Goal: Information Seeking & Learning: Learn about a topic

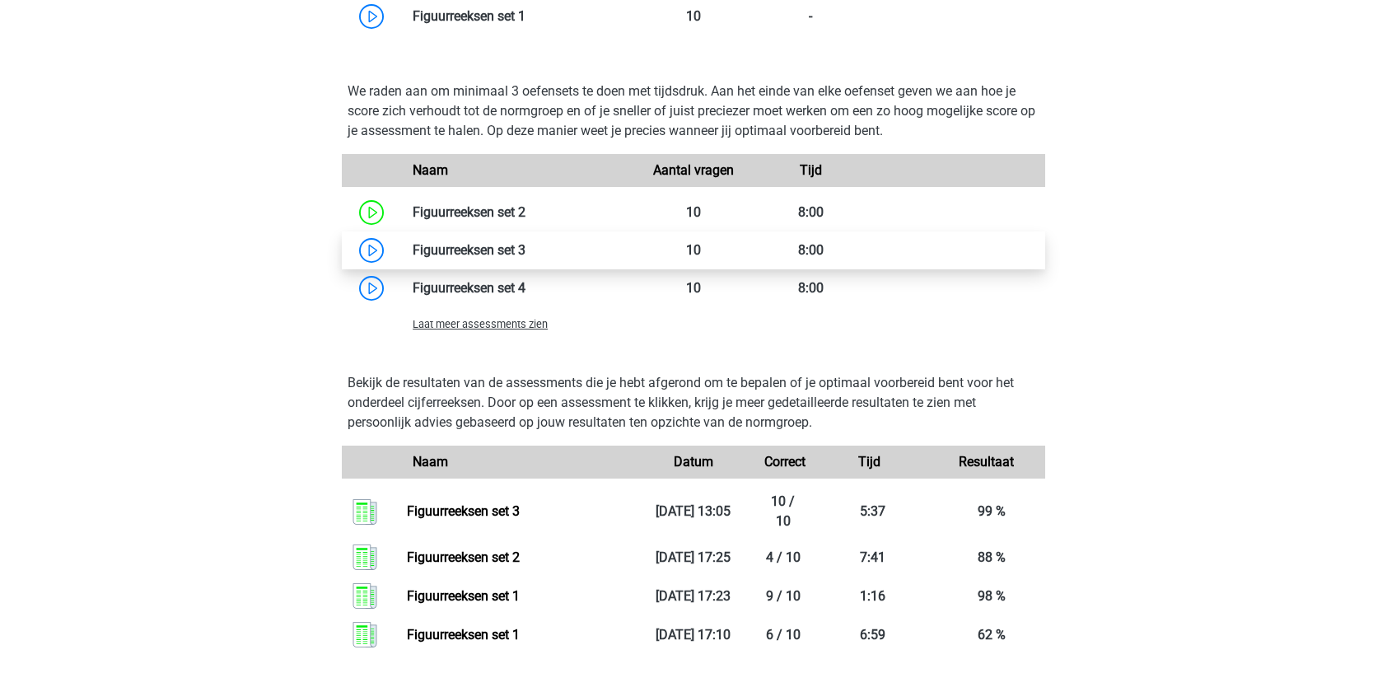
scroll to position [1142, 0]
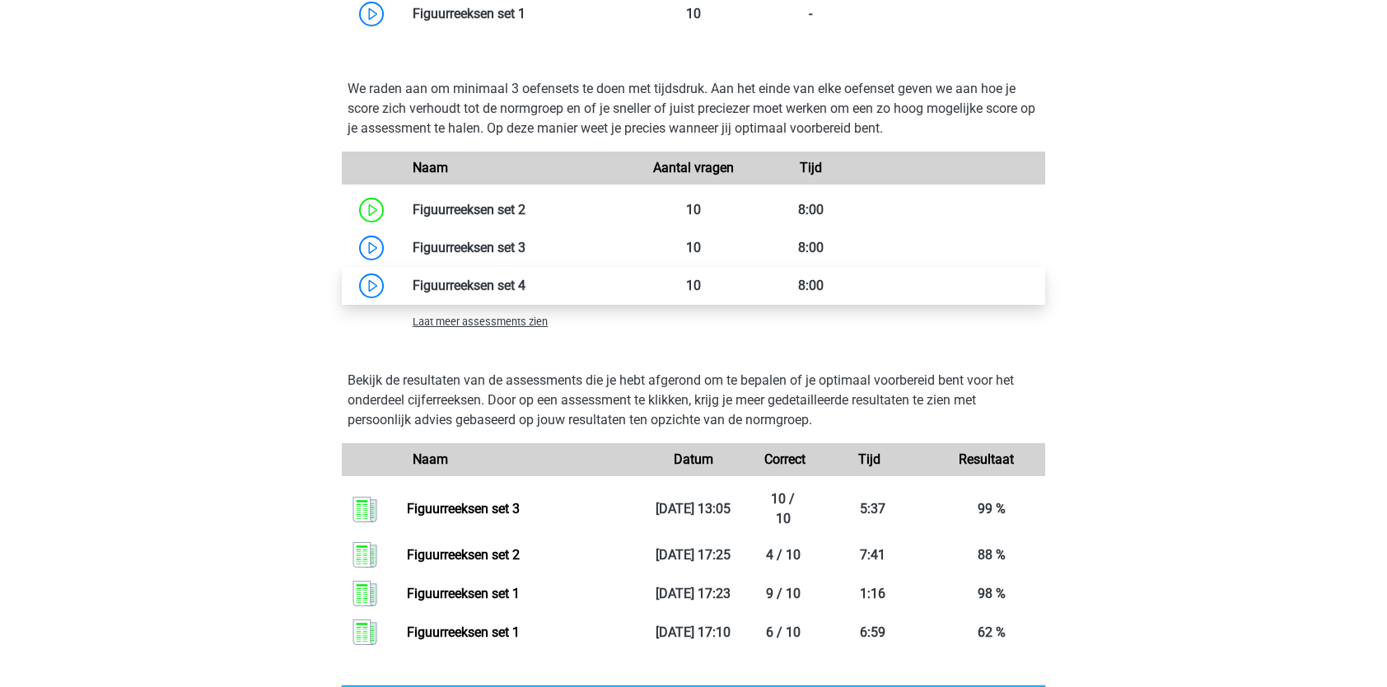
click at [525, 283] on link at bounding box center [525, 286] width 0 height 16
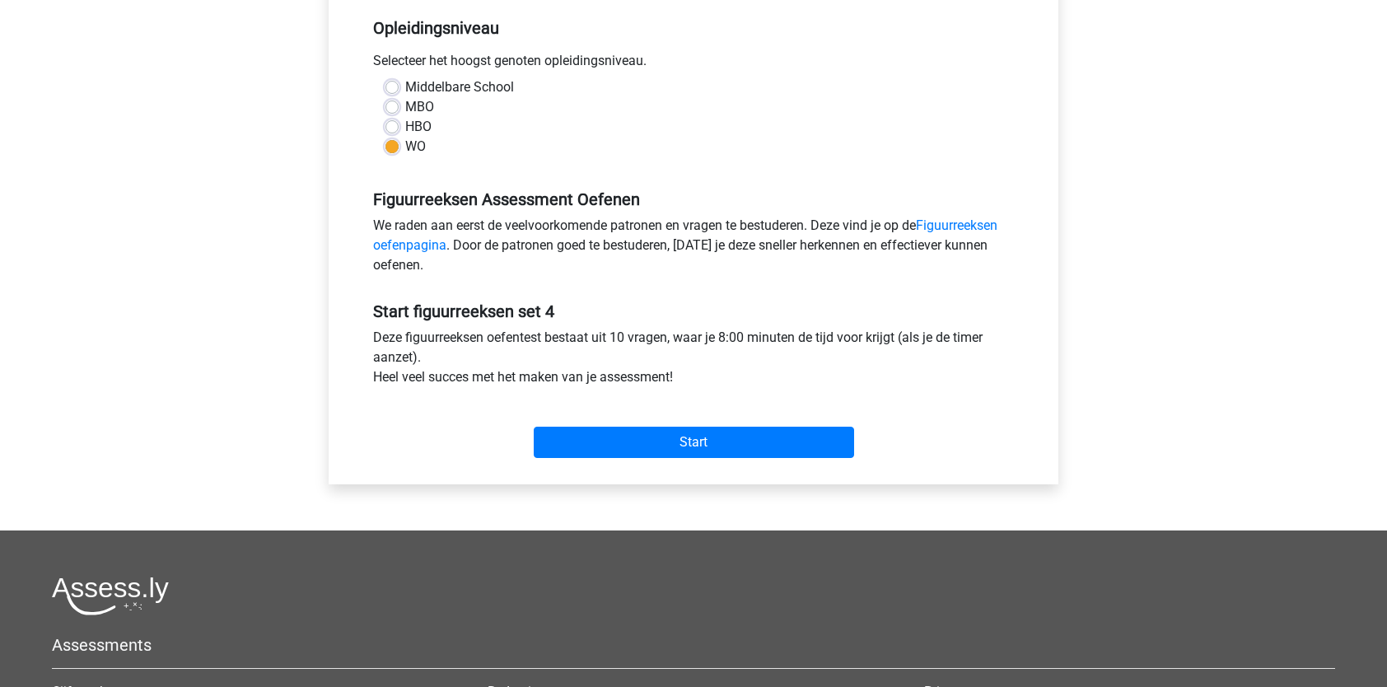
scroll to position [343, 0]
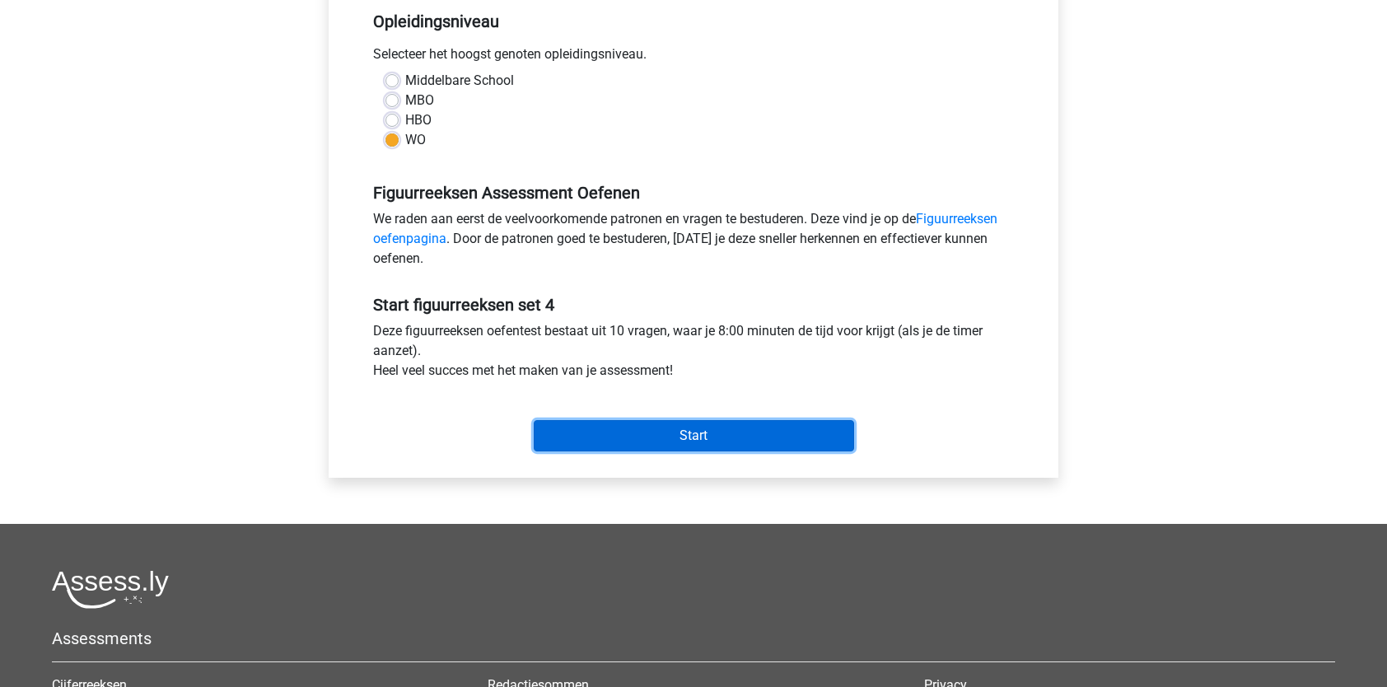
click at [604, 437] on input "Start" at bounding box center [694, 435] width 320 height 31
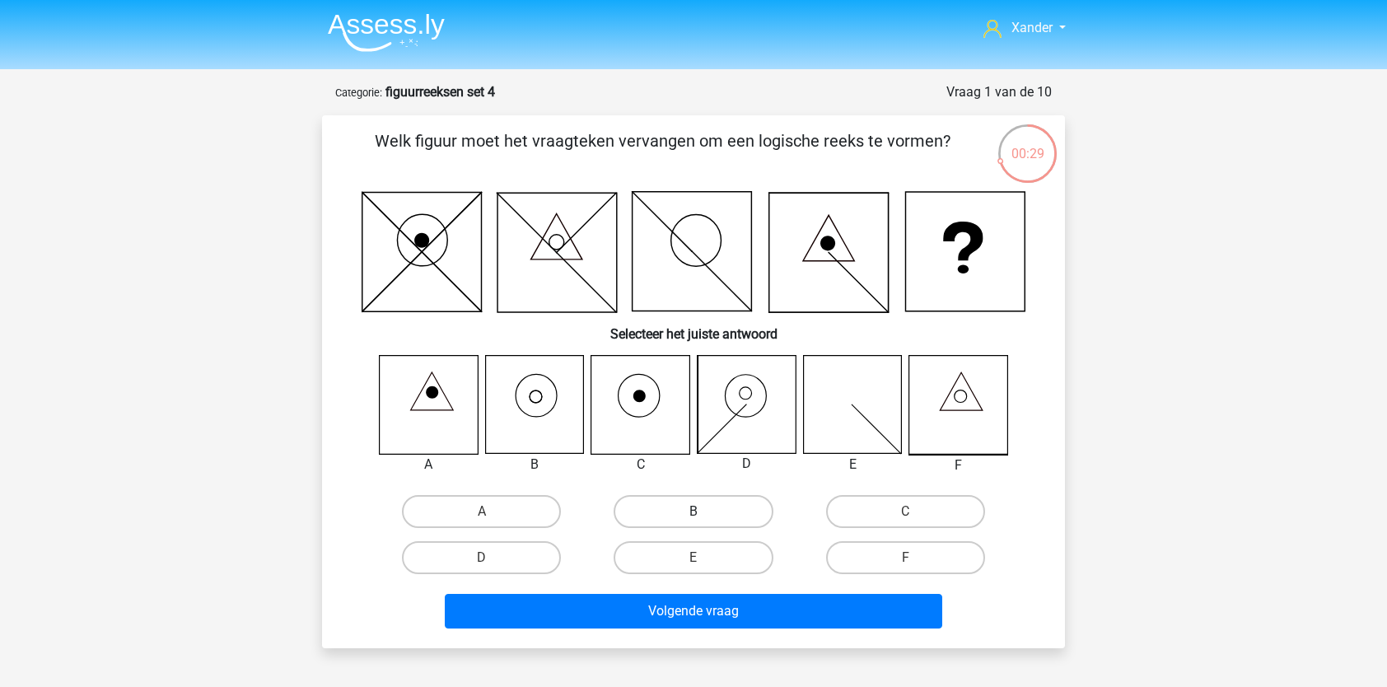
click at [680, 502] on label "B" at bounding box center [693, 511] width 159 height 33
click at [693, 511] on input "B" at bounding box center [698, 516] width 11 height 11
radio input "true"
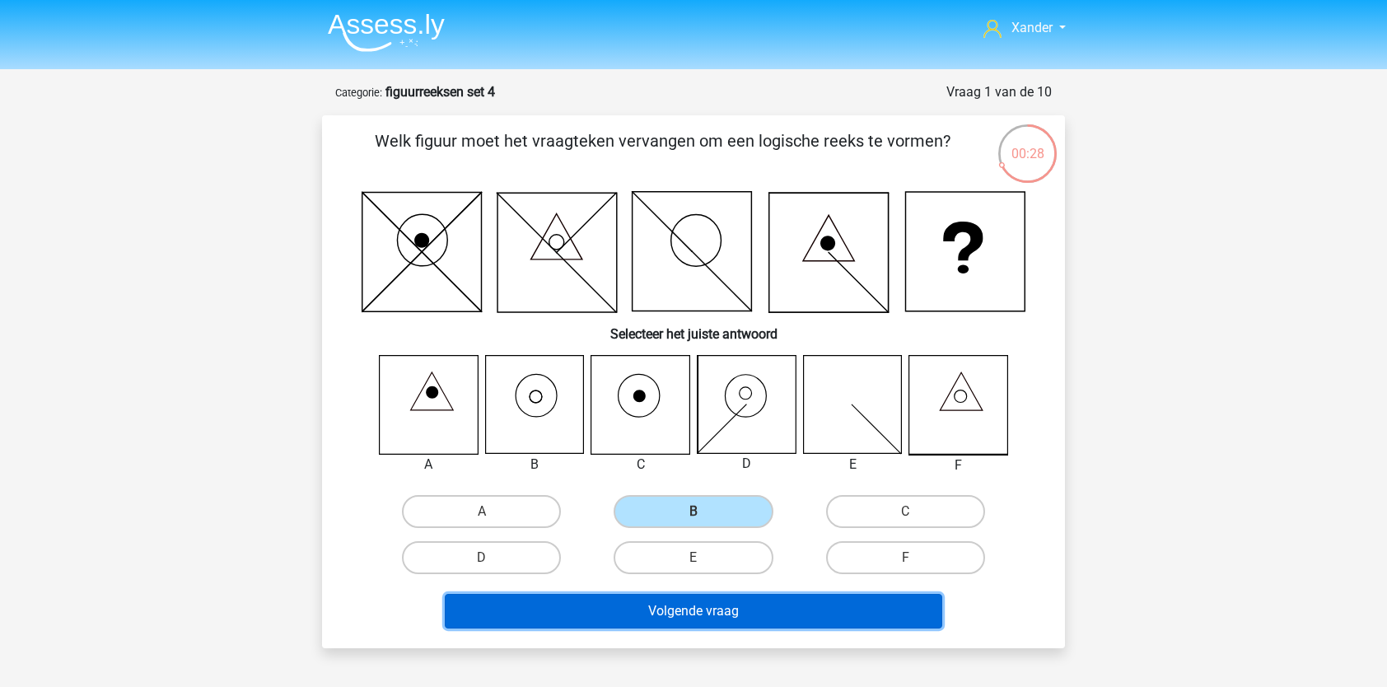
click at [658, 613] on button "Volgende vraag" at bounding box center [694, 611] width 498 height 35
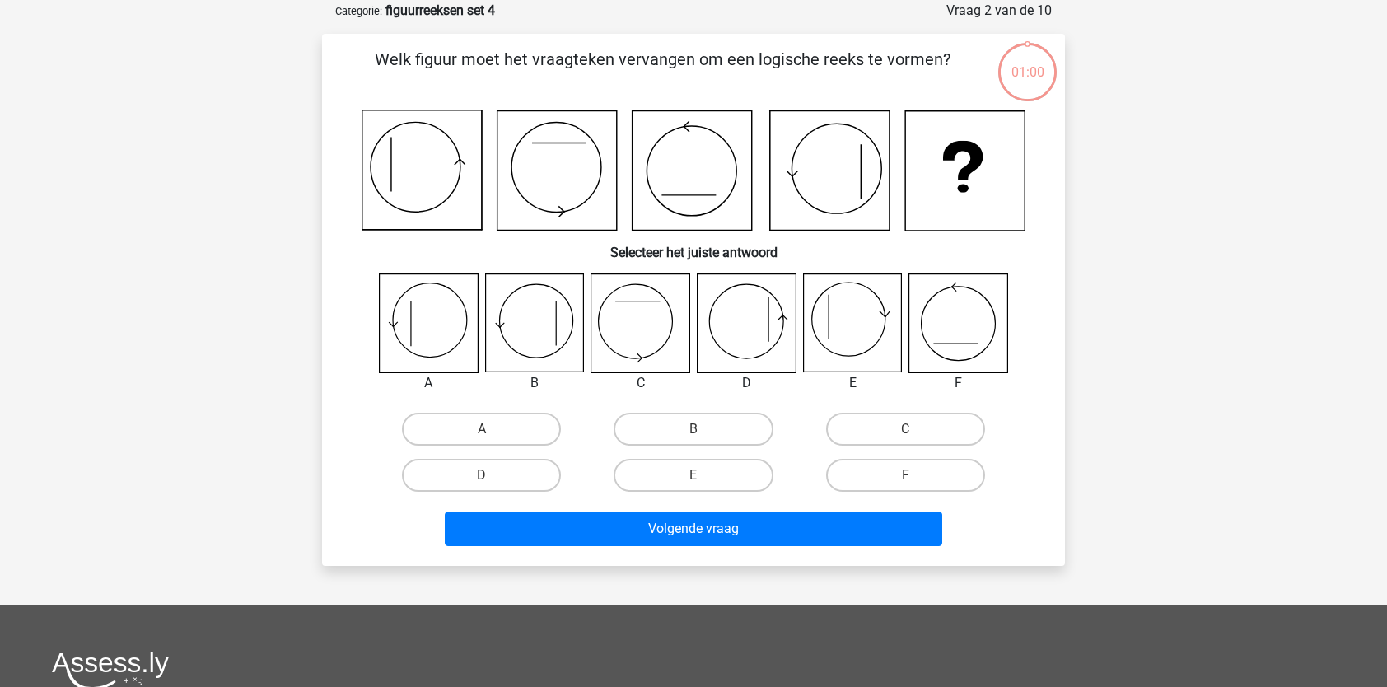
scroll to position [82, 0]
click at [478, 422] on label "A" at bounding box center [481, 428] width 159 height 33
click at [482, 428] on input "A" at bounding box center [487, 433] width 11 height 11
radio input "true"
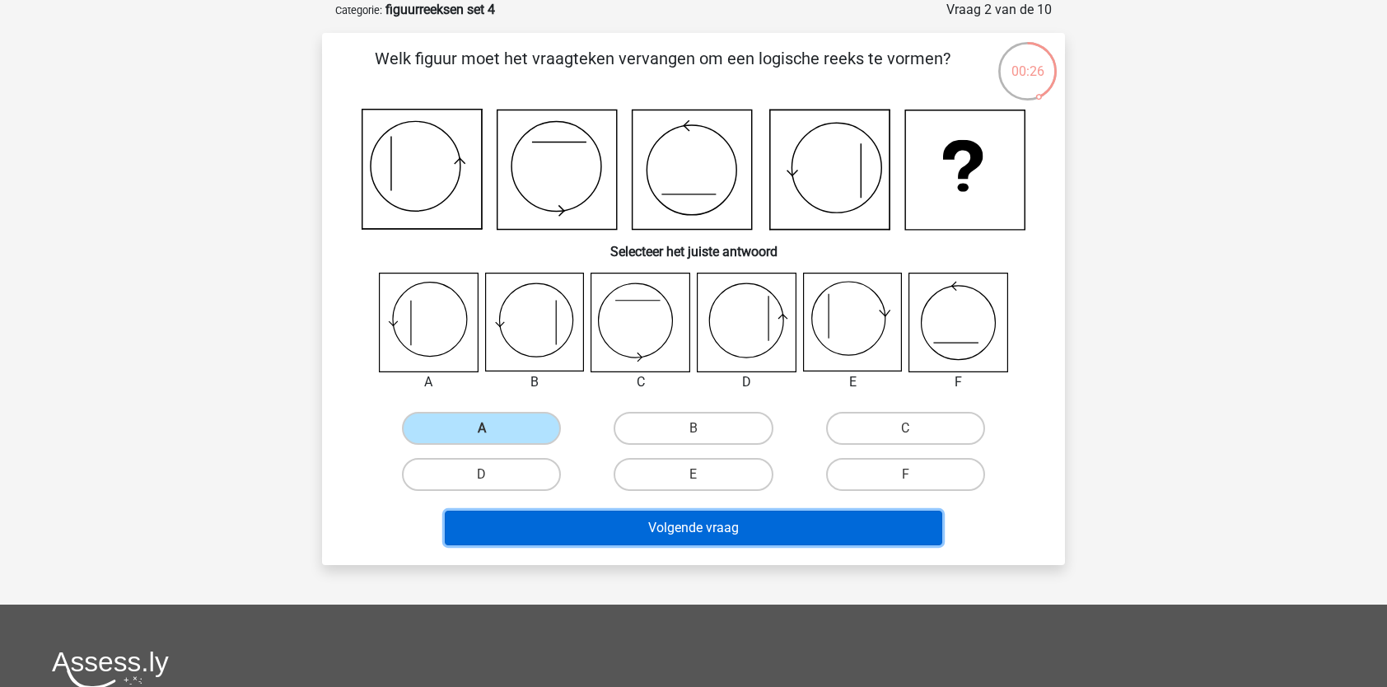
click at [550, 518] on button "Volgende vraag" at bounding box center [694, 528] width 498 height 35
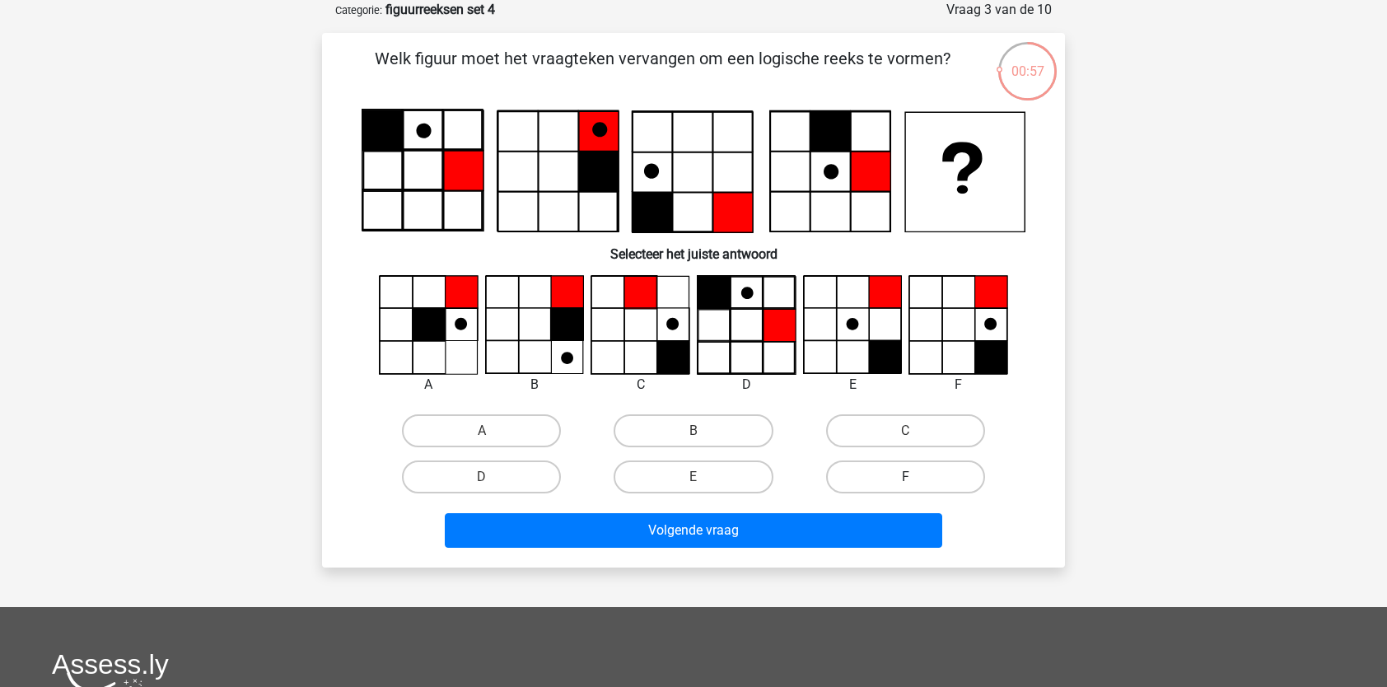
click at [922, 479] on label "F" at bounding box center [905, 476] width 159 height 33
click at [916, 479] on input "F" at bounding box center [910, 482] width 11 height 11
radio input "true"
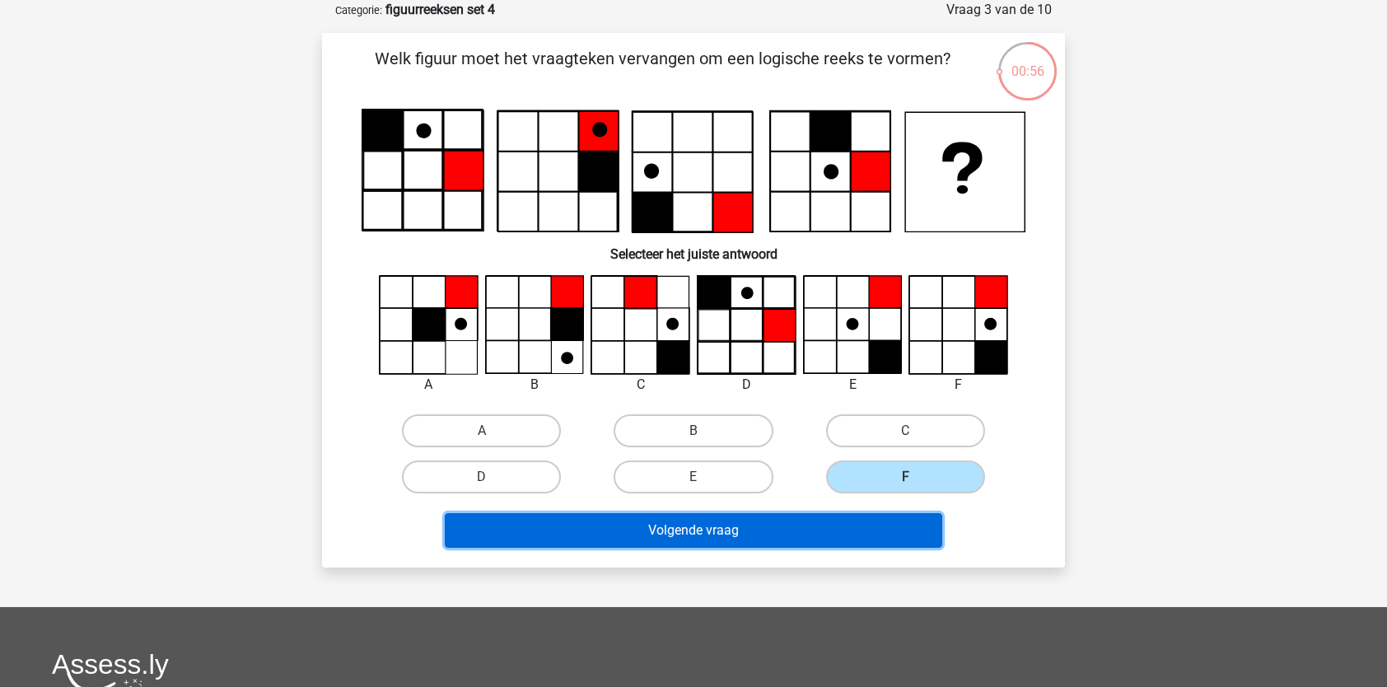
click at [880, 521] on button "Volgende vraag" at bounding box center [694, 530] width 498 height 35
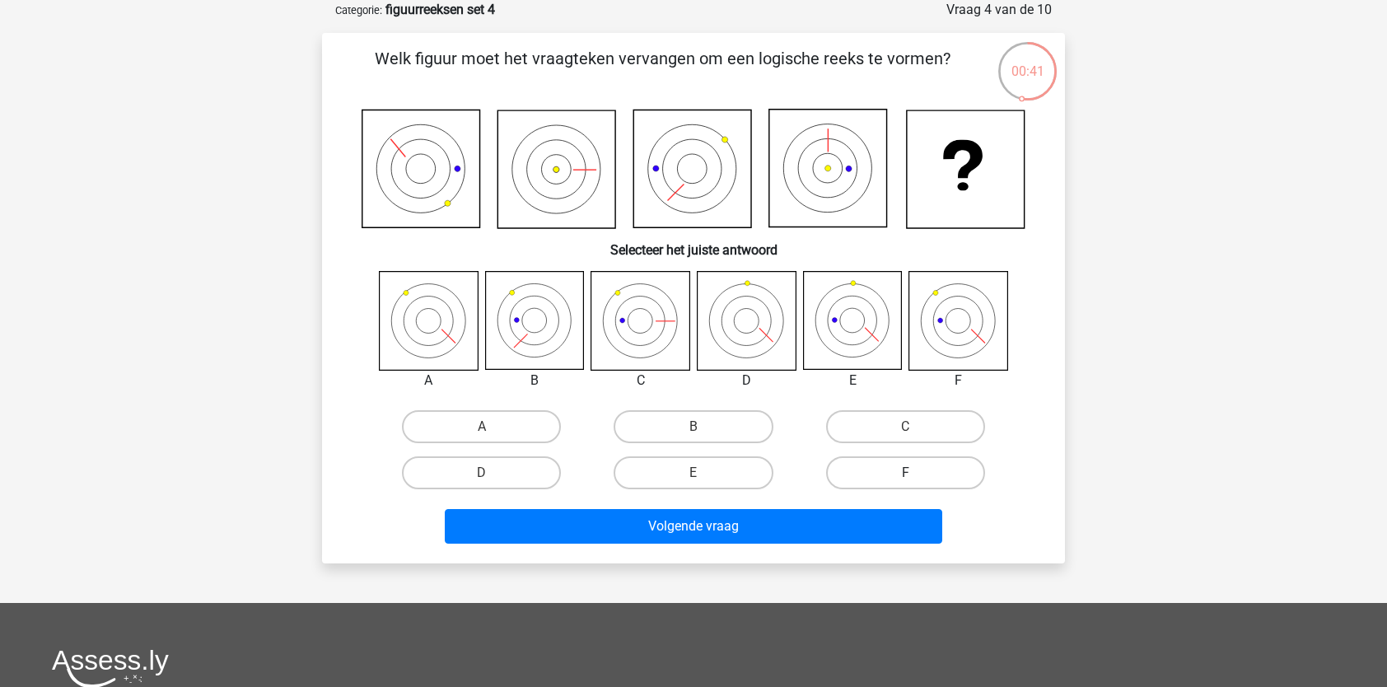
click at [920, 467] on label "F" at bounding box center [905, 472] width 159 height 33
click at [916, 473] on input "F" at bounding box center [910, 478] width 11 height 11
radio input "true"
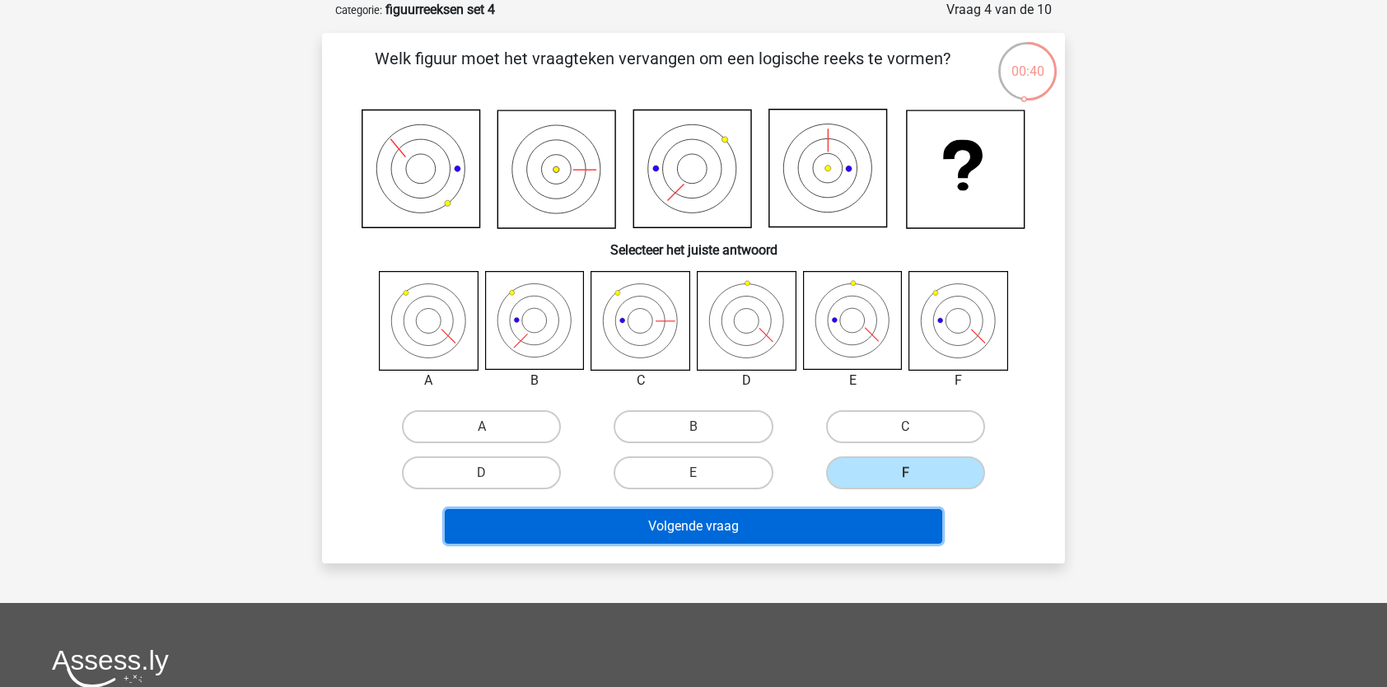
click at [861, 516] on button "Volgende vraag" at bounding box center [694, 526] width 498 height 35
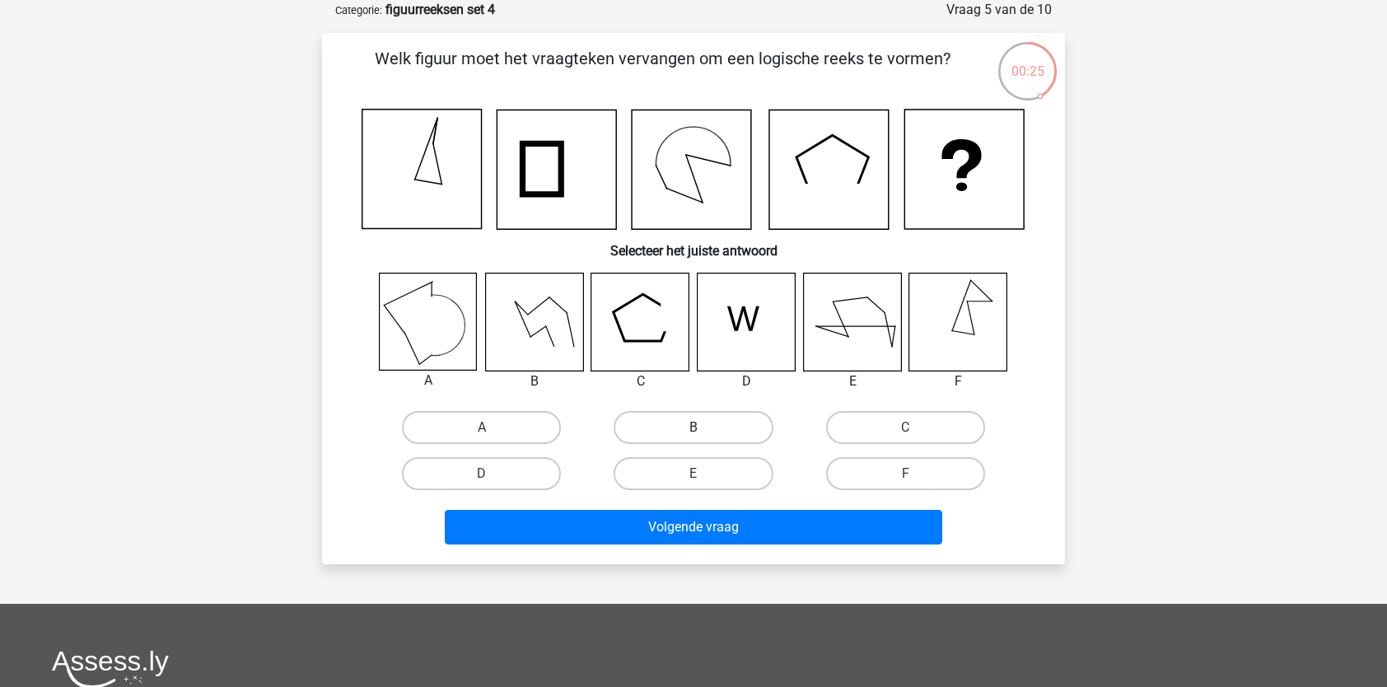
click at [660, 436] on label "B" at bounding box center [693, 427] width 159 height 33
click at [693, 436] on input "B" at bounding box center [698, 432] width 11 height 11
radio input "true"
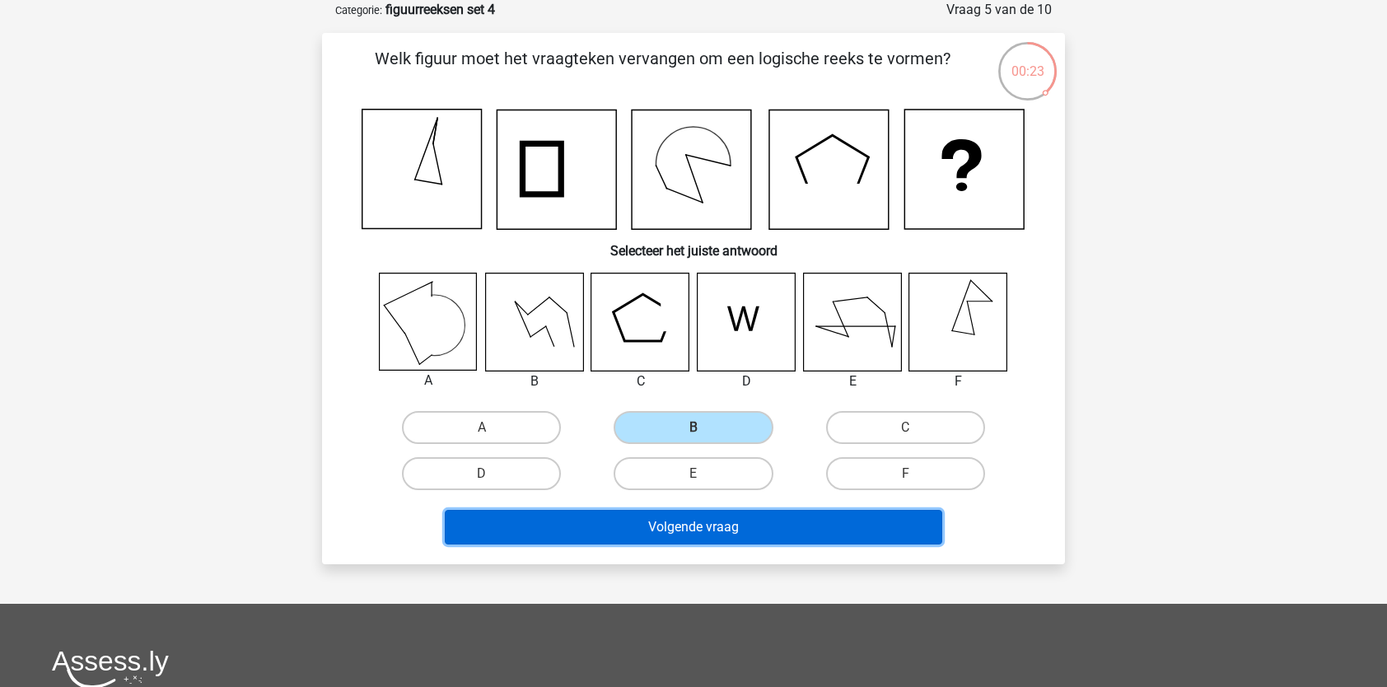
click at [649, 524] on button "Volgende vraag" at bounding box center [694, 527] width 498 height 35
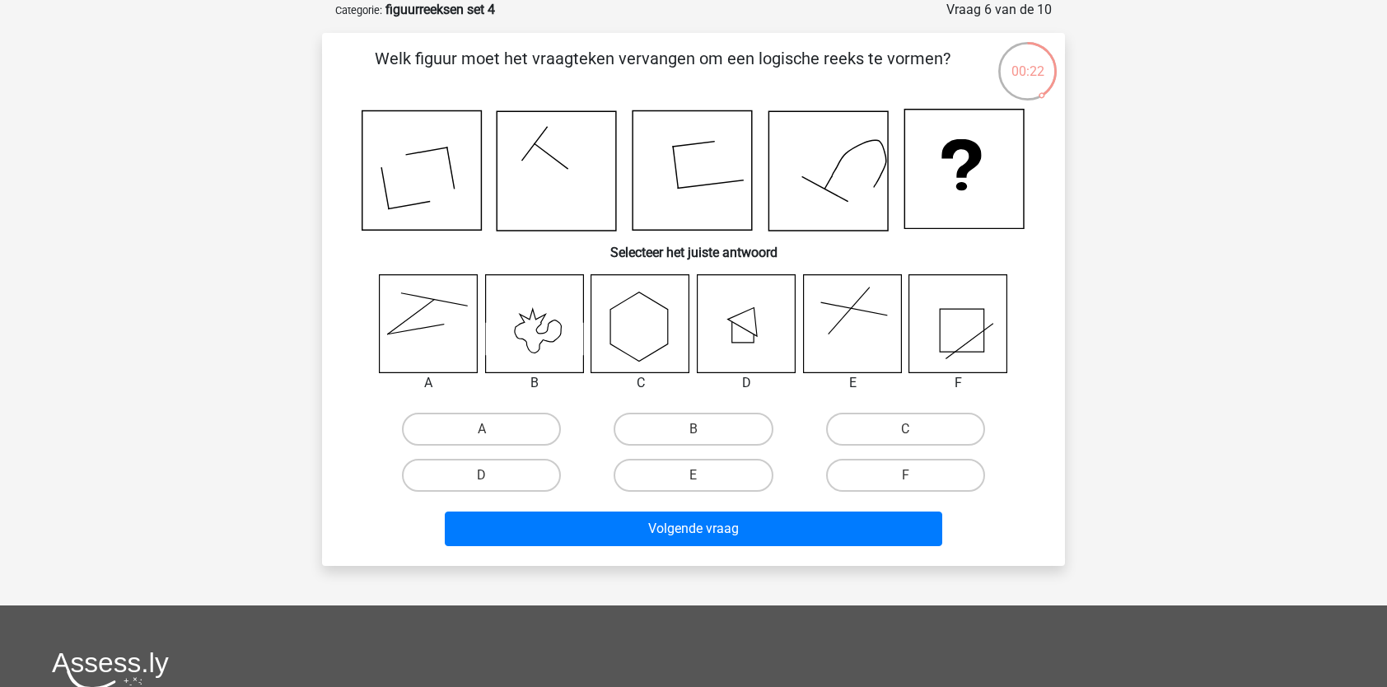
click at [660, 346] on icon at bounding box center [640, 323] width 98 height 98
click at [845, 432] on label "C" at bounding box center [905, 429] width 159 height 33
click at [905, 432] on input "C" at bounding box center [910, 434] width 11 height 11
radio input "true"
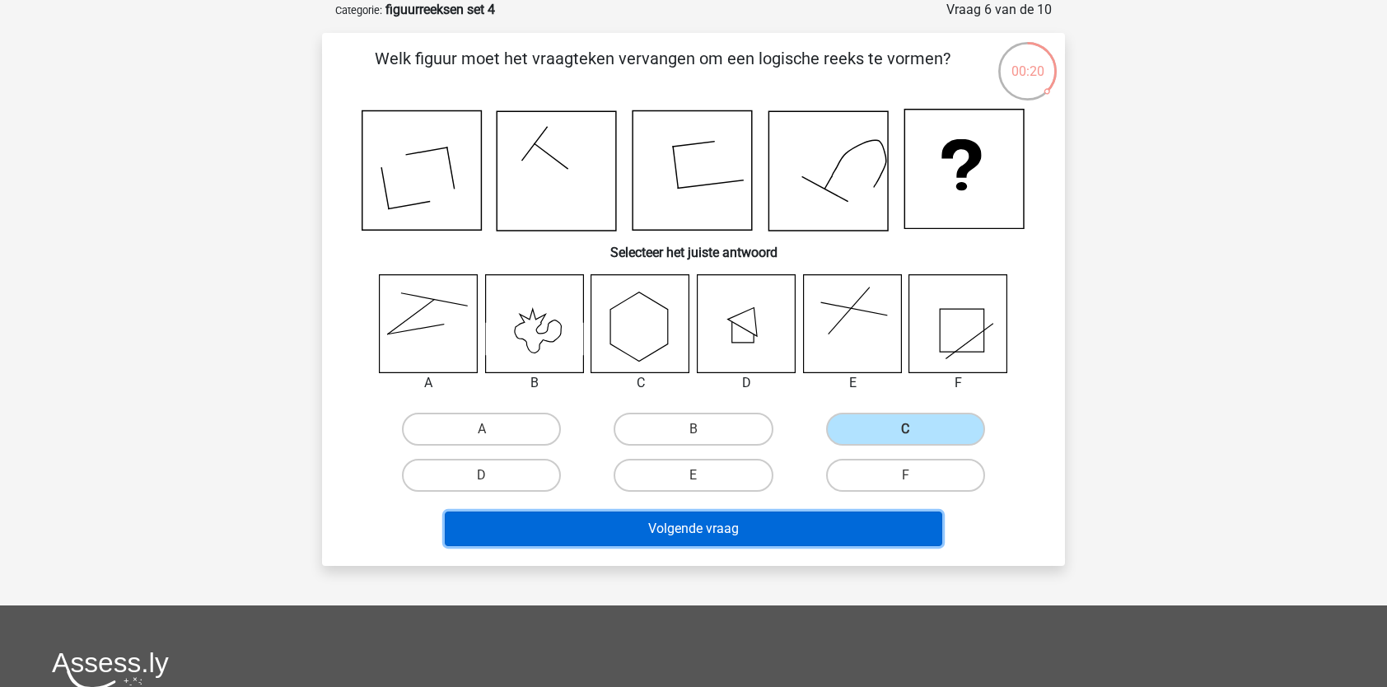
click at [756, 536] on button "Volgende vraag" at bounding box center [694, 528] width 498 height 35
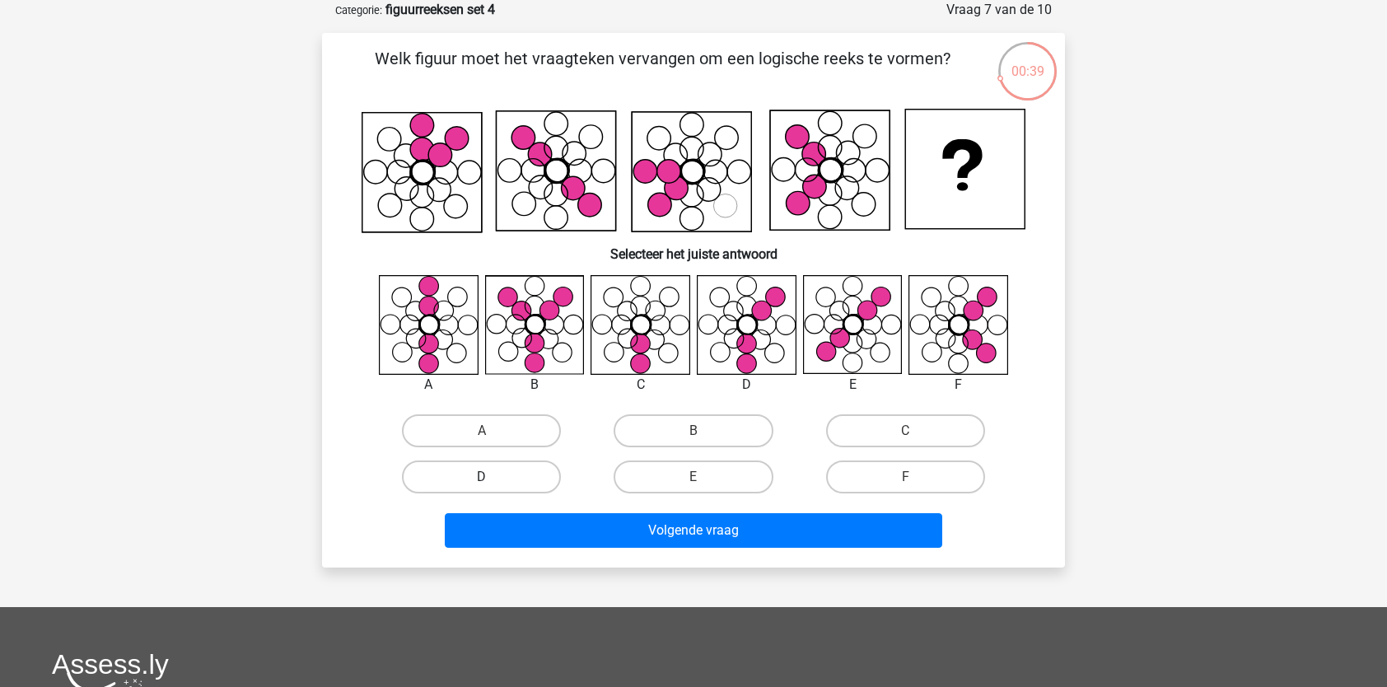
click at [530, 478] on label "D" at bounding box center [481, 476] width 159 height 33
click at [492, 478] on input "D" at bounding box center [487, 482] width 11 height 11
radio input "true"
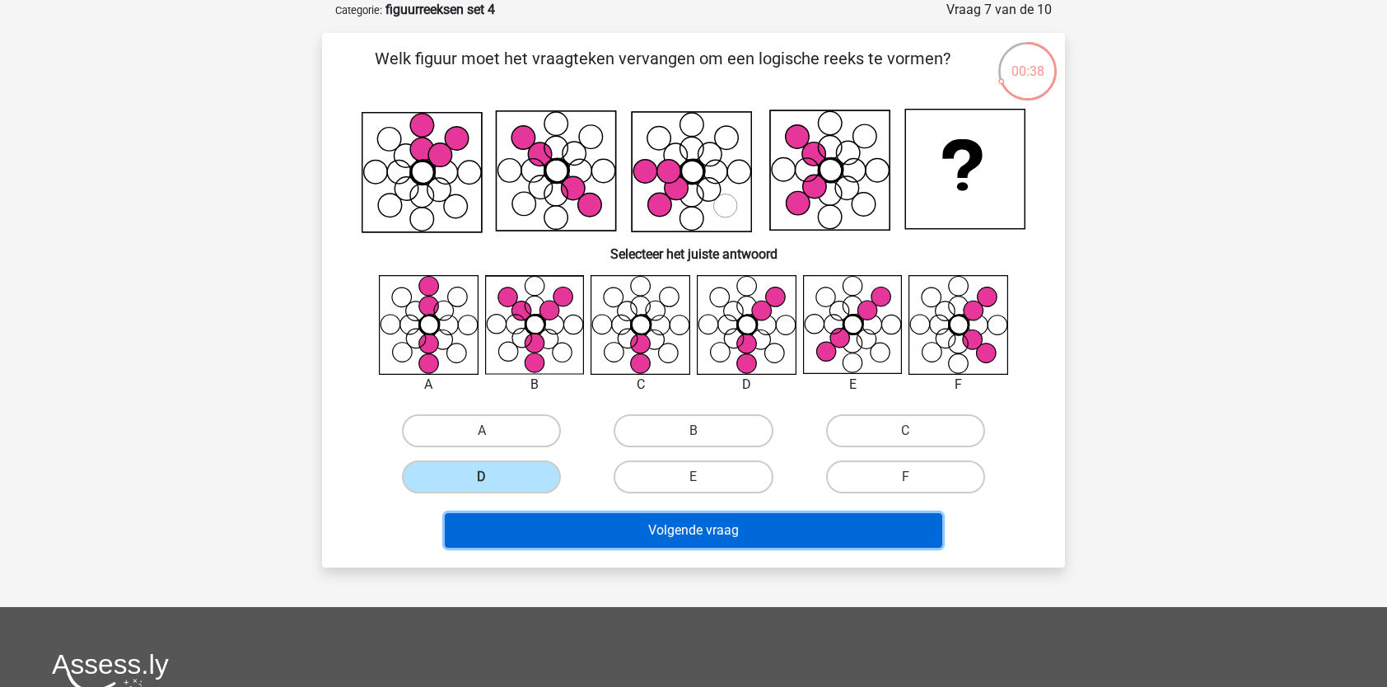
click at [530, 518] on button "Volgende vraag" at bounding box center [694, 530] width 498 height 35
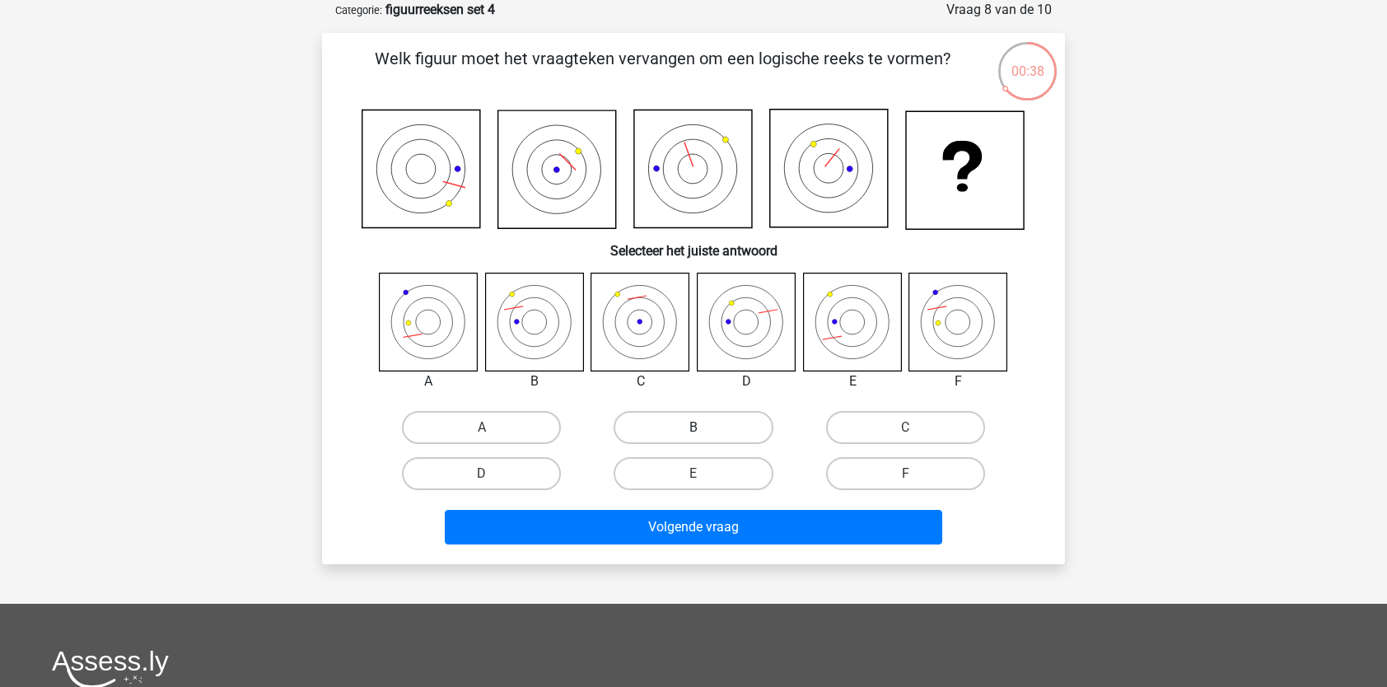
click at [698, 423] on label "B" at bounding box center [693, 427] width 159 height 33
click at [698, 427] on input "B" at bounding box center [698, 432] width 11 height 11
radio input "true"
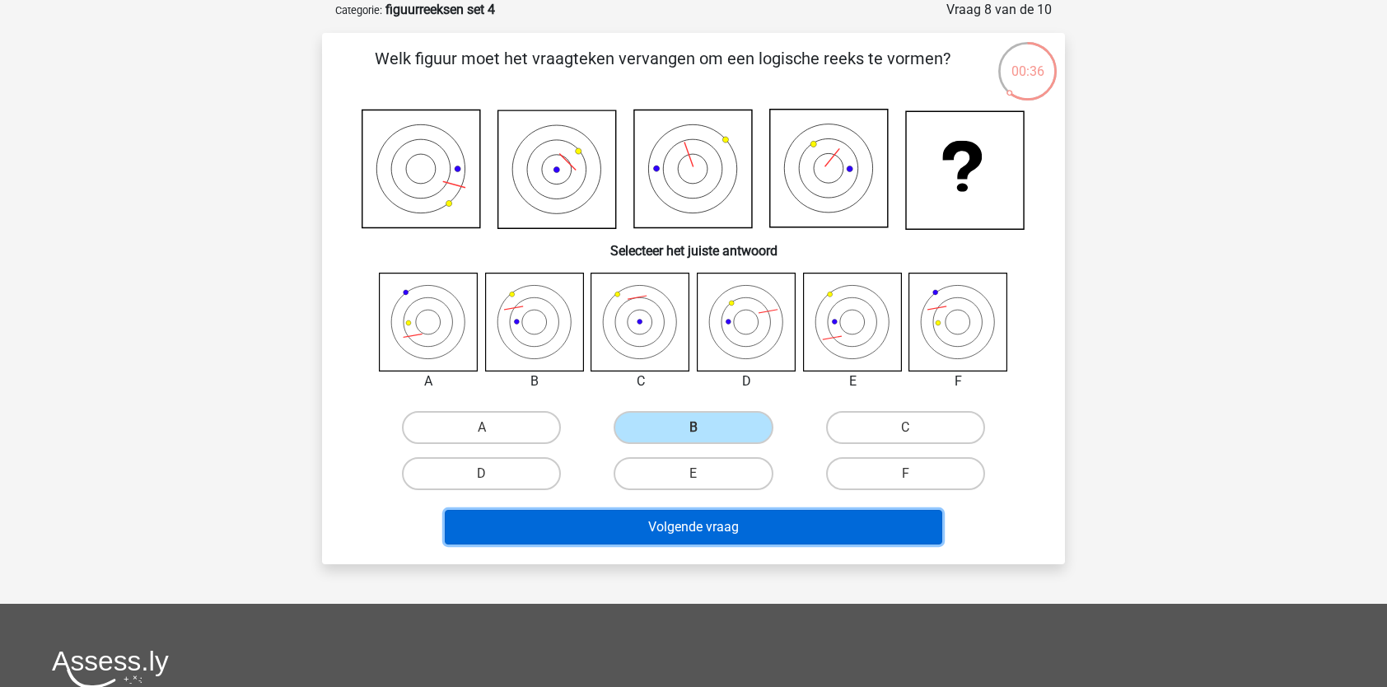
click at [681, 519] on button "Volgende vraag" at bounding box center [694, 527] width 498 height 35
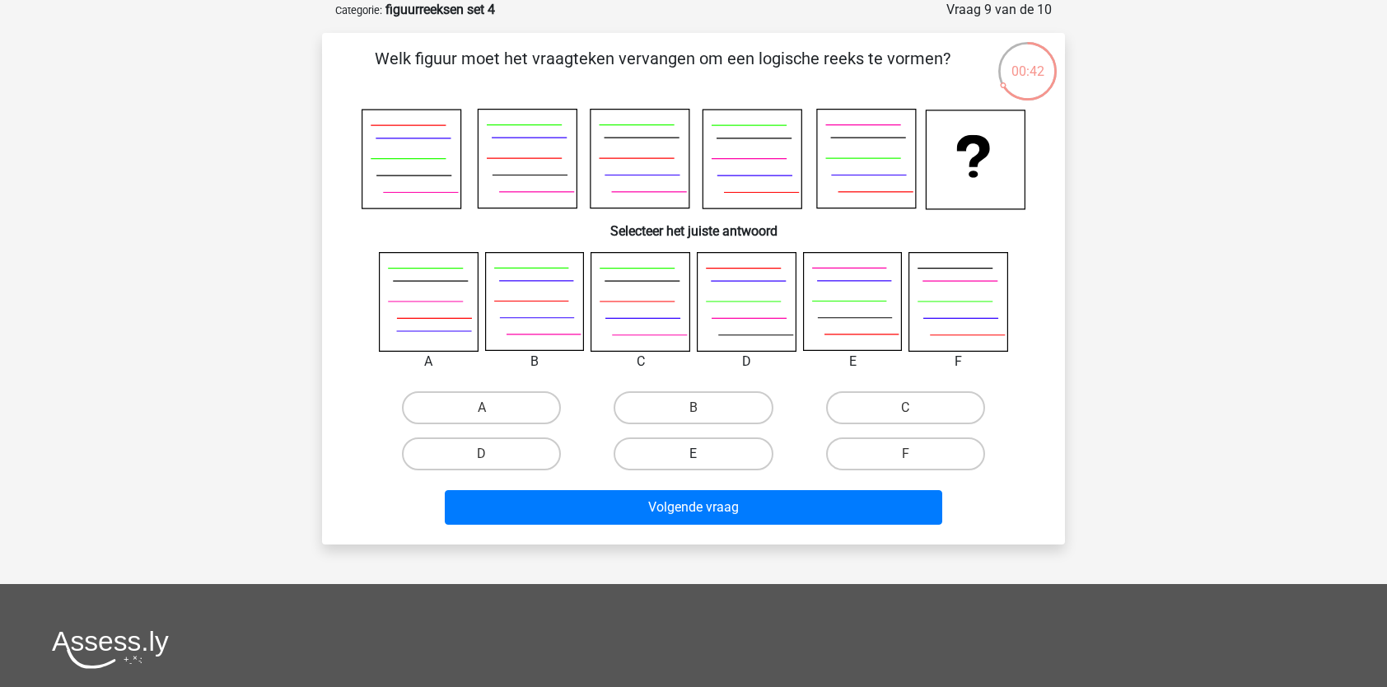
click at [676, 450] on label "E" at bounding box center [693, 453] width 159 height 33
click at [693, 454] on input "E" at bounding box center [698, 459] width 11 height 11
radio input "true"
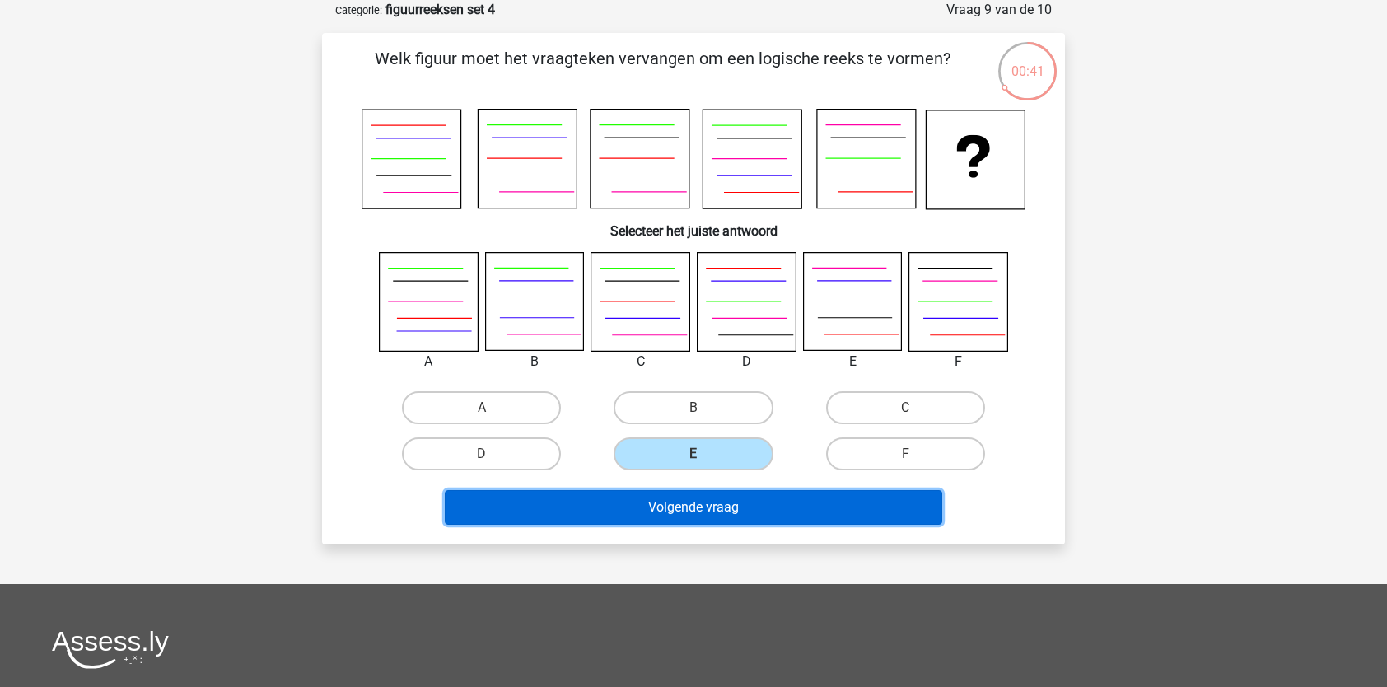
click at [658, 506] on button "Volgende vraag" at bounding box center [694, 507] width 498 height 35
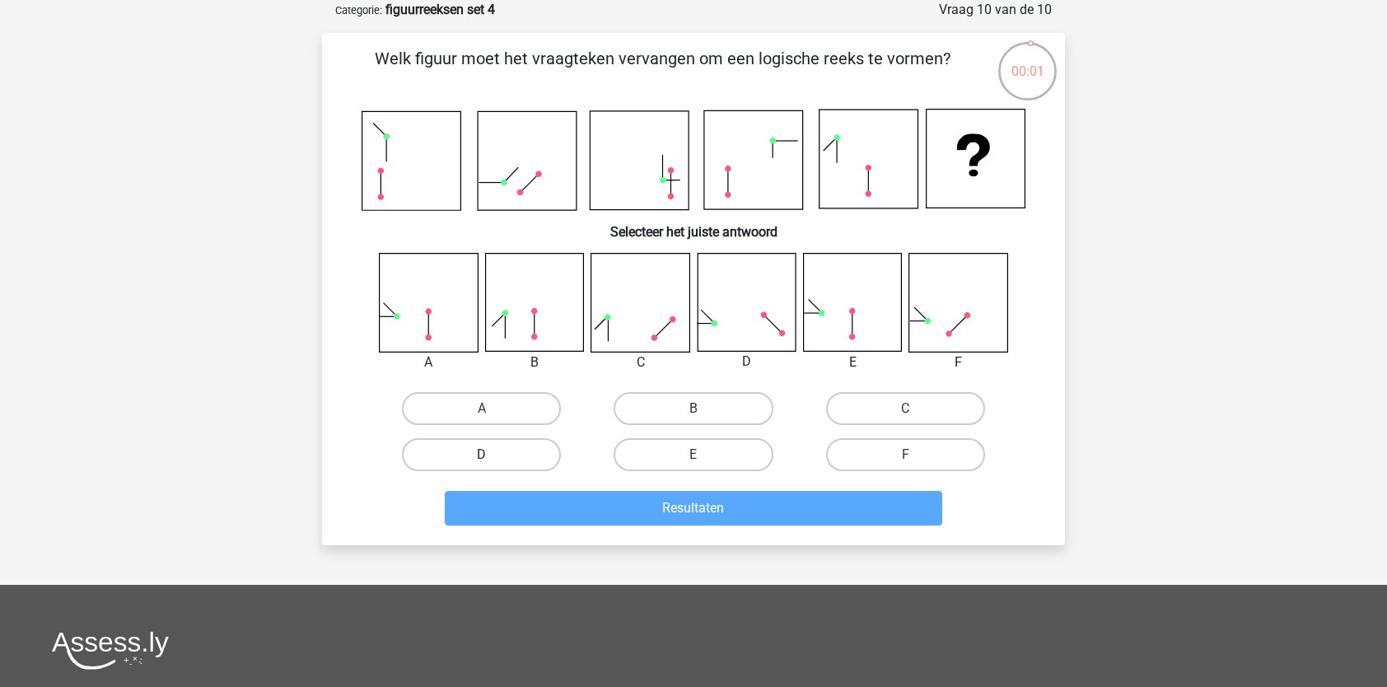
click at [521, 450] on label "D" at bounding box center [481, 454] width 159 height 33
click at [492, 455] on input "D" at bounding box center [487, 460] width 11 height 11
radio input "true"
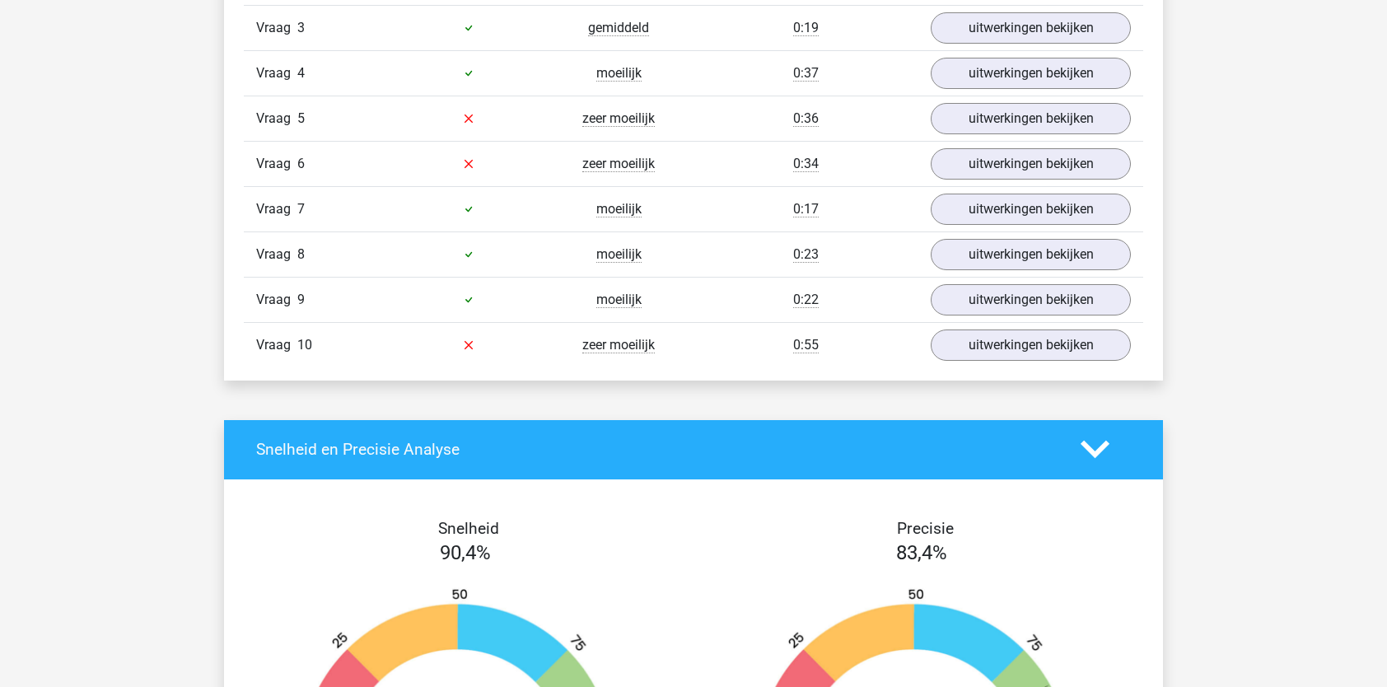
scroll to position [1178, 0]
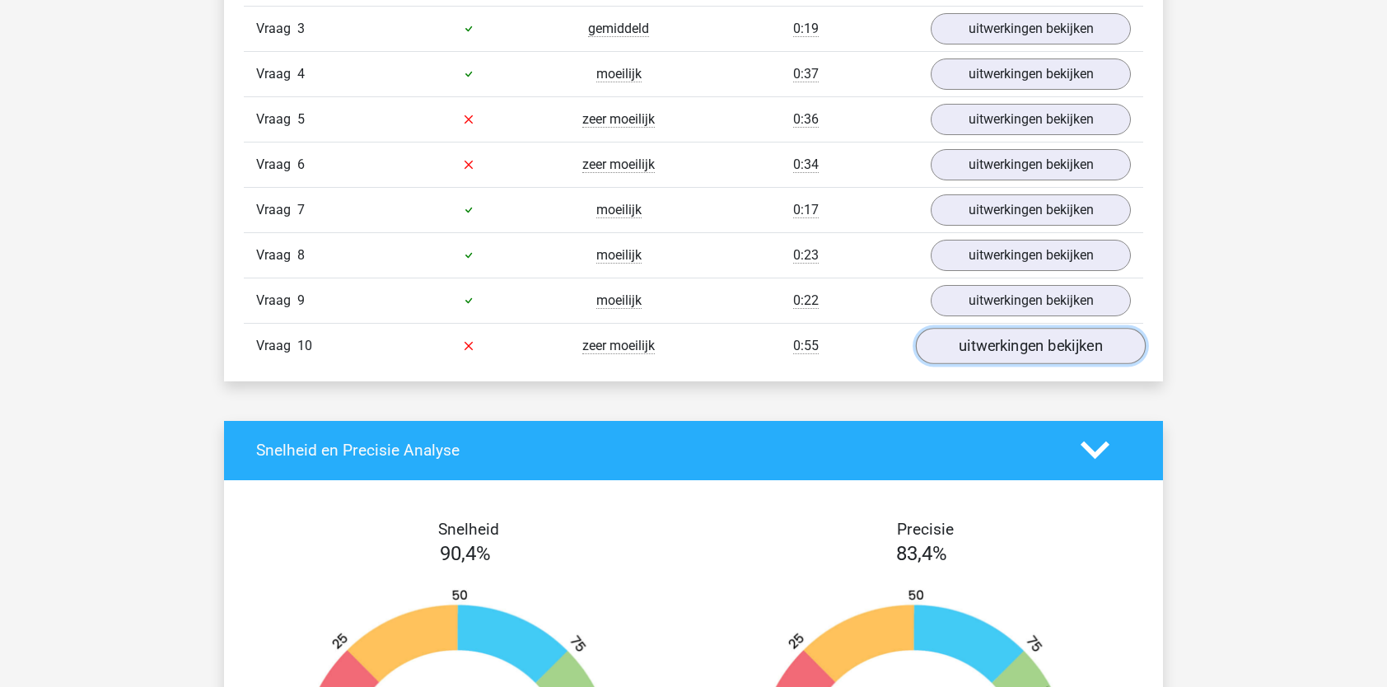
click at [961, 350] on link "uitwerkingen bekijken" at bounding box center [1031, 346] width 230 height 36
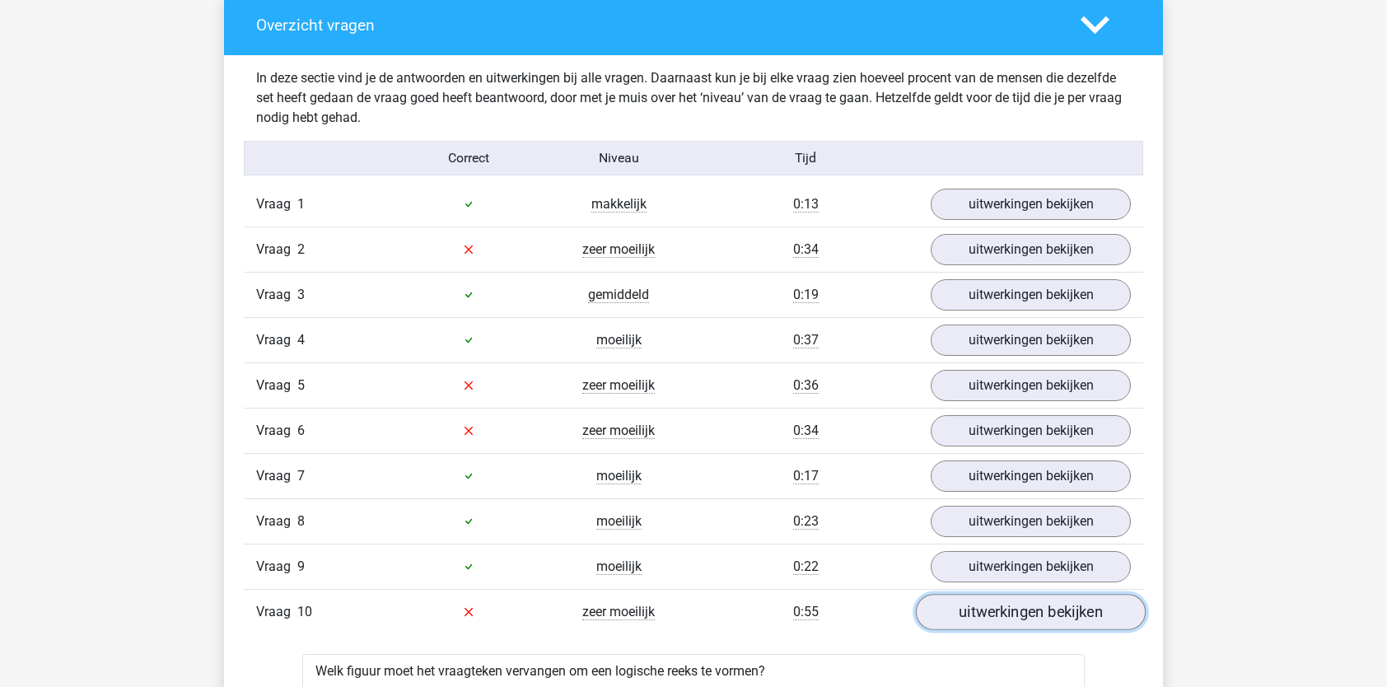
scroll to position [914, 0]
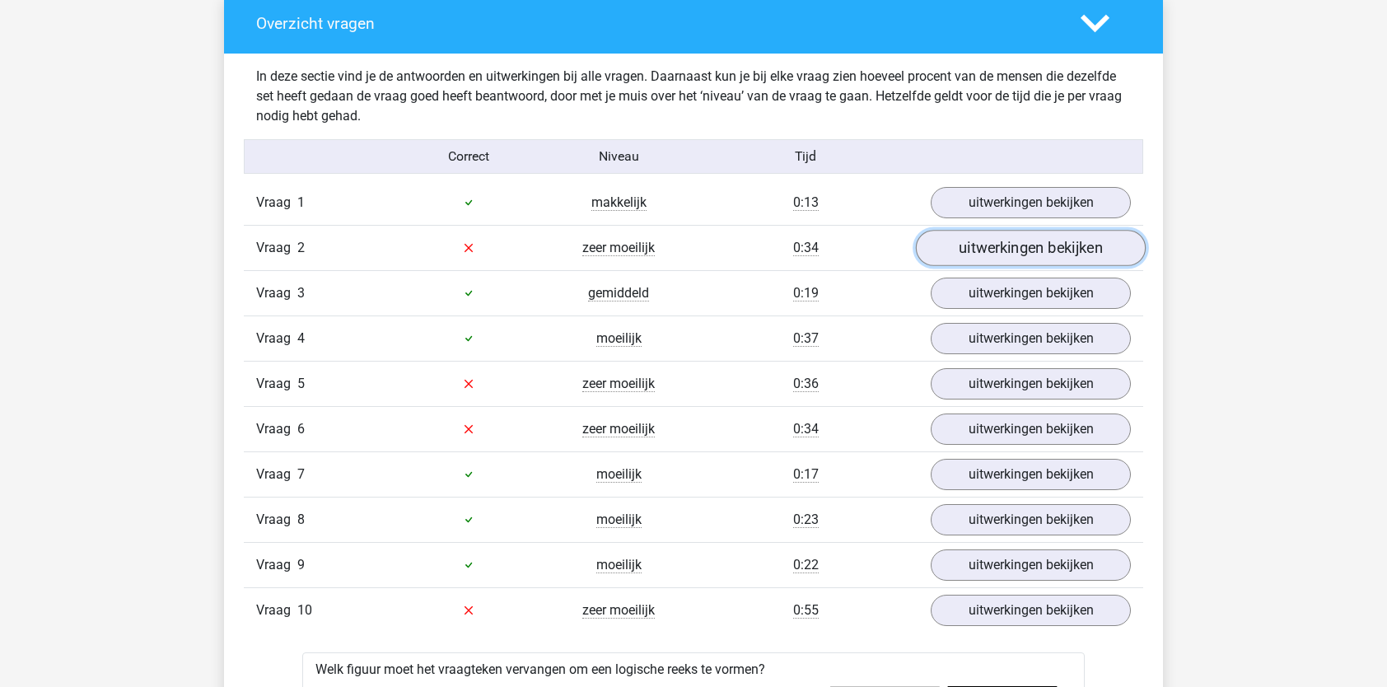
click at [986, 240] on link "uitwerkingen bekijken" at bounding box center [1031, 248] width 230 height 36
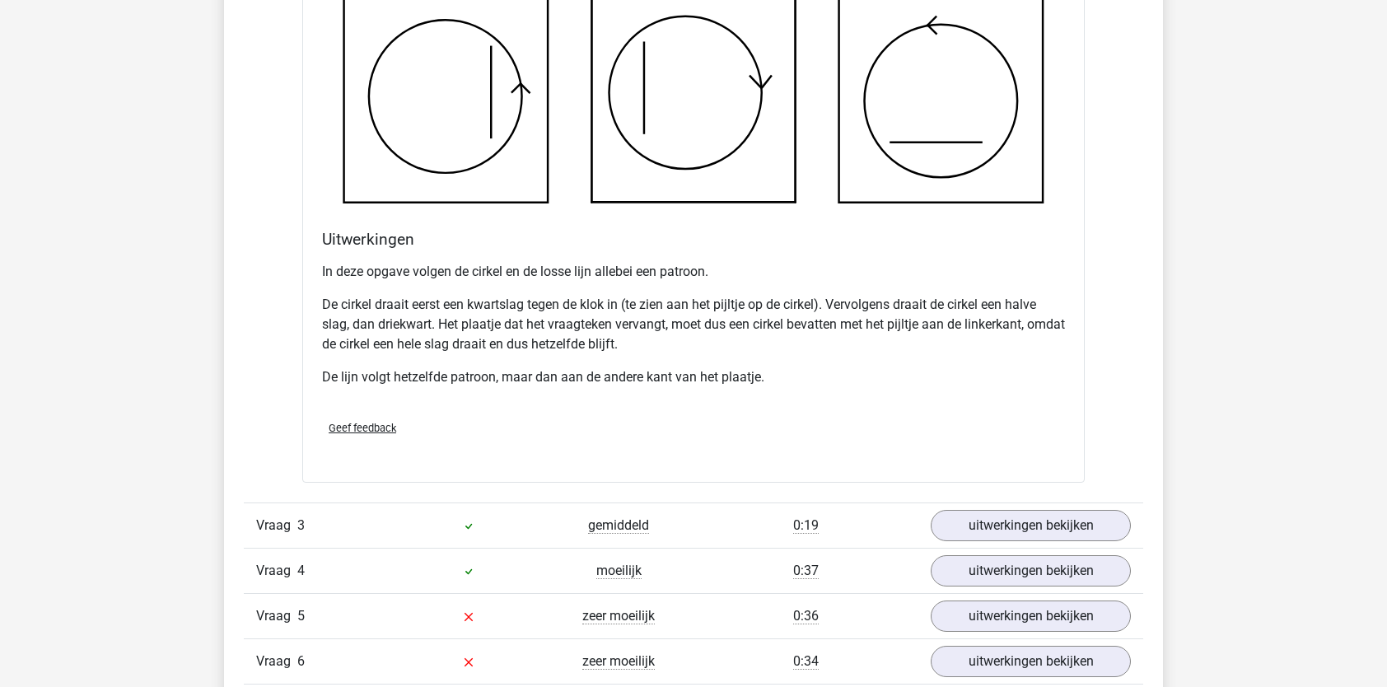
scroll to position [1706, 0]
click at [985, 617] on link "uitwerkingen bekijken" at bounding box center [1031, 614] width 230 height 36
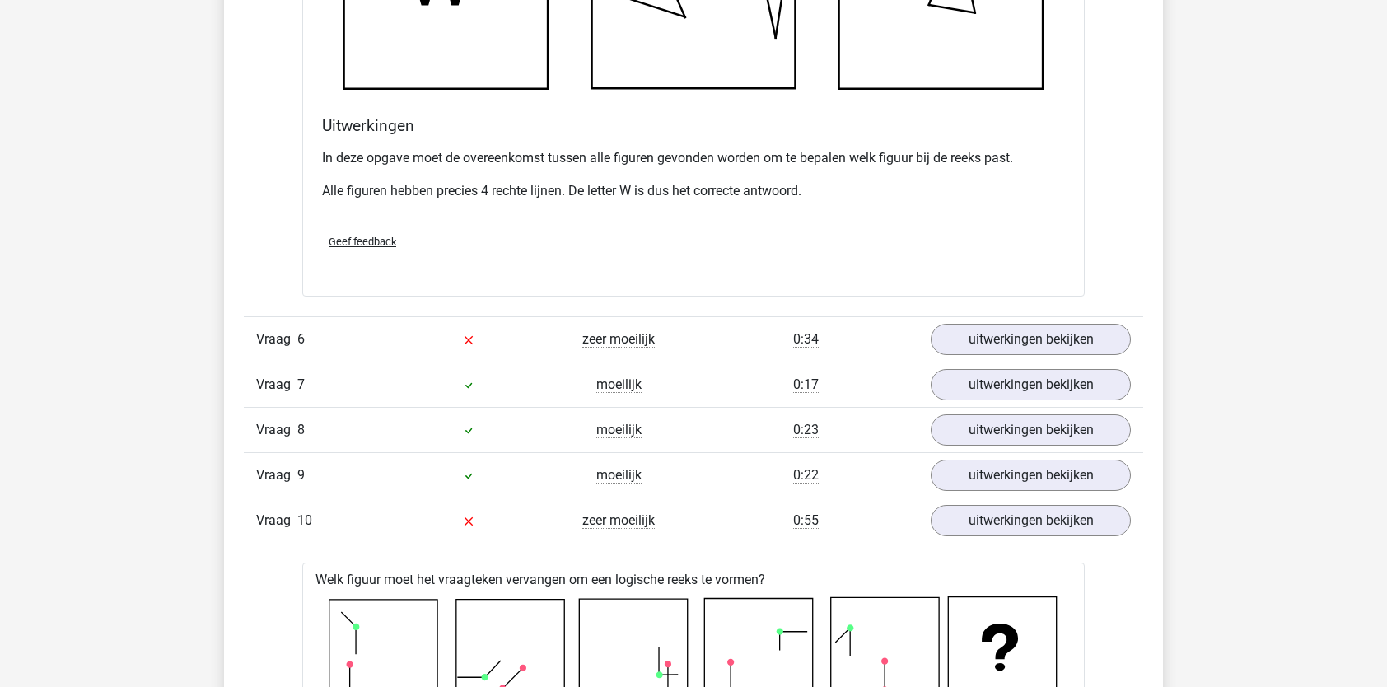
scroll to position [2989, 0]
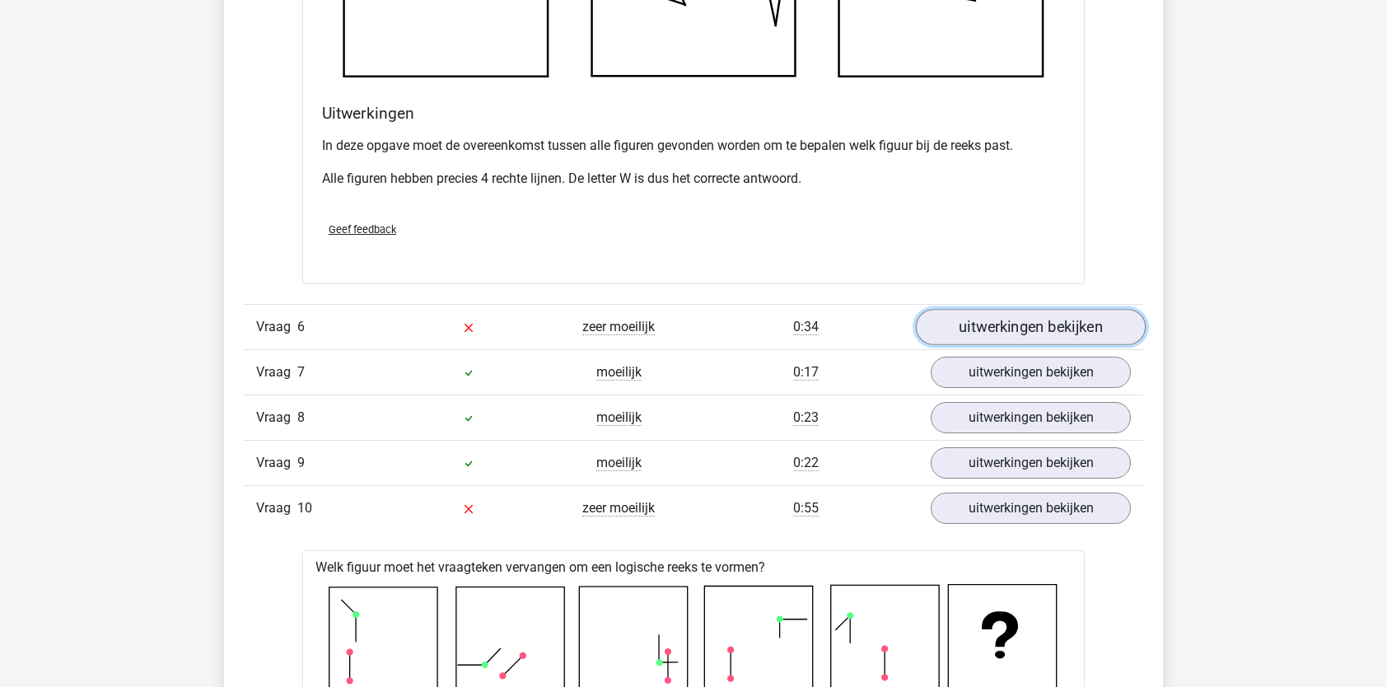
click at [1046, 332] on link "uitwerkingen bekijken" at bounding box center [1031, 327] width 230 height 36
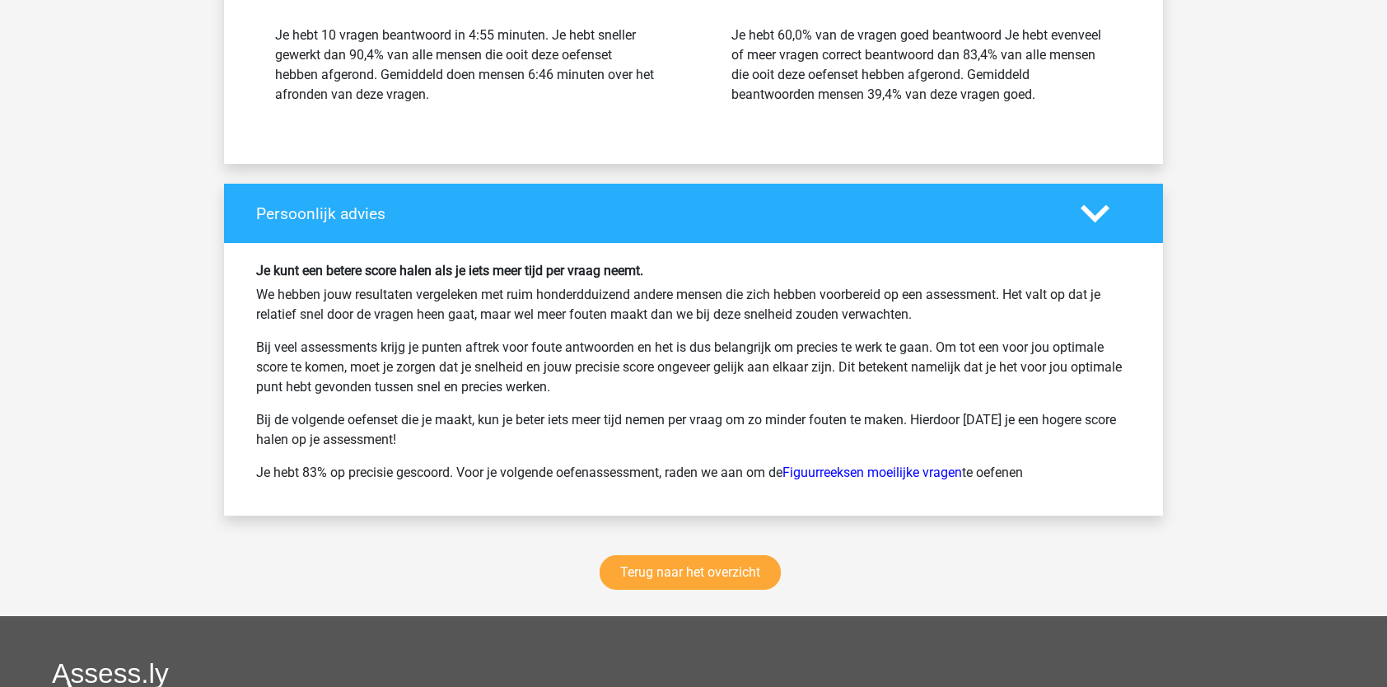
scroll to position [5985, 0]
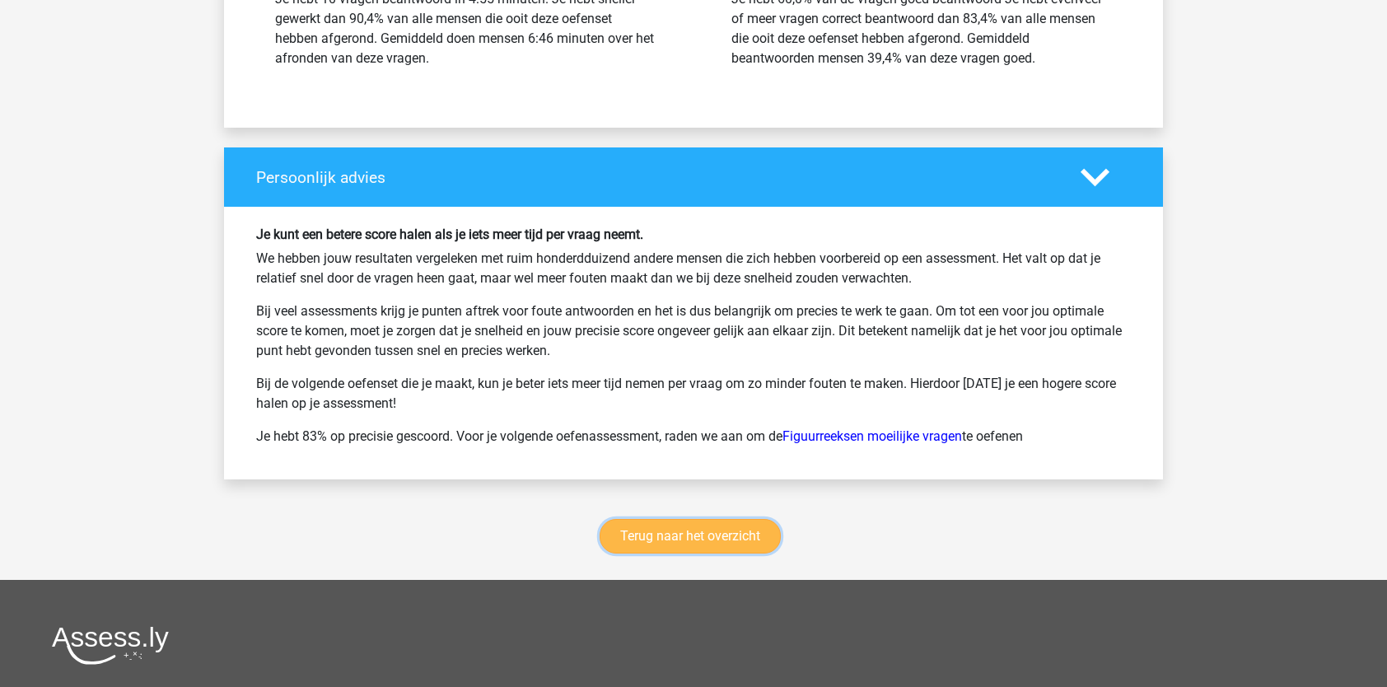
click at [722, 540] on link "Terug naar het overzicht" at bounding box center [690, 536] width 181 height 35
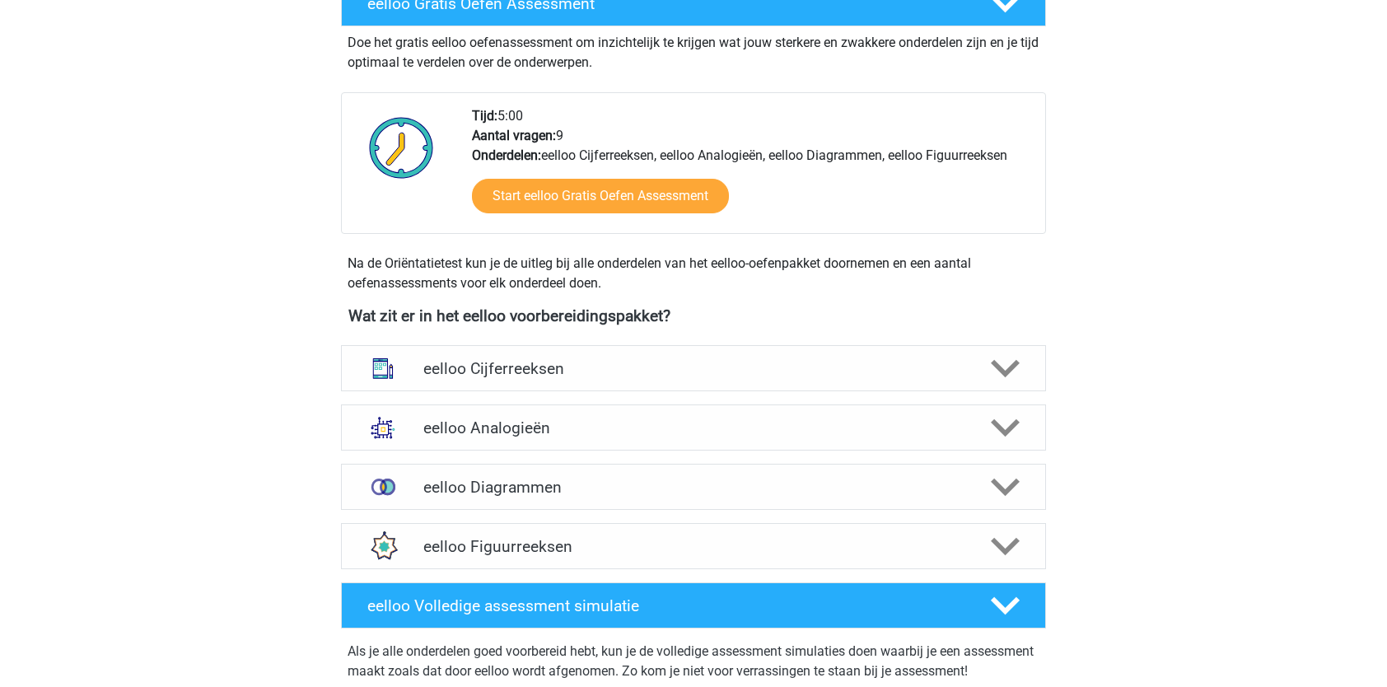
scroll to position [339, 0]
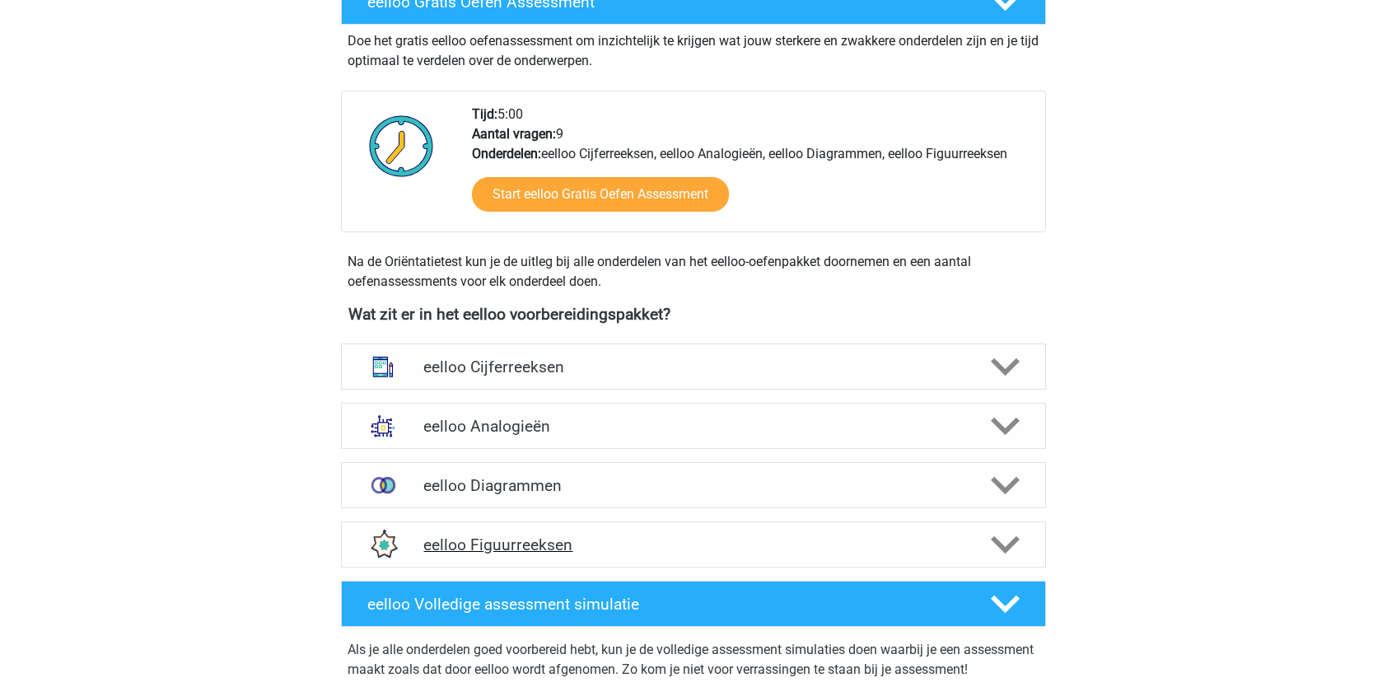
click at [744, 530] on div "eelloo Figuurreeksen" at bounding box center [693, 544] width 705 height 46
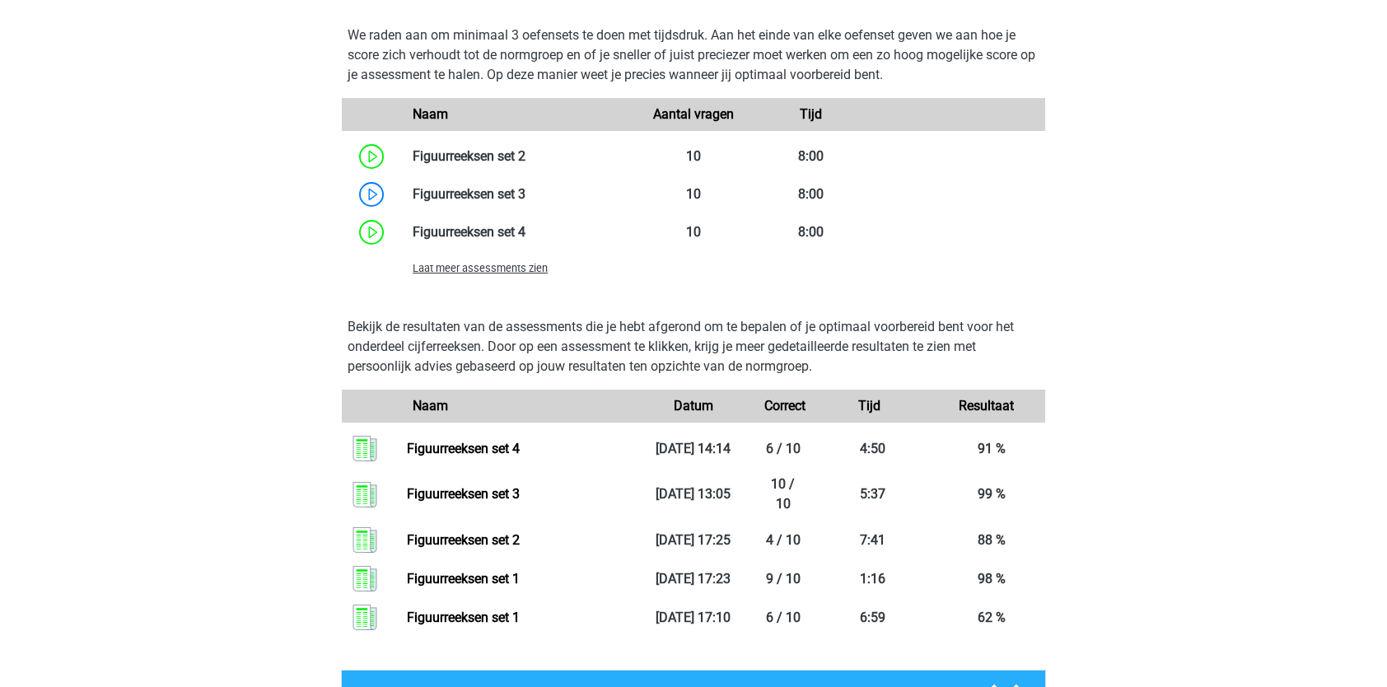
scroll to position [1197, 0]
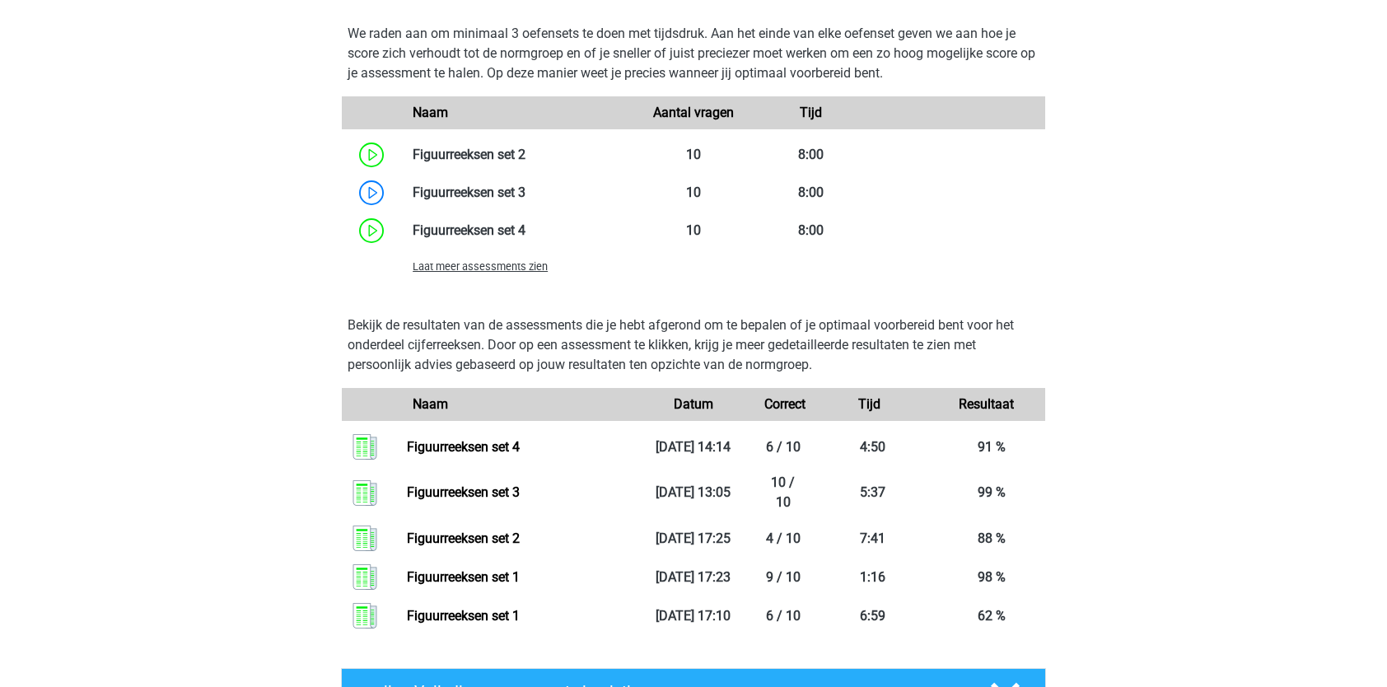
click at [462, 267] on span "Laat meer assessments zien" at bounding box center [480, 266] width 135 height 12
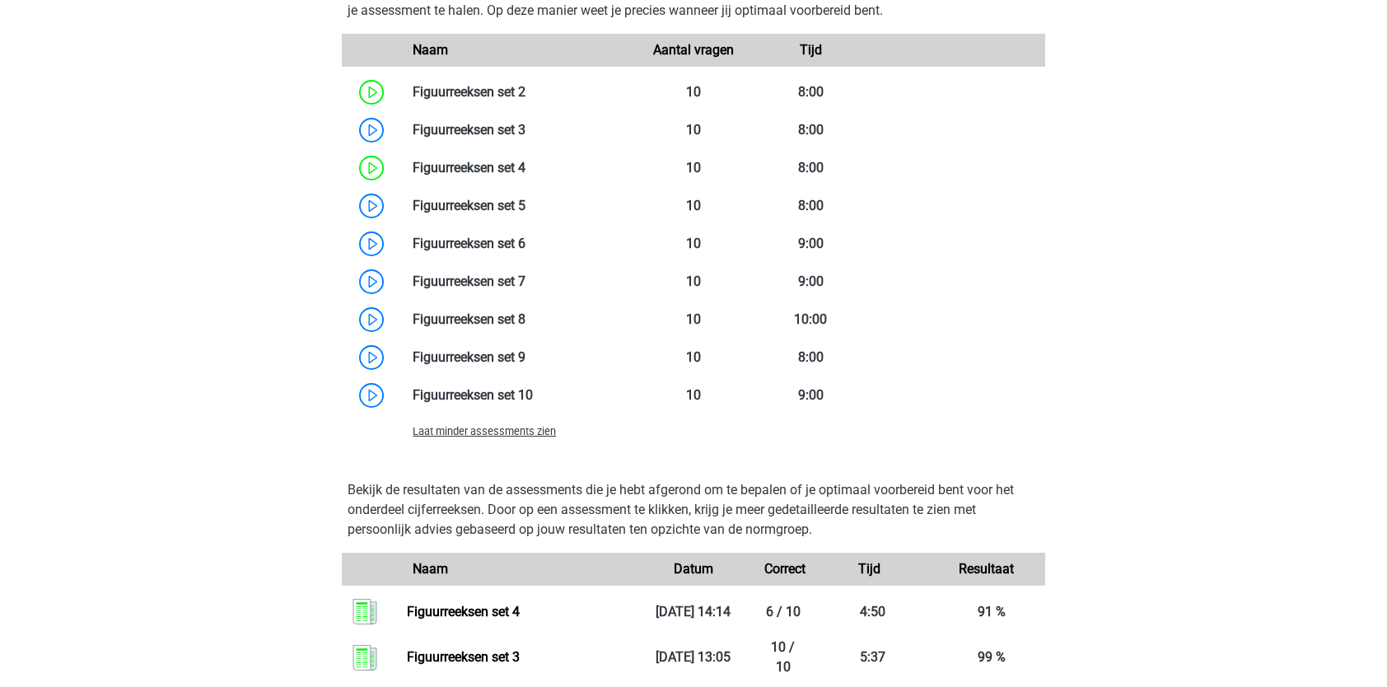
scroll to position [1261, 0]
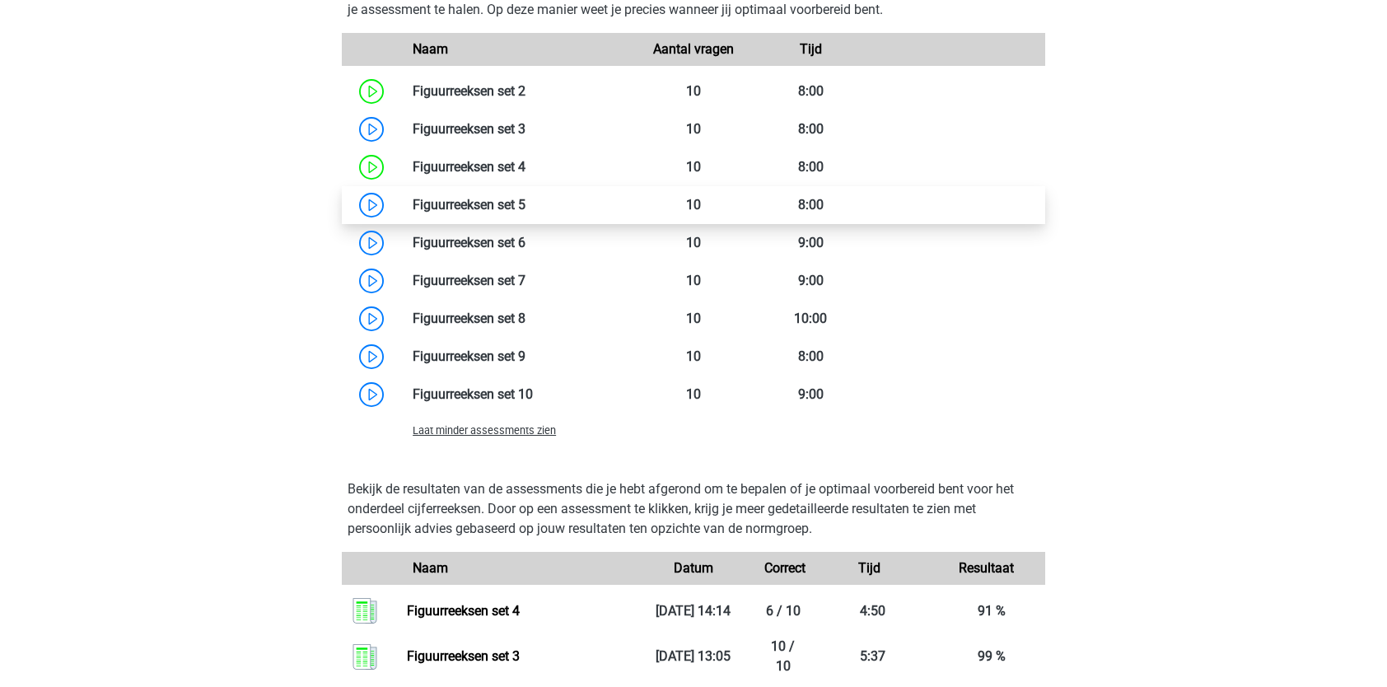
click at [525, 207] on link at bounding box center [525, 205] width 0 height 16
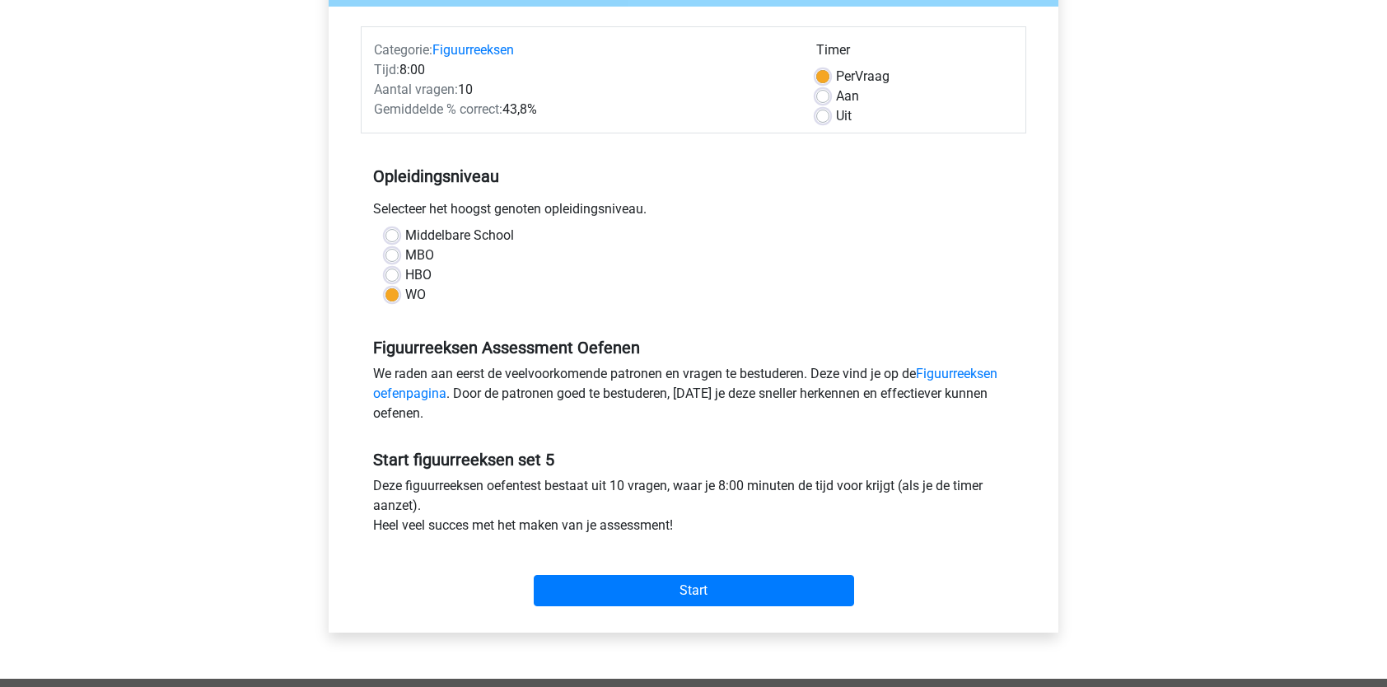
scroll to position [191, 0]
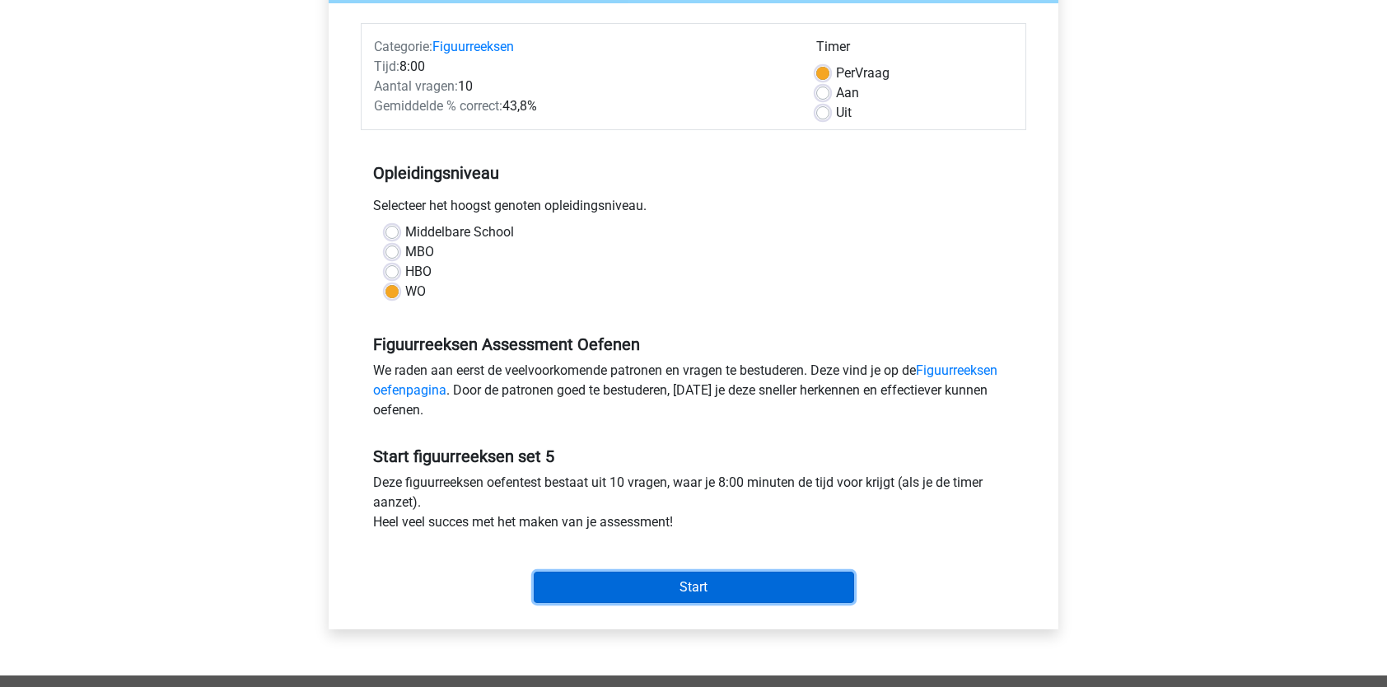
click at [645, 595] on input "Start" at bounding box center [694, 587] width 320 height 31
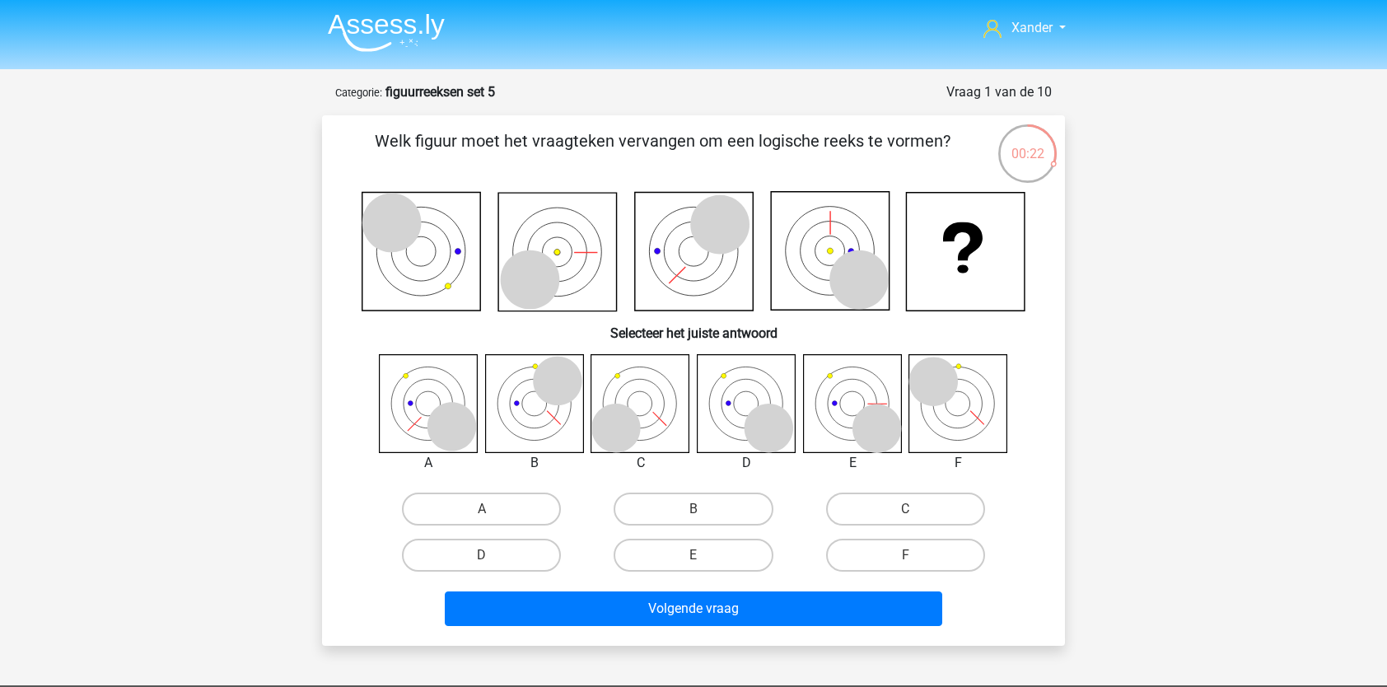
click at [701, 519] on input "B" at bounding box center [698, 514] width 11 height 11
radio input "true"
click at [919, 564] on label "F" at bounding box center [905, 555] width 159 height 33
click at [916, 564] on input "F" at bounding box center [910, 560] width 11 height 11
radio input "true"
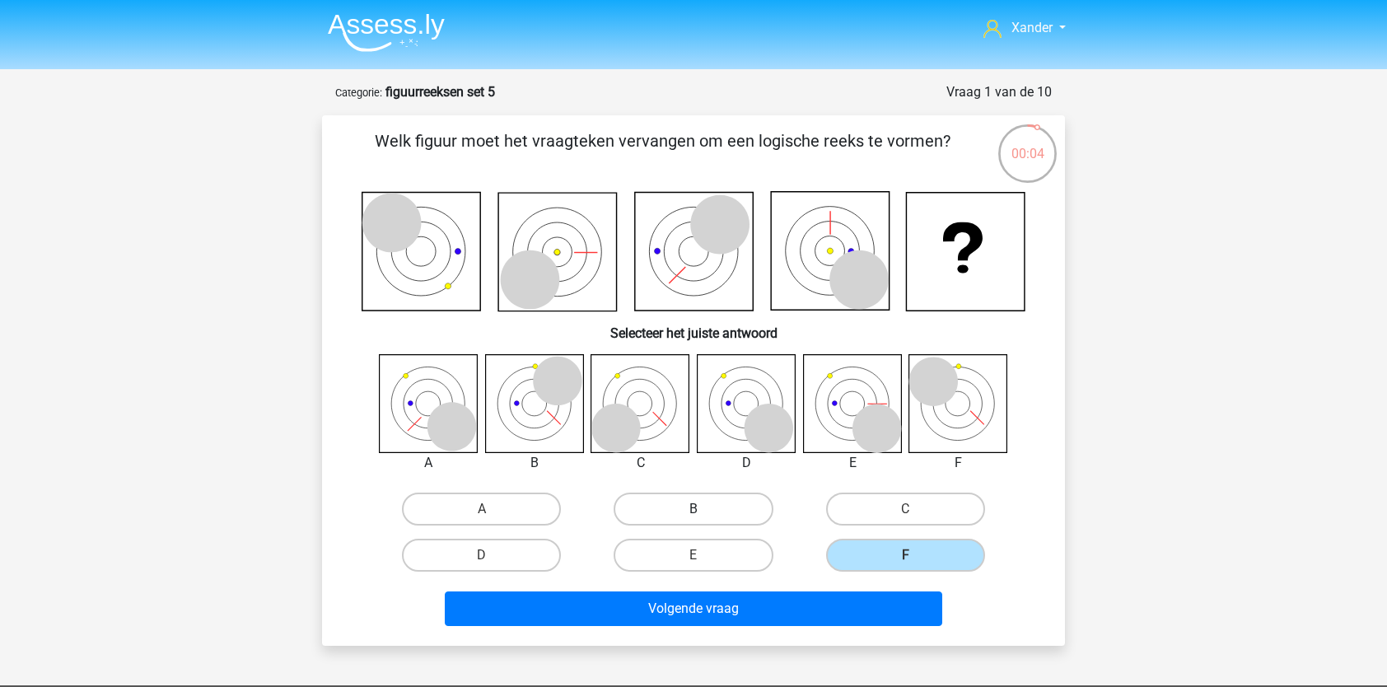
click at [693, 507] on label "B" at bounding box center [693, 508] width 159 height 33
click at [693, 509] on input "B" at bounding box center [698, 514] width 11 height 11
radio input "true"
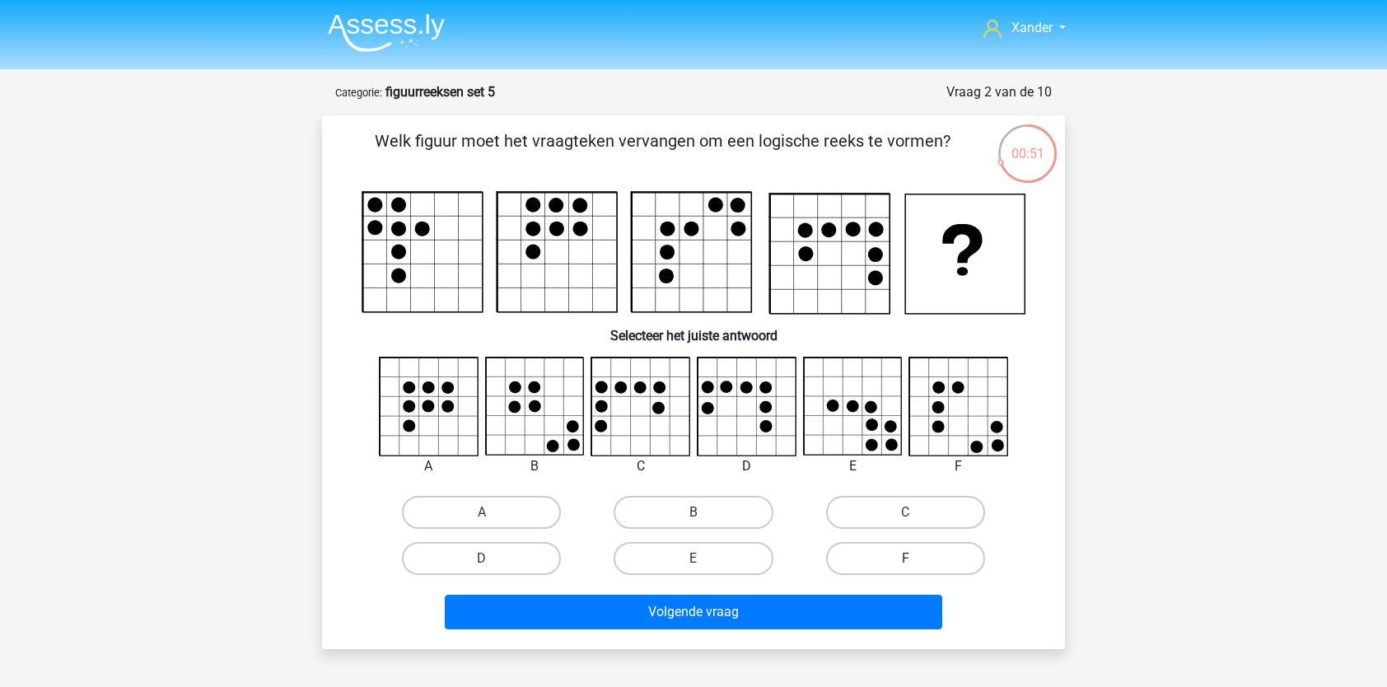
click at [905, 554] on label "F" at bounding box center [905, 558] width 159 height 33
click at [905, 558] on input "F" at bounding box center [910, 563] width 11 height 11
radio input "true"
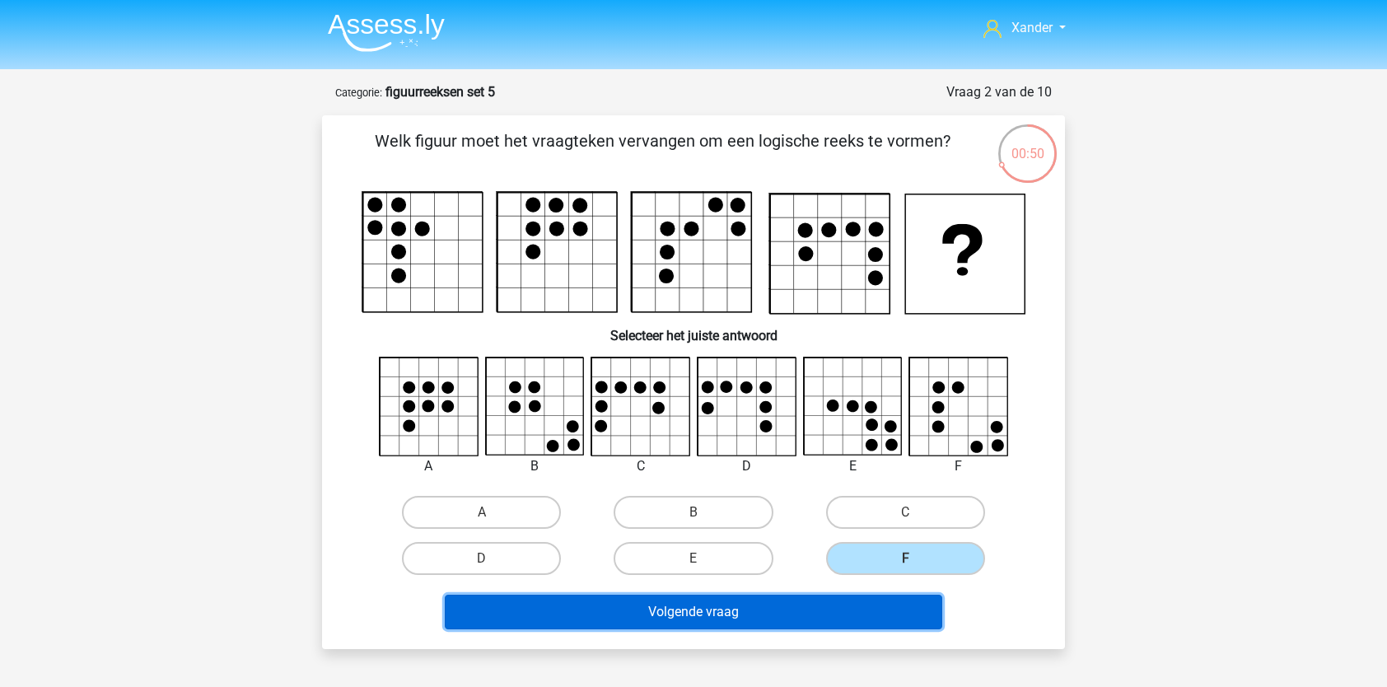
click at [869, 609] on button "Volgende vraag" at bounding box center [694, 612] width 498 height 35
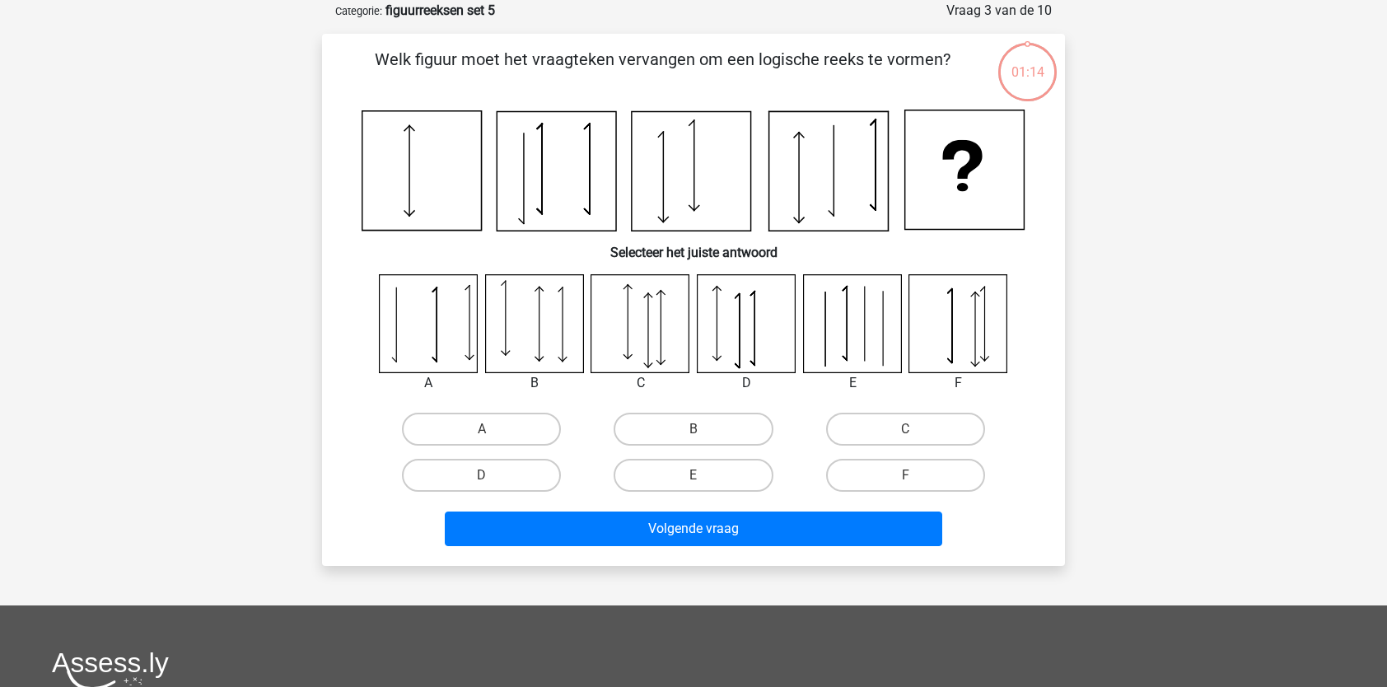
scroll to position [82, 0]
click at [520, 476] on label "D" at bounding box center [481, 474] width 159 height 33
click at [492, 476] on input "D" at bounding box center [487, 479] width 11 height 11
radio input "true"
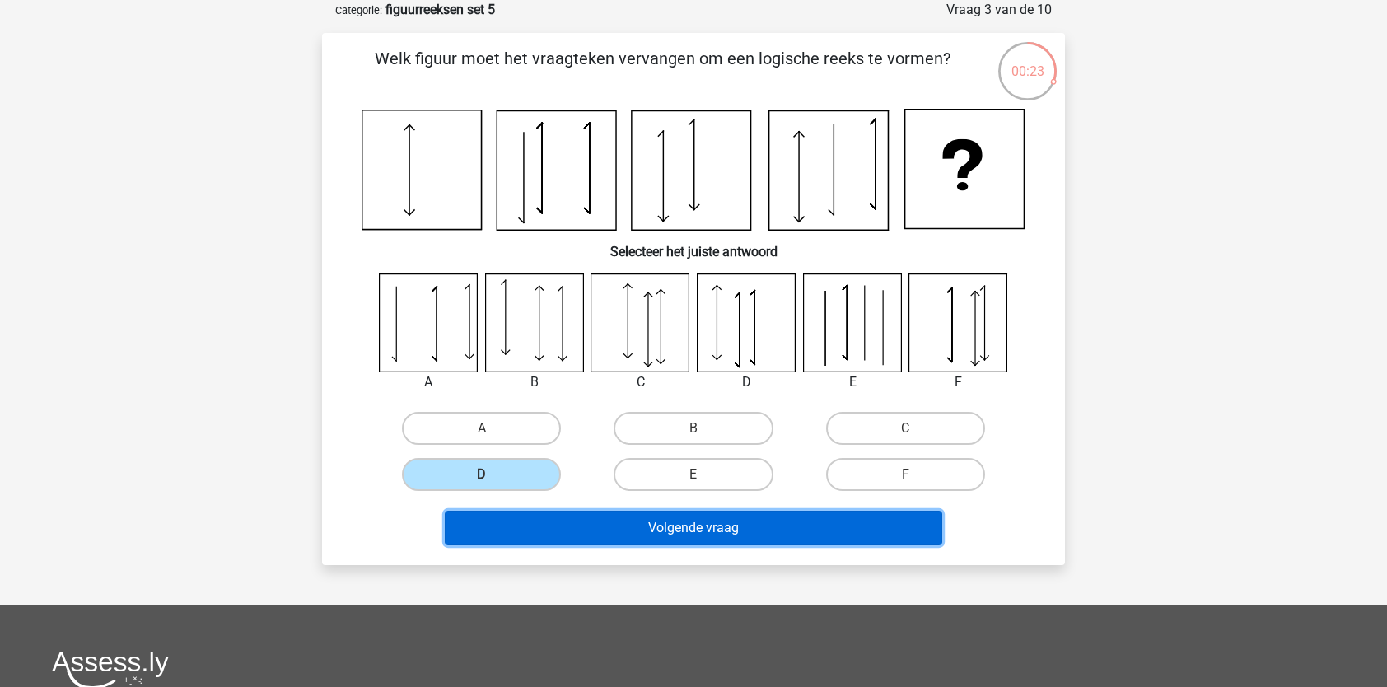
click at [555, 528] on button "Volgende vraag" at bounding box center [694, 528] width 498 height 35
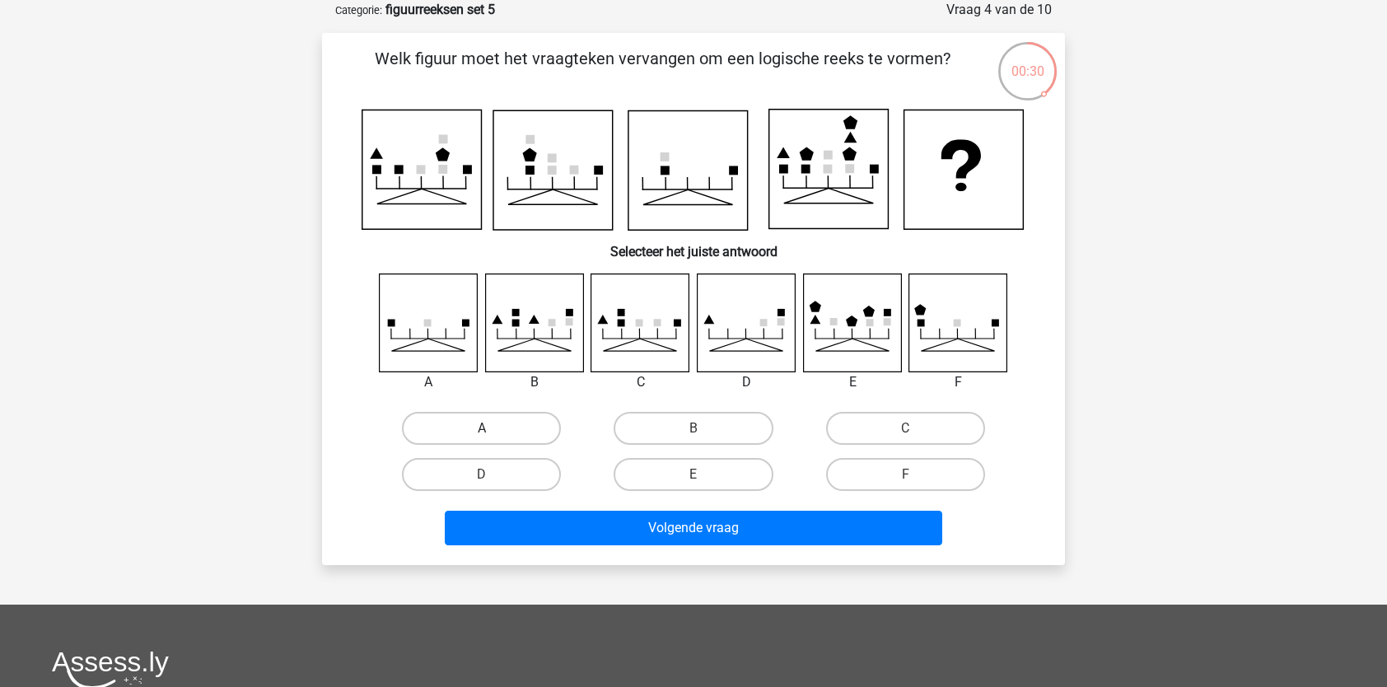
click at [520, 413] on label "A" at bounding box center [481, 428] width 159 height 33
click at [492, 428] on input "A" at bounding box center [487, 433] width 11 height 11
radio input "true"
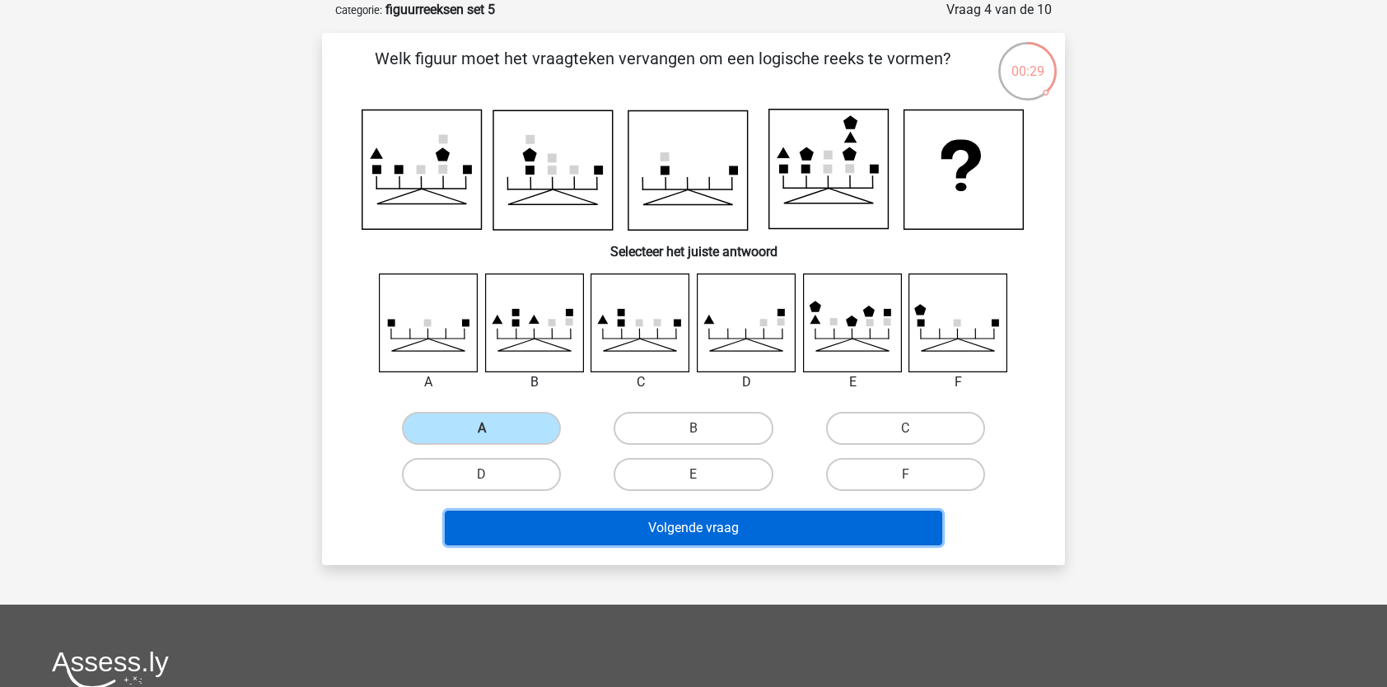
click at [571, 531] on button "Volgende vraag" at bounding box center [694, 528] width 498 height 35
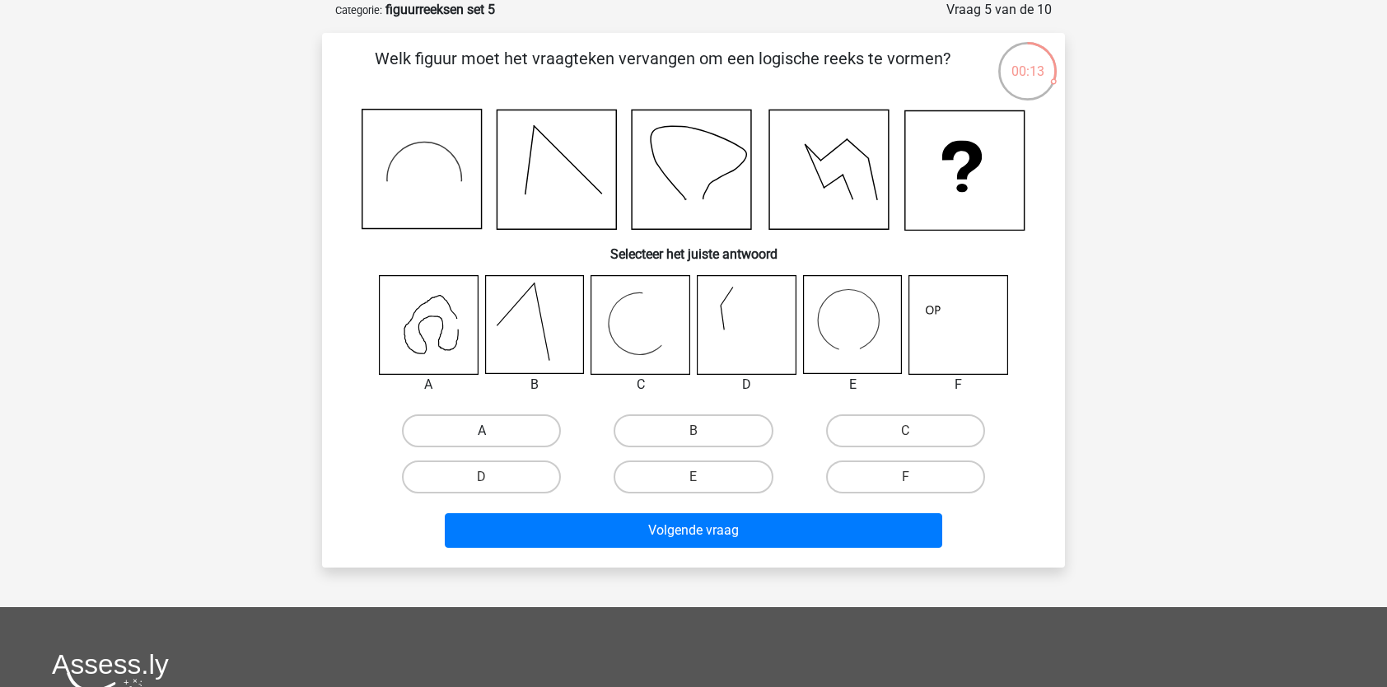
click at [466, 435] on label "A" at bounding box center [481, 430] width 159 height 33
click at [482, 435] on input "A" at bounding box center [487, 436] width 11 height 11
radio input "true"
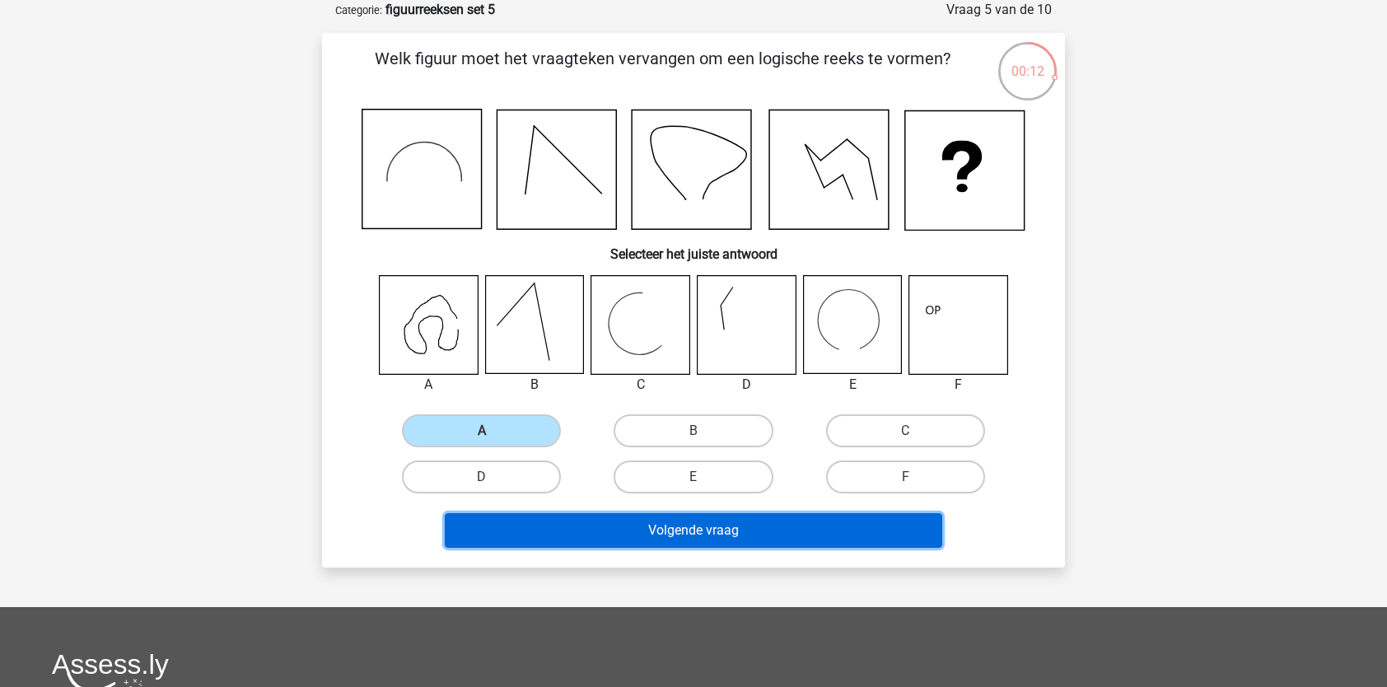
click at [533, 527] on button "Volgende vraag" at bounding box center [694, 530] width 498 height 35
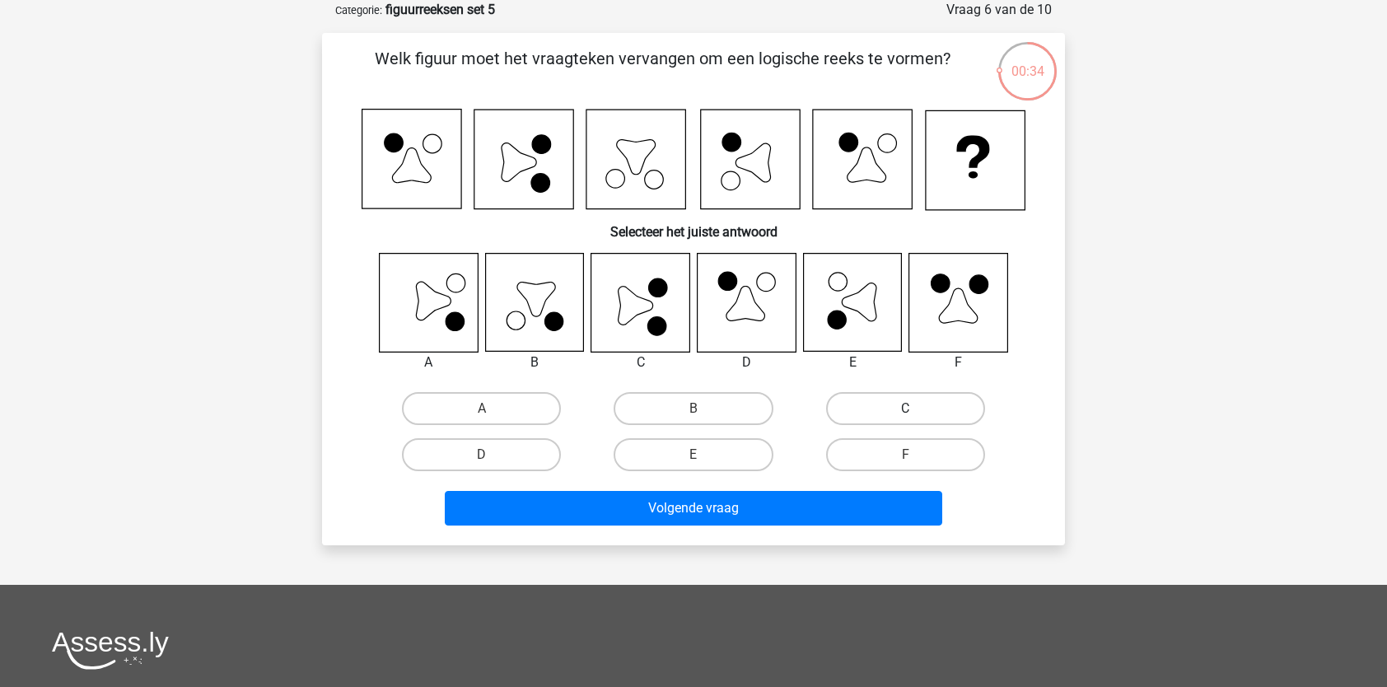
click at [903, 412] on label "C" at bounding box center [905, 408] width 159 height 33
click at [905, 412] on input "C" at bounding box center [910, 413] width 11 height 11
radio input "true"
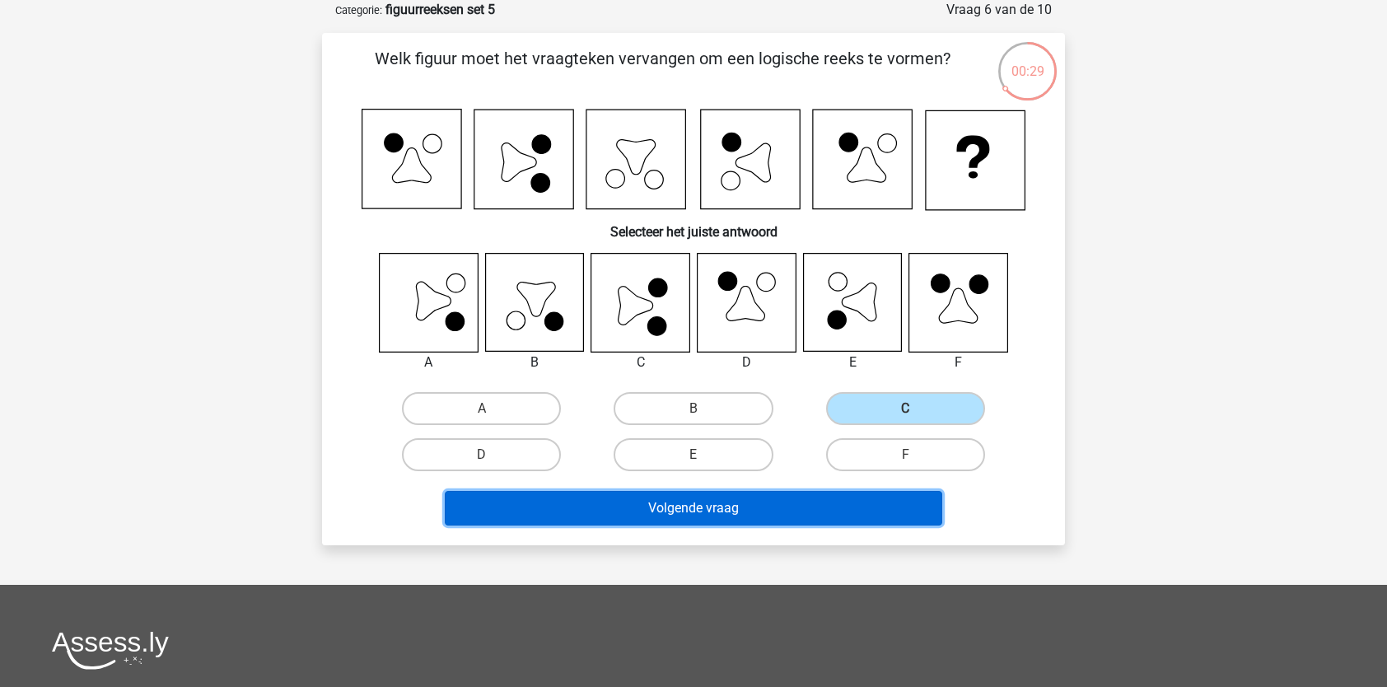
click at [697, 502] on button "Volgende vraag" at bounding box center [694, 508] width 498 height 35
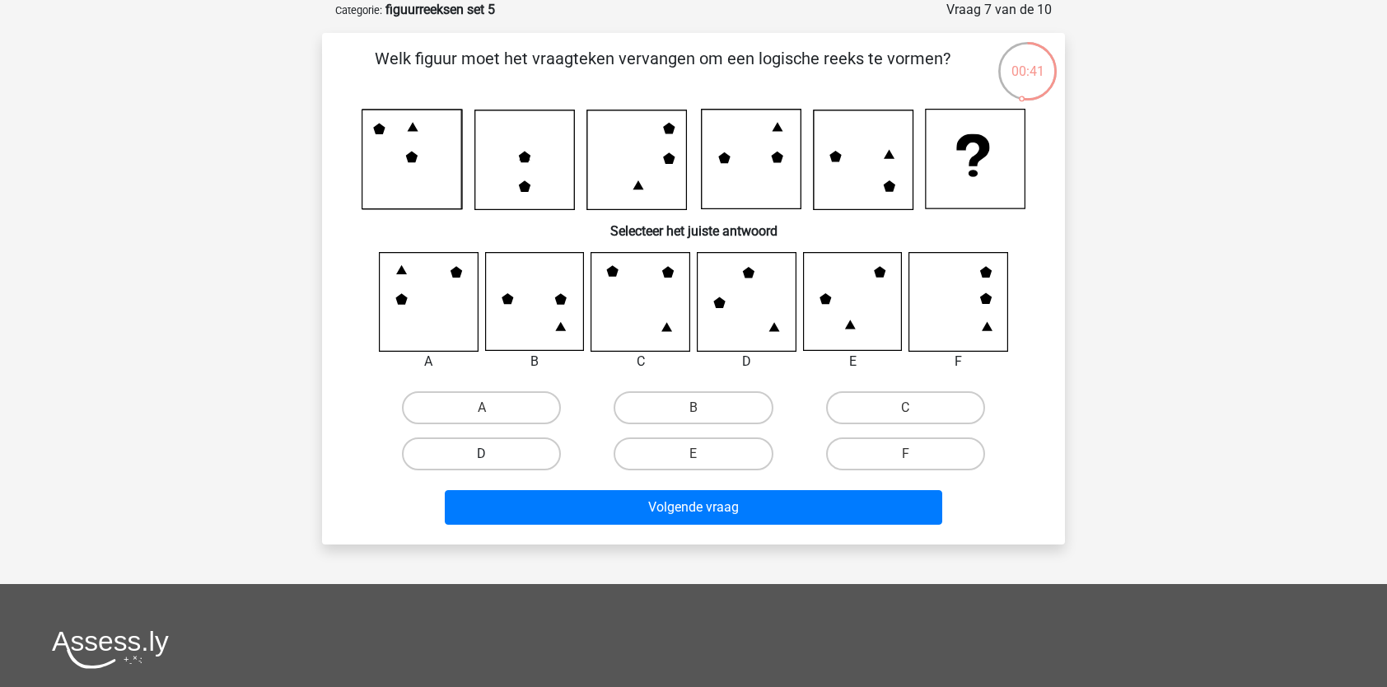
click at [527, 450] on label "D" at bounding box center [481, 453] width 159 height 33
click at [492, 454] on input "D" at bounding box center [487, 459] width 11 height 11
radio input "true"
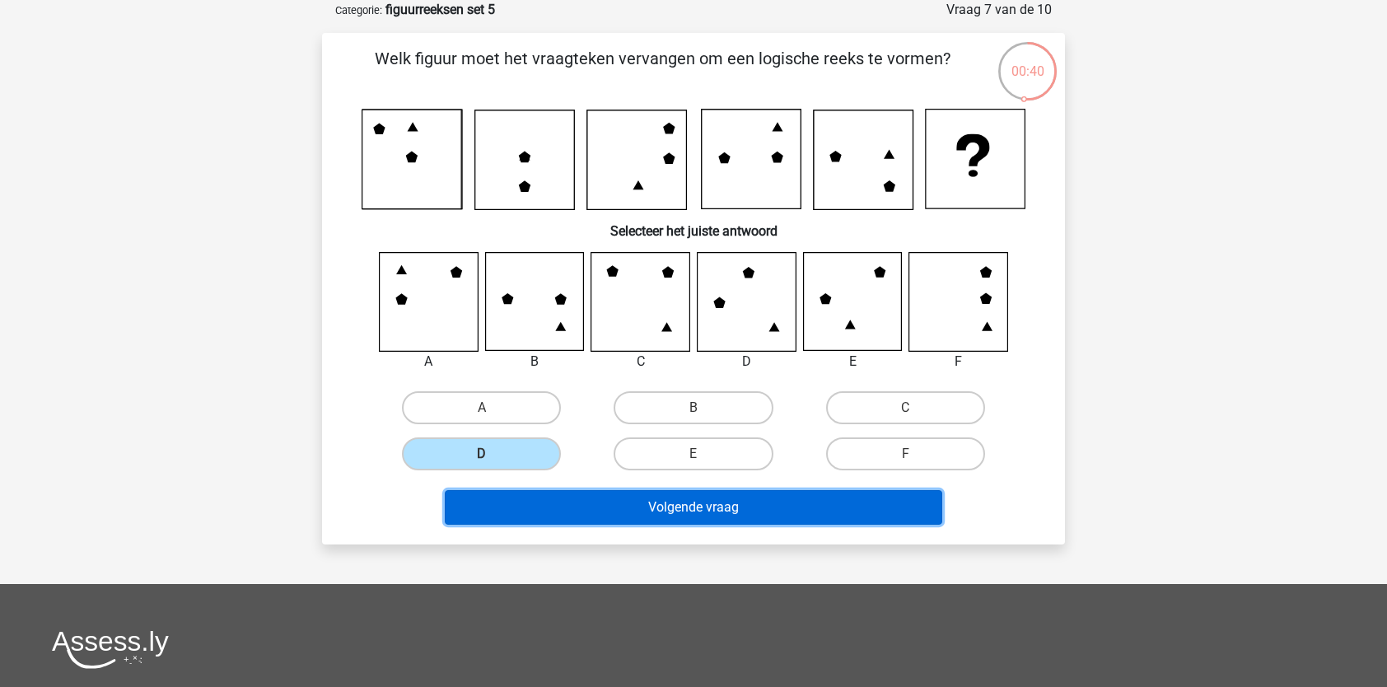
click at [573, 503] on button "Volgende vraag" at bounding box center [694, 507] width 498 height 35
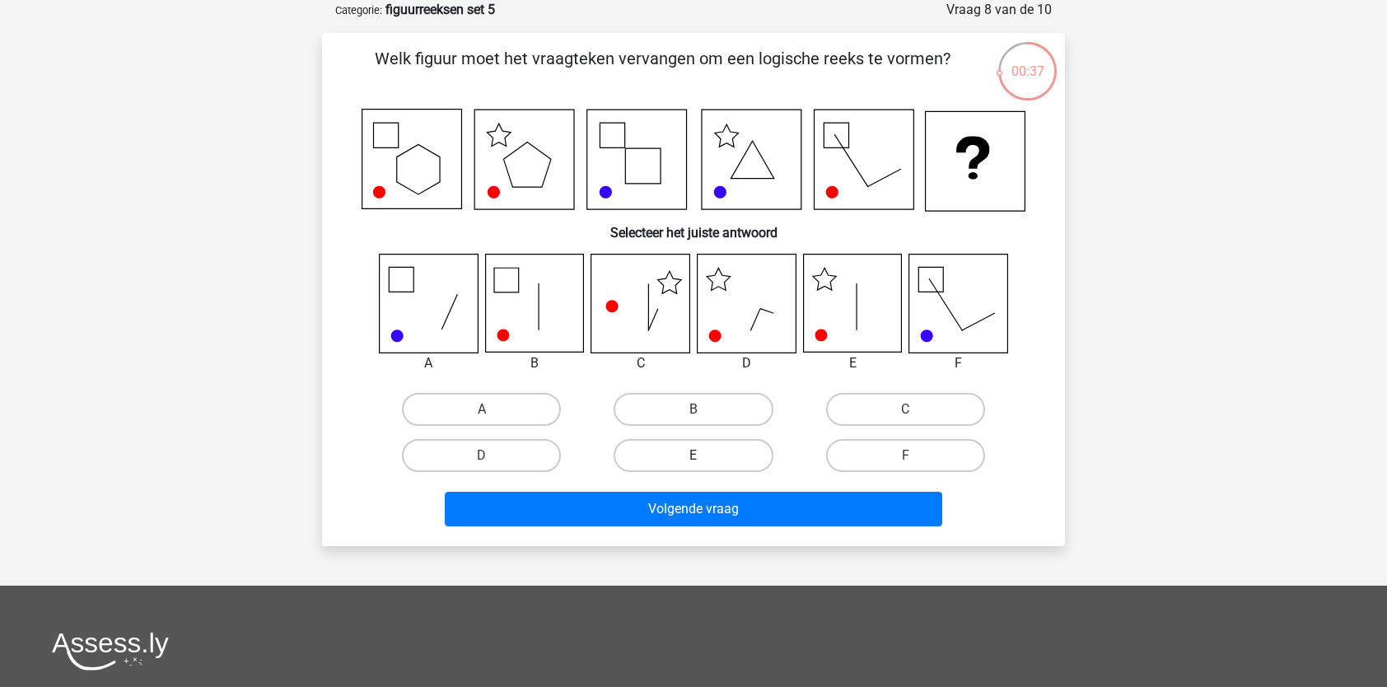
click at [686, 458] on label "E" at bounding box center [693, 455] width 159 height 33
click at [693, 458] on input "E" at bounding box center [698, 460] width 11 height 11
radio input "true"
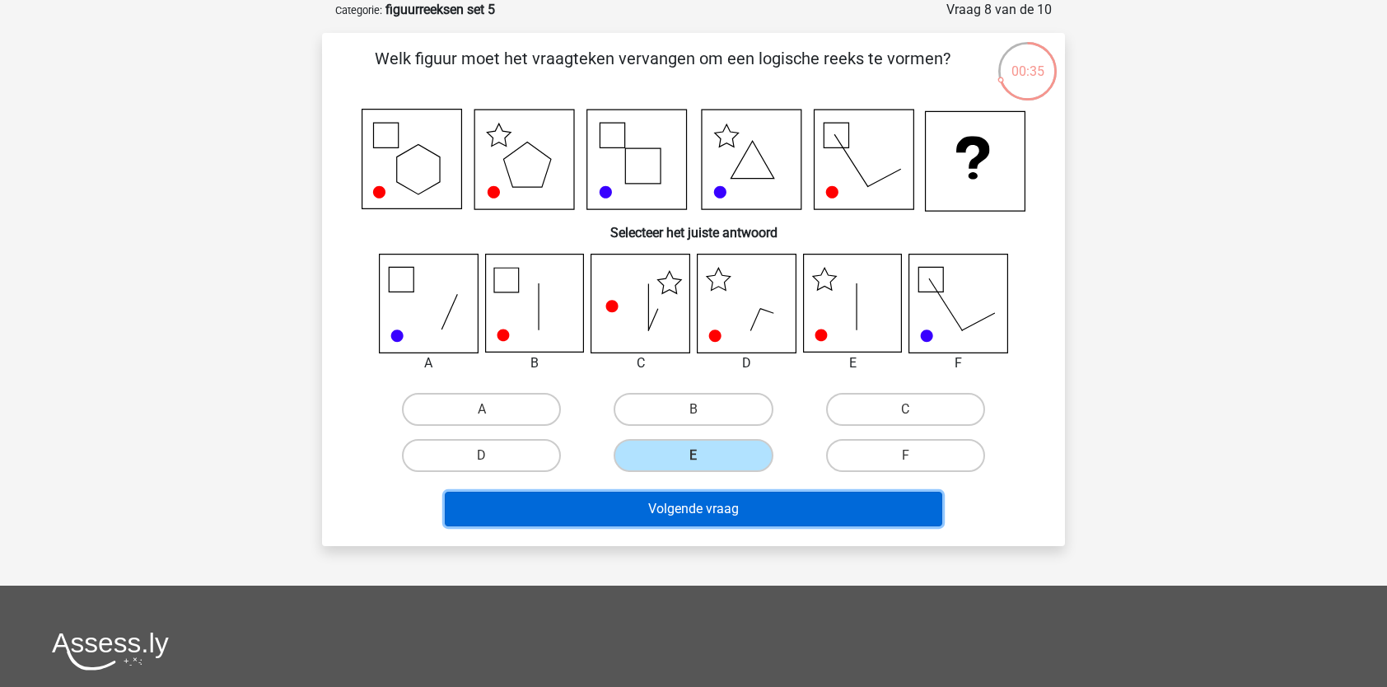
click at [674, 506] on button "Volgende vraag" at bounding box center [694, 509] width 498 height 35
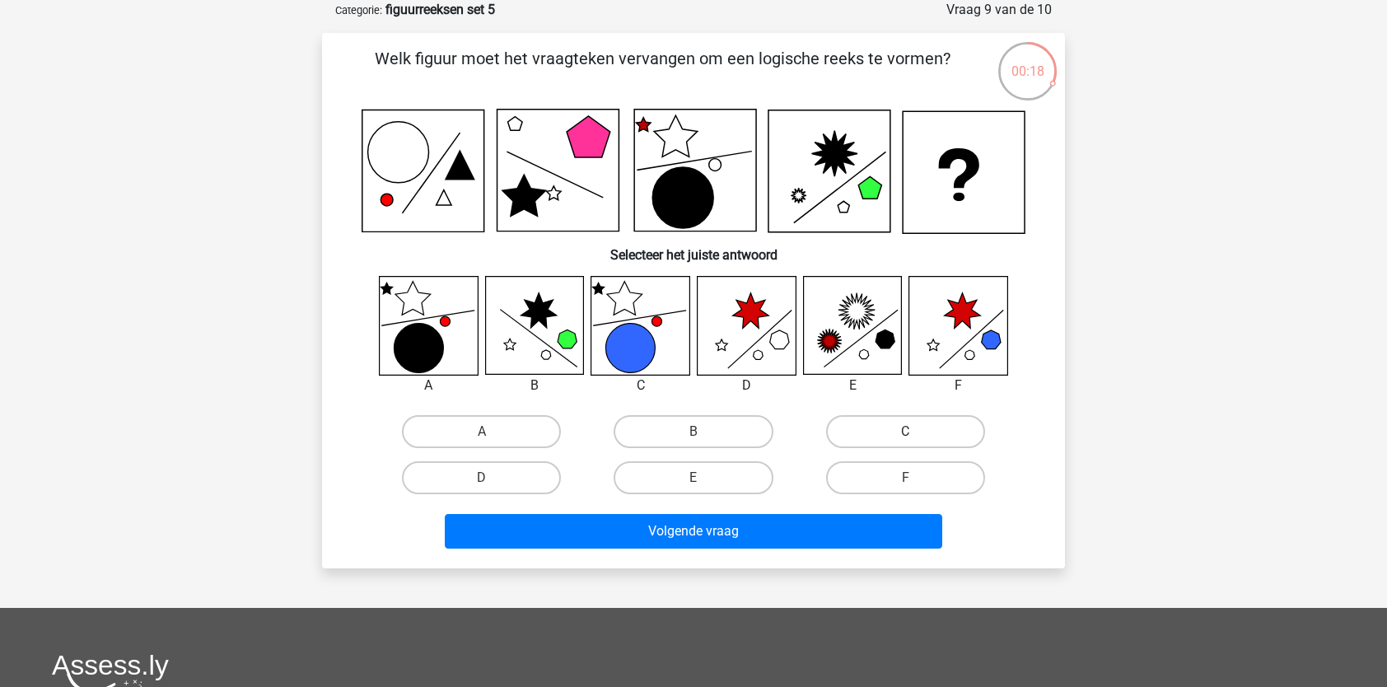
click at [885, 425] on label "C" at bounding box center [905, 431] width 159 height 33
click at [905, 432] on input "C" at bounding box center [910, 437] width 11 height 11
radio input "true"
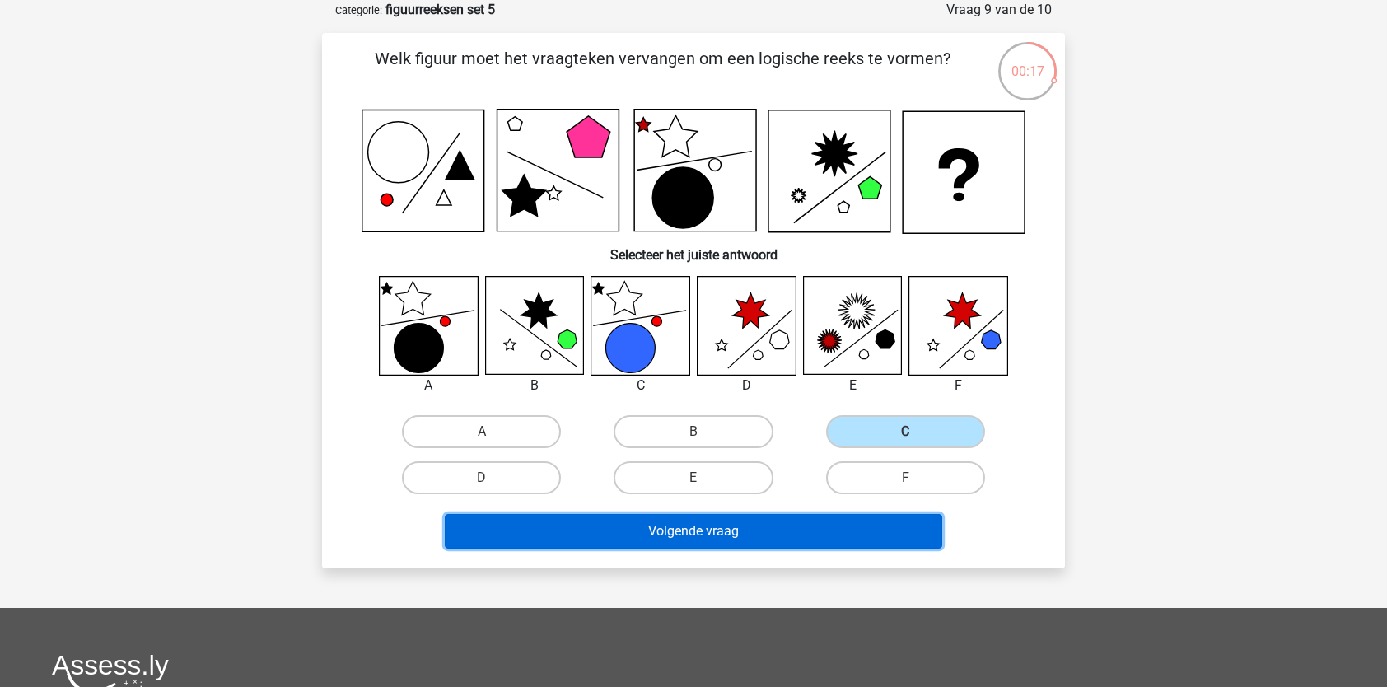
click at [778, 530] on button "Volgende vraag" at bounding box center [694, 531] width 498 height 35
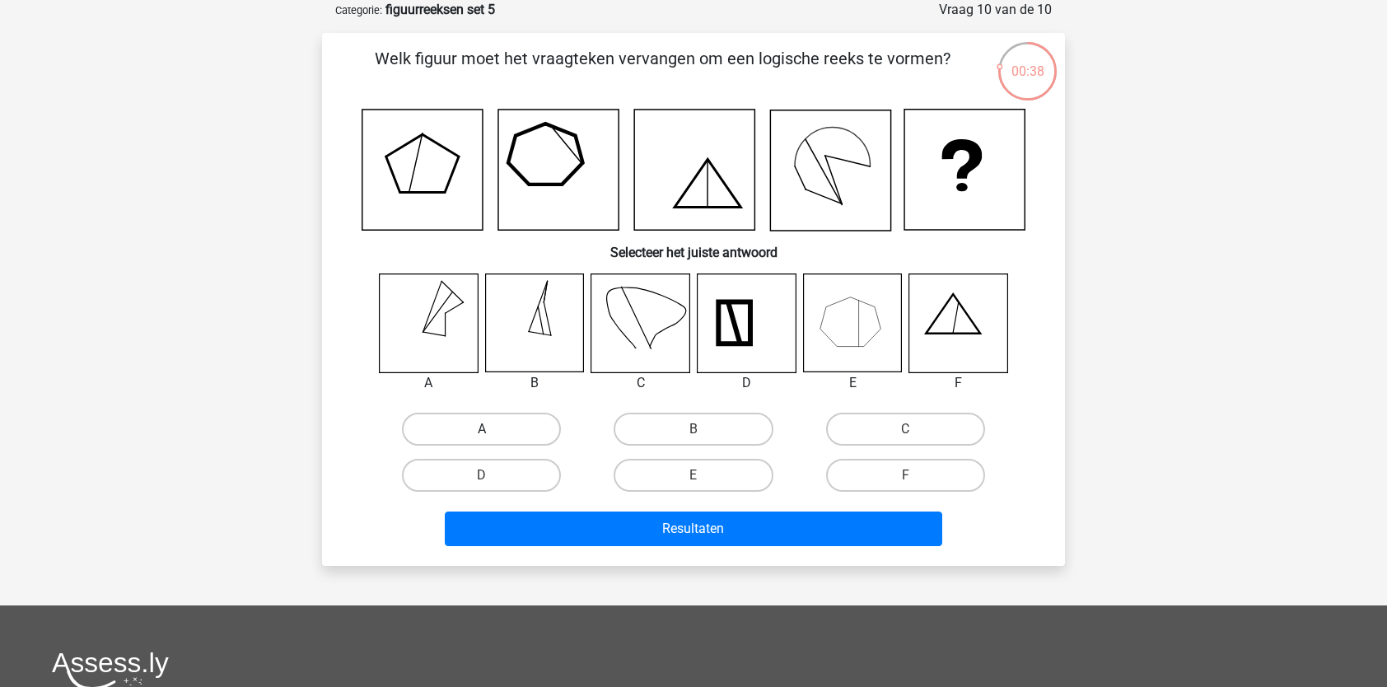
click at [496, 425] on label "A" at bounding box center [481, 429] width 159 height 33
click at [492, 429] on input "A" at bounding box center [487, 434] width 11 height 11
radio input "true"
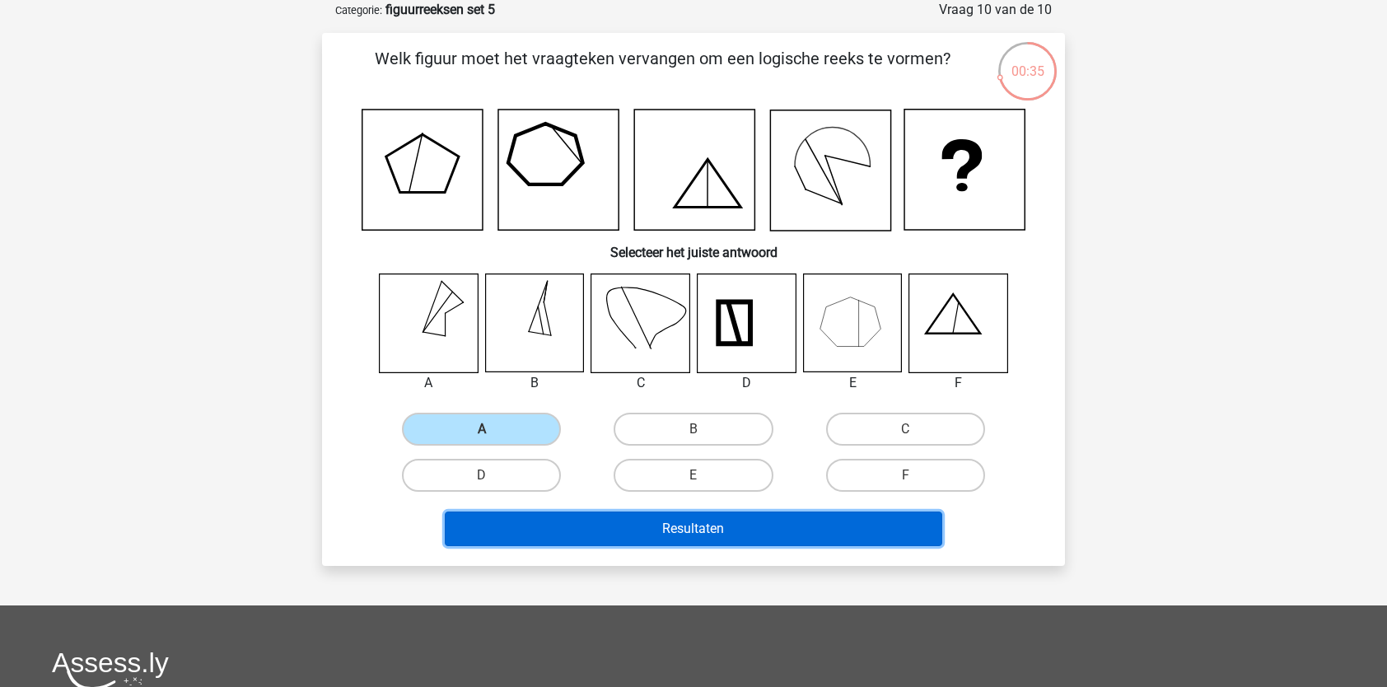
click at [577, 530] on button "Resultaten" at bounding box center [694, 528] width 498 height 35
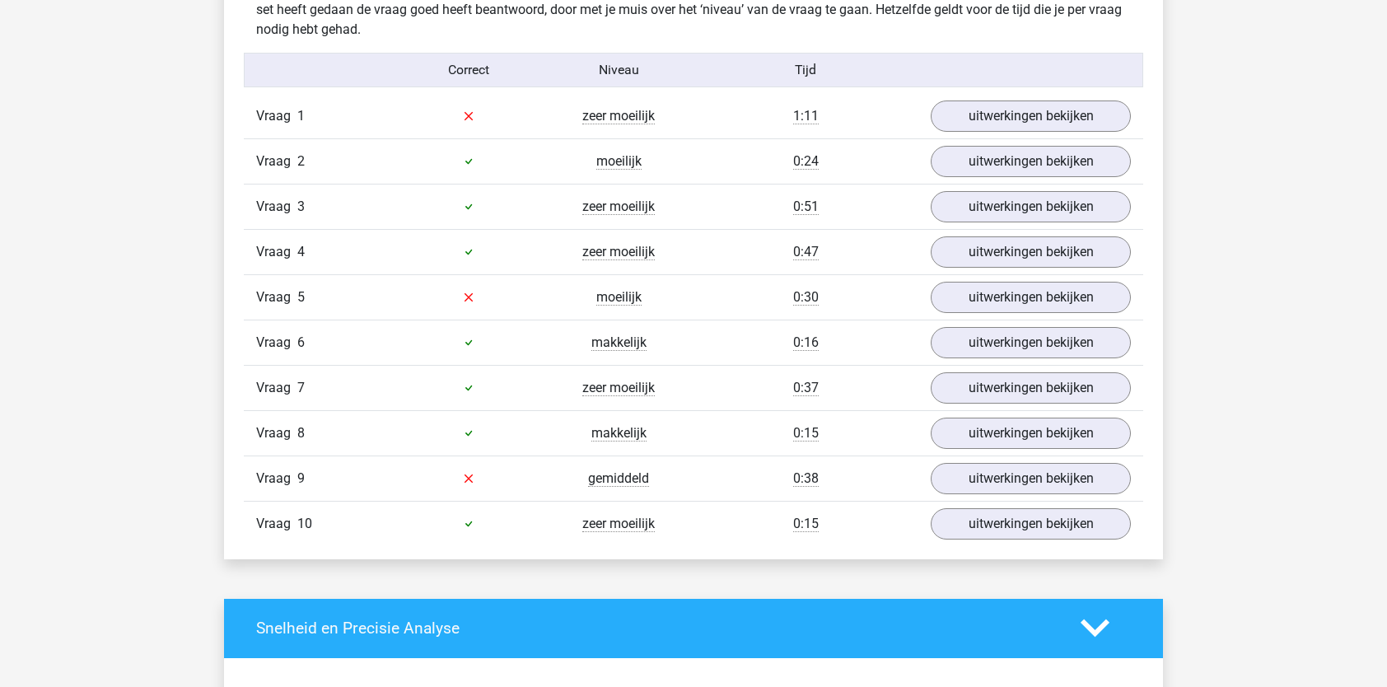
scroll to position [1001, 0]
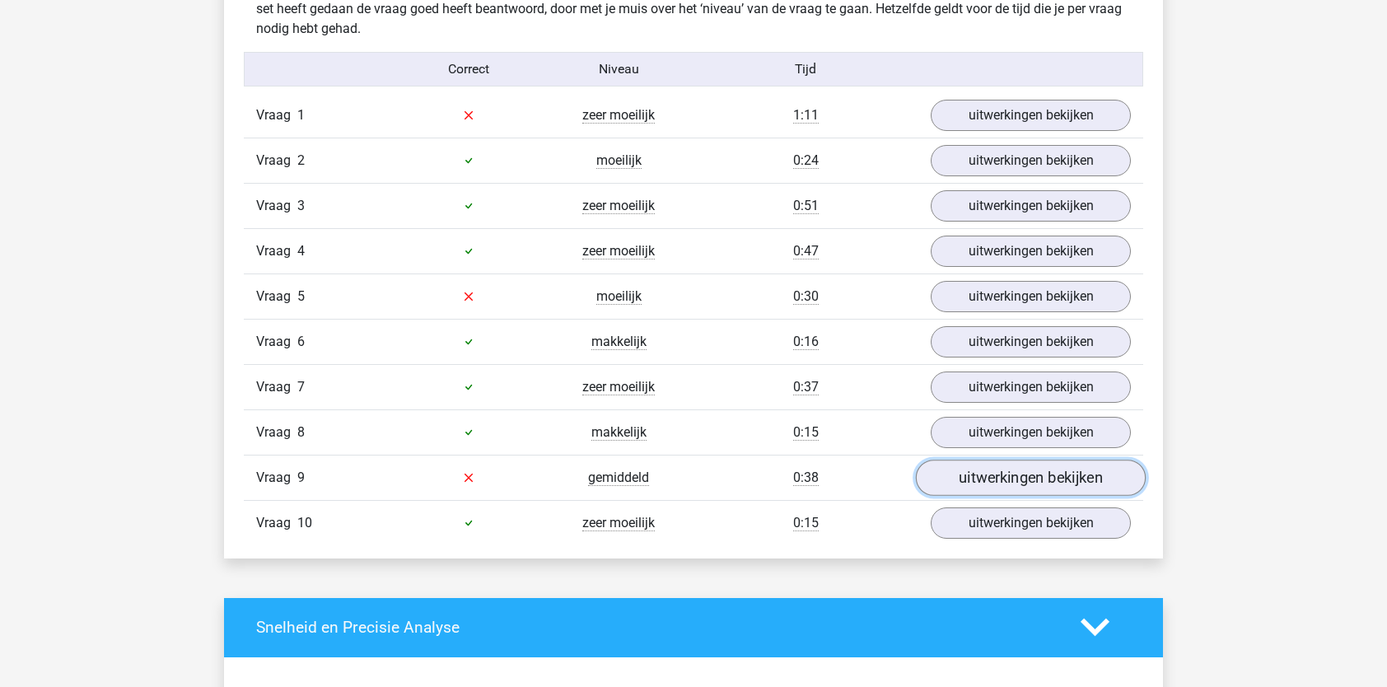
click at [972, 471] on link "uitwerkingen bekijken" at bounding box center [1031, 478] width 230 height 36
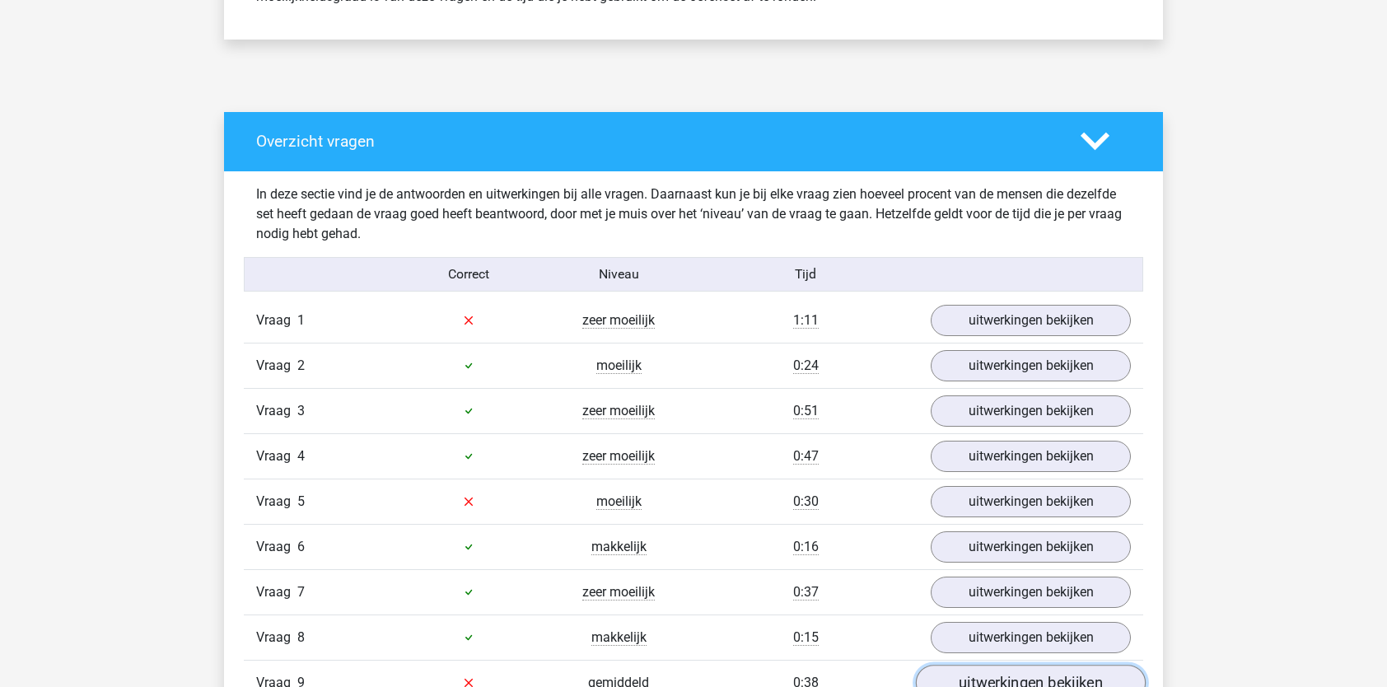
scroll to position [797, 0]
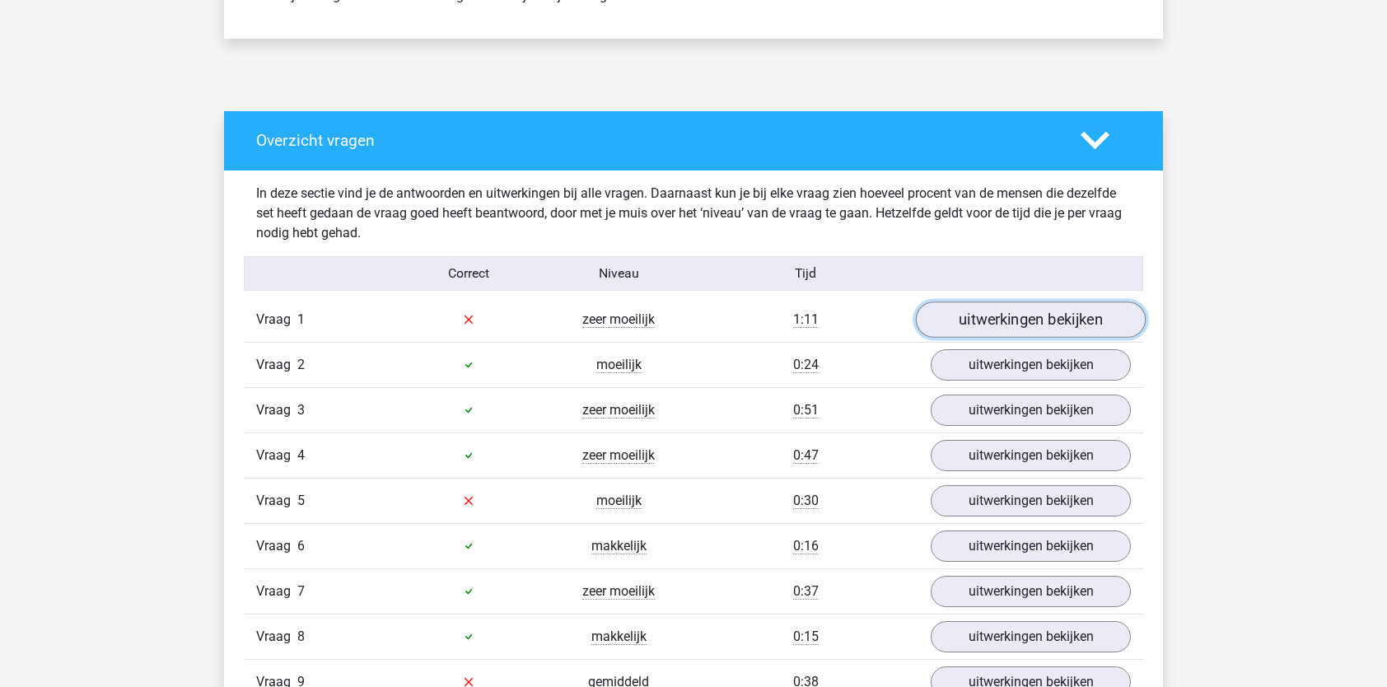
click at [1027, 319] on link "uitwerkingen bekijken" at bounding box center [1031, 319] width 230 height 36
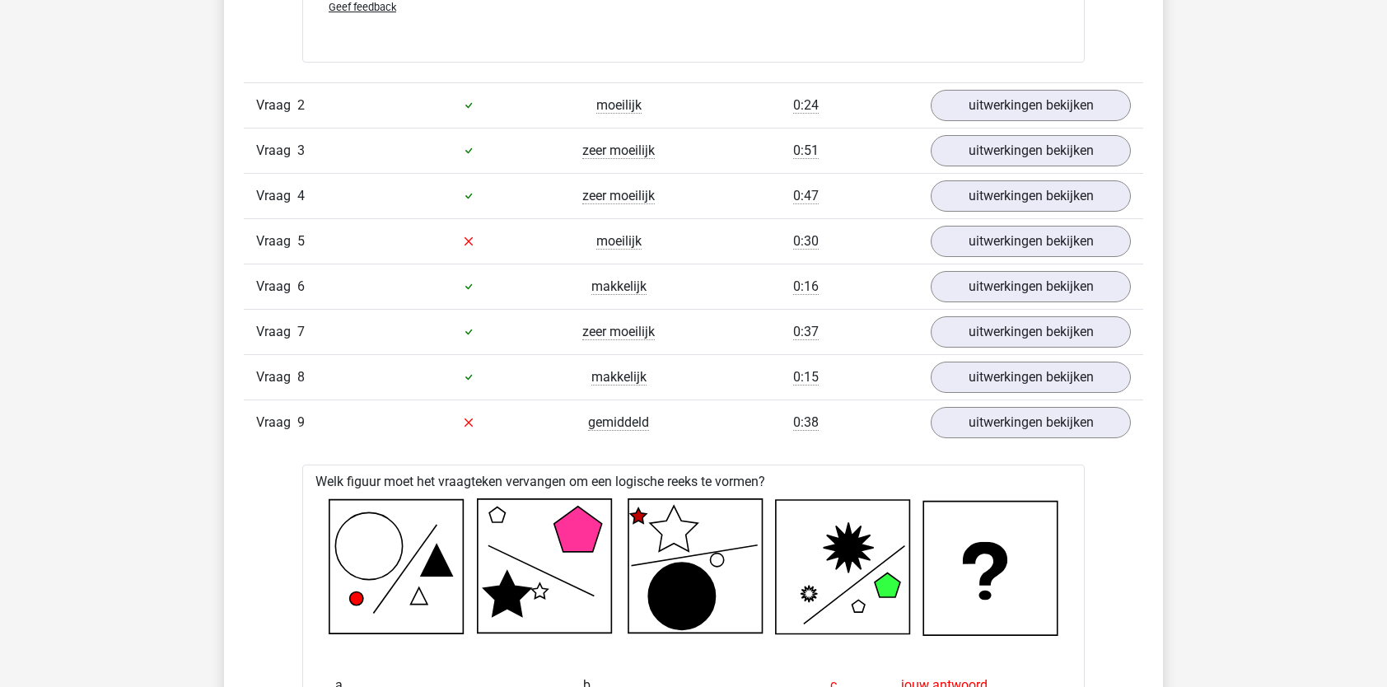
scroll to position [2176, 0]
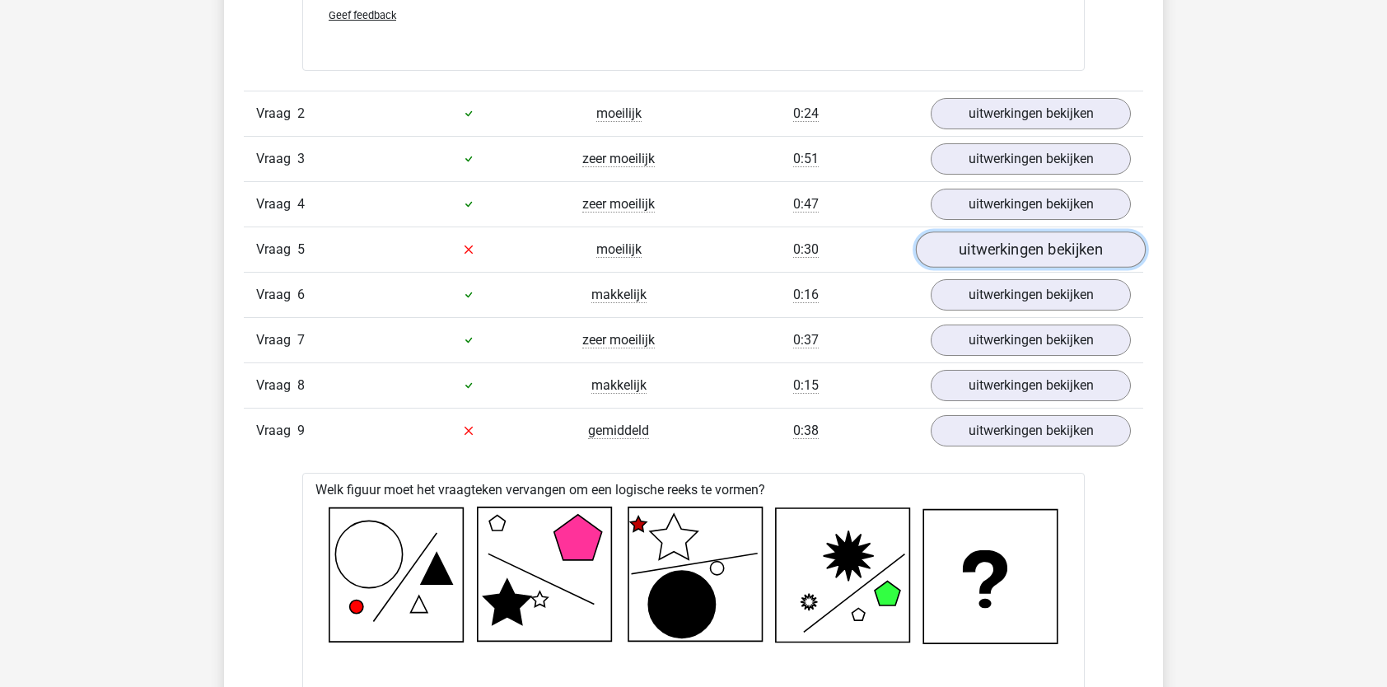
click at [1011, 249] on link "uitwerkingen bekijken" at bounding box center [1031, 249] width 230 height 36
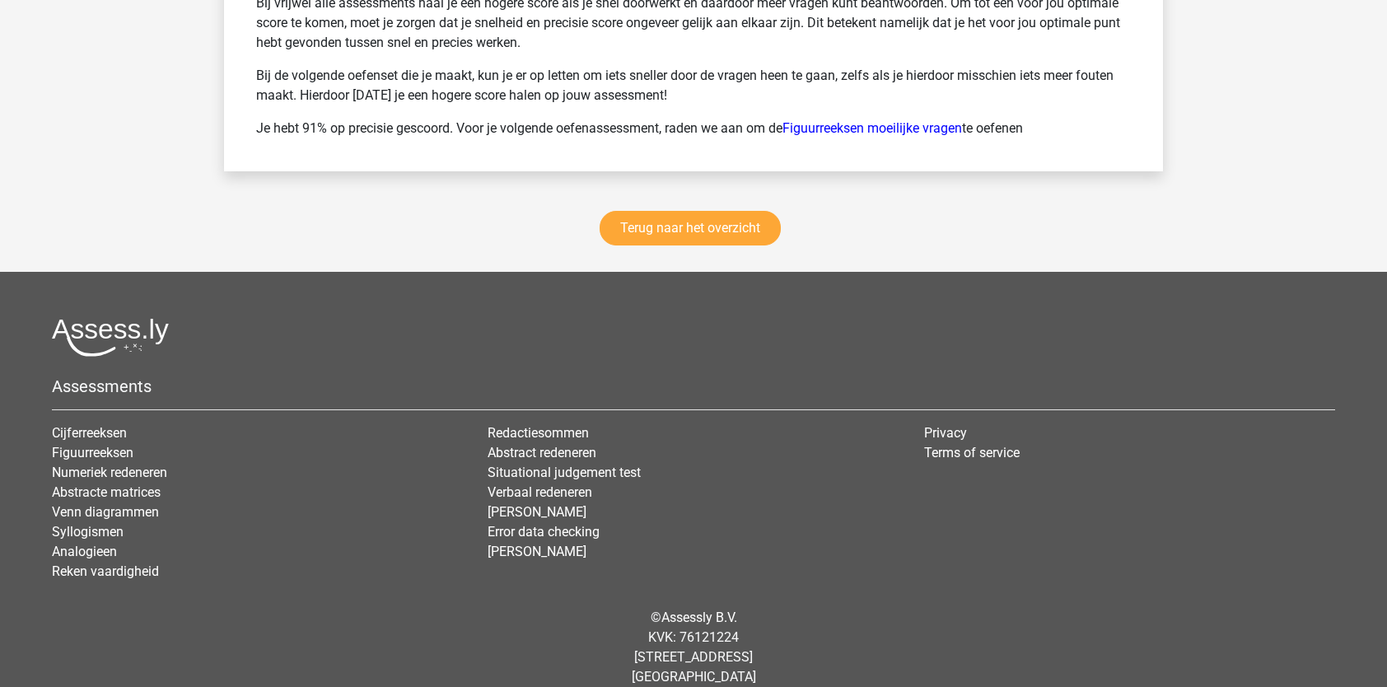
scroll to position [5471, 0]
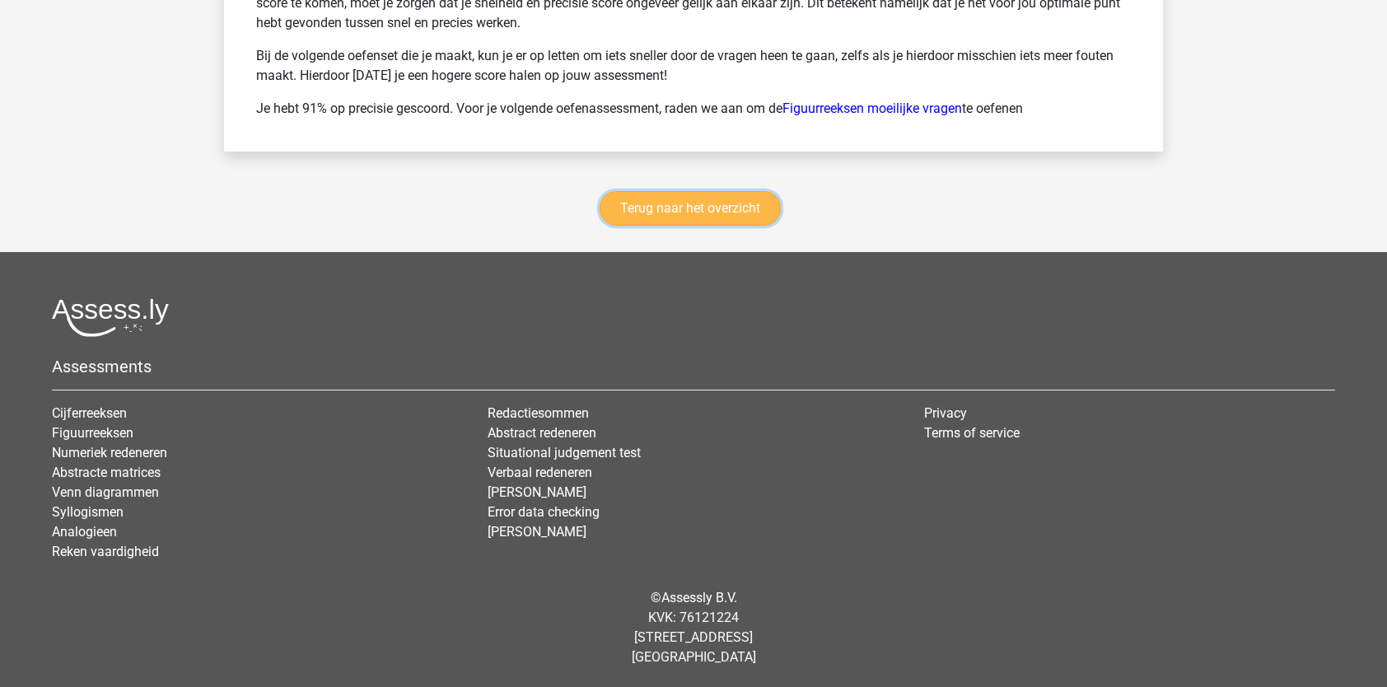
click at [749, 213] on link "Terug naar het overzicht" at bounding box center [690, 208] width 181 height 35
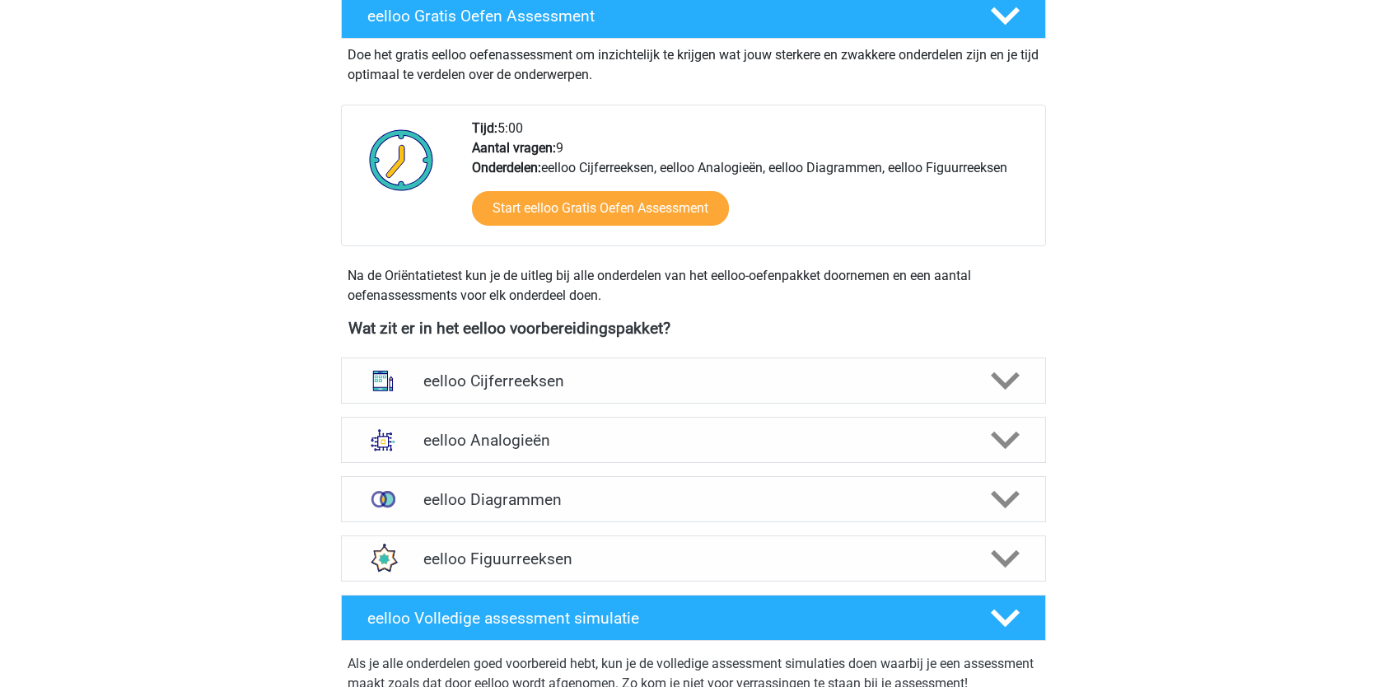
scroll to position [329, 0]
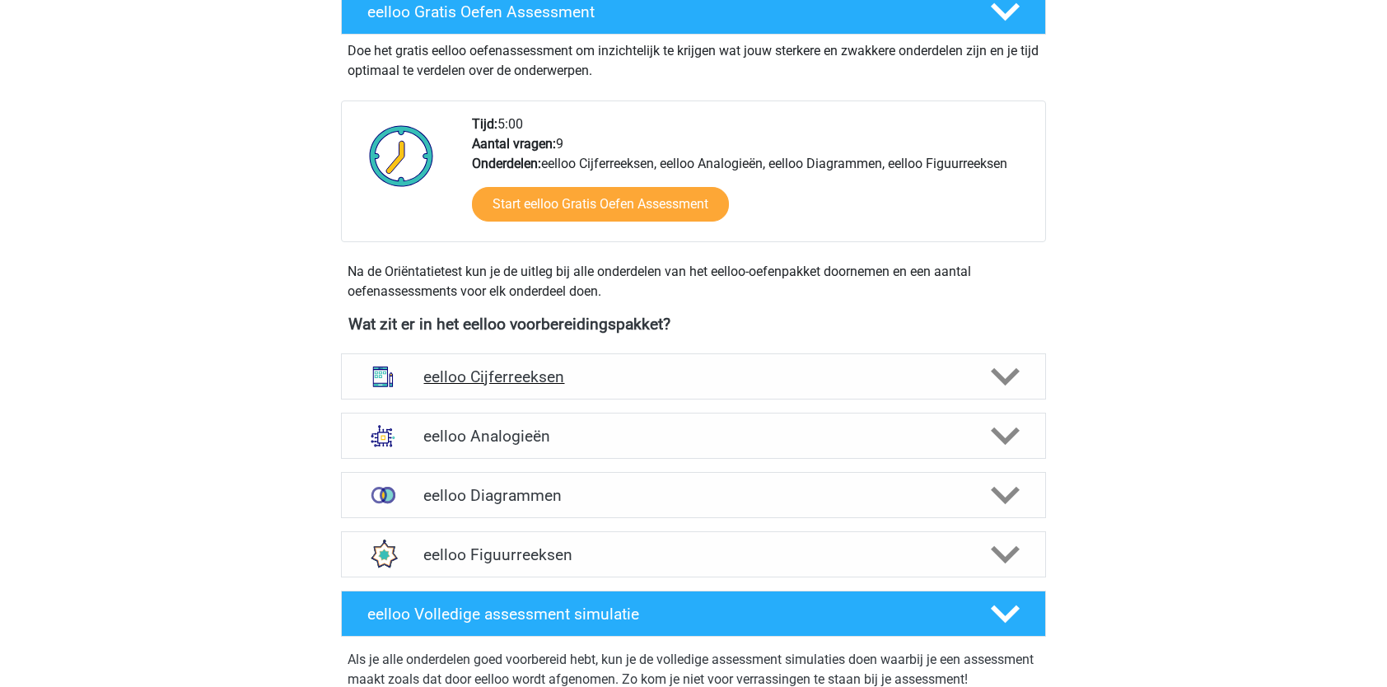
click at [618, 371] on h4 "eelloo Cijferreeksen" at bounding box center [692, 376] width 539 height 19
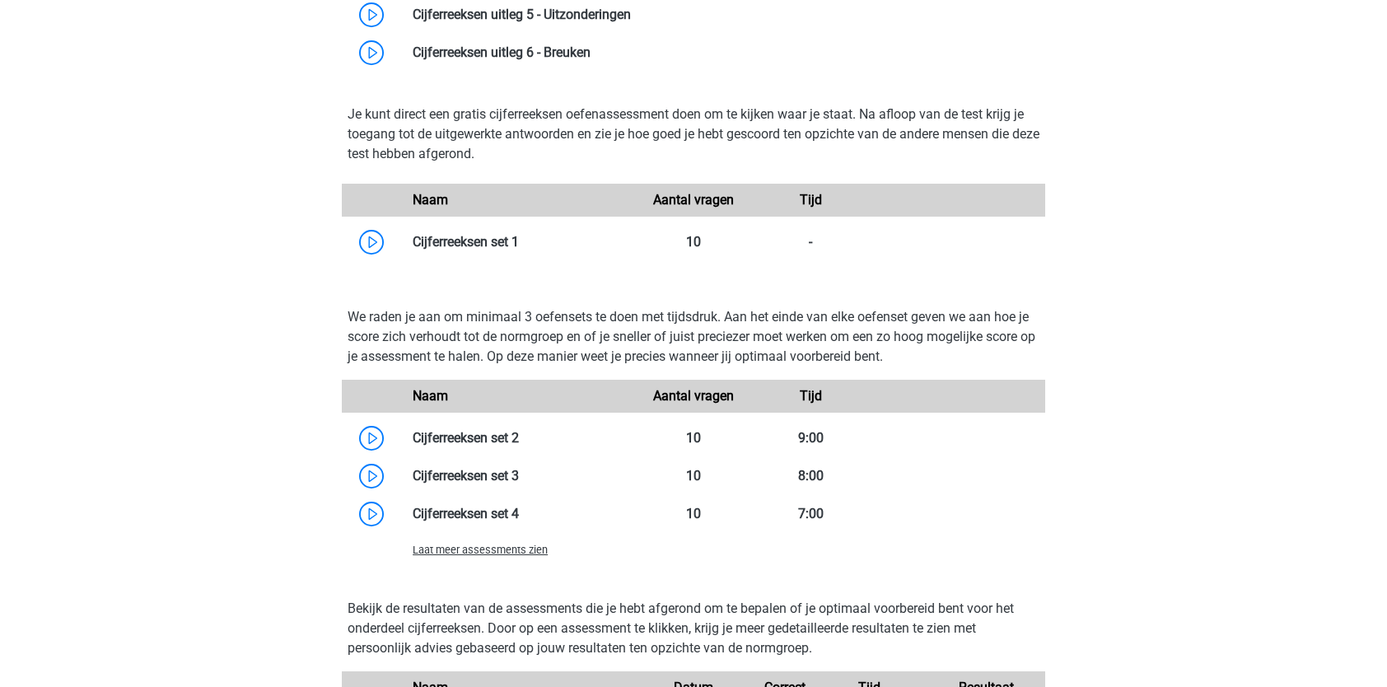
scroll to position [1003, 0]
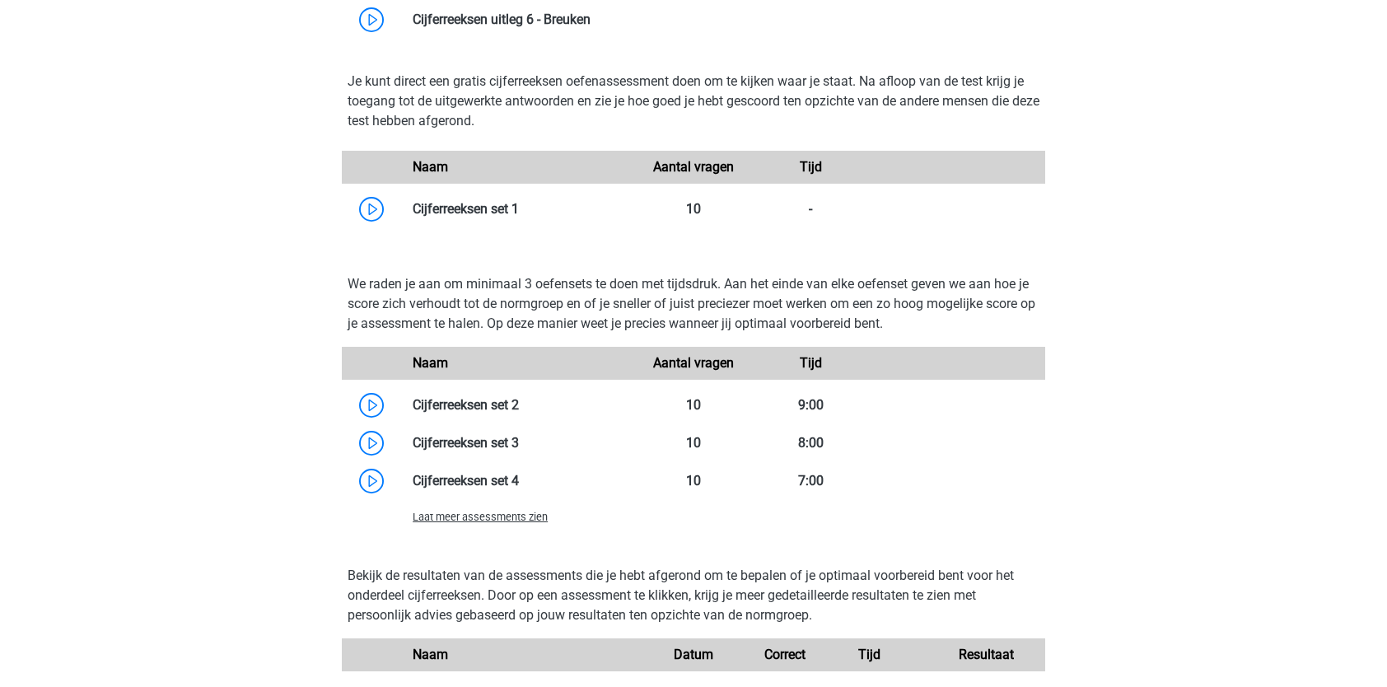
click at [462, 512] on span "Laat meer assessments zien" at bounding box center [480, 517] width 135 height 12
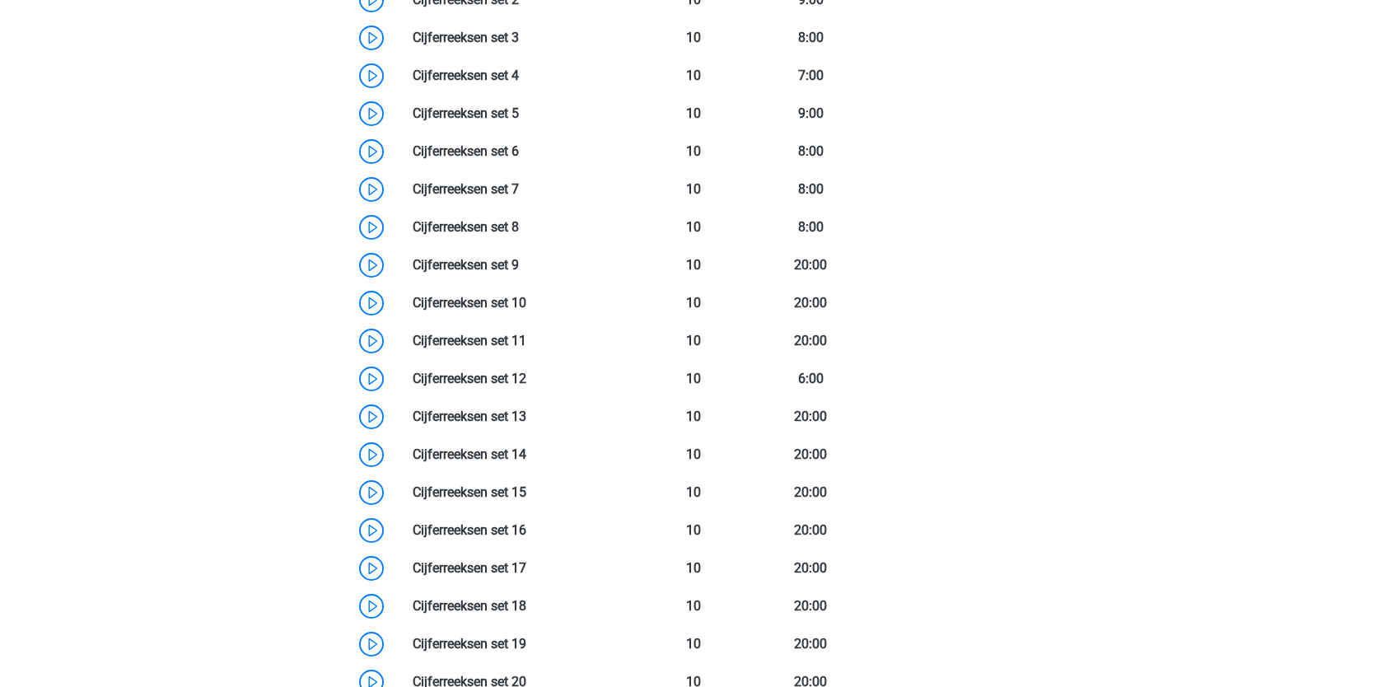
scroll to position [1407, 0]
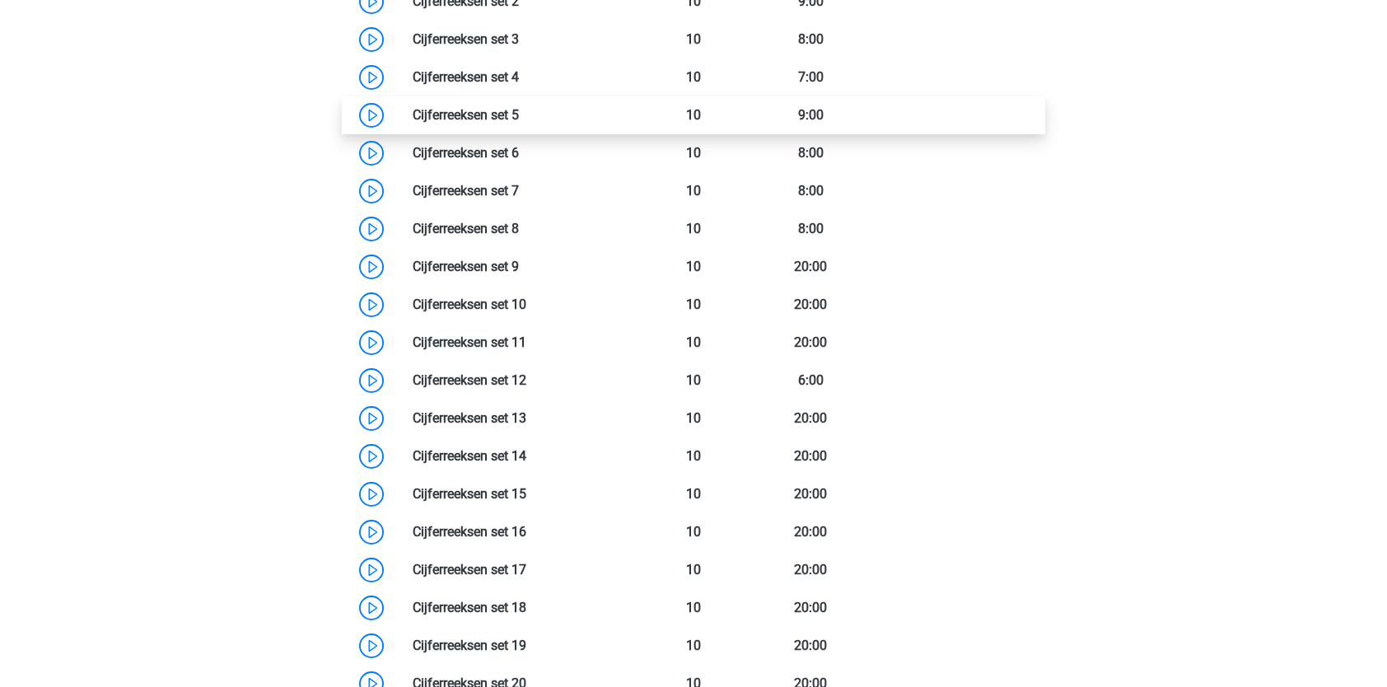
click at [519, 118] on link at bounding box center [519, 115] width 0 height 16
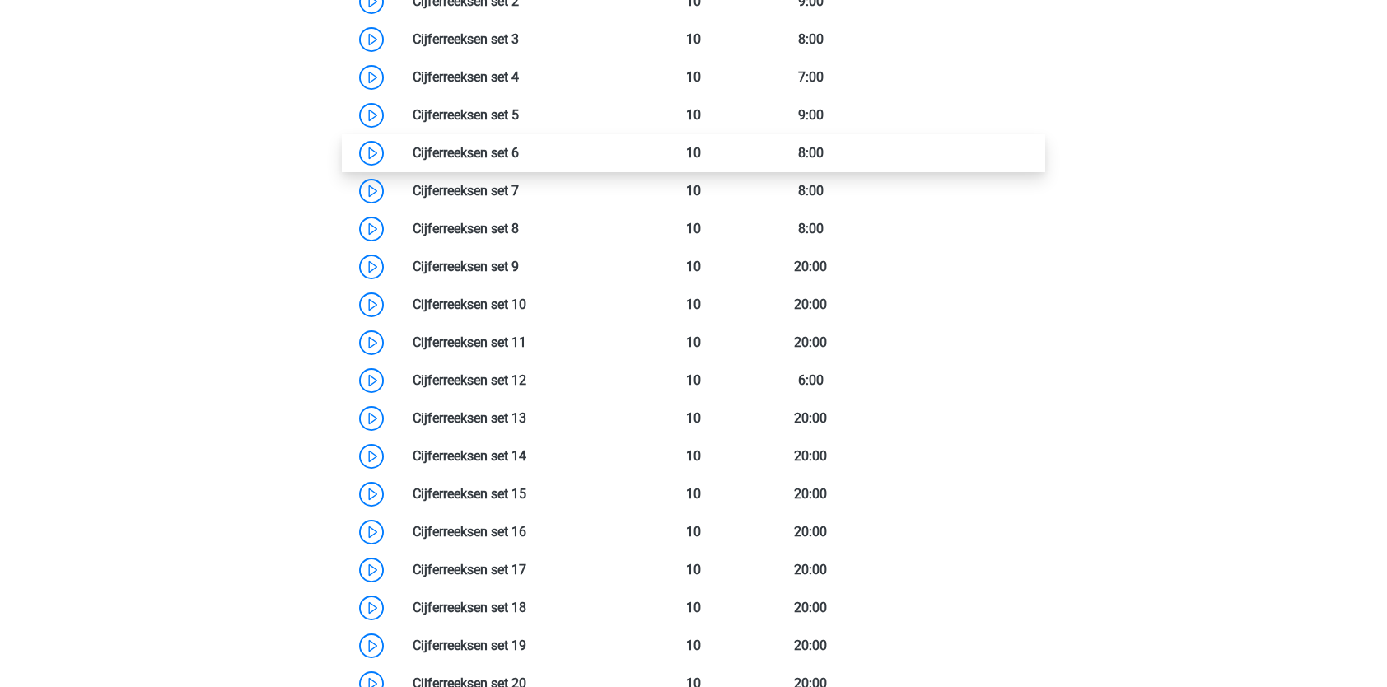
click at [519, 160] on link at bounding box center [519, 153] width 0 height 16
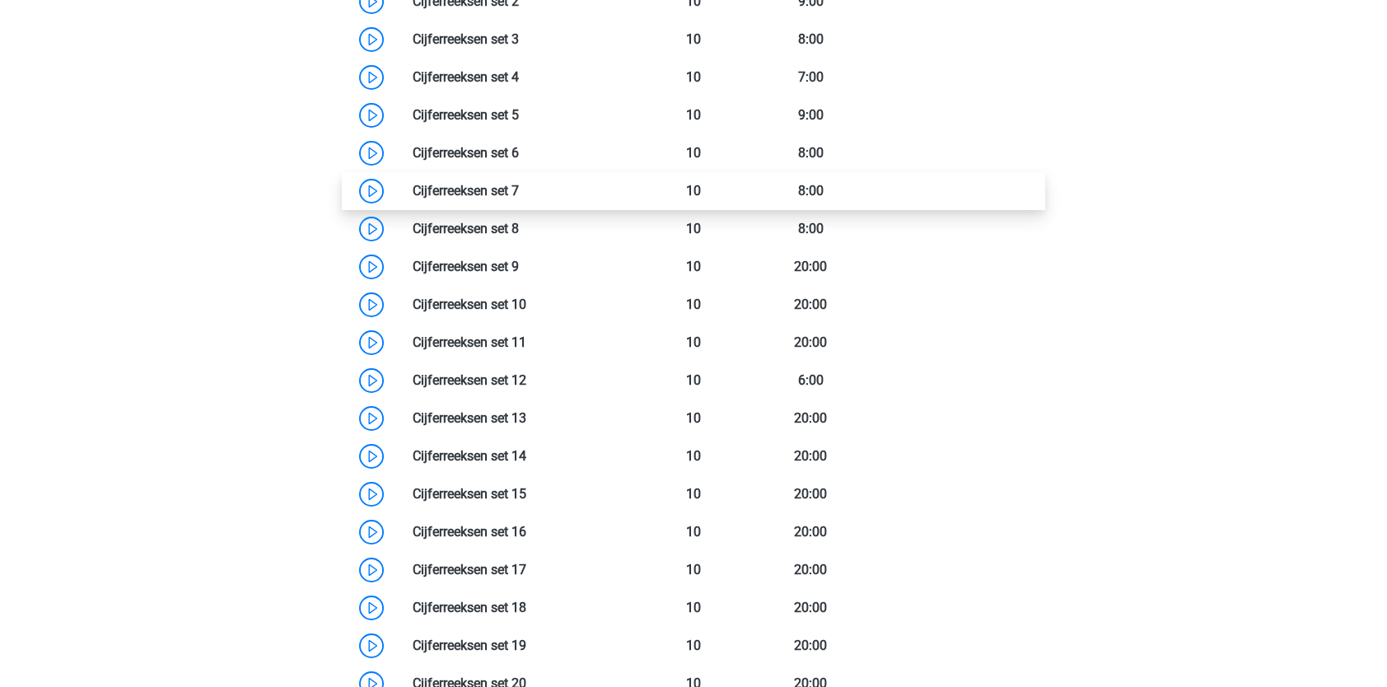
click at [519, 191] on link at bounding box center [519, 191] width 0 height 16
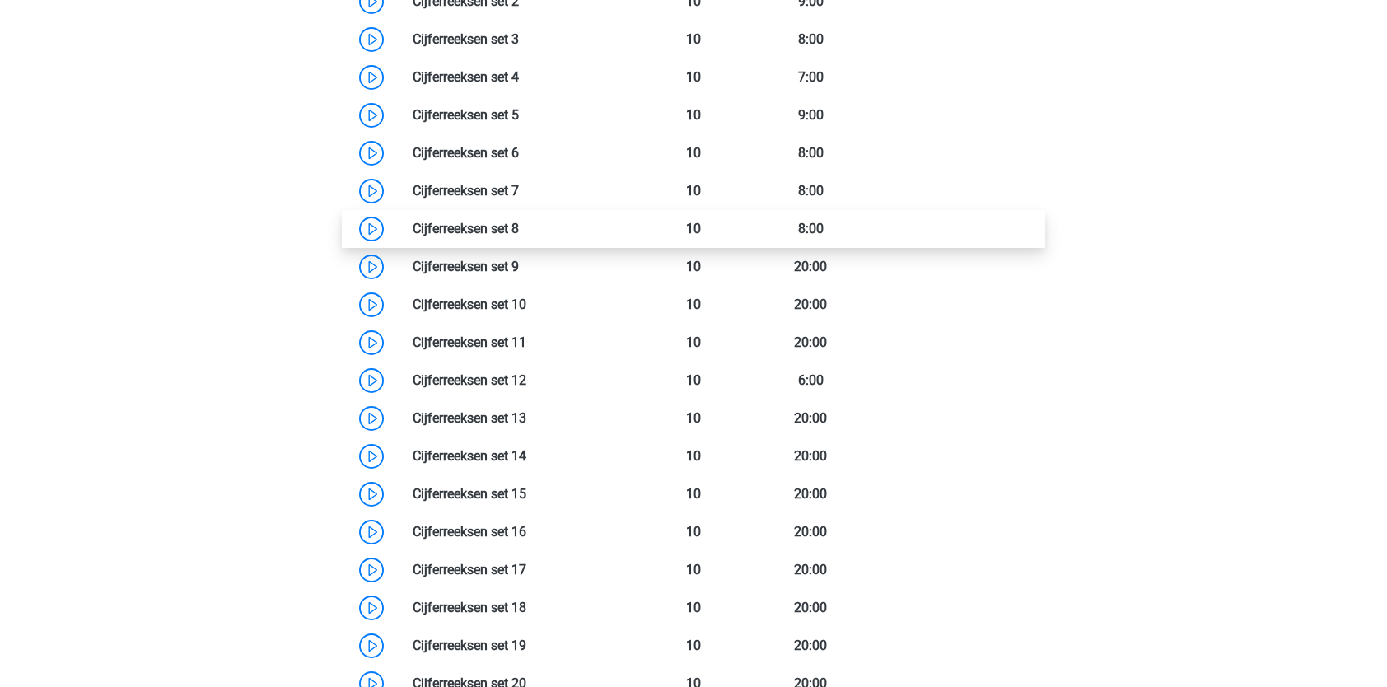
click at [519, 233] on link at bounding box center [519, 229] width 0 height 16
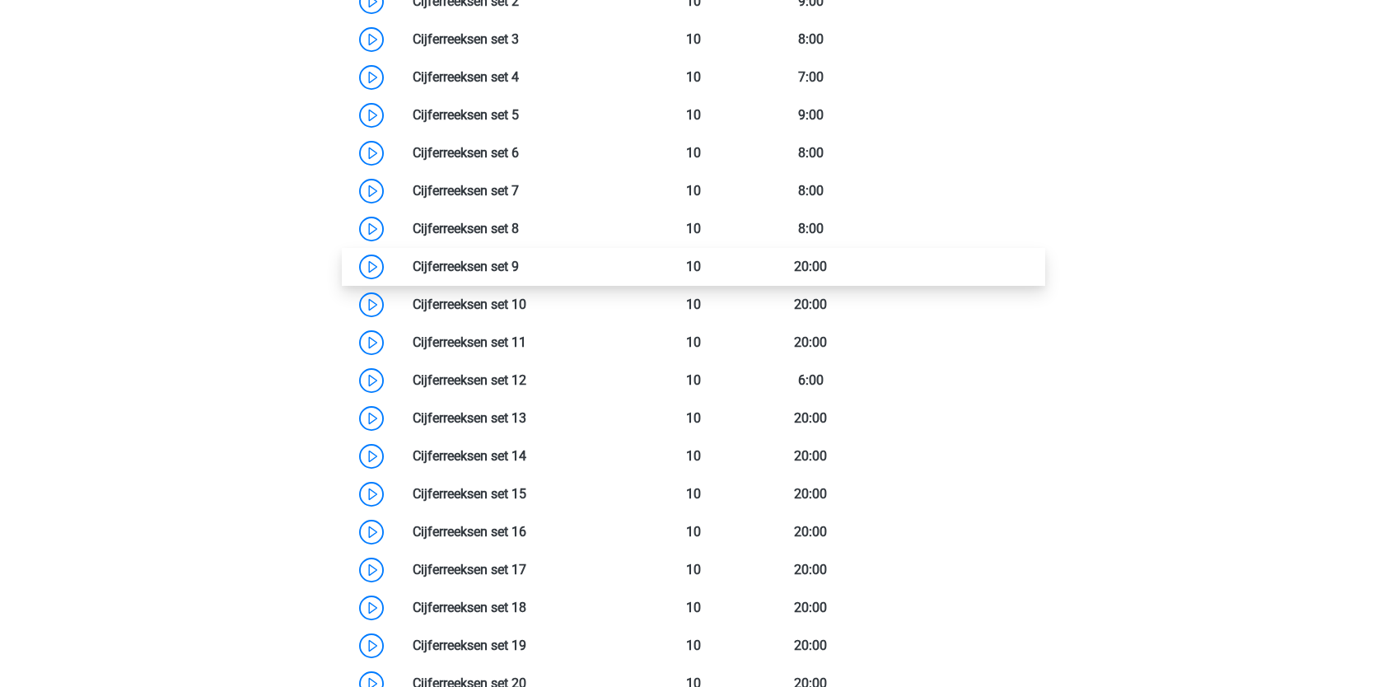
click at [519, 264] on link at bounding box center [519, 267] width 0 height 16
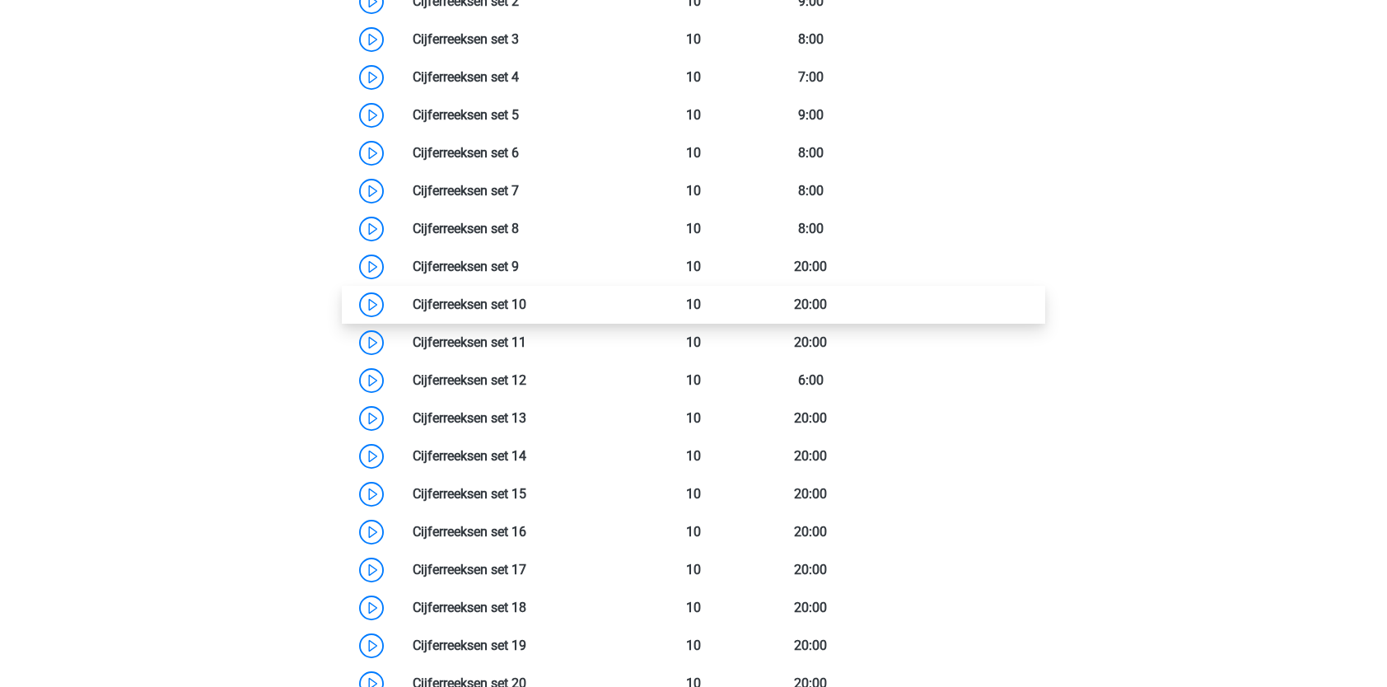
click at [526, 310] on link at bounding box center [526, 304] width 0 height 16
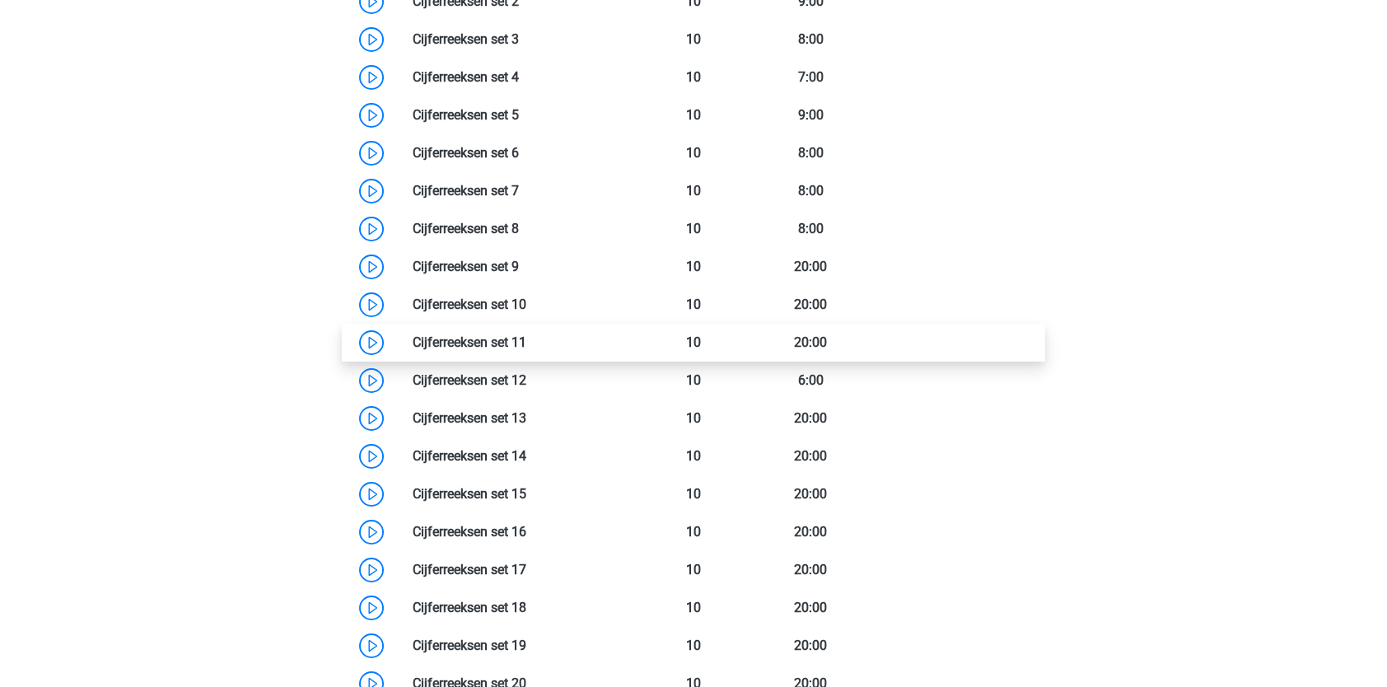
click at [526, 338] on link at bounding box center [526, 342] width 0 height 16
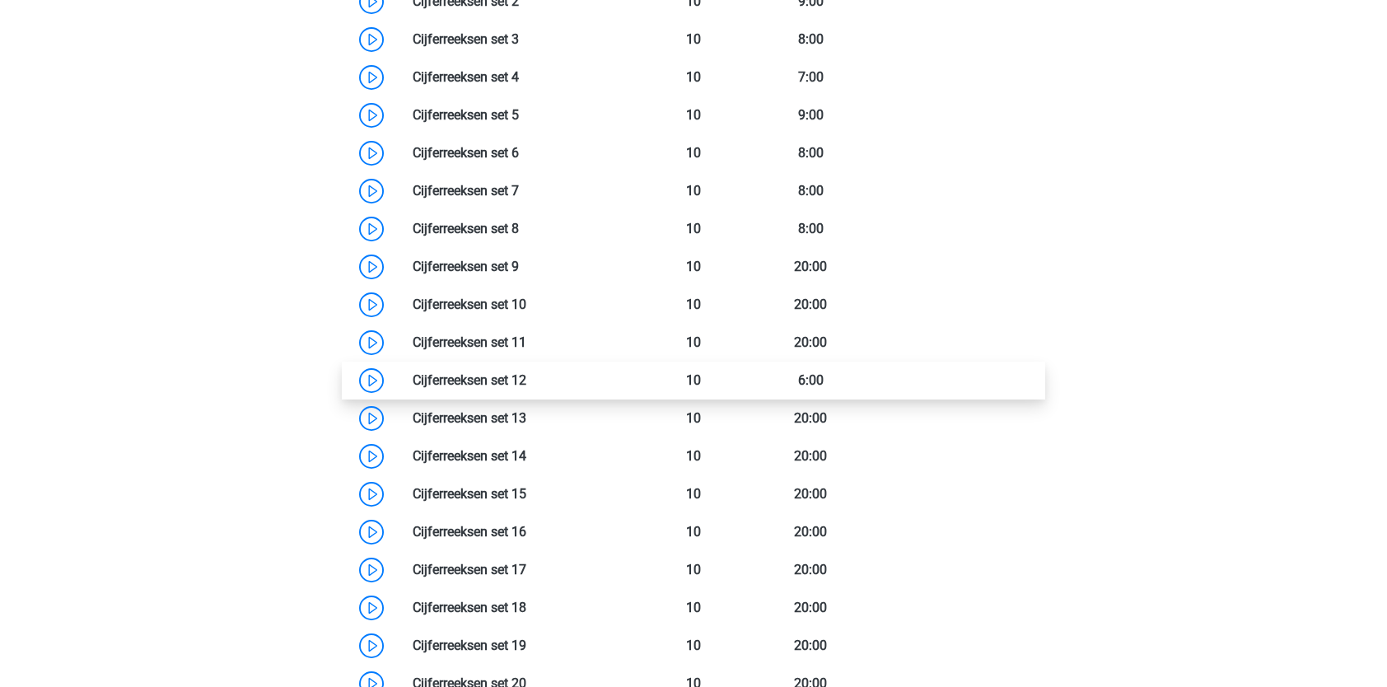
click at [526, 372] on link at bounding box center [526, 380] width 0 height 16
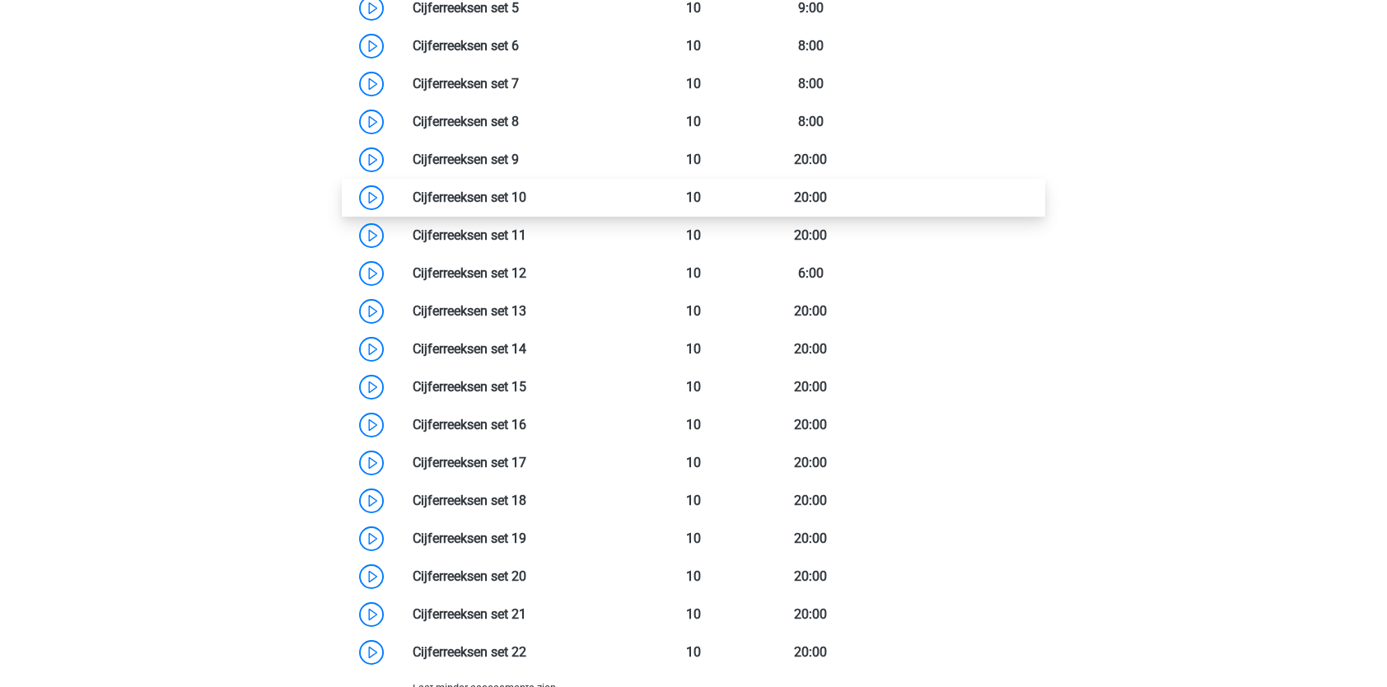
scroll to position [1512, 0]
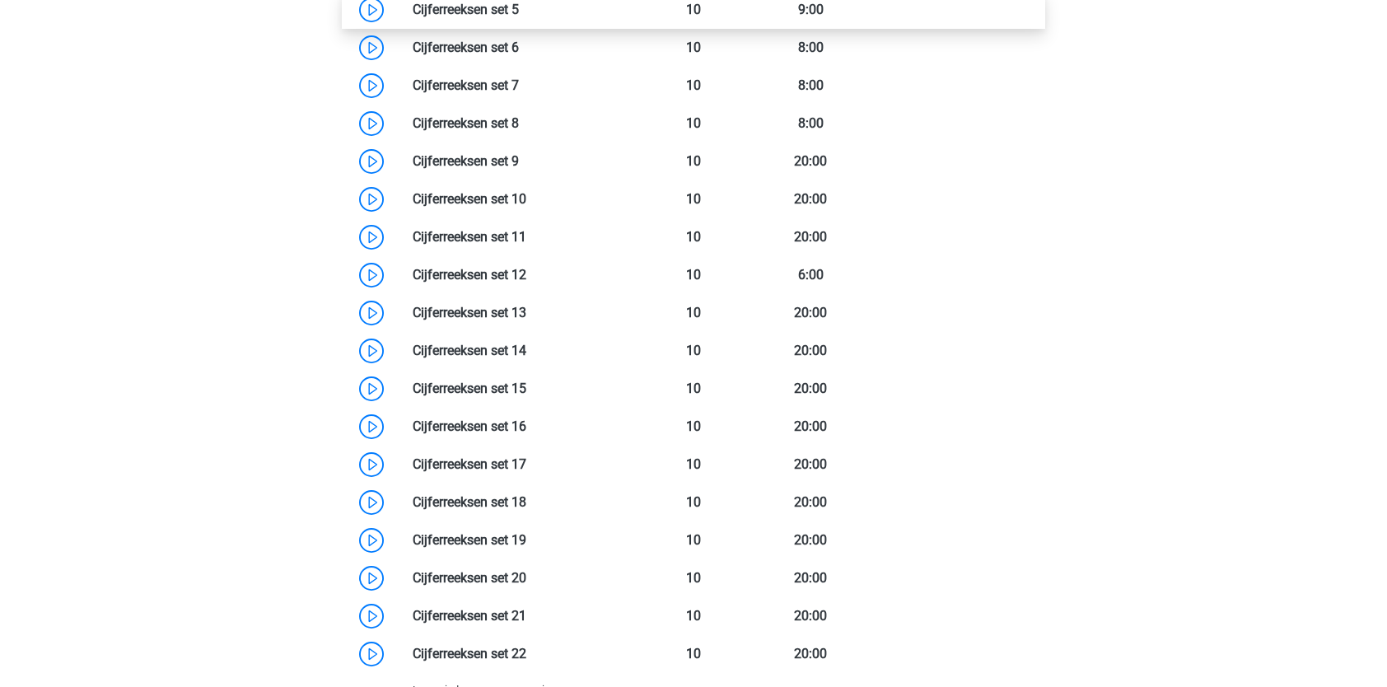
click at [519, 8] on link at bounding box center [519, 10] width 0 height 16
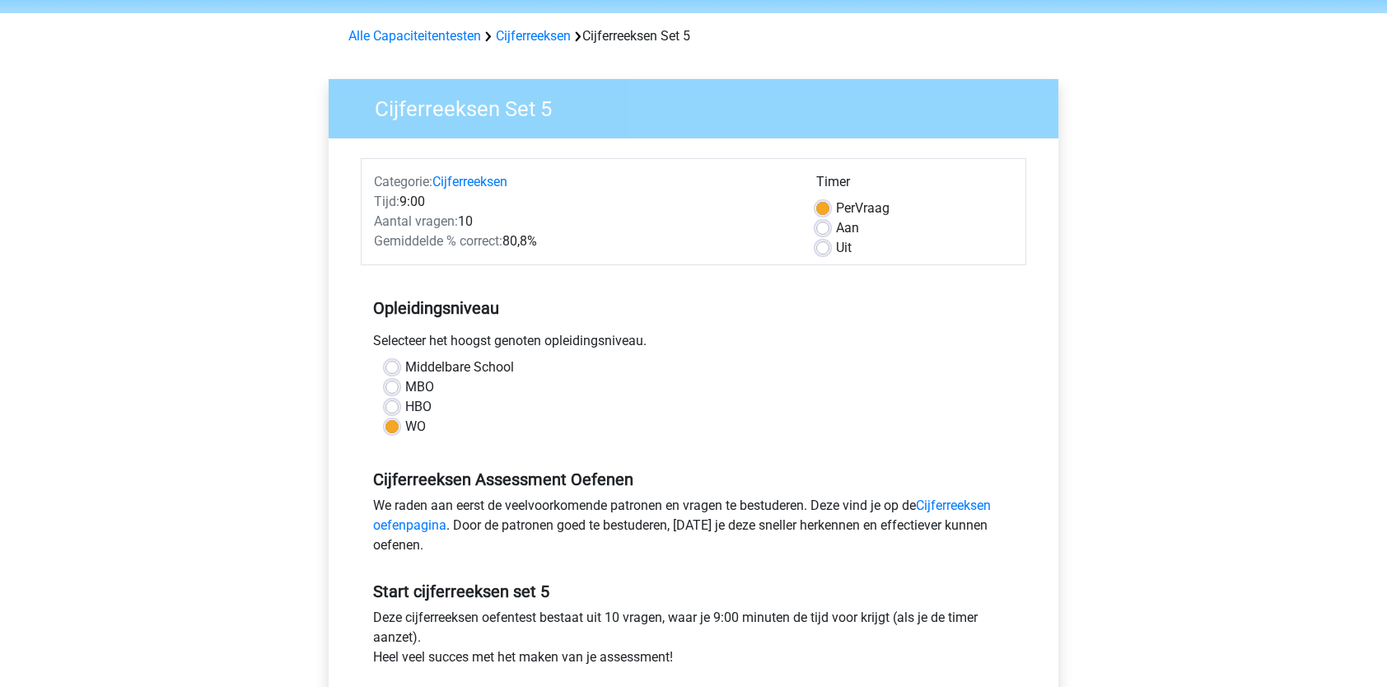
scroll to position [56, 0]
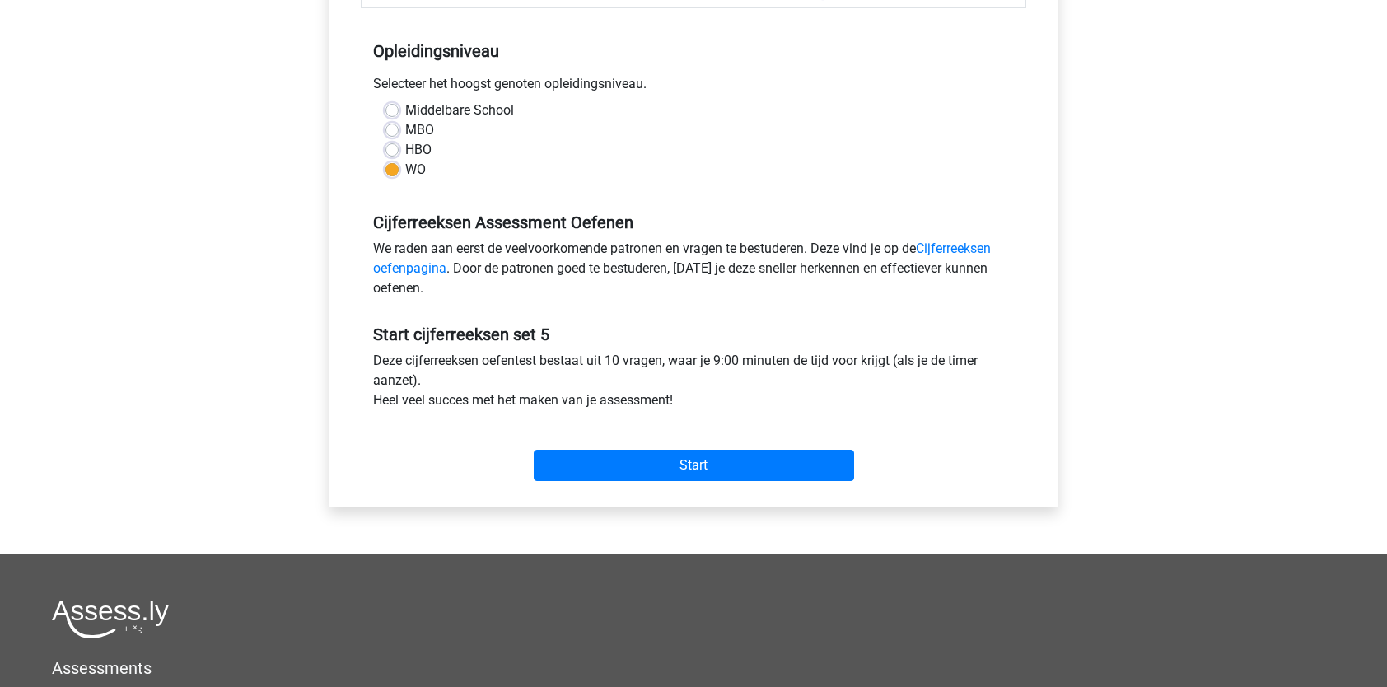
scroll to position [319, 0]
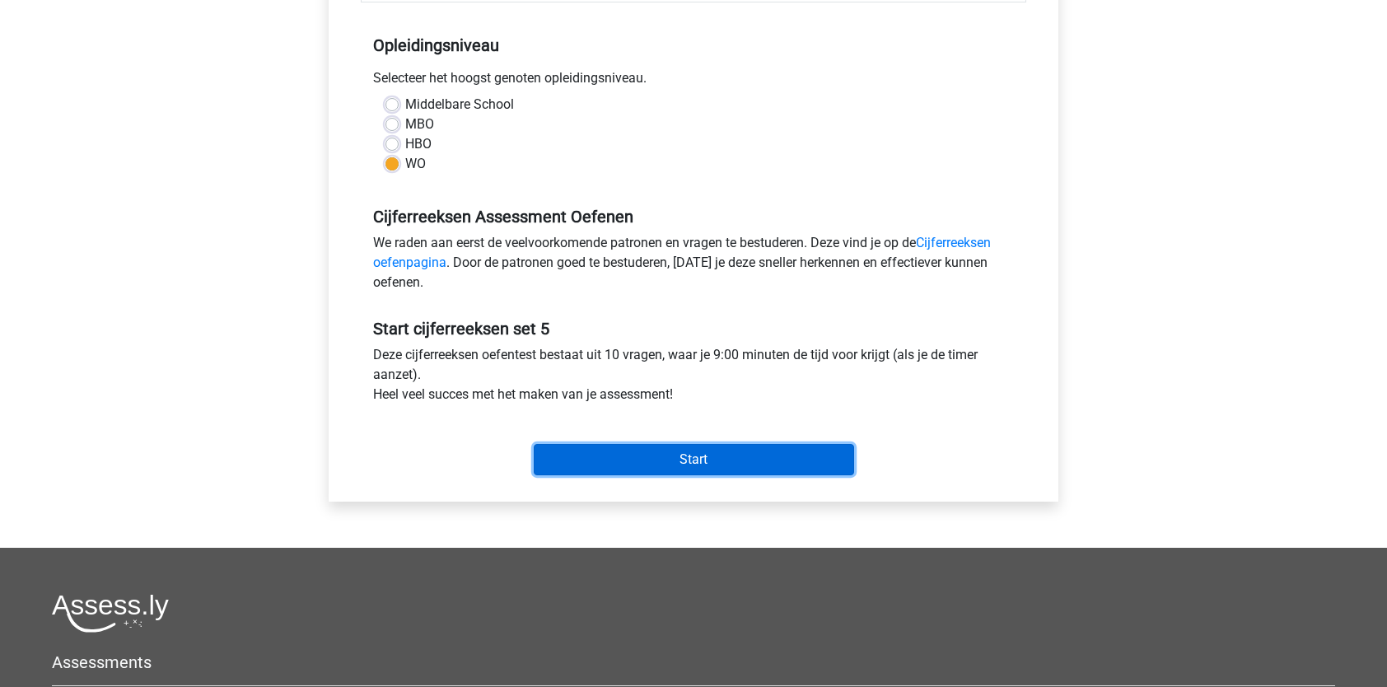
click at [602, 457] on input "Start" at bounding box center [694, 459] width 320 height 31
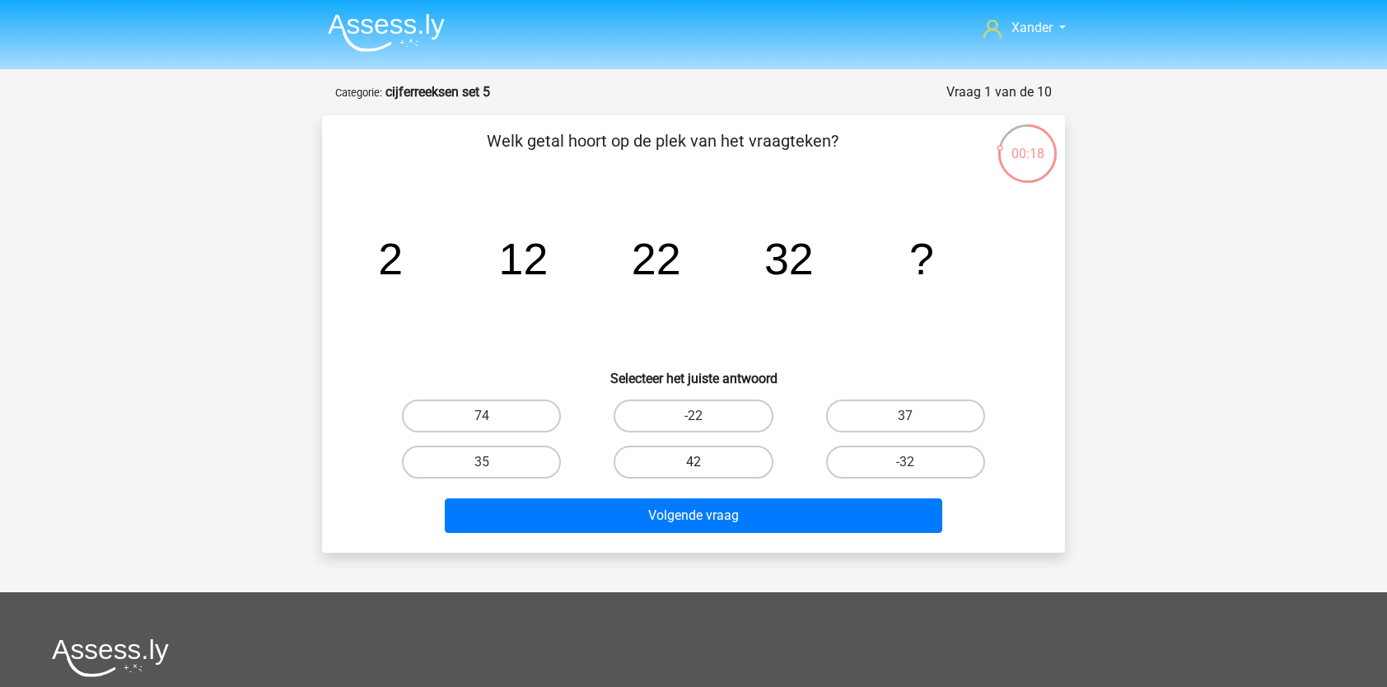
click at [672, 457] on label "42" at bounding box center [693, 462] width 159 height 33
click at [693, 462] on input "42" at bounding box center [698, 467] width 11 height 11
radio input "true"
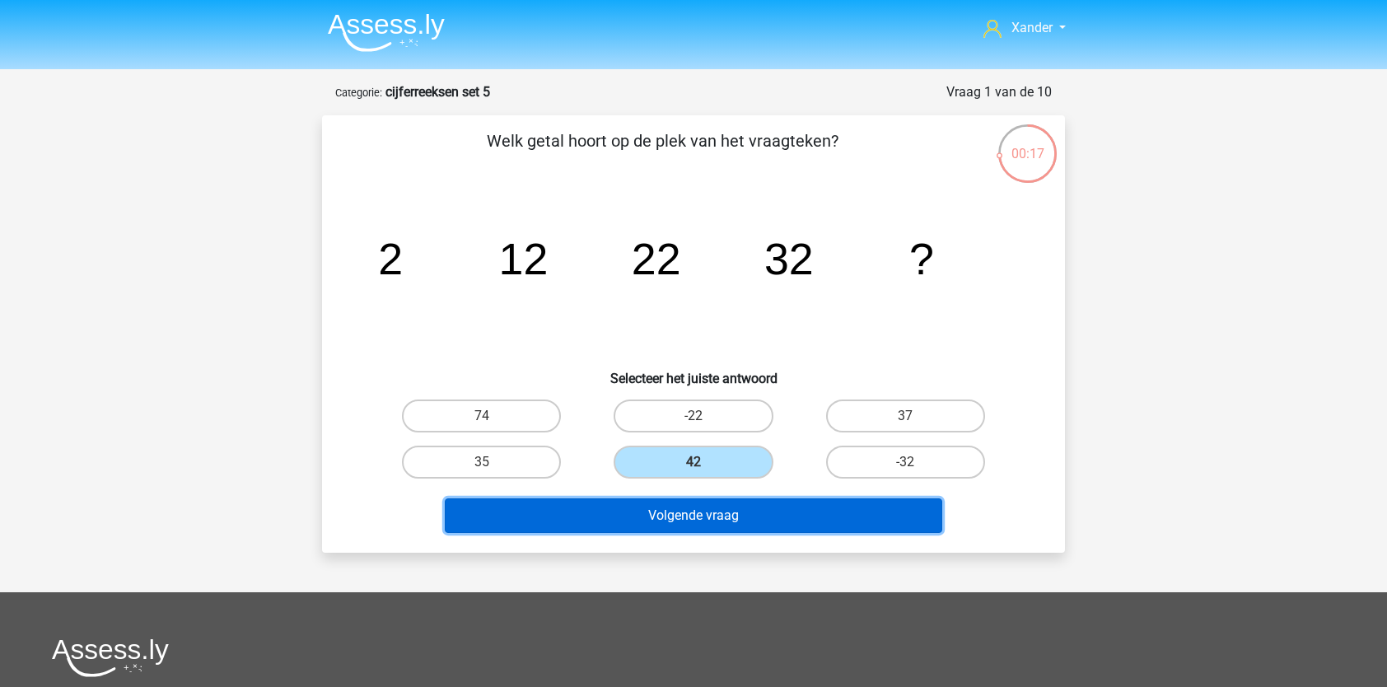
click at [669, 519] on button "Volgende vraag" at bounding box center [694, 515] width 498 height 35
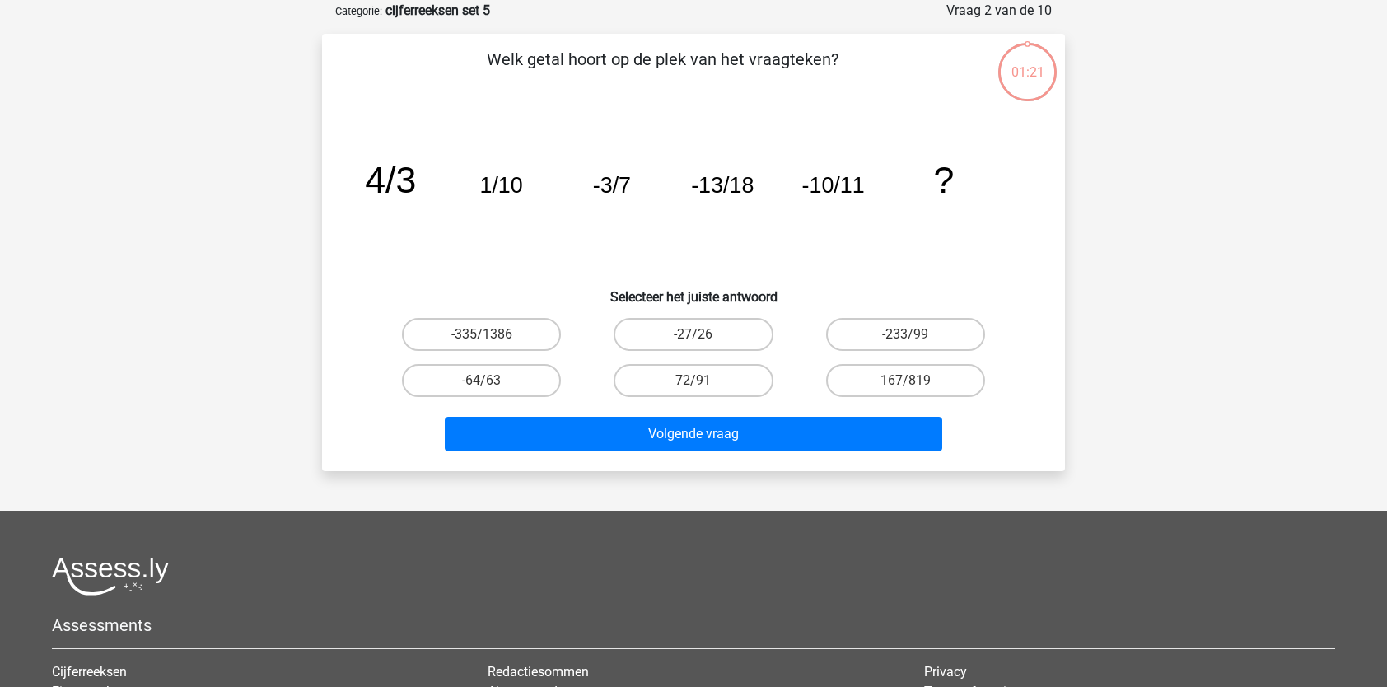
scroll to position [82, 0]
click at [690, 340] on label "-27/26" at bounding box center [693, 333] width 159 height 33
click at [693, 340] on input "-27/26" at bounding box center [698, 339] width 11 height 11
radio input "true"
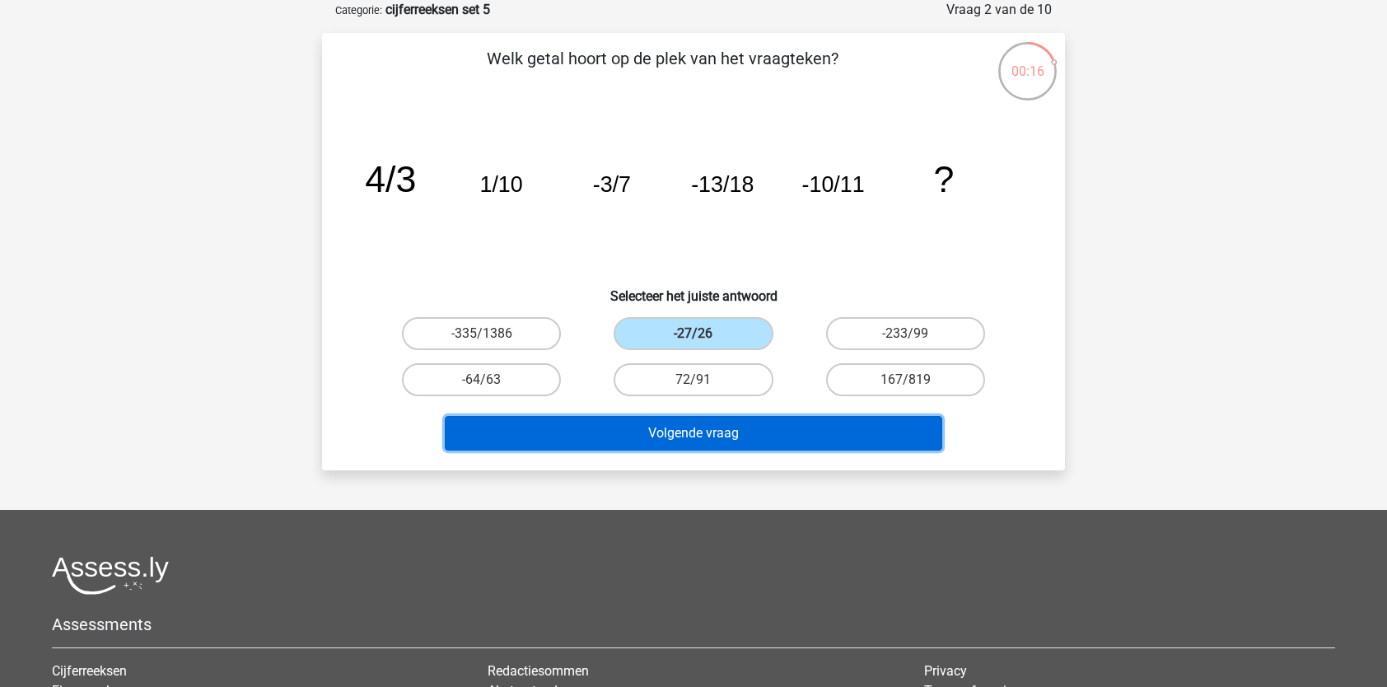
click at [683, 419] on button "Volgende vraag" at bounding box center [694, 433] width 498 height 35
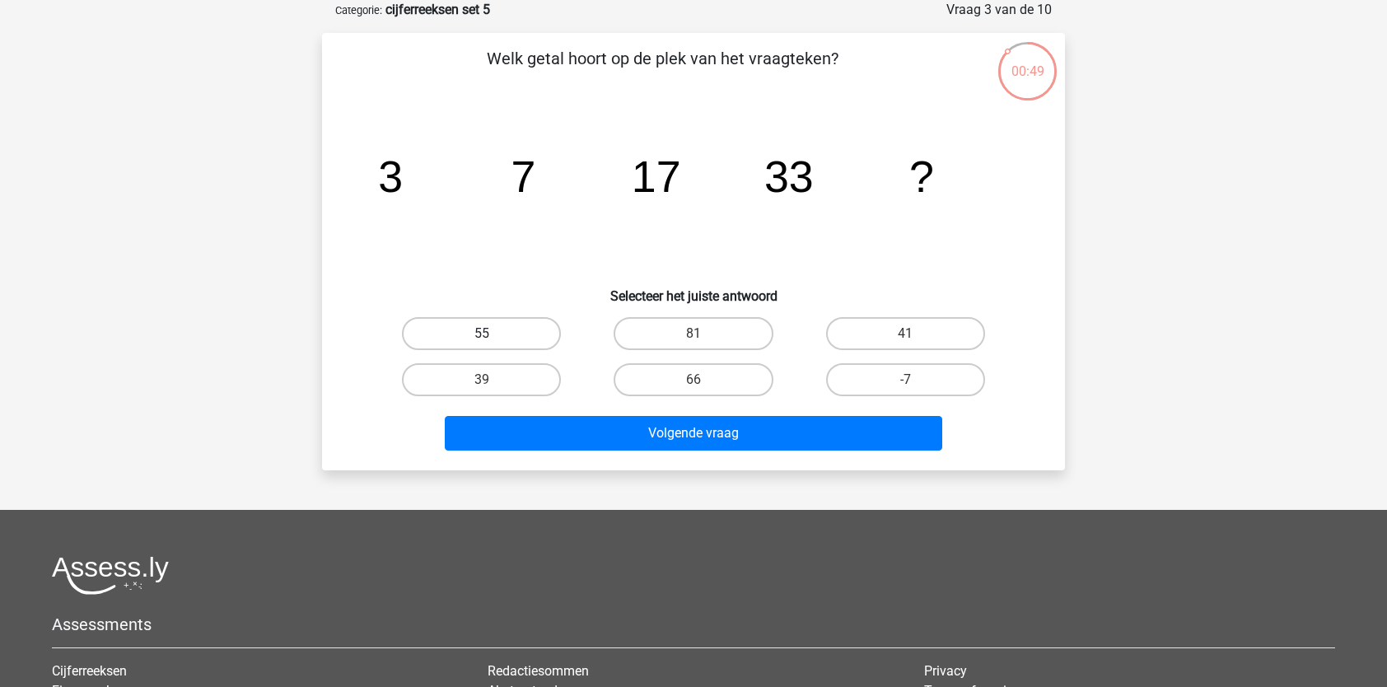
click at [526, 325] on label "55" at bounding box center [481, 333] width 159 height 33
click at [492, 334] on input "55" at bounding box center [487, 339] width 11 height 11
radio input "true"
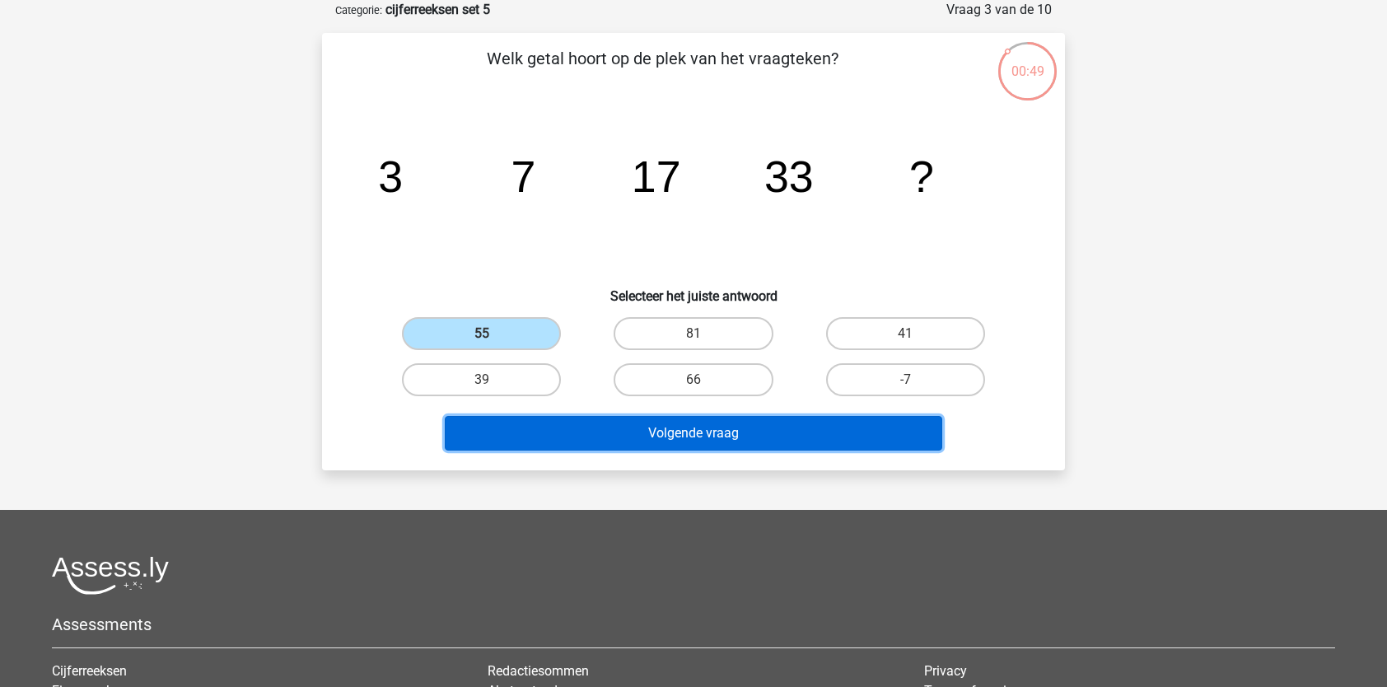
click at [562, 427] on button "Volgende vraag" at bounding box center [694, 433] width 498 height 35
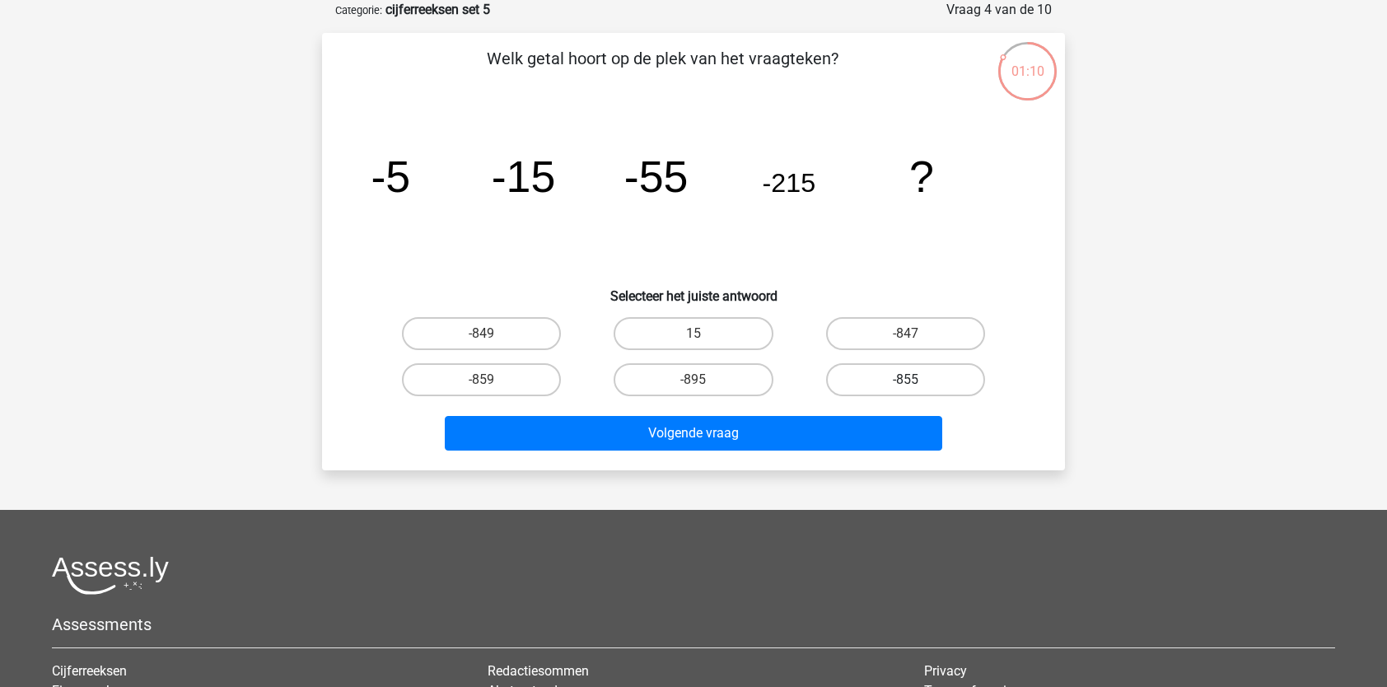
click at [895, 387] on label "-855" at bounding box center [905, 379] width 159 height 33
click at [905, 387] on input "-855" at bounding box center [910, 385] width 11 height 11
radio input "true"
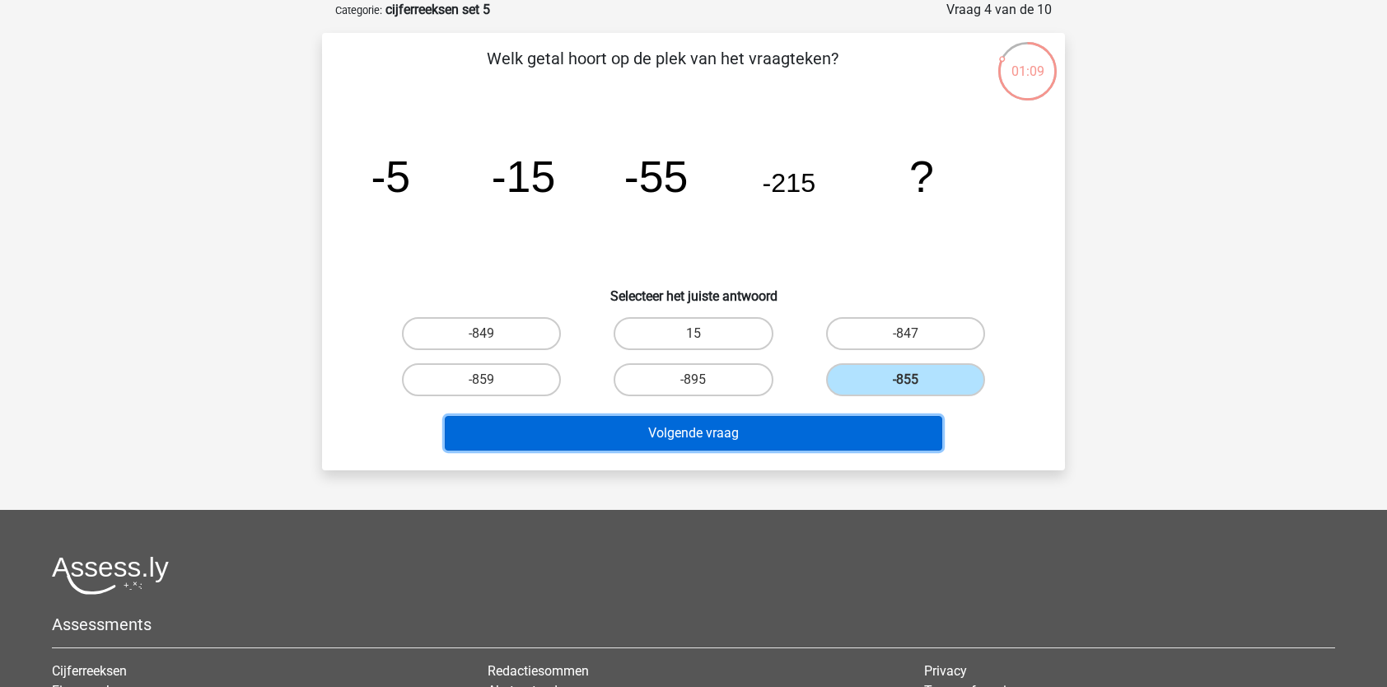
click at [842, 427] on button "Volgende vraag" at bounding box center [694, 433] width 498 height 35
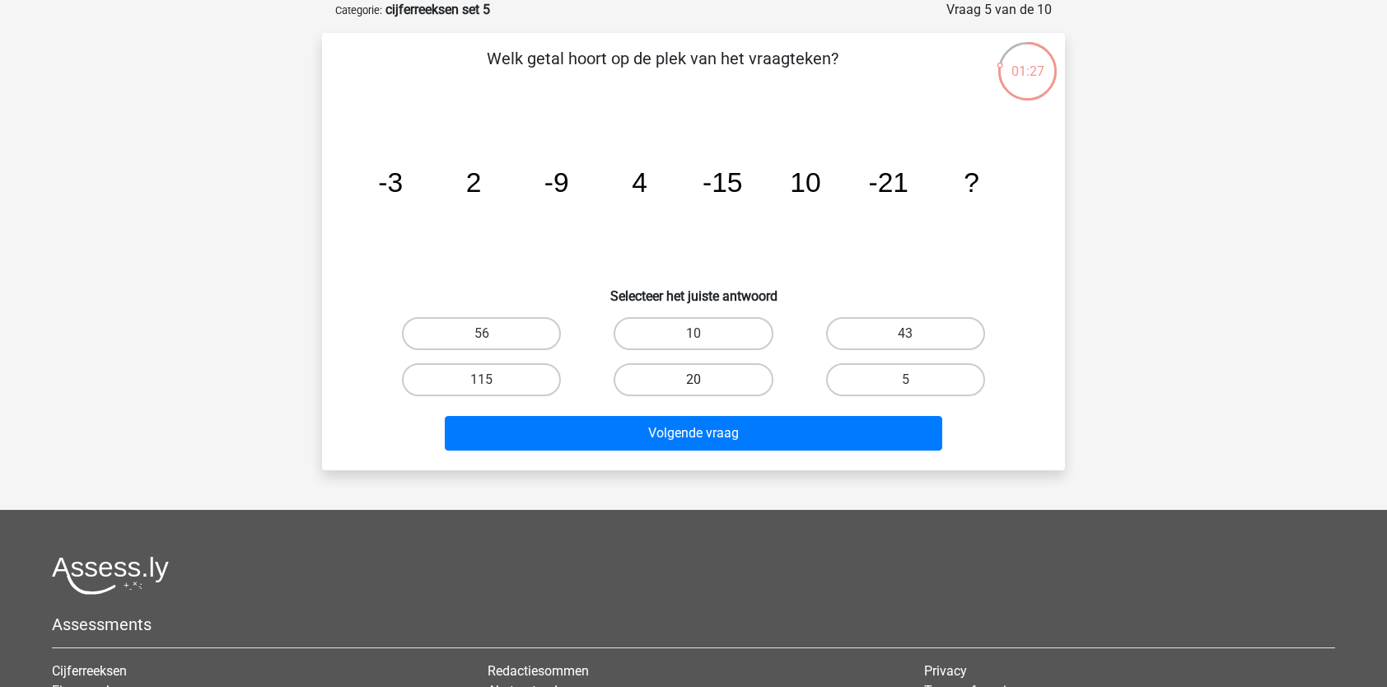
click at [712, 388] on label "20" at bounding box center [693, 379] width 159 height 33
click at [704, 388] on input "20" at bounding box center [698, 385] width 11 height 11
radio input "true"
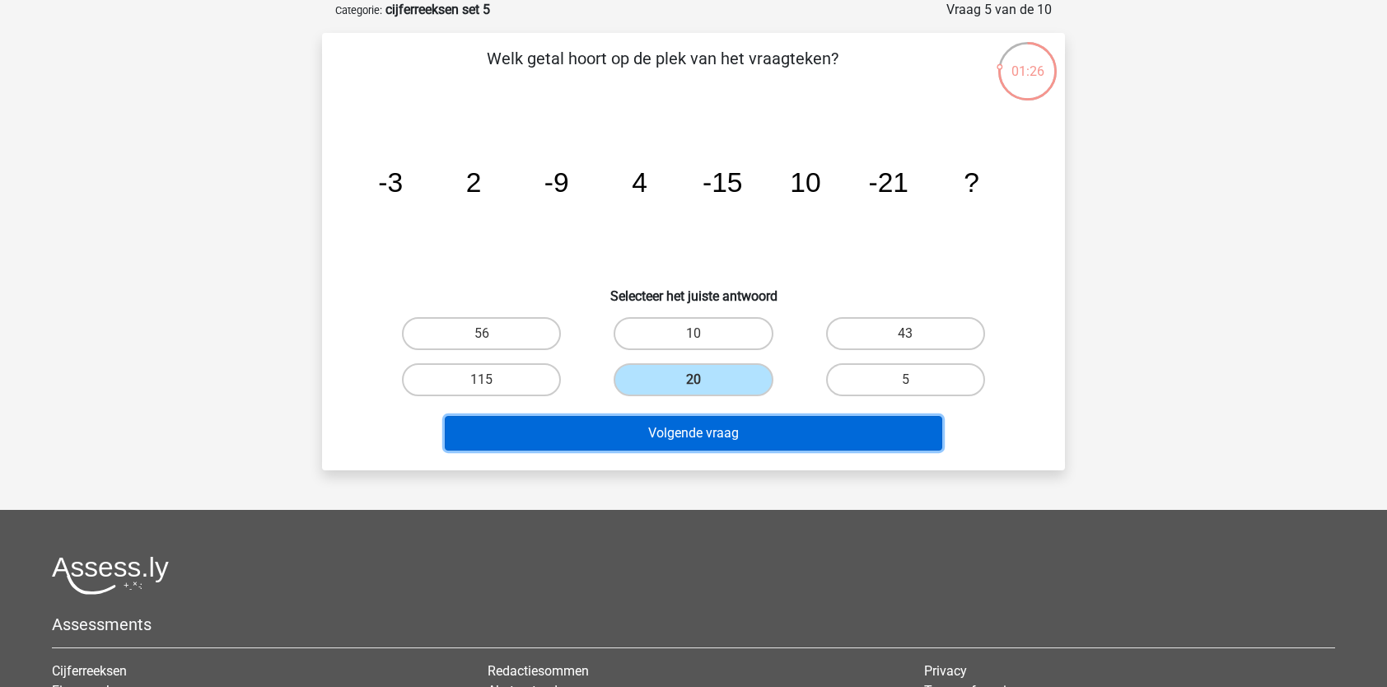
click at [698, 427] on button "Volgende vraag" at bounding box center [694, 433] width 498 height 35
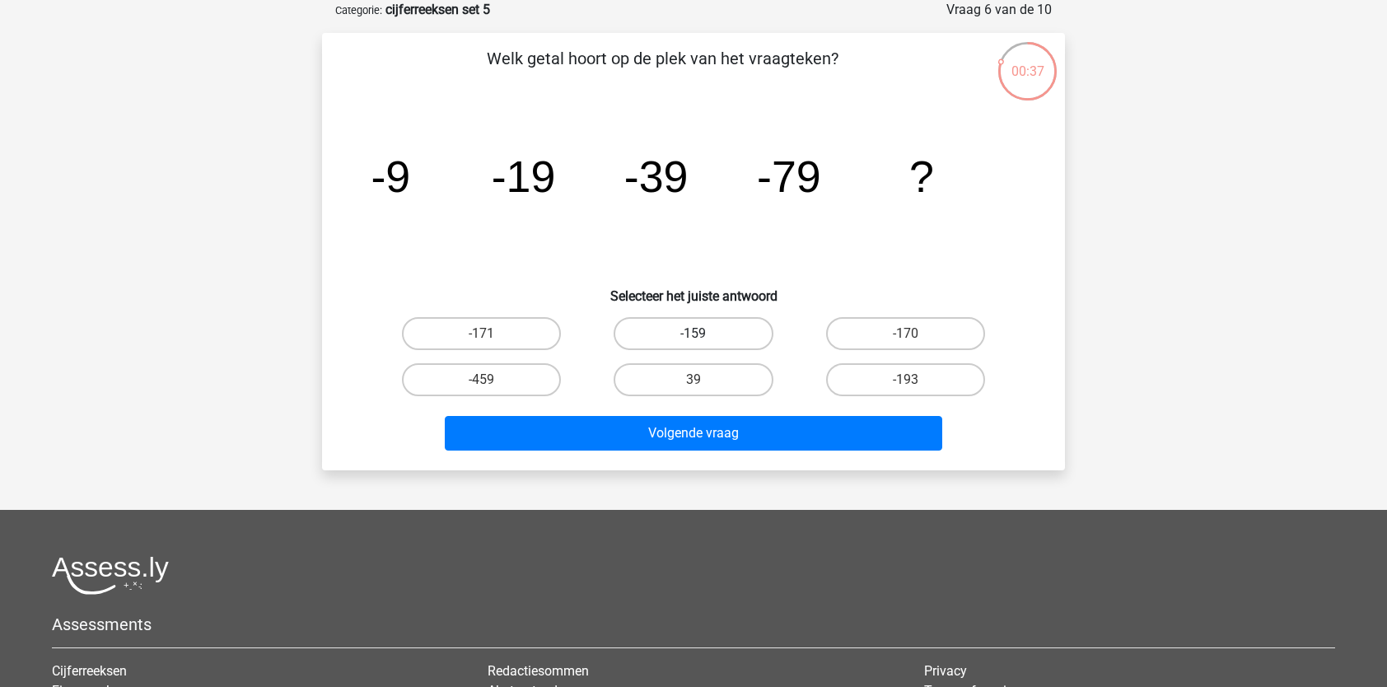
click at [675, 333] on label "-159" at bounding box center [693, 333] width 159 height 33
click at [693, 334] on input "-159" at bounding box center [698, 339] width 11 height 11
radio input "true"
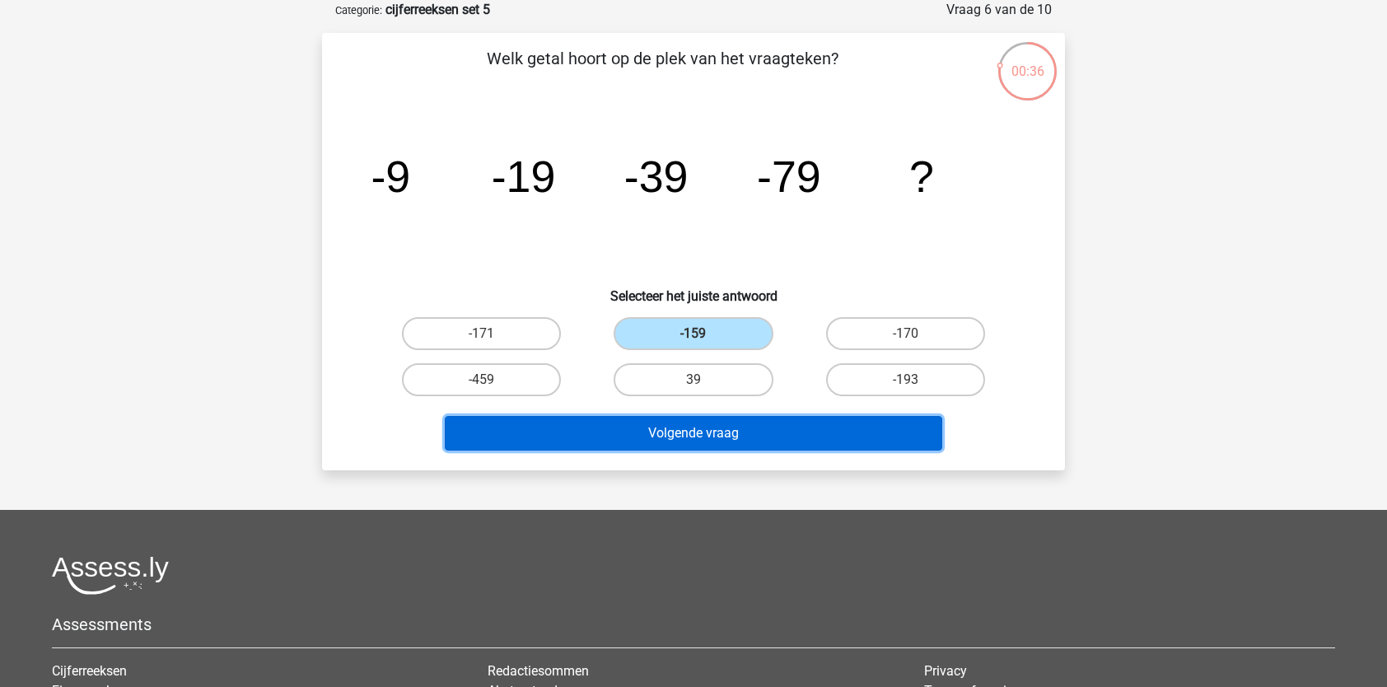
click at [659, 429] on button "Volgende vraag" at bounding box center [694, 433] width 498 height 35
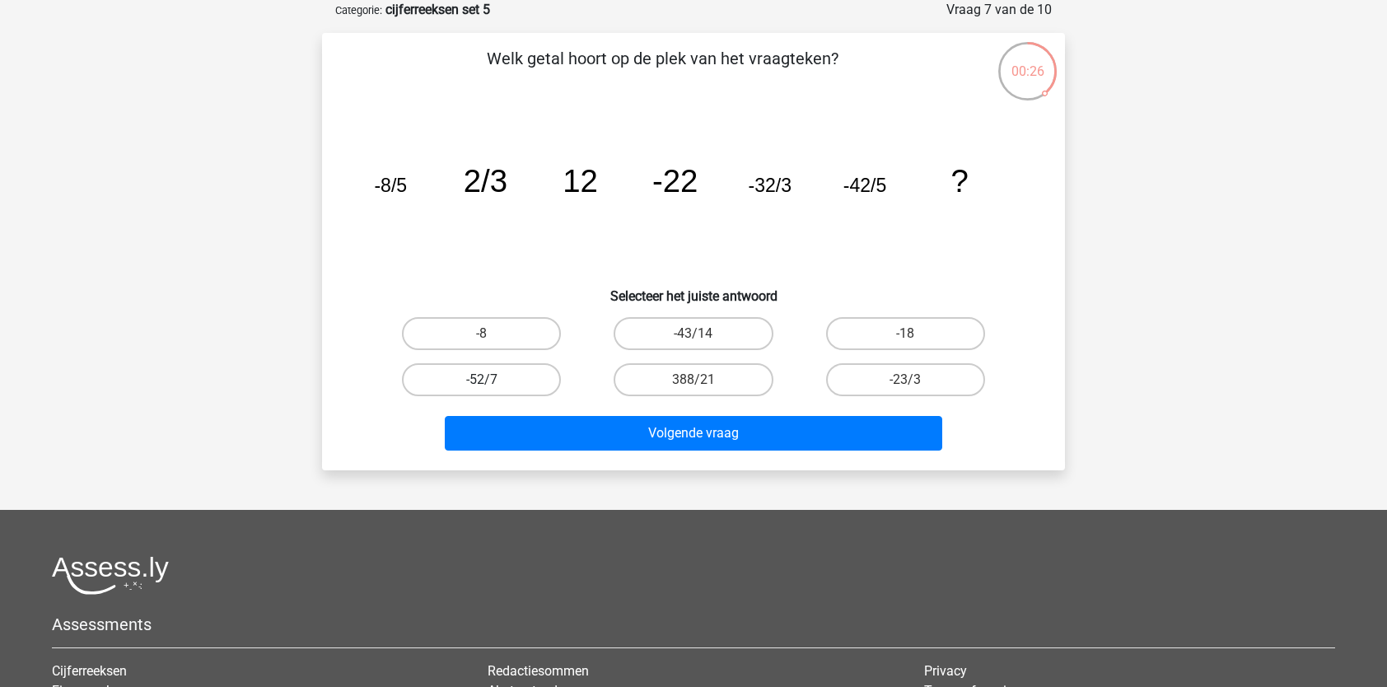
click at [516, 390] on label "-52/7" at bounding box center [481, 379] width 159 height 33
click at [492, 390] on input "-52/7" at bounding box center [487, 385] width 11 height 11
radio input "true"
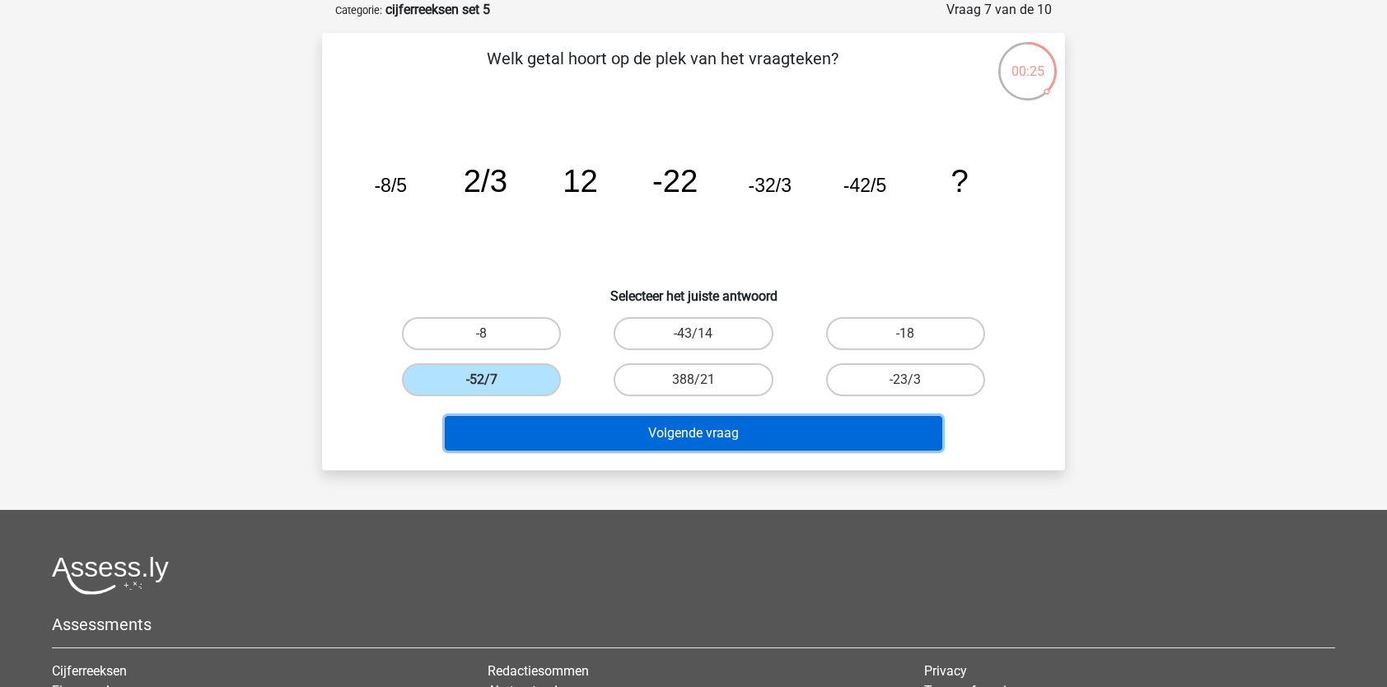
click at [560, 437] on button "Volgende vraag" at bounding box center [694, 433] width 498 height 35
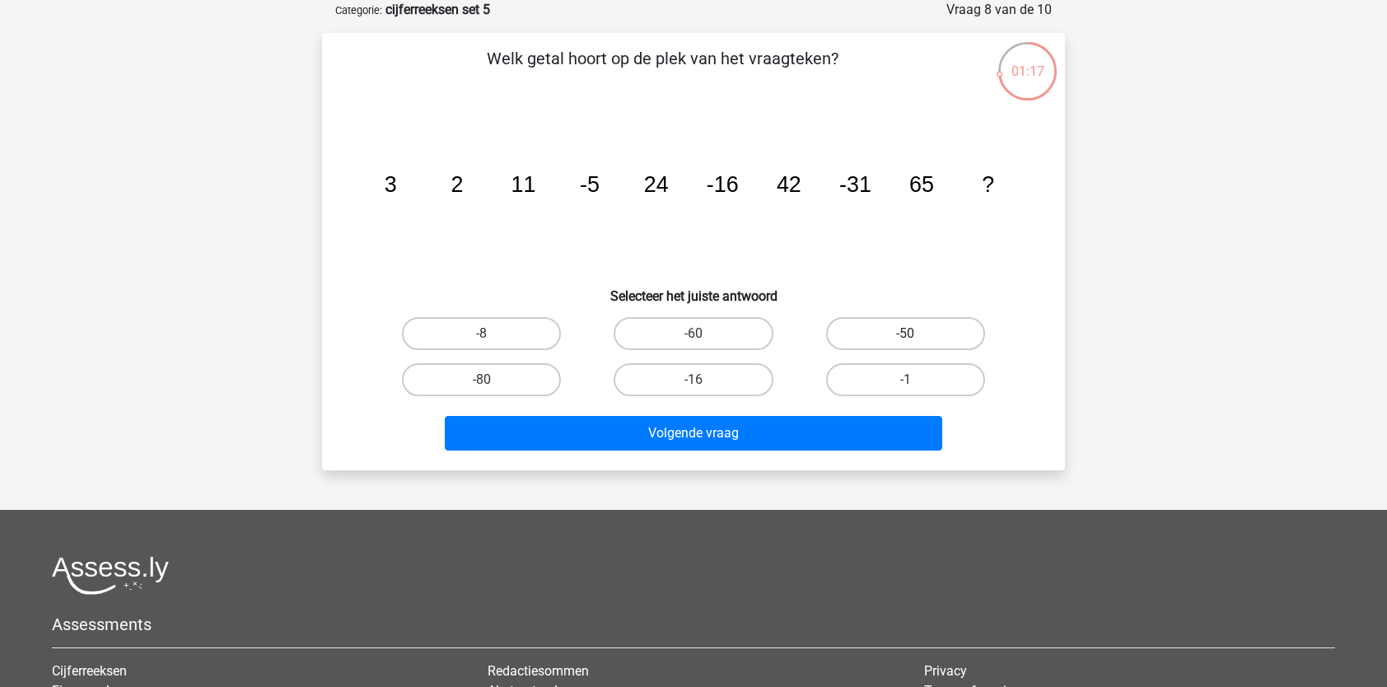
click at [878, 332] on label "-50" at bounding box center [905, 333] width 159 height 33
click at [905, 334] on input "-50" at bounding box center [910, 339] width 11 height 11
radio input "true"
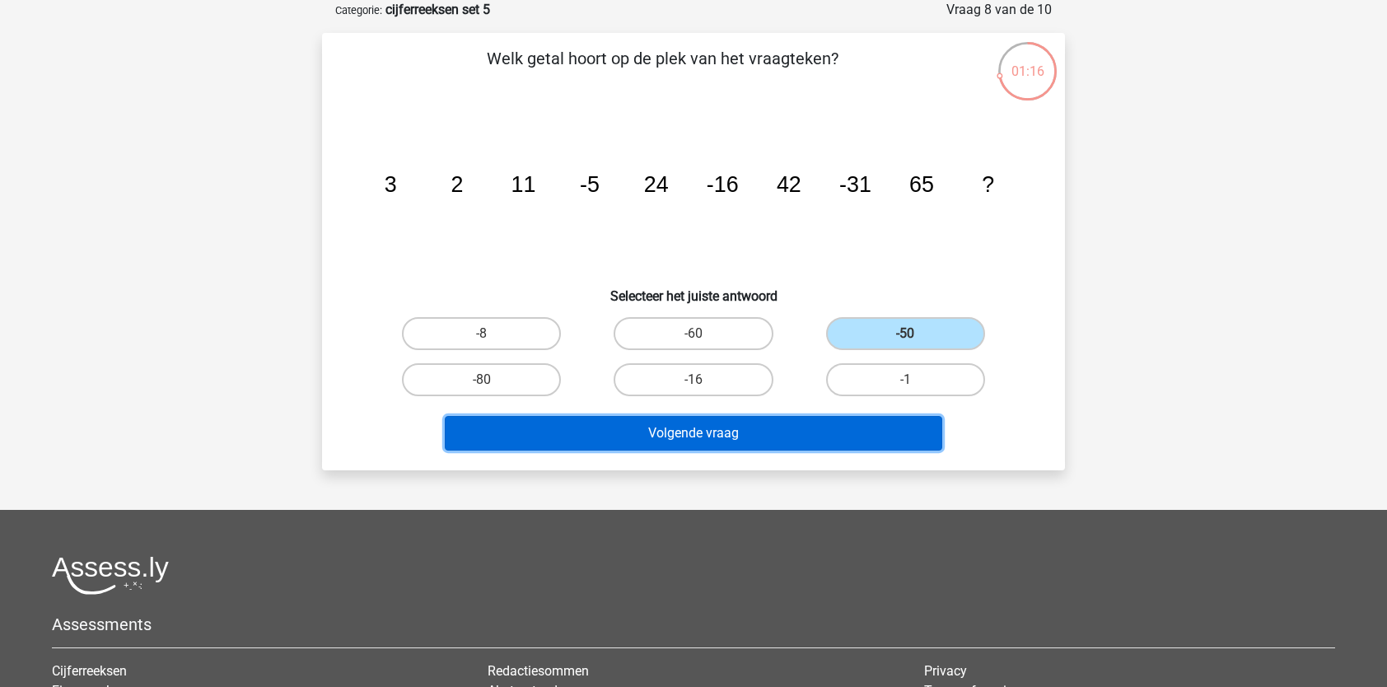
click at [743, 437] on button "Volgende vraag" at bounding box center [694, 433] width 498 height 35
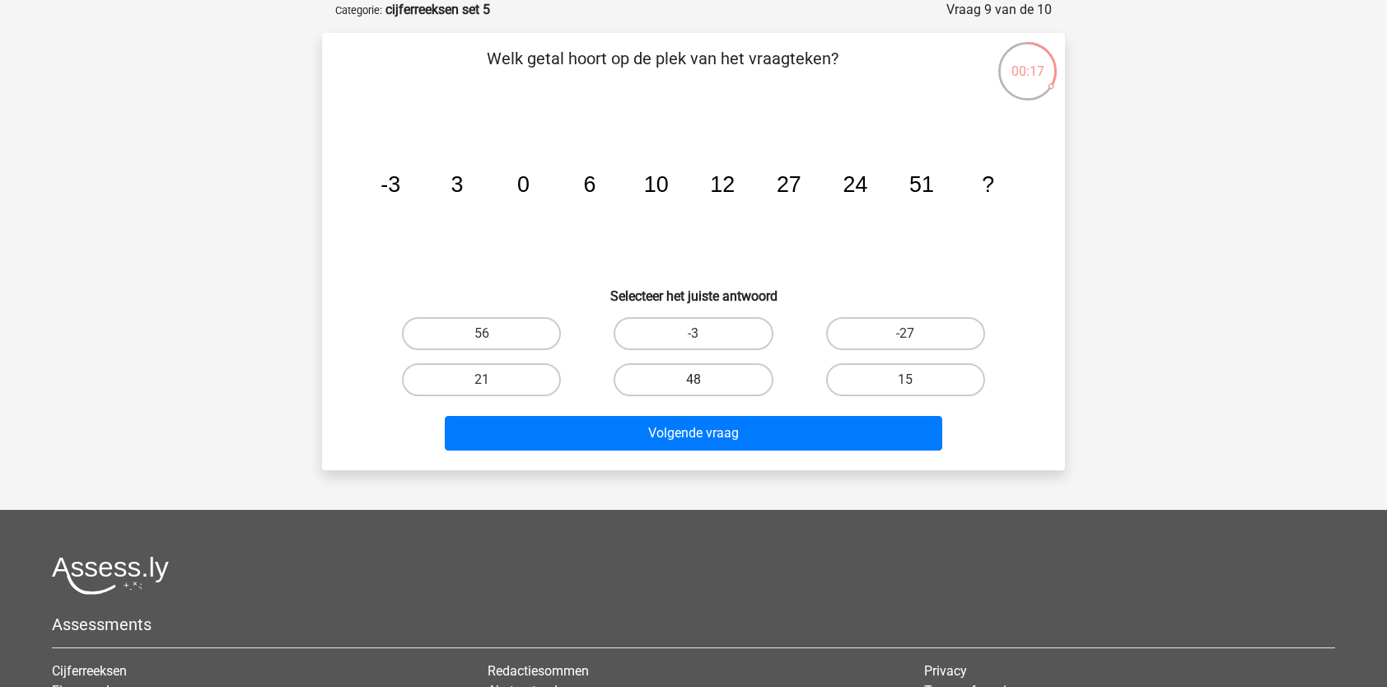
click at [713, 379] on label "48" at bounding box center [693, 379] width 159 height 33
click at [704, 380] on input "48" at bounding box center [698, 385] width 11 height 11
radio input "true"
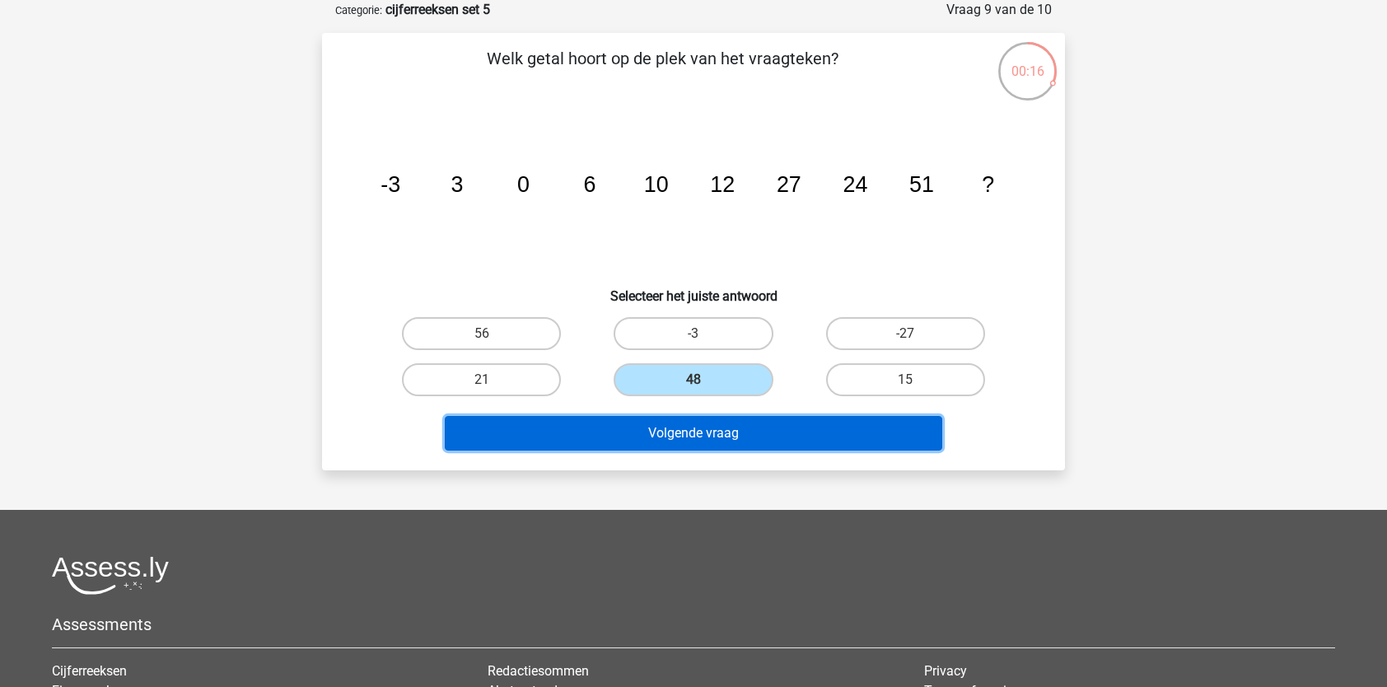
click at [685, 433] on button "Volgende vraag" at bounding box center [694, 433] width 498 height 35
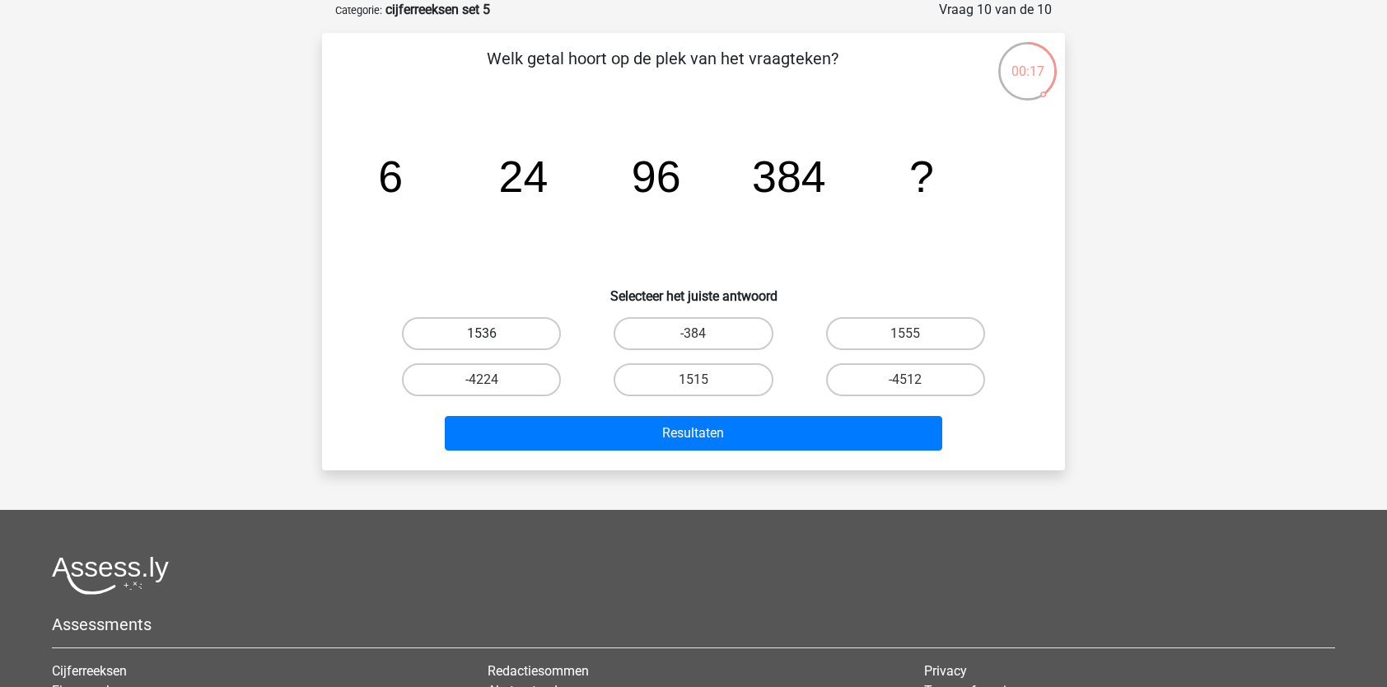
click at [482, 331] on label "1536" at bounding box center [481, 333] width 159 height 33
click at [482, 334] on input "1536" at bounding box center [487, 339] width 11 height 11
radio input "true"
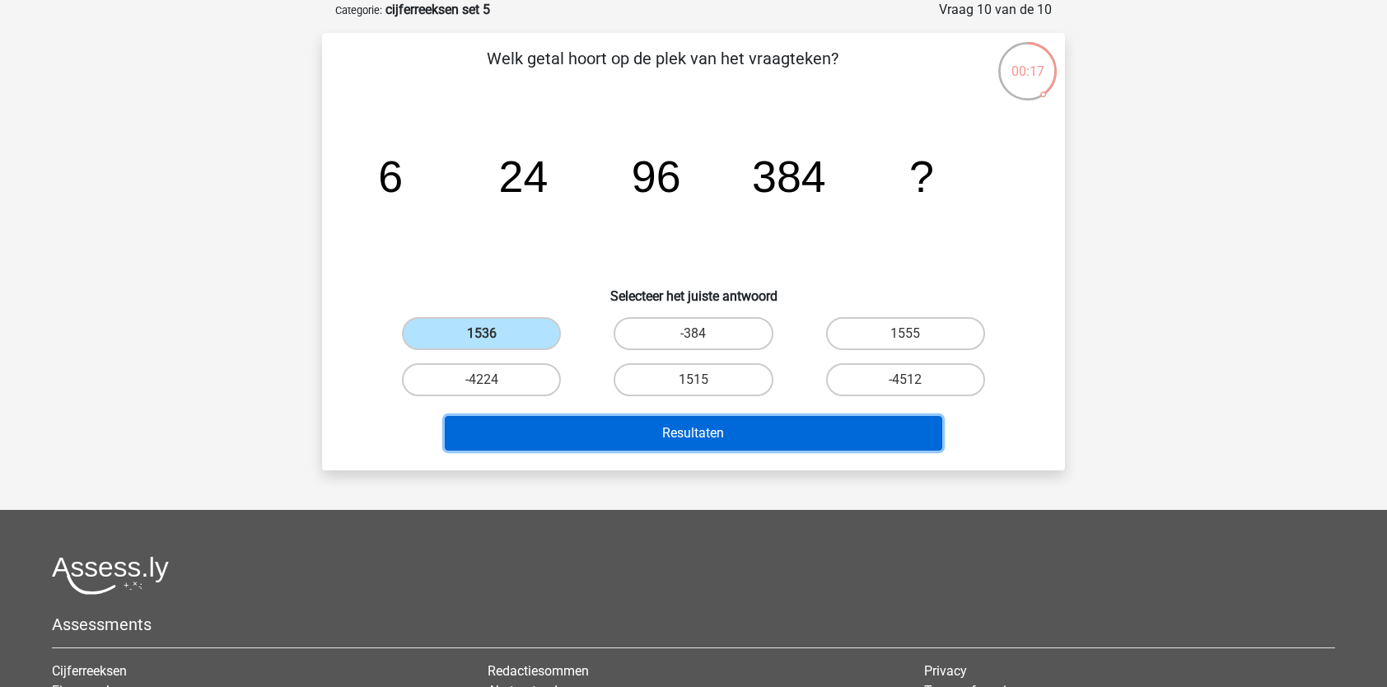
click at [555, 431] on button "Resultaten" at bounding box center [694, 433] width 498 height 35
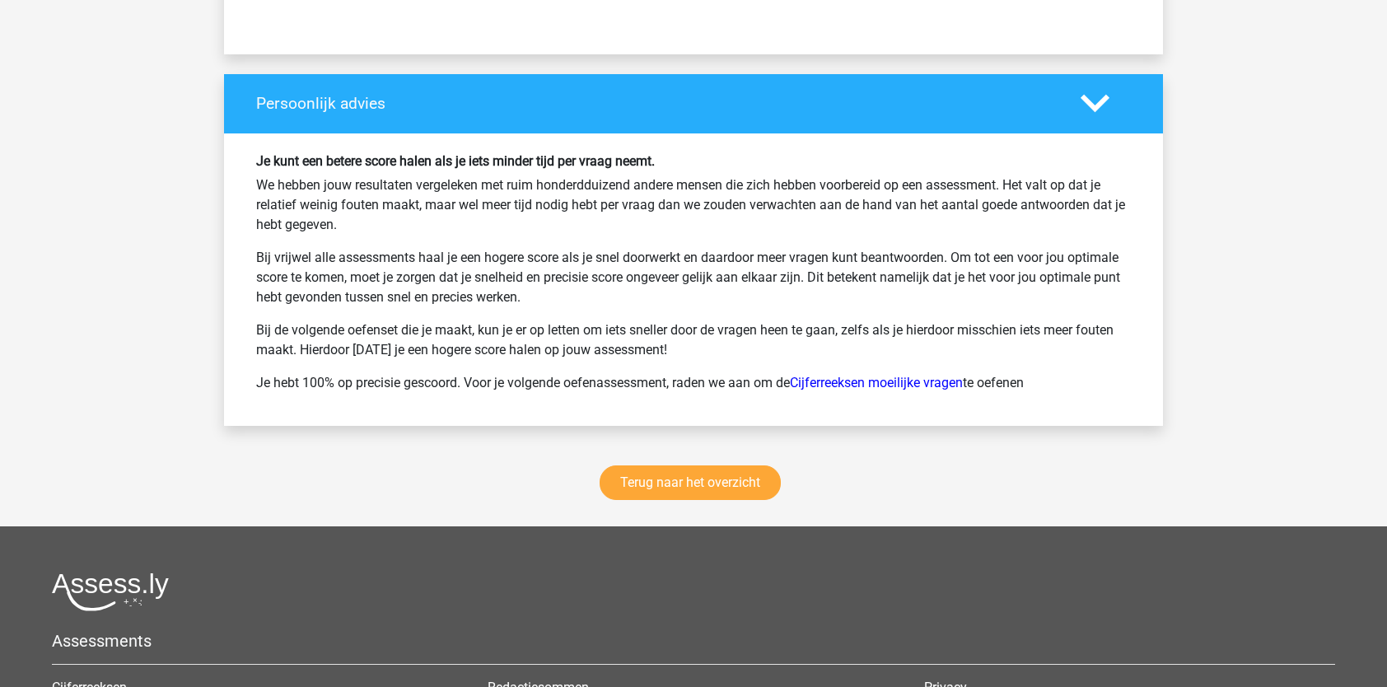
scroll to position [2080, 0]
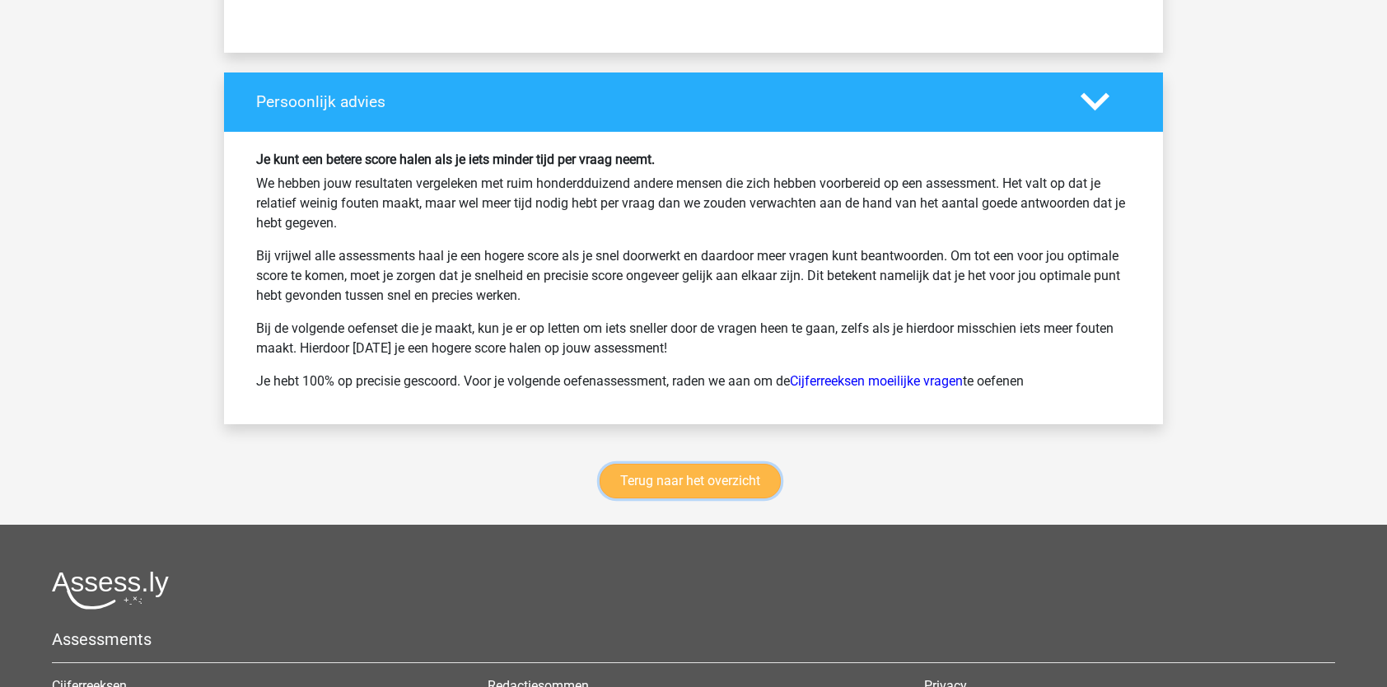
click at [645, 476] on link "Terug naar het overzicht" at bounding box center [690, 481] width 181 height 35
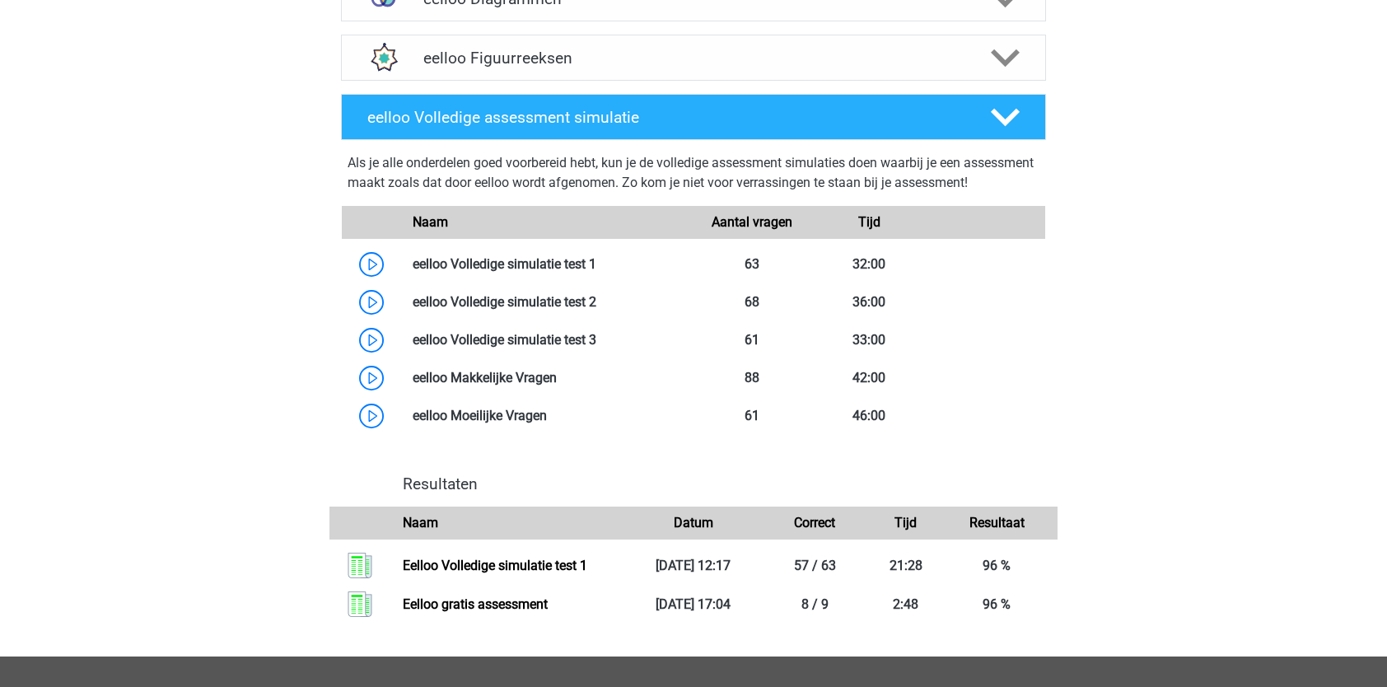
scroll to position [823, 0]
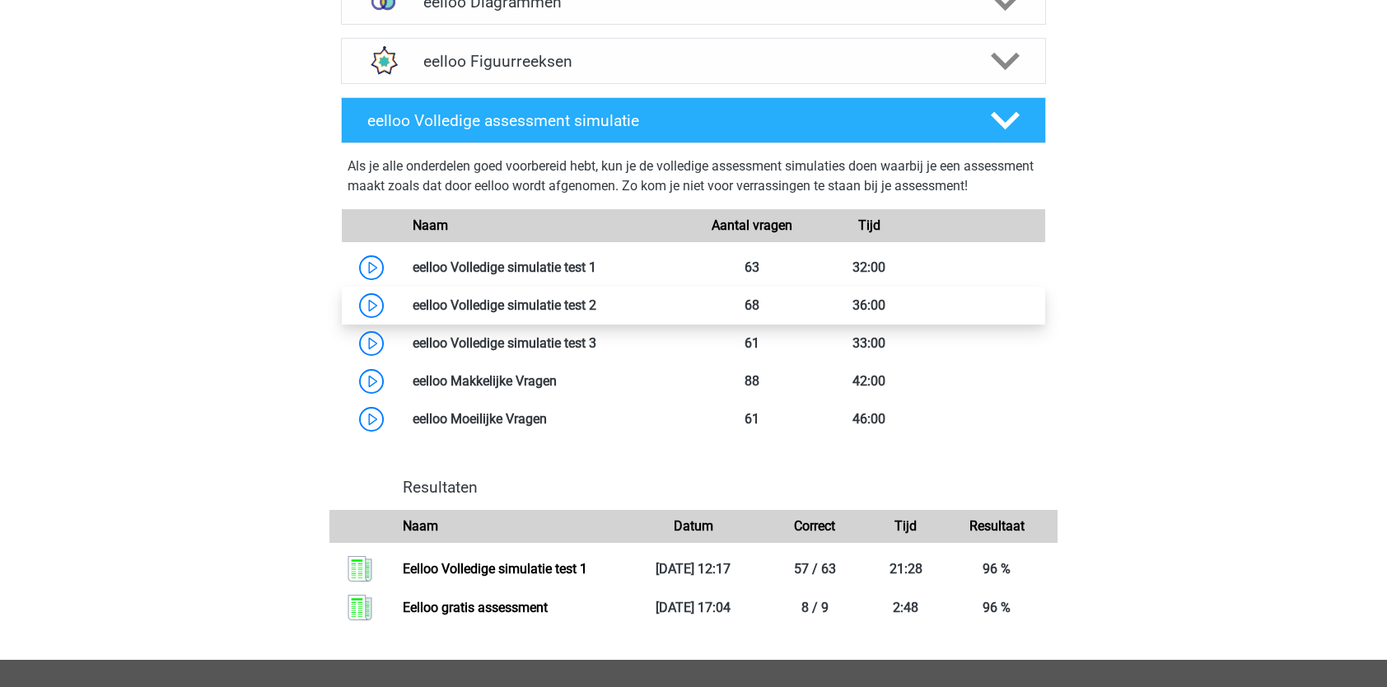
click at [596, 313] on link at bounding box center [596, 305] width 0 height 16
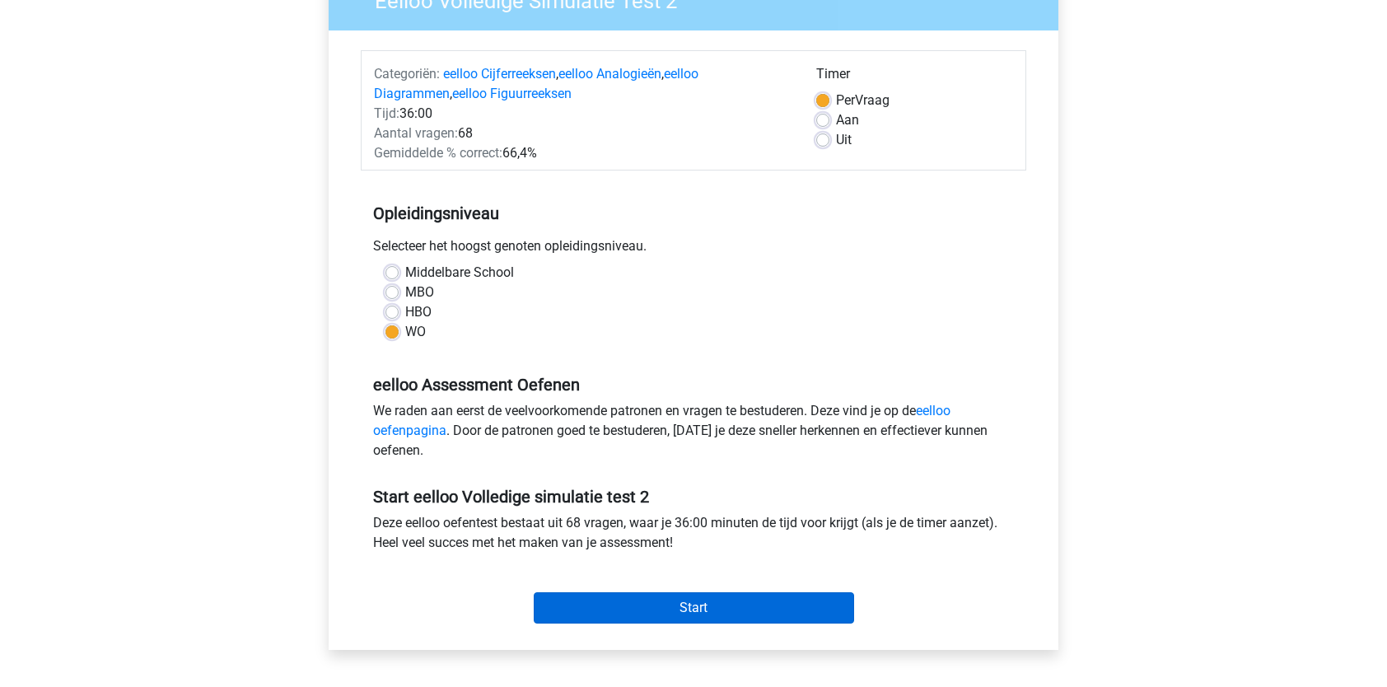
scroll to position [189, 0]
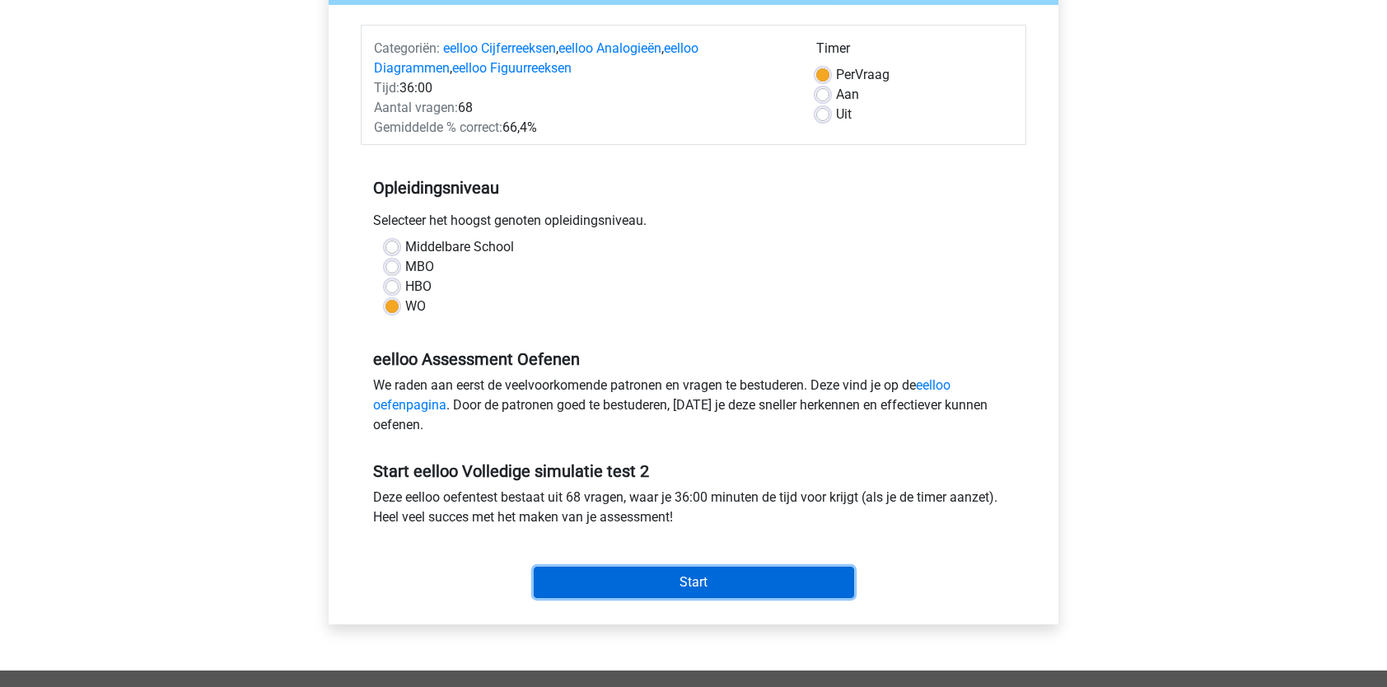
click at [582, 575] on input "Start" at bounding box center [694, 582] width 320 height 31
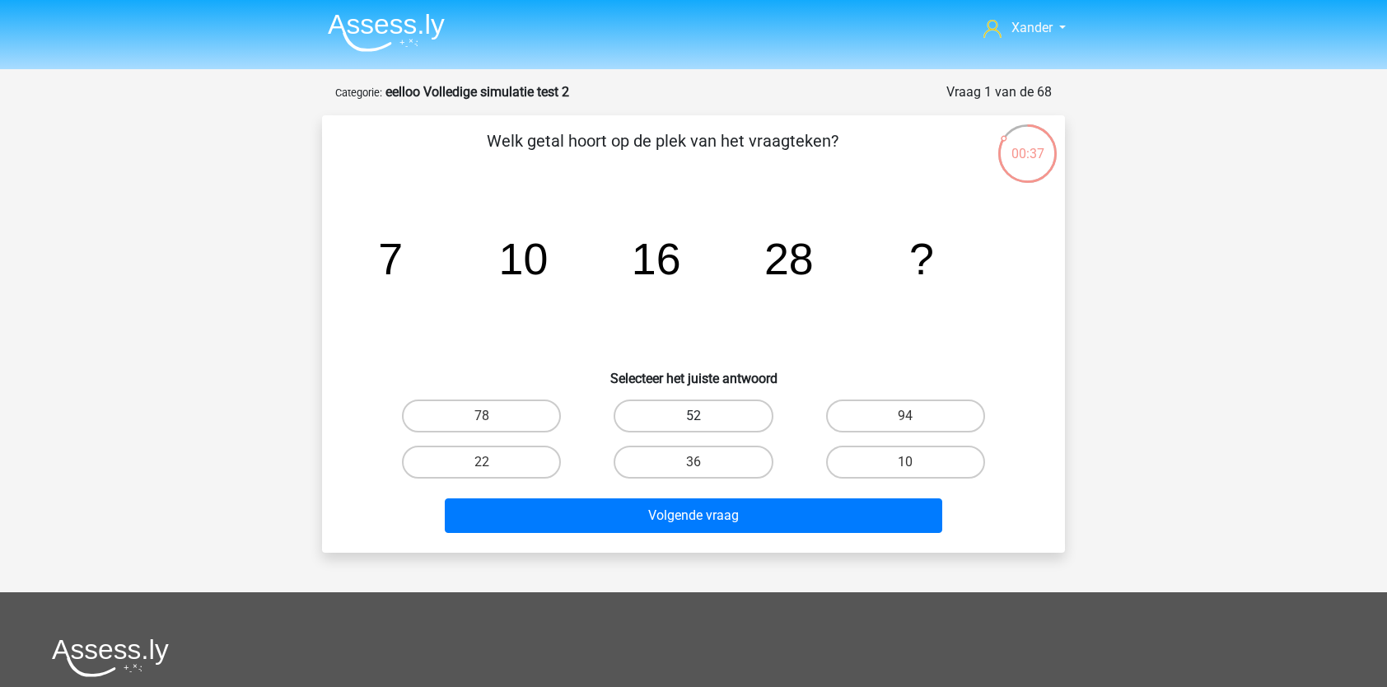
click at [717, 410] on label "52" at bounding box center [693, 415] width 159 height 33
click at [704, 416] on input "52" at bounding box center [698, 421] width 11 height 11
radio input "true"
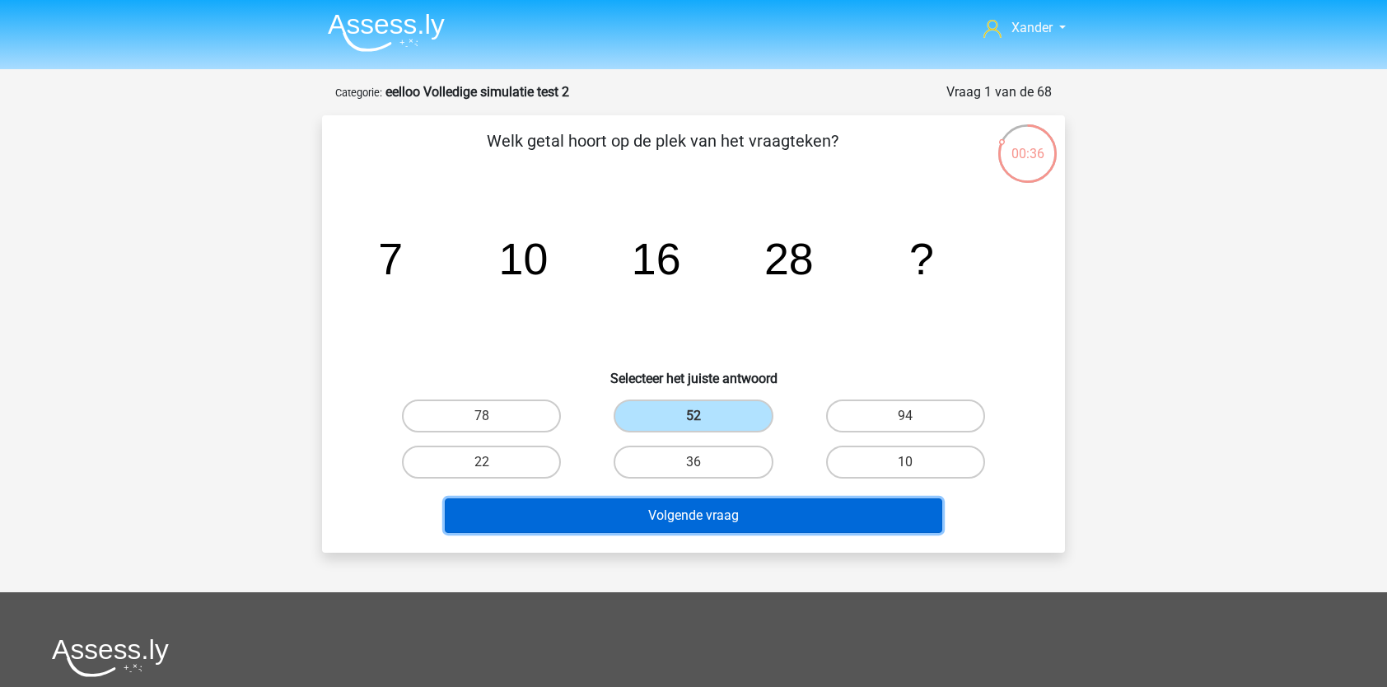
click at [711, 514] on button "Volgende vraag" at bounding box center [694, 515] width 498 height 35
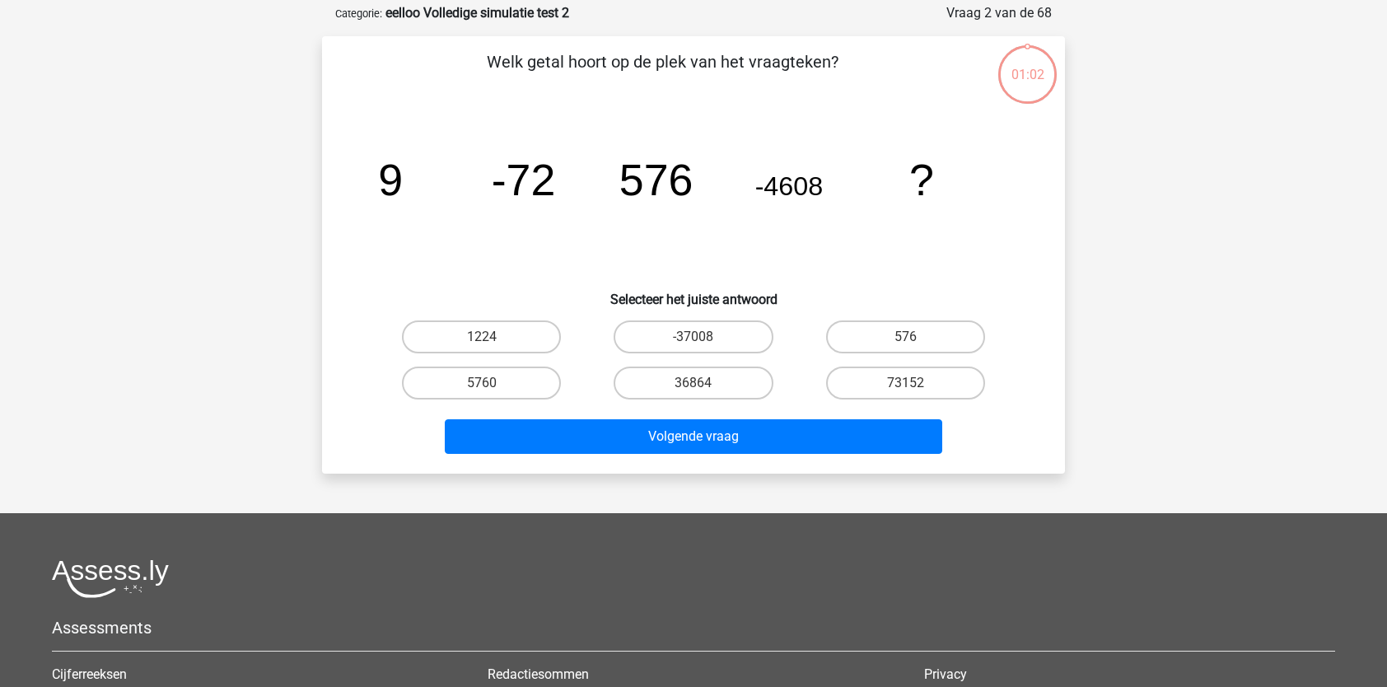
scroll to position [82, 0]
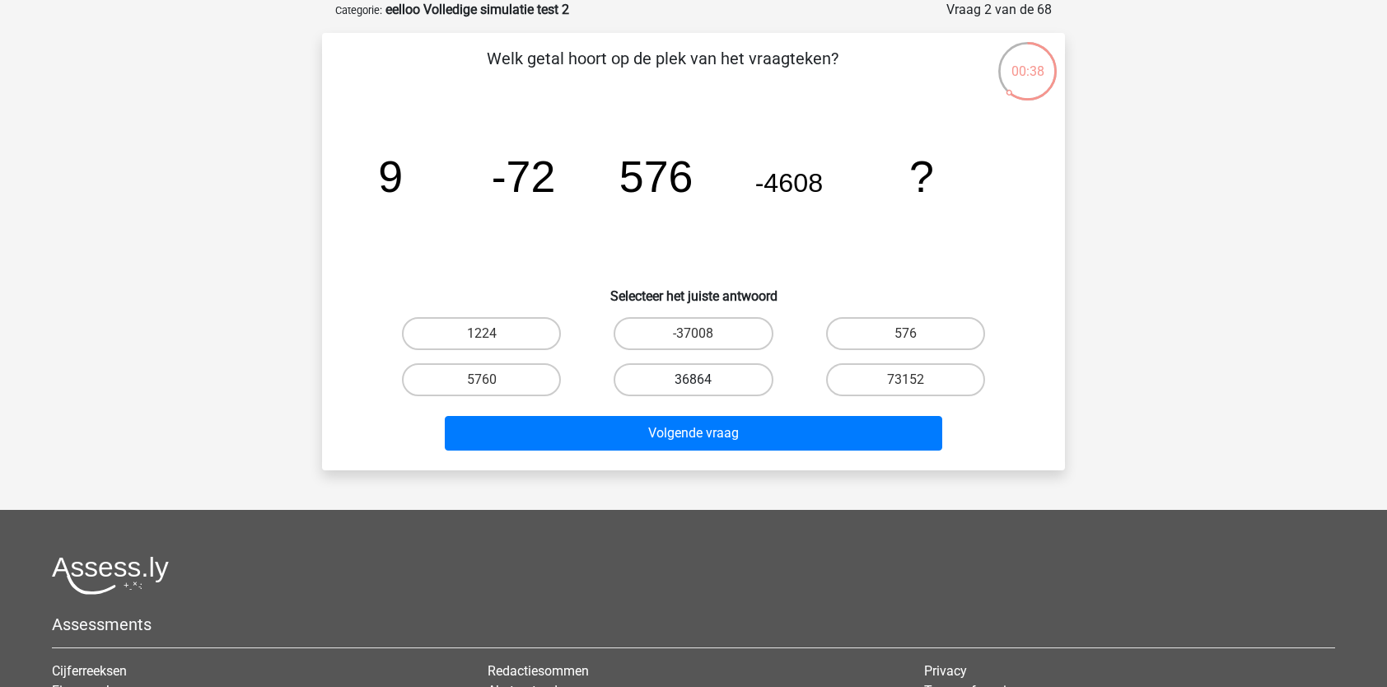
click at [693, 387] on input "36864" at bounding box center [698, 385] width 11 height 11
radio input "true"
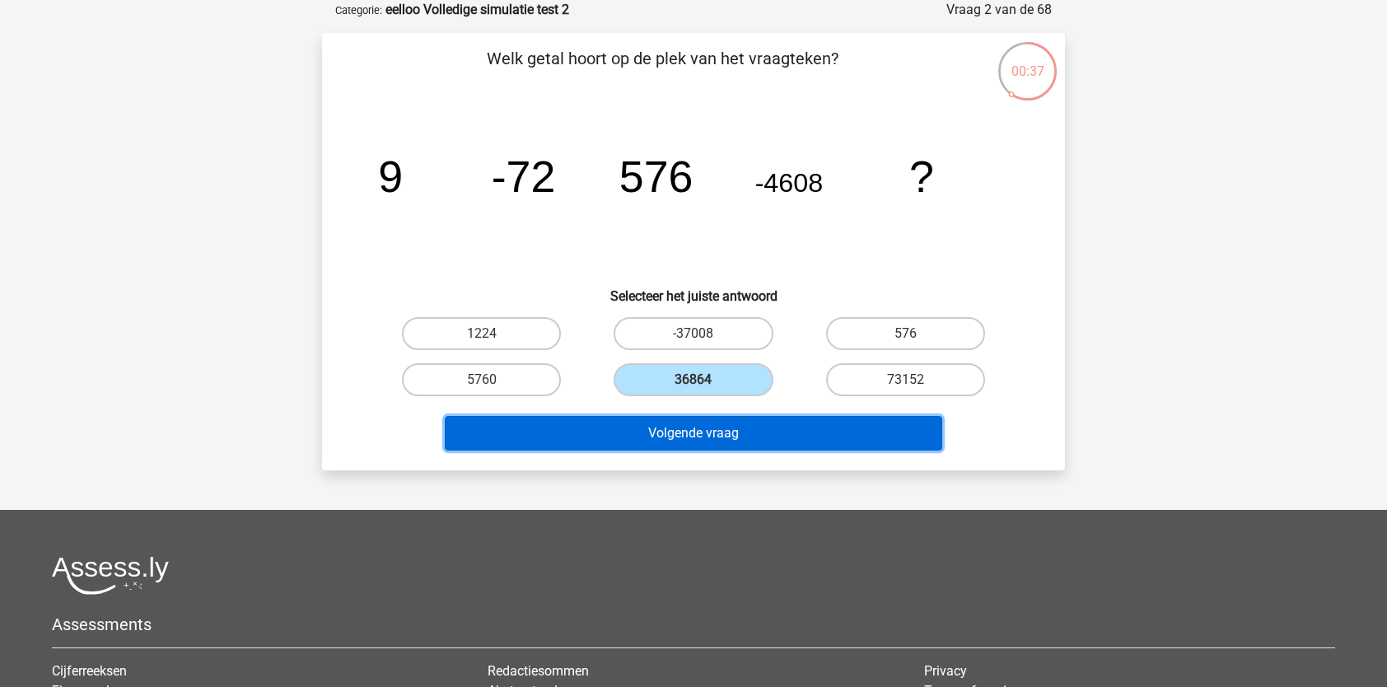
click at [698, 425] on button "Volgende vraag" at bounding box center [694, 433] width 498 height 35
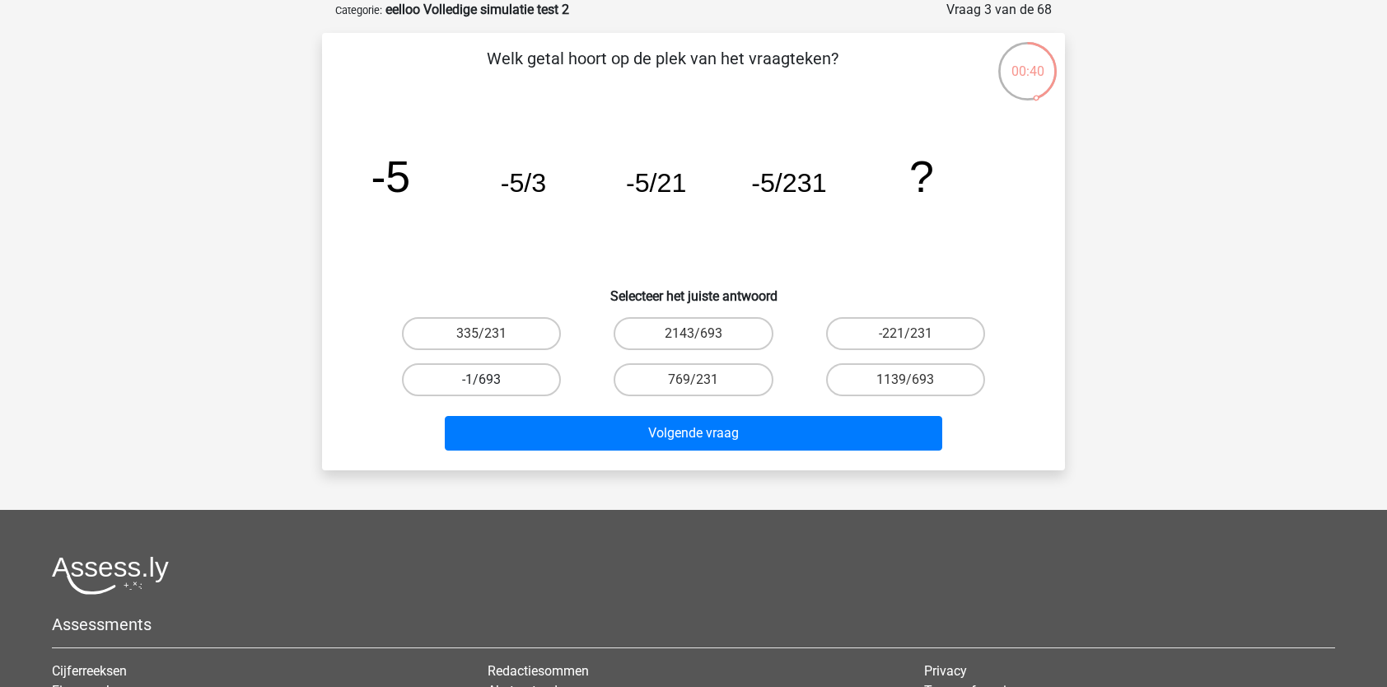
click at [515, 379] on label "-1/693" at bounding box center [481, 379] width 159 height 33
click at [492, 380] on input "-1/693" at bounding box center [487, 385] width 11 height 11
radio input "true"
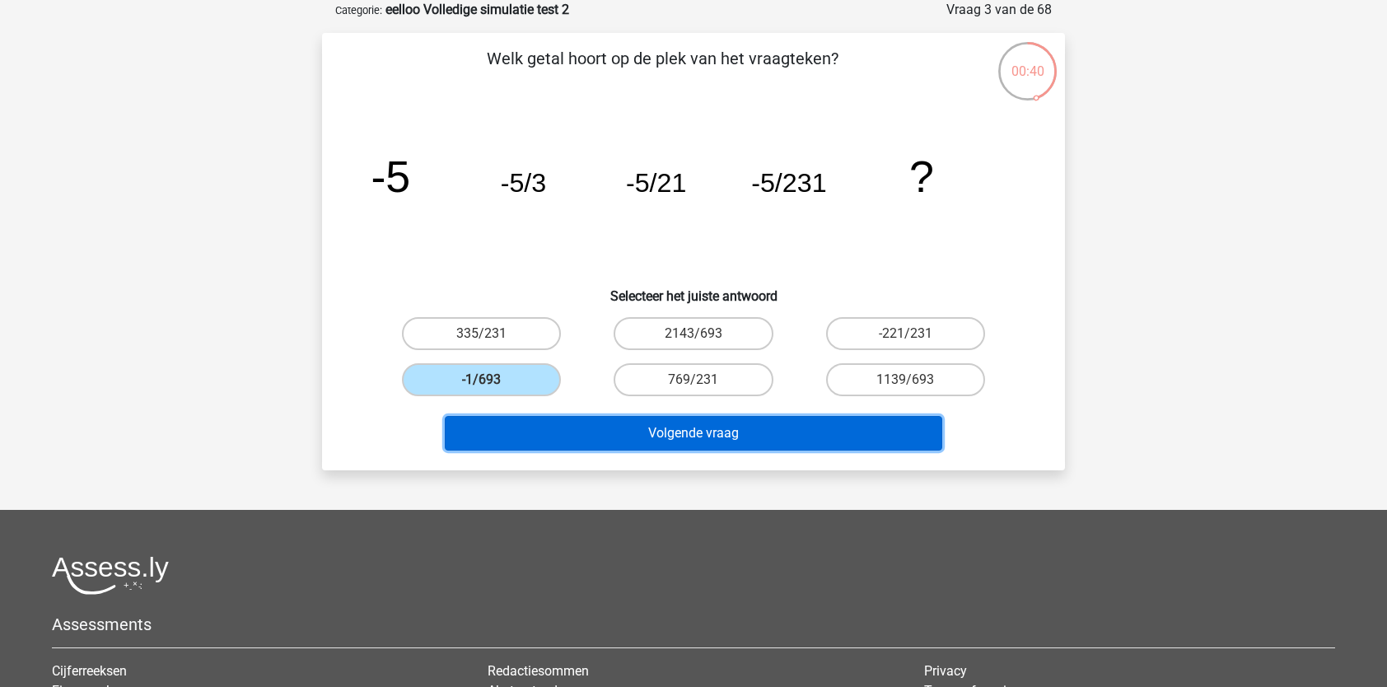
click at [549, 420] on button "Volgende vraag" at bounding box center [694, 433] width 498 height 35
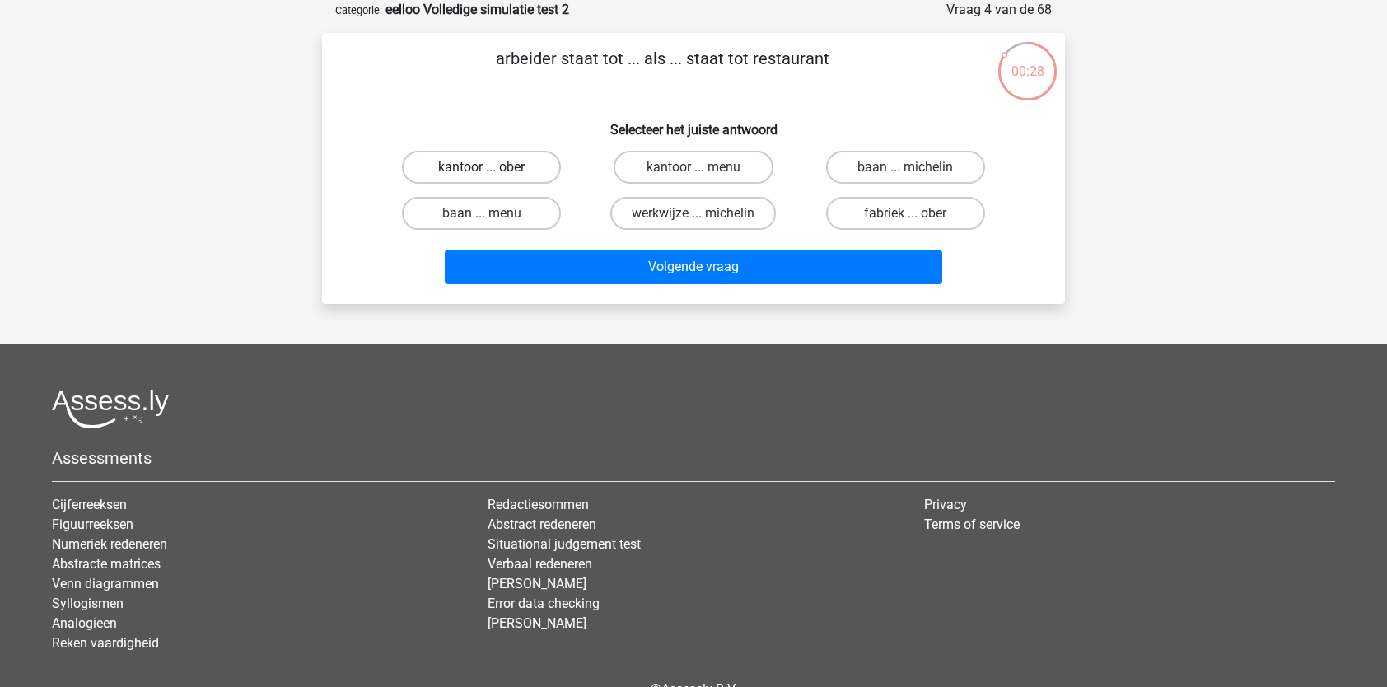
click at [465, 167] on label "kantoor ... ober" at bounding box center [481, 167] width 159 height 33
click at [482, 167] on input "kantoor ... ober" at bounding box center [487, 172] width 11 height 11
radio input "true"
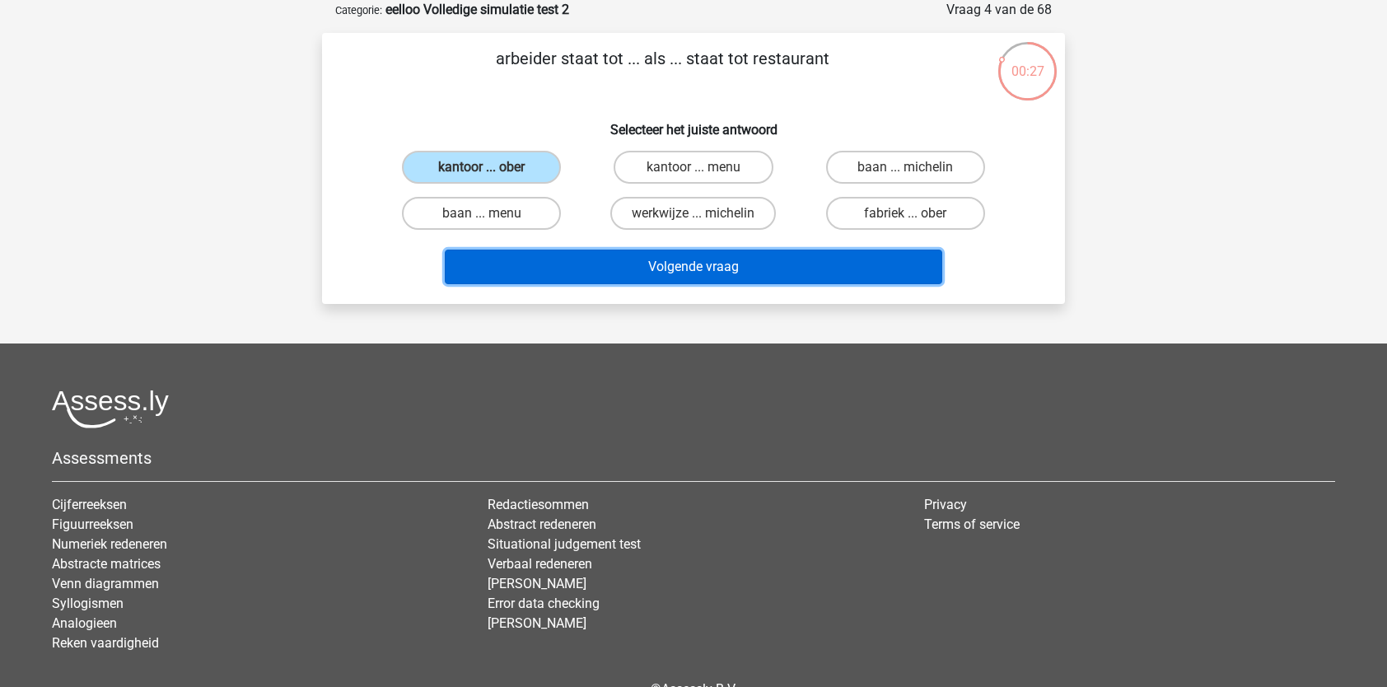
click at [533, 267] on button "Volgende vraag" at bounding box center [694, 267] width 498 height 35
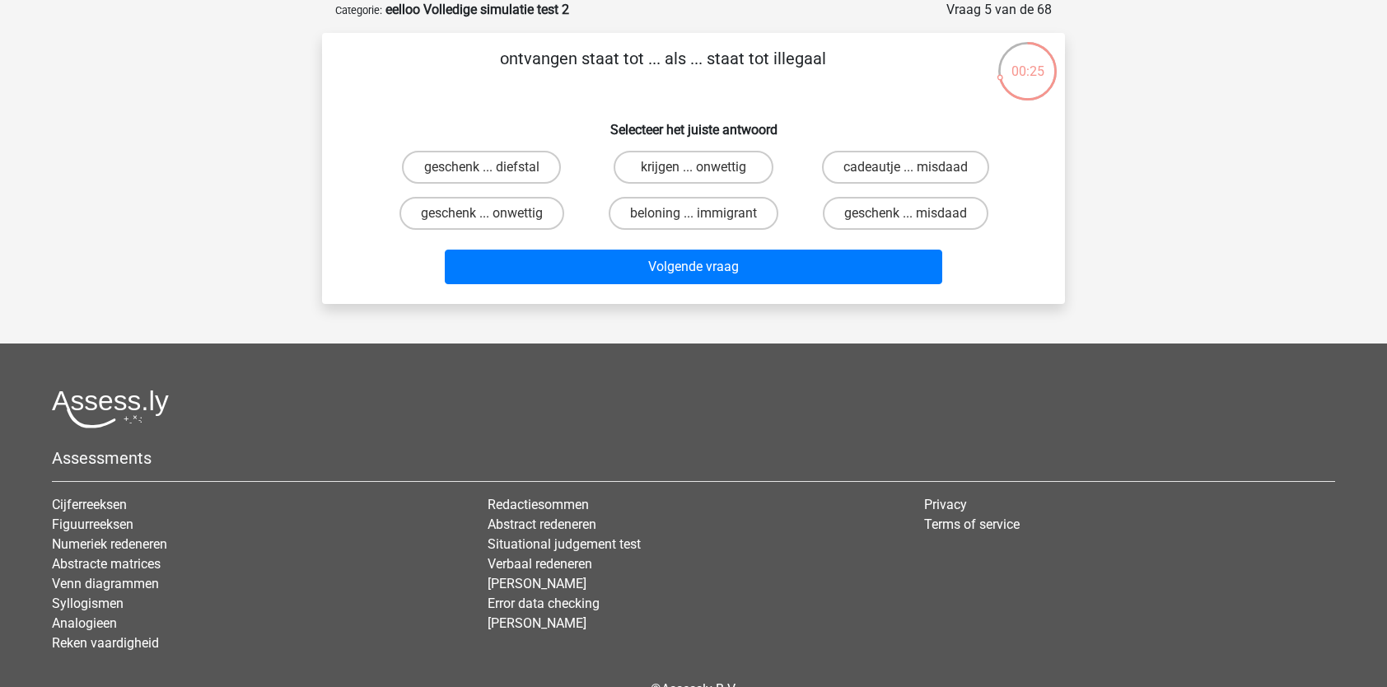
click at [693, 176] on input "krijgen ... onwettig" at bounding box center [698, 172] width 11 height 11
radio input "true"
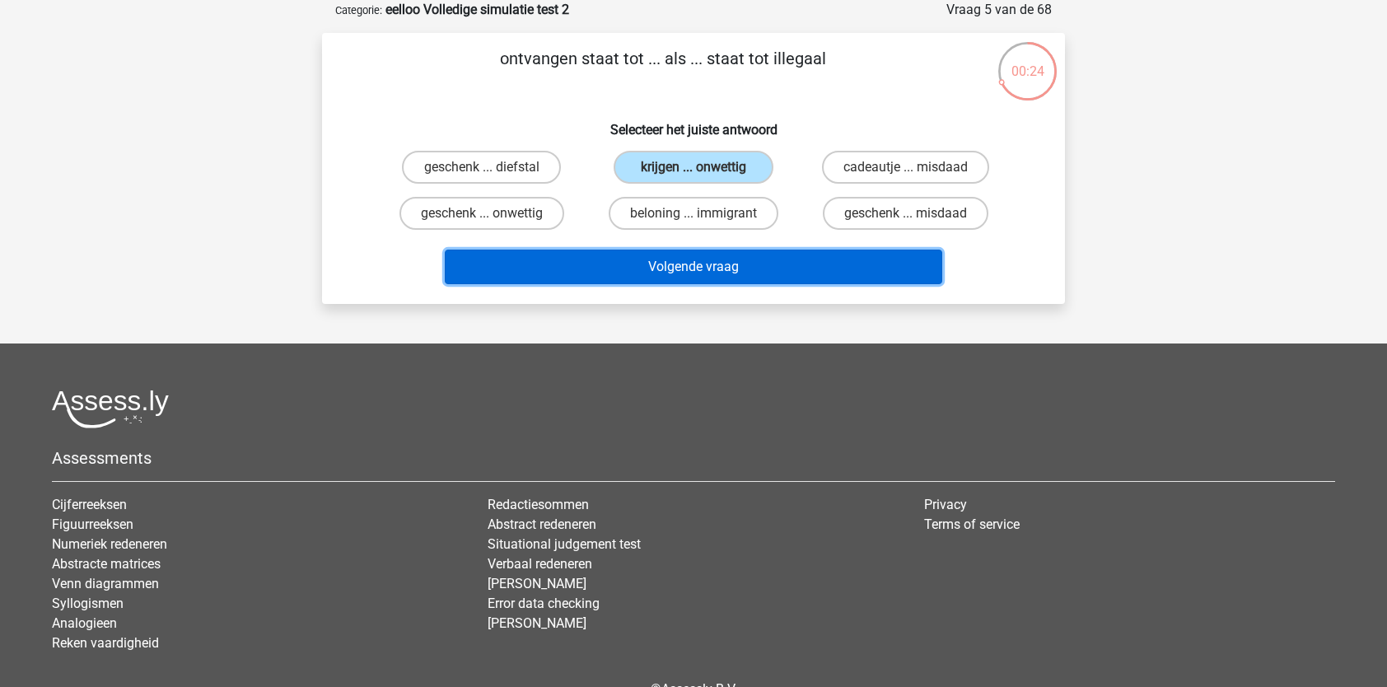
click at [723, 259] on button "Volgende vraag" at bounding box center [694, 267] width 498 height 35
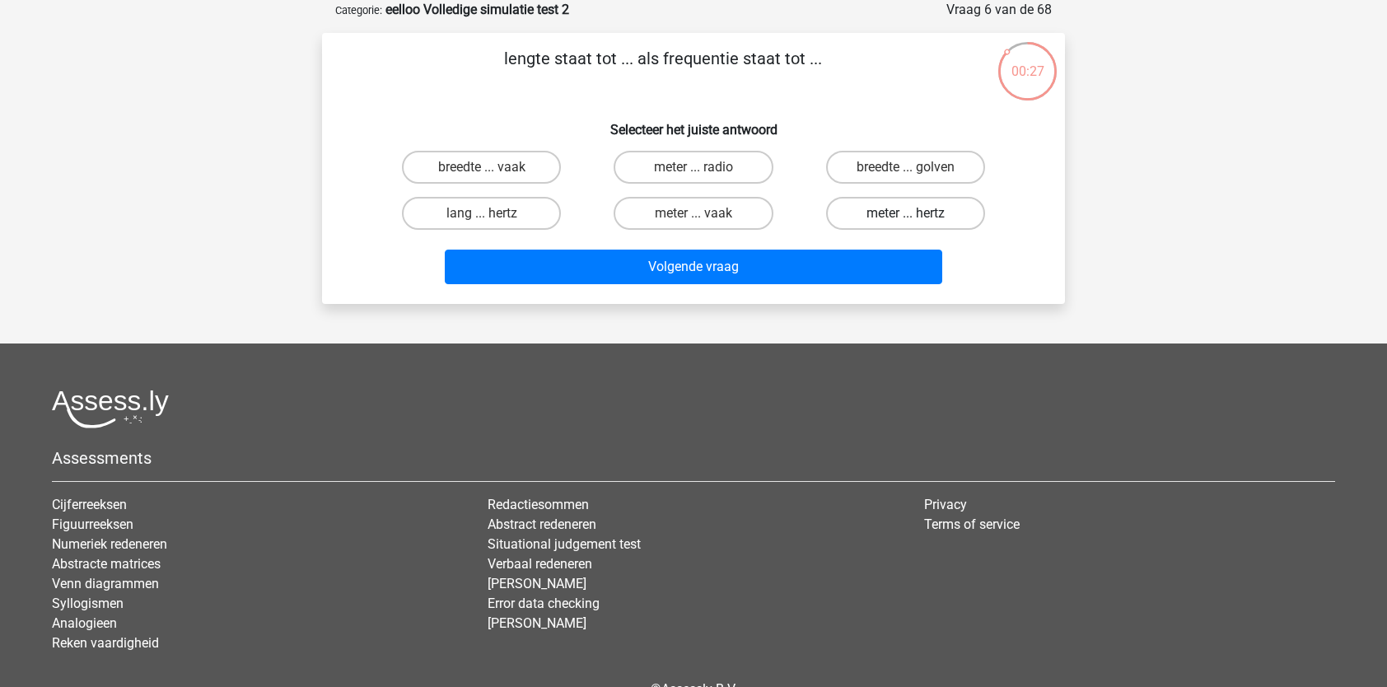
click at [912, 202] on label "meter ... hertz" at bounding box center [905, 213] width 159 height 33
click at [912, 213] on input "meter ... hertz" at bounding box center [910, 218] width 11 height 11
radio input "true"
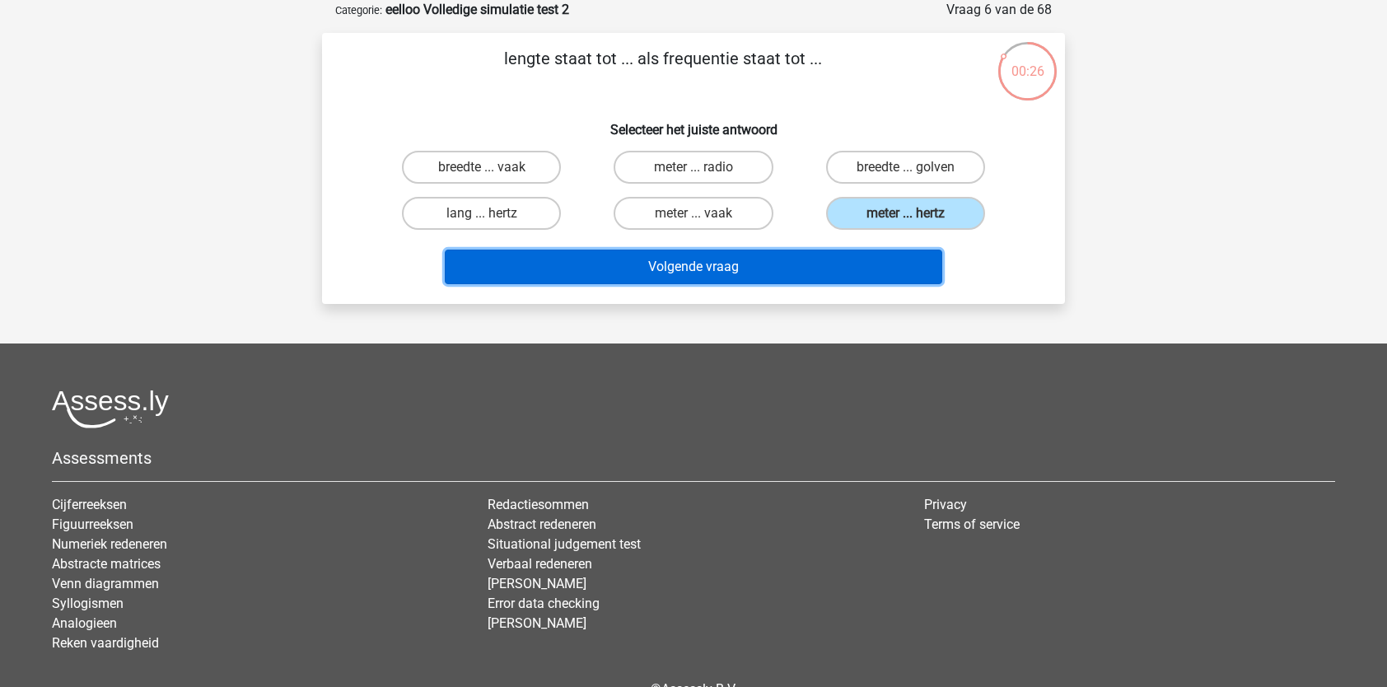
click at [819, 264] on button "Volgende vraag" at bounding box center [694, 267] width 498 height 35
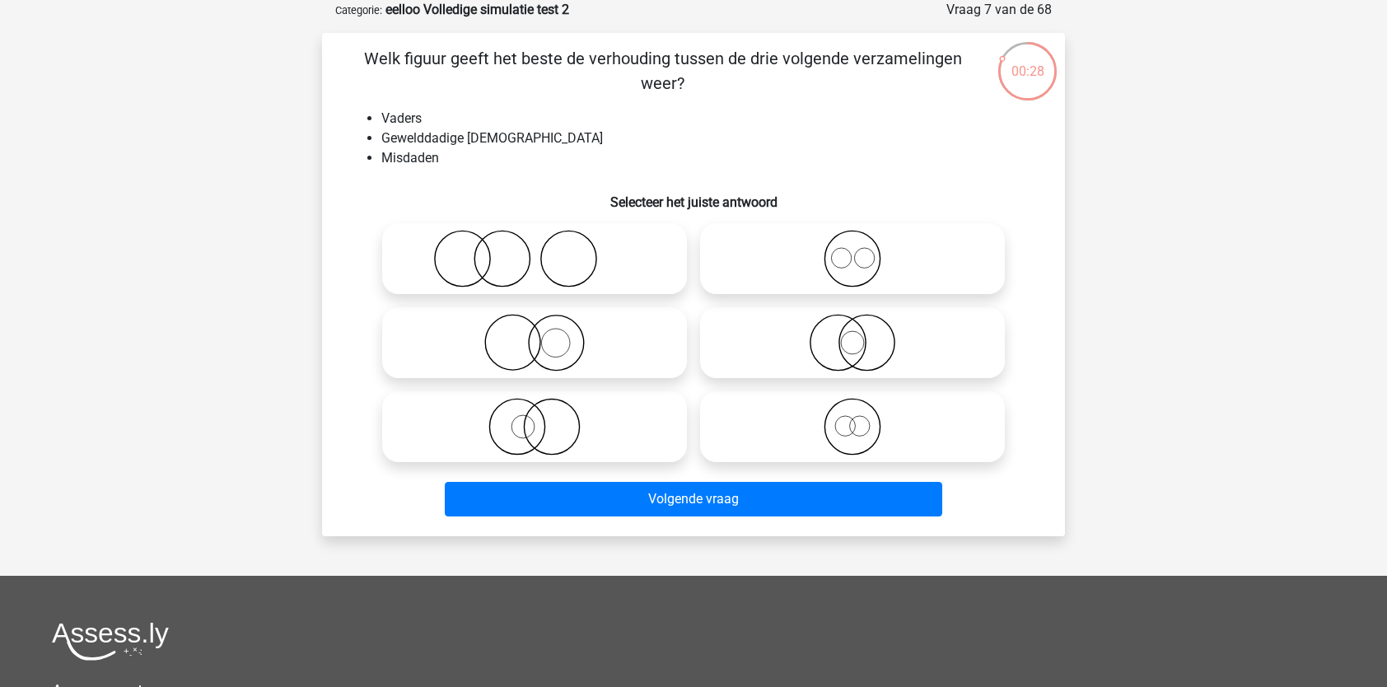
click at [483, 250] on icon at bounding box center [535, 259] width 292 height 58
click at [534, 250] on input "radio" at bounding box center [539, 245] width 11 height 11
radio input "true"
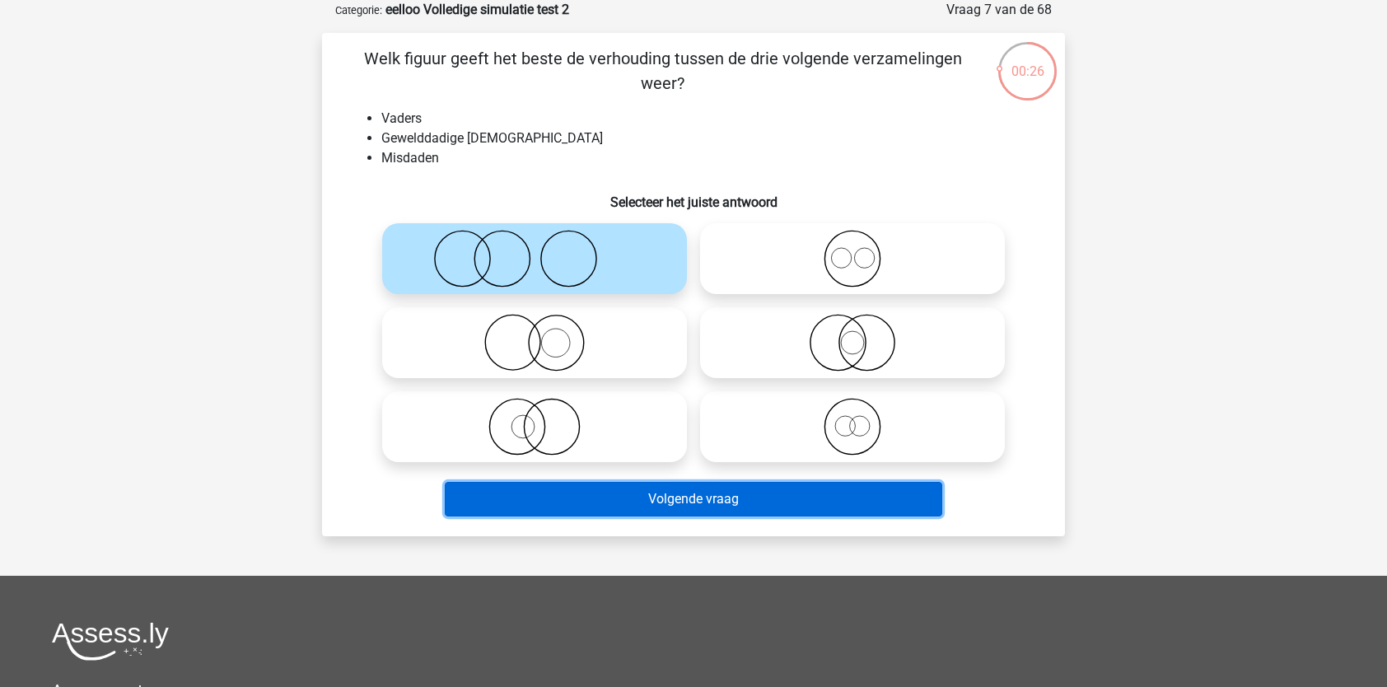
click at [567, 506] on button "Volgende vraag" at bounding box center [694, 499] width 498 height 35
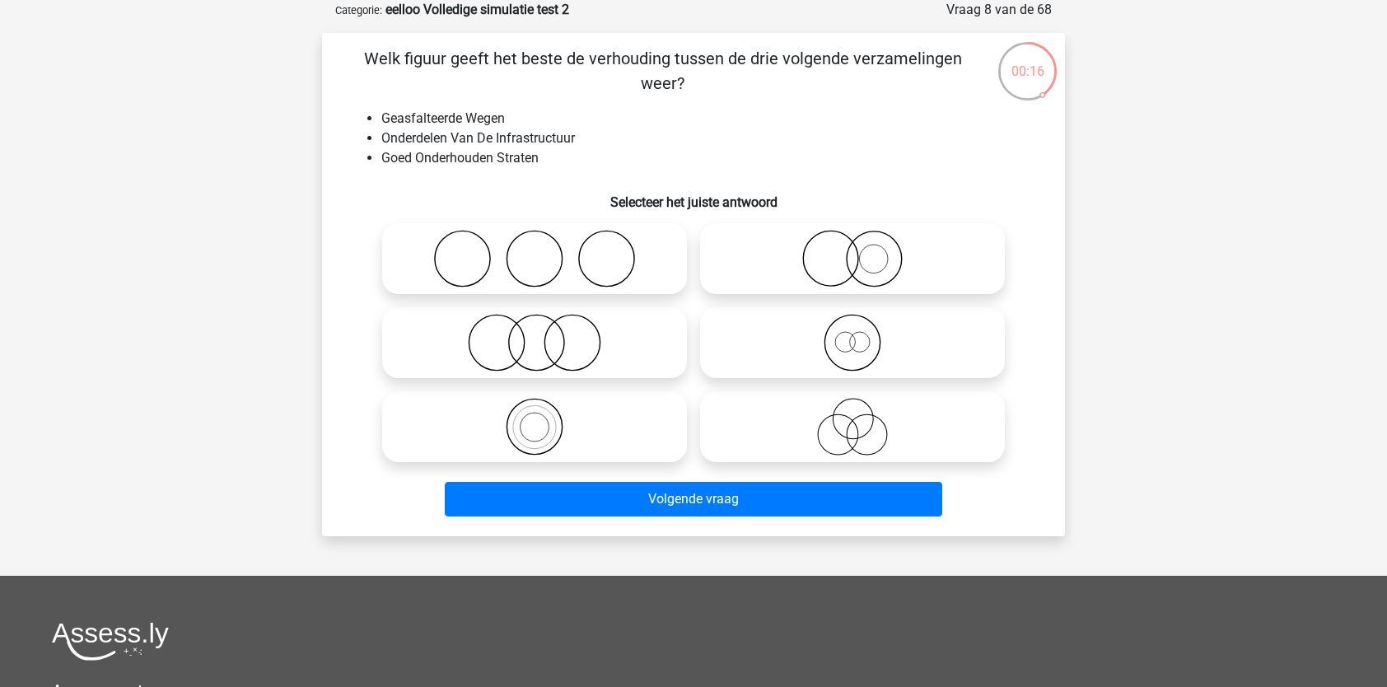
click at [784, 315] on icon at bounding box center [853, 343] width 292 height 58
click at [852, 324] on input "radio" at bounding box center [857, 329] width 11 height 11
radio input "true"
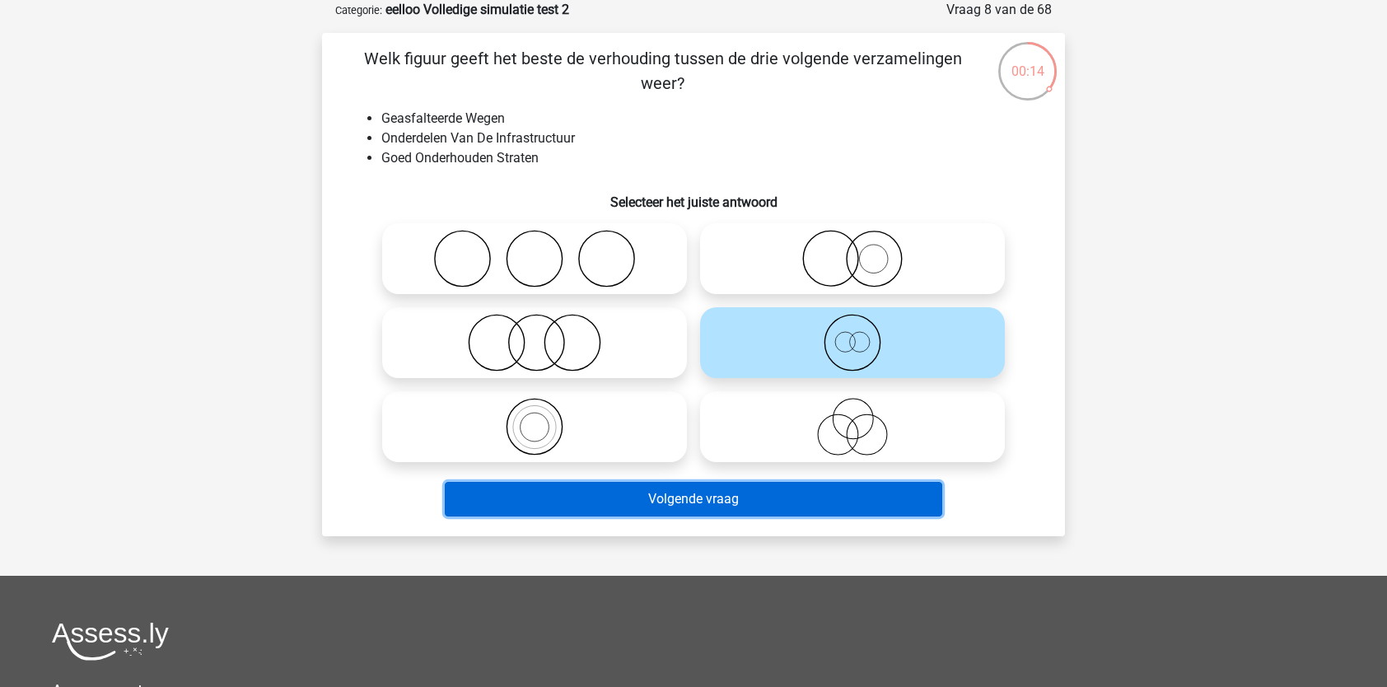
click at [707, 502] on button "Volgende vraag" at bounding box center [694, 499] width 498 height 35
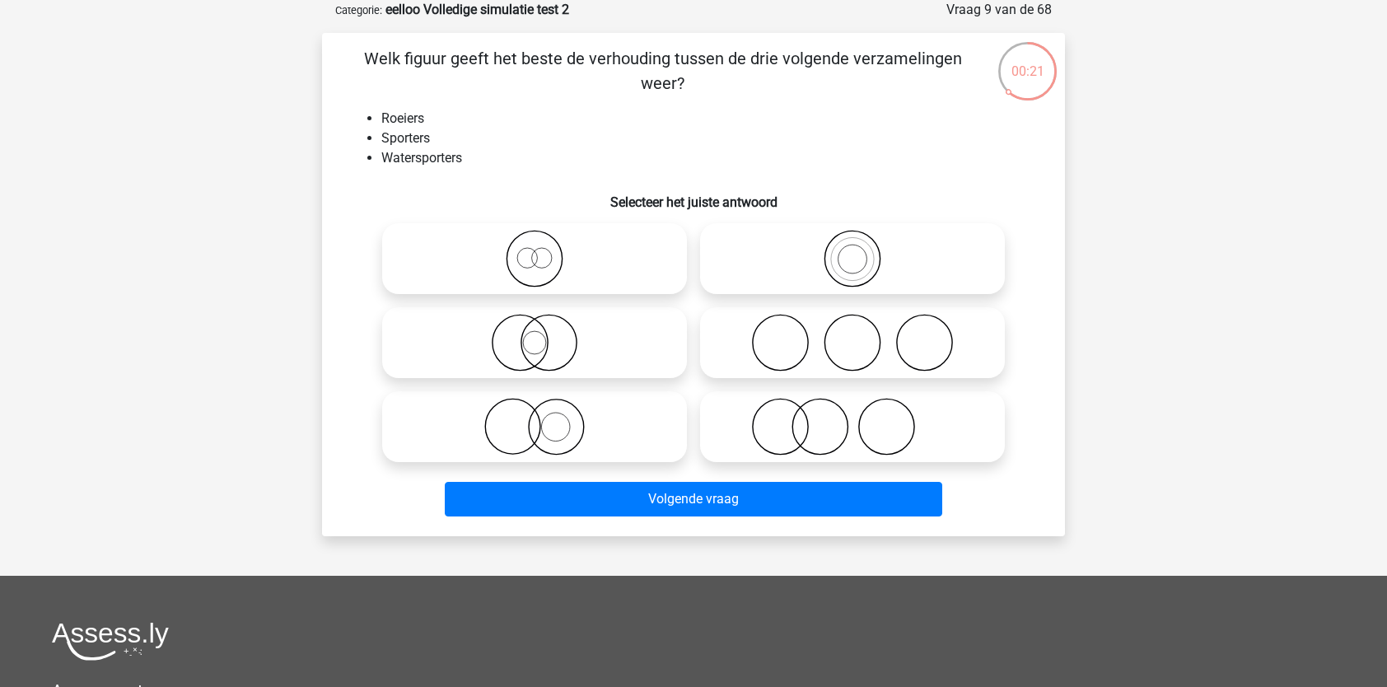
click at [523, 270] on icon at bounding box center [535, 259] width 292 height 58
click at [534, 250] on input "radio" at bounding box center [539, 245] width 11 height 11
radio input "true"
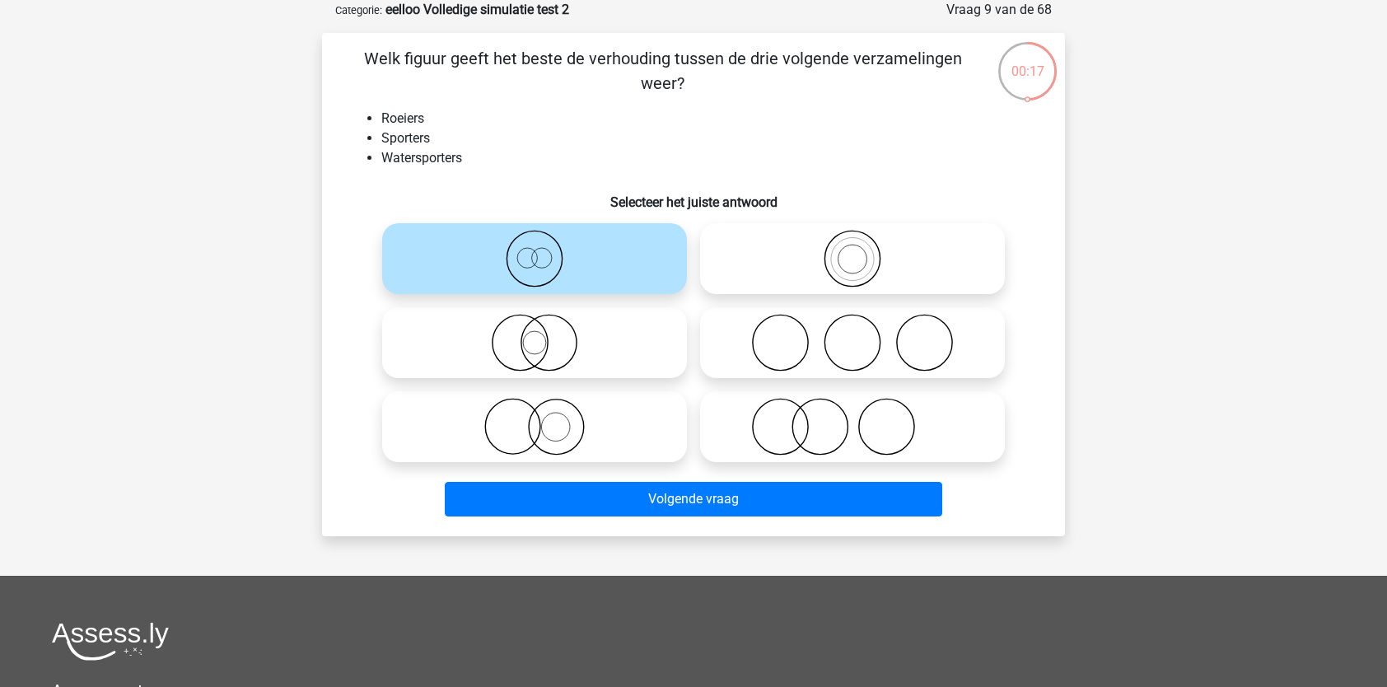
click at [830, 251] on icon at bounding box center [853, 259] width 292 height 58
click at [852, 250] on input "radio" at bounding box center [857, 245] width 11 height 11
radio input "true"
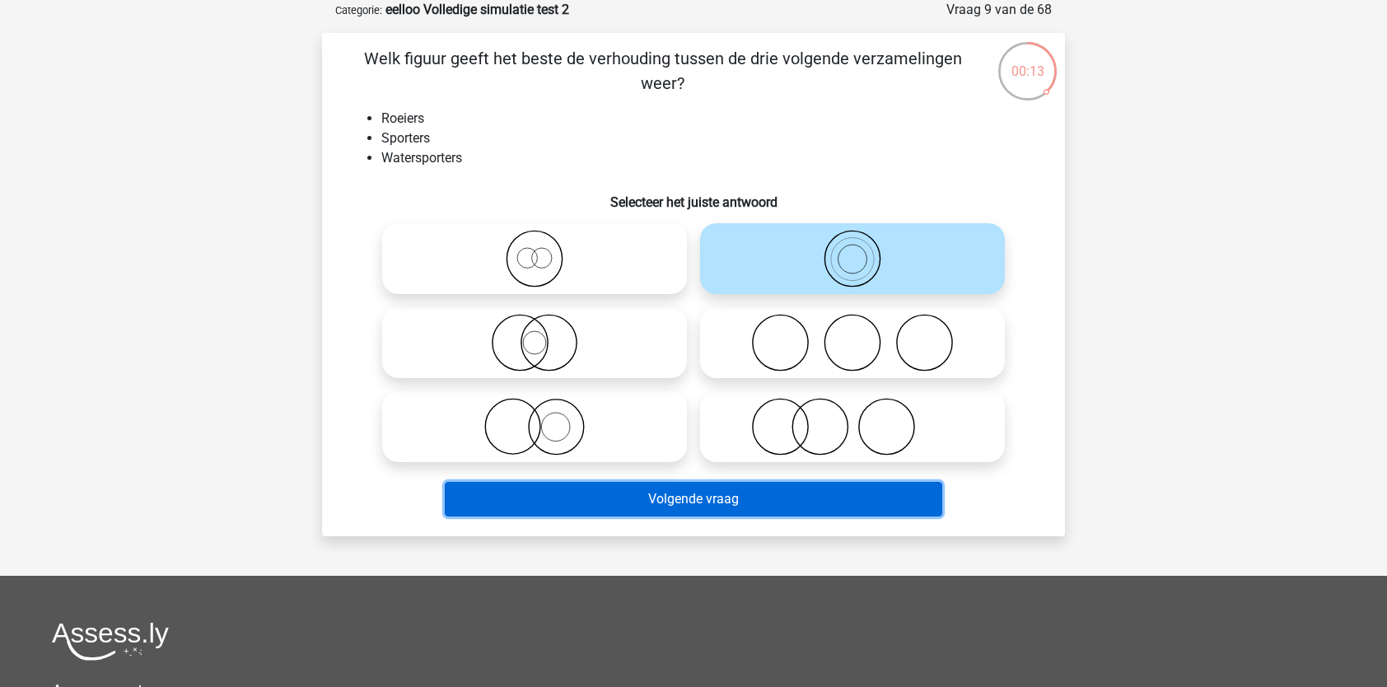
click at [647, 499] on button "Volgende vraag" at bounding box center [694, 499] width 498 height 35
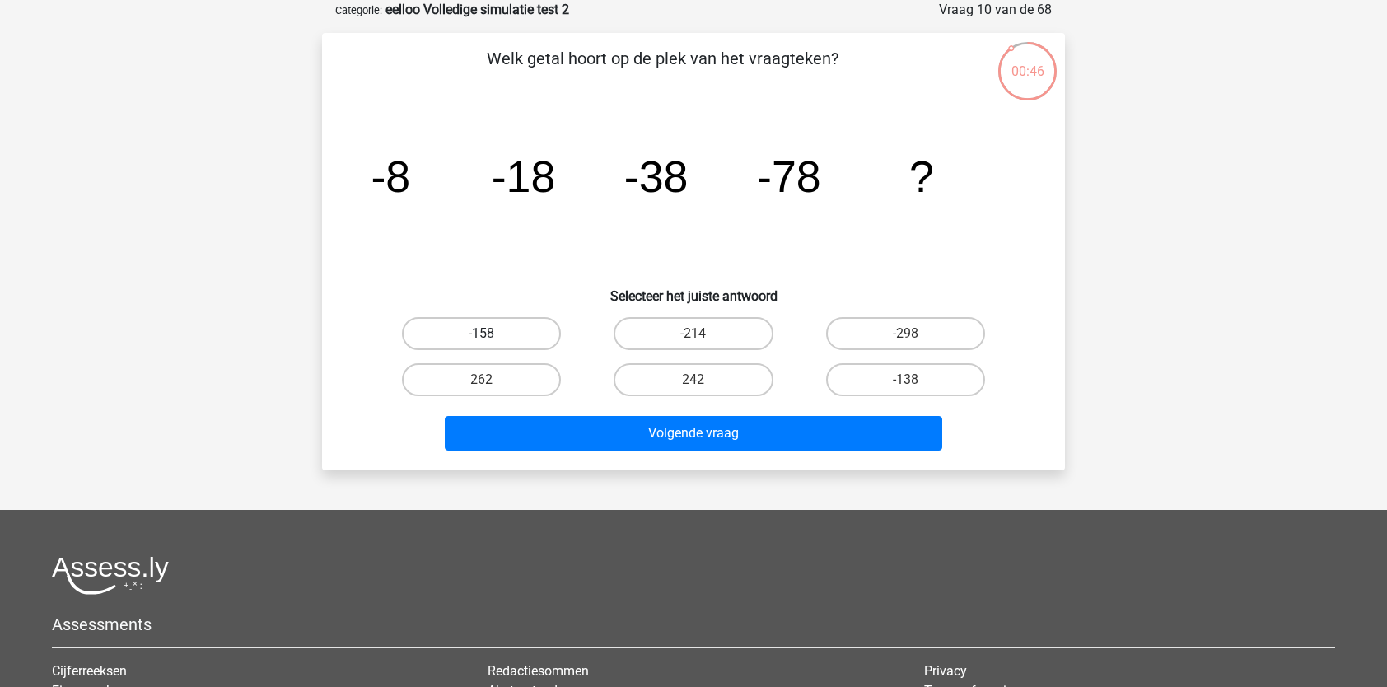
click at [477, 335] on label "-158" at bounding box center [481, 333] width 159 height 33
click at [482, 335] on input "-158" at bounding box center [487, 339] width 11 height 11
radio input "true"
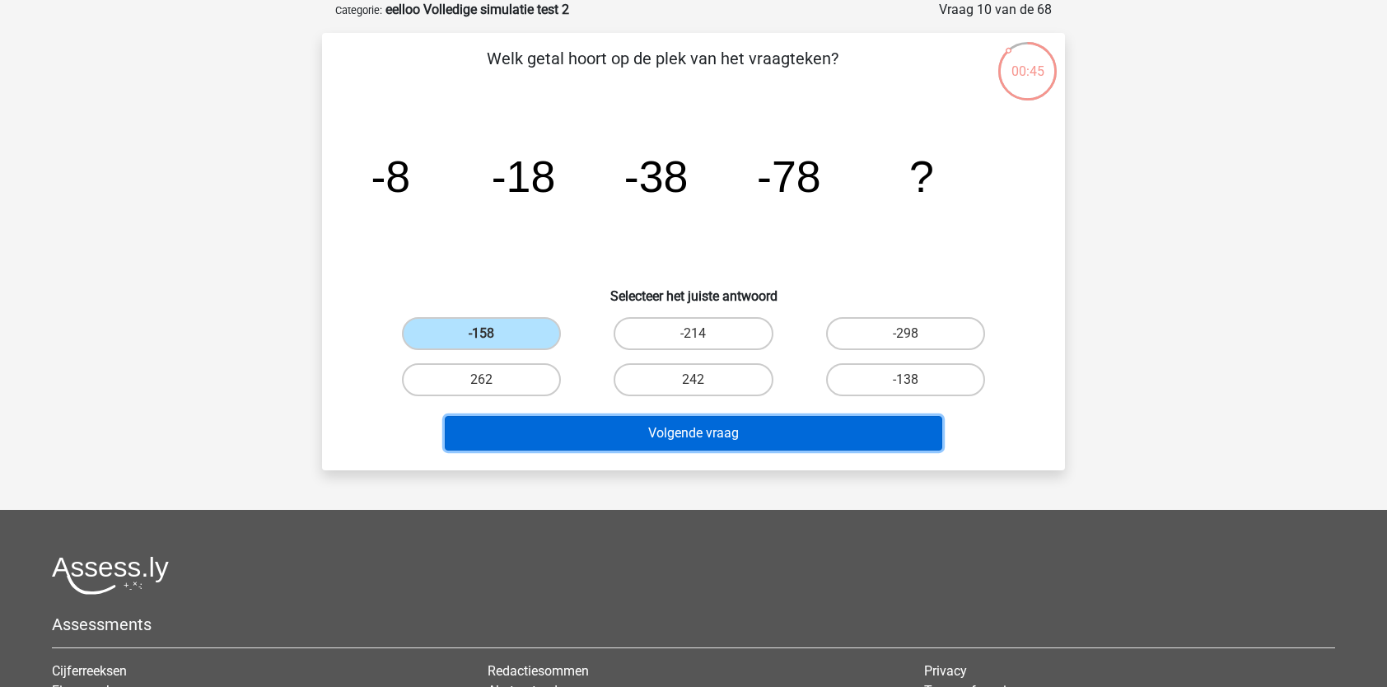
click at [605, 435] on button "Volgende vraag" at bounding box center [694, 433] width 498 height 35
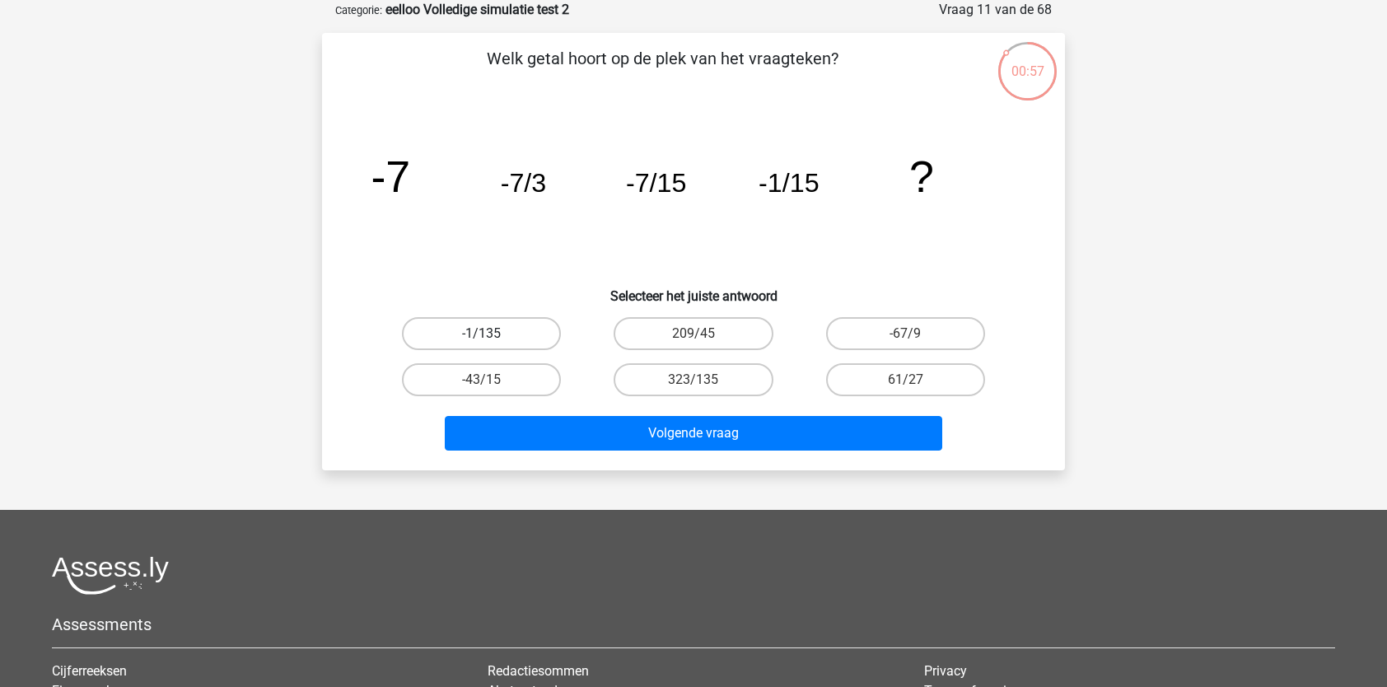
click at [524, 335] on label "-1/135" at bounding box center [481, 333] width 159 height 33
click at [492, 335] on input "-1/135" at bounding box center [487, 339] width 11 height 11
radio input "true"
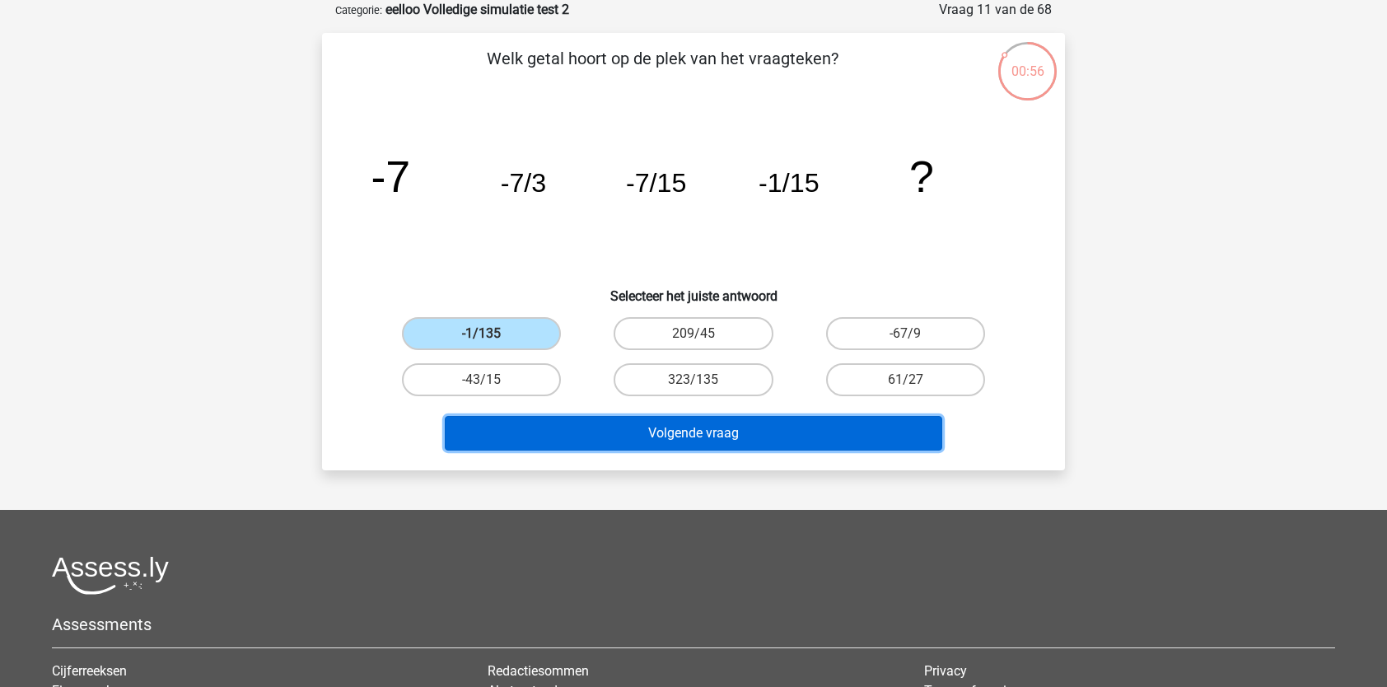
click at [580, 442] on button "Volgende vraag" at bounding box center [694, 433] width 498 height 35
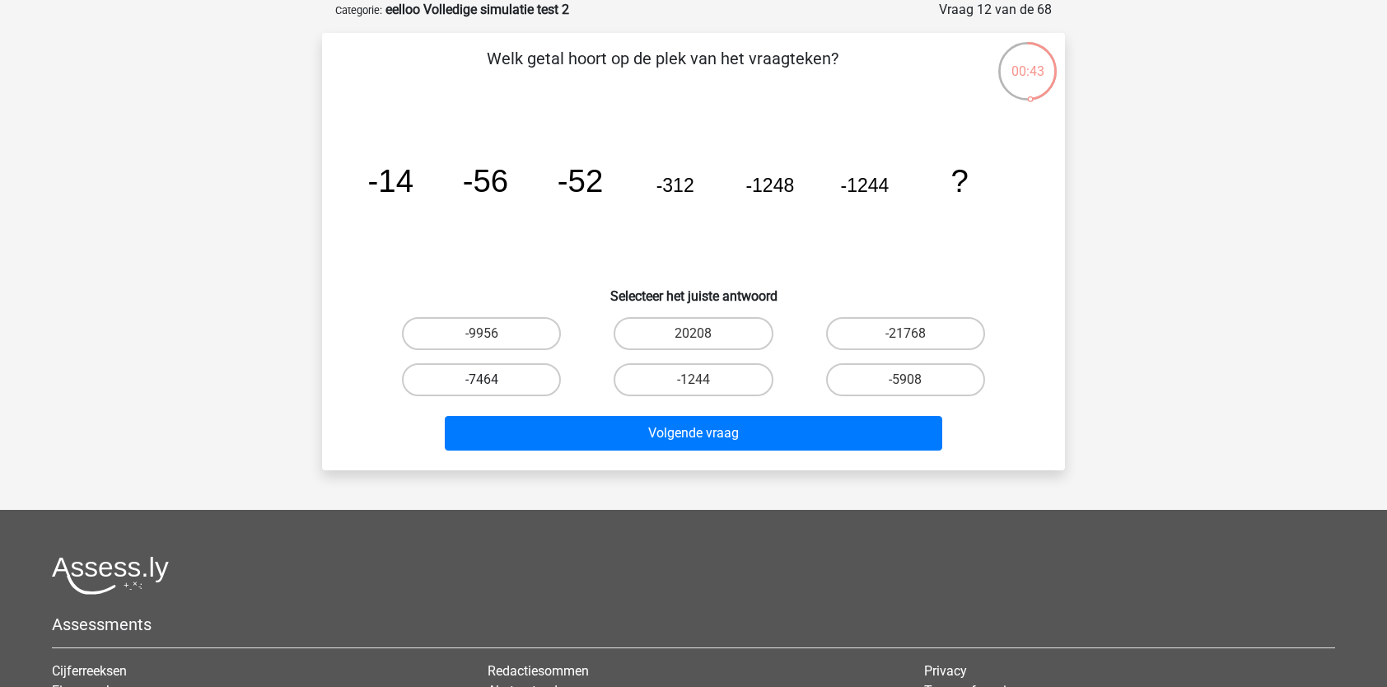
click at [503, 386] on label "-7464" at bounding box center [481, 379] width 159 height 33
click at [492, 386] on input "-7464" at bounding box center [487, 385] width 11 height 11
radio input "true"
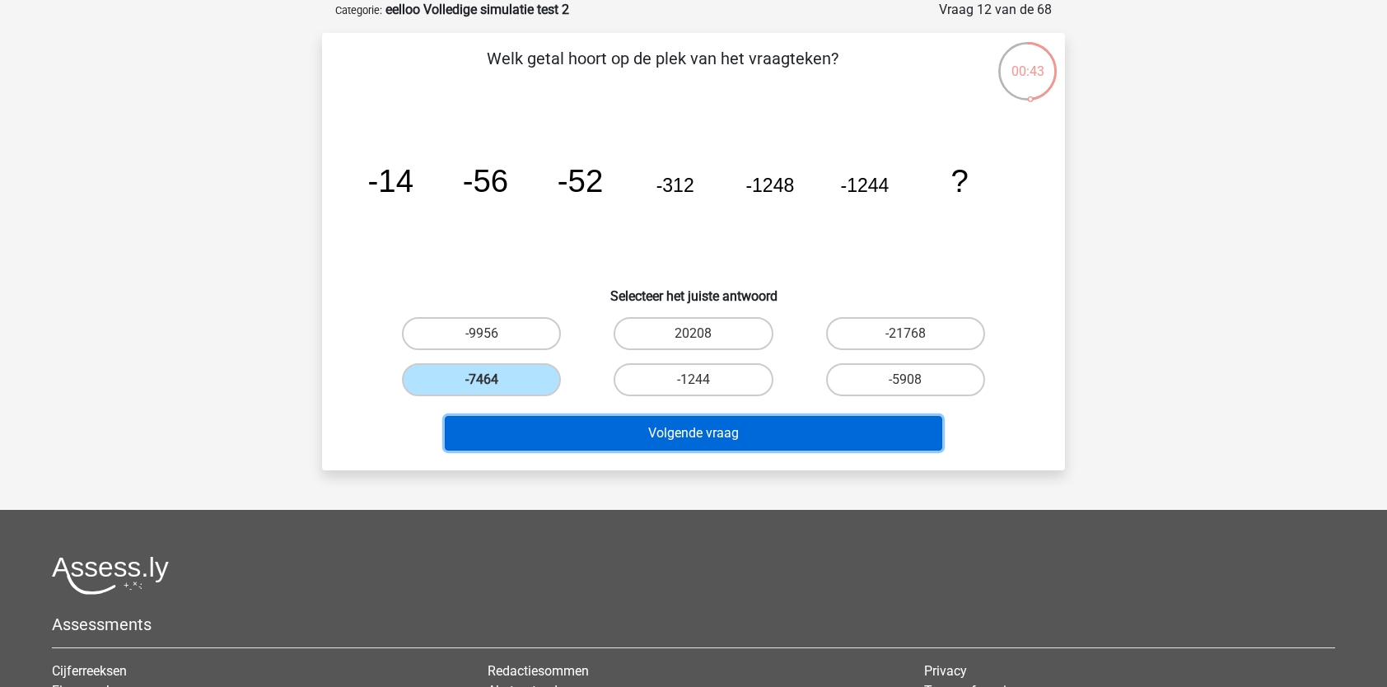
click at [523, 427] on button "Volgende vraag" at bounding box center [694, 433] width 498 height 35
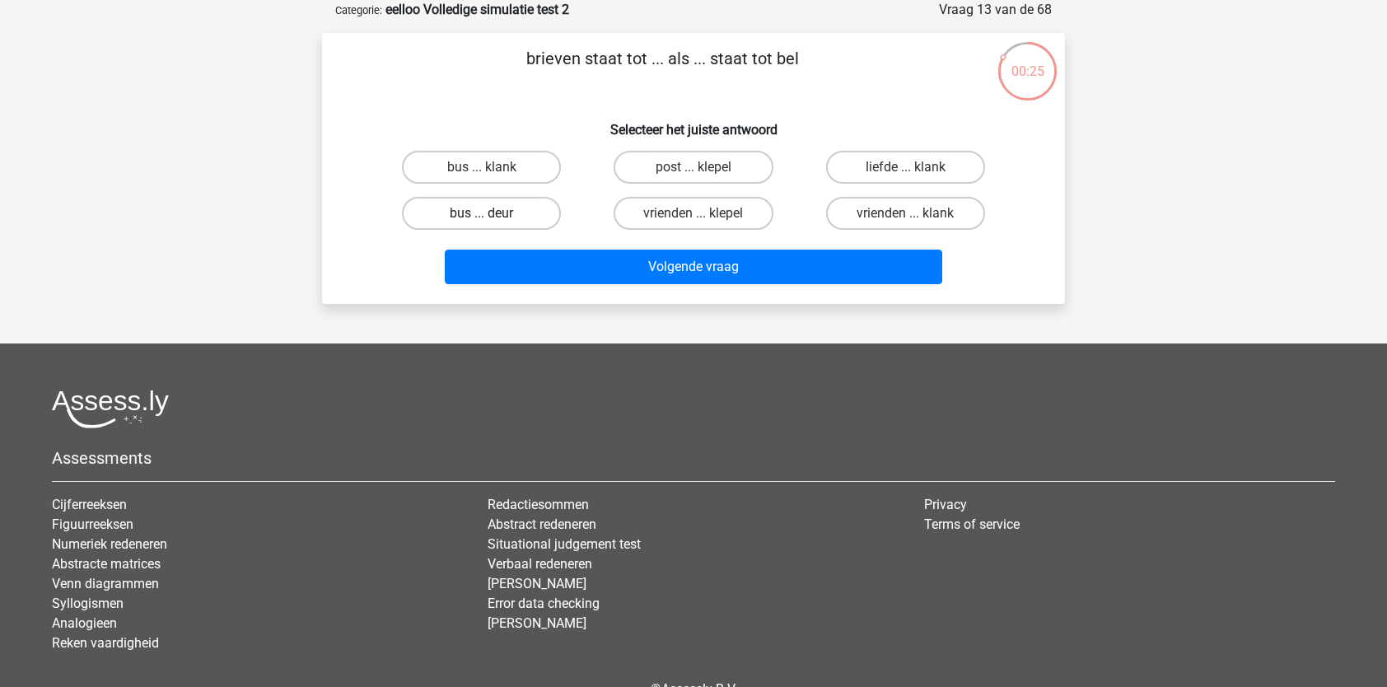
click at [465, 220] on label "bus ... deur" at bounding box center [481, 213] width 159 height 33
click at [482, 220] on input "bus ... deur" at bounding box center [487, 218] width 11 height 11
radio input "true"
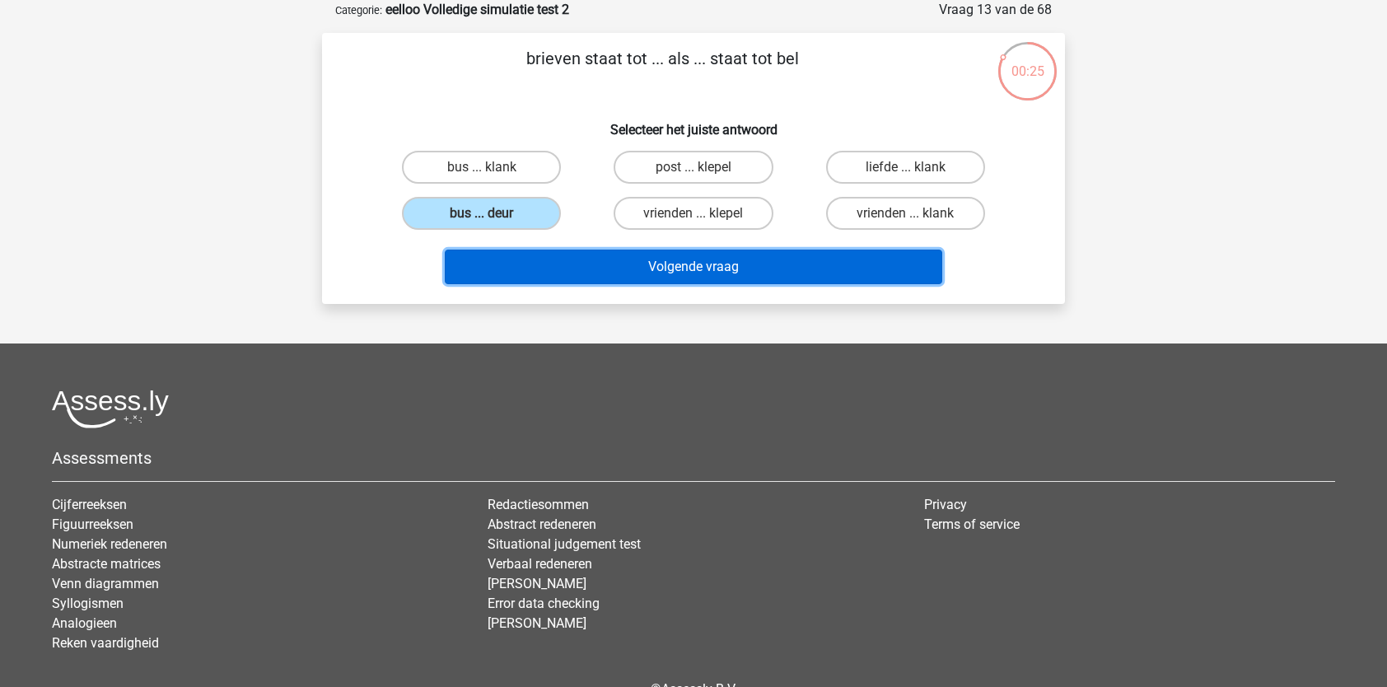
click at [525, 257] on button "Volgende vraag" at bounding box center [694, 267] width 498 height 35
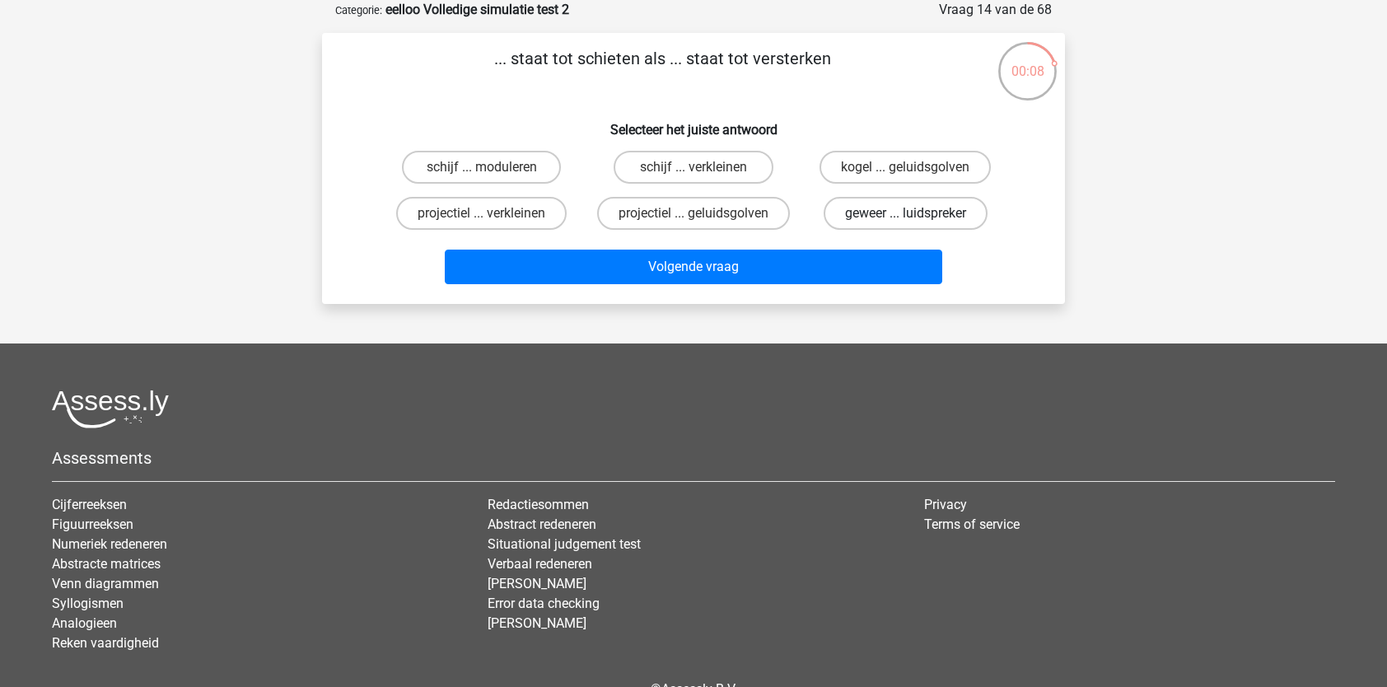
click at [859, 215] on label "geweer ... luidspreker" at bounding box center [906, 213] width 164 height 33
click at [905, 215] on input "geweer ... luidspreker" at bounding box center [910, 218] width 11 height 11
radio input "true"
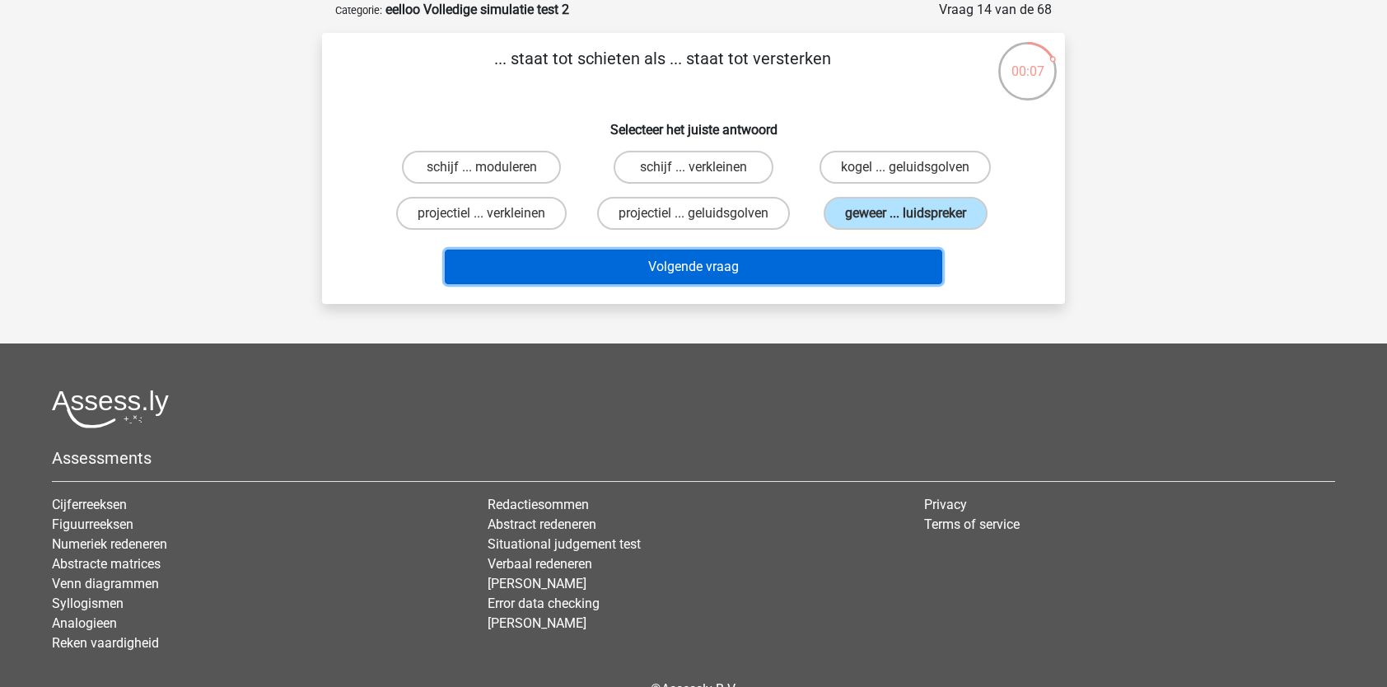
click at [823, 273] on button "Volgende vraag" at bounding box center [694, 267] width 498 height 35
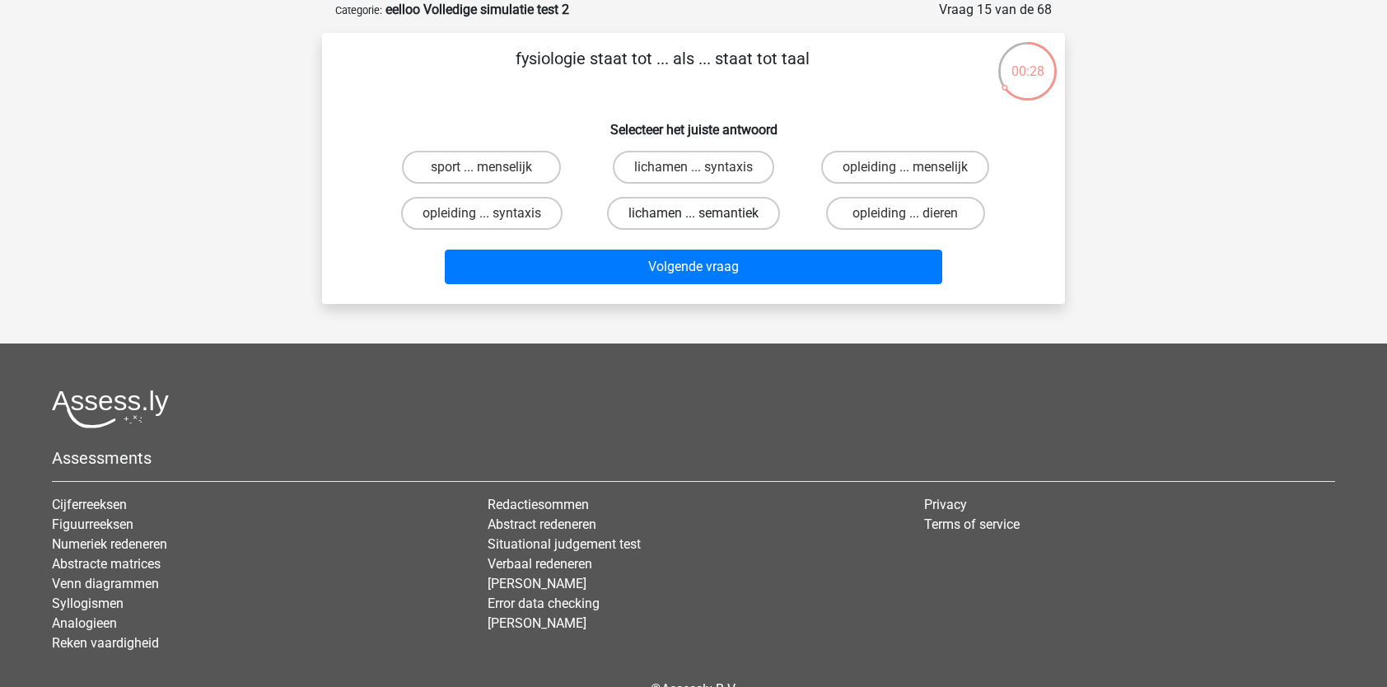
click at [715, 211] on label "lichamen ... semantiek" at bounding box center [693, 213] width 173 height 33
click at [704, 213] on input "lichamen ... semantiek" at bounding box center [698, 218] width 11 height 11
radio input "true"
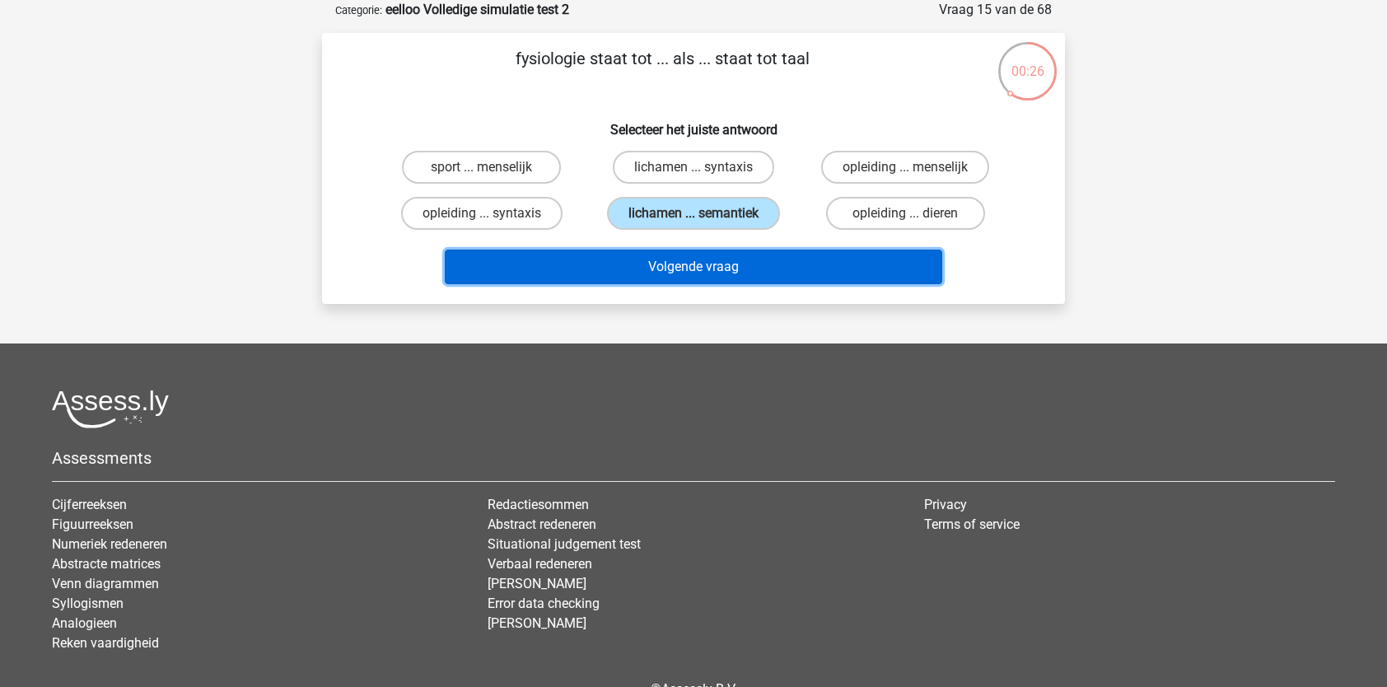
click at [754, 258] on button "Volgende vraag" at bounding box center [694, 267] width 498 height 35
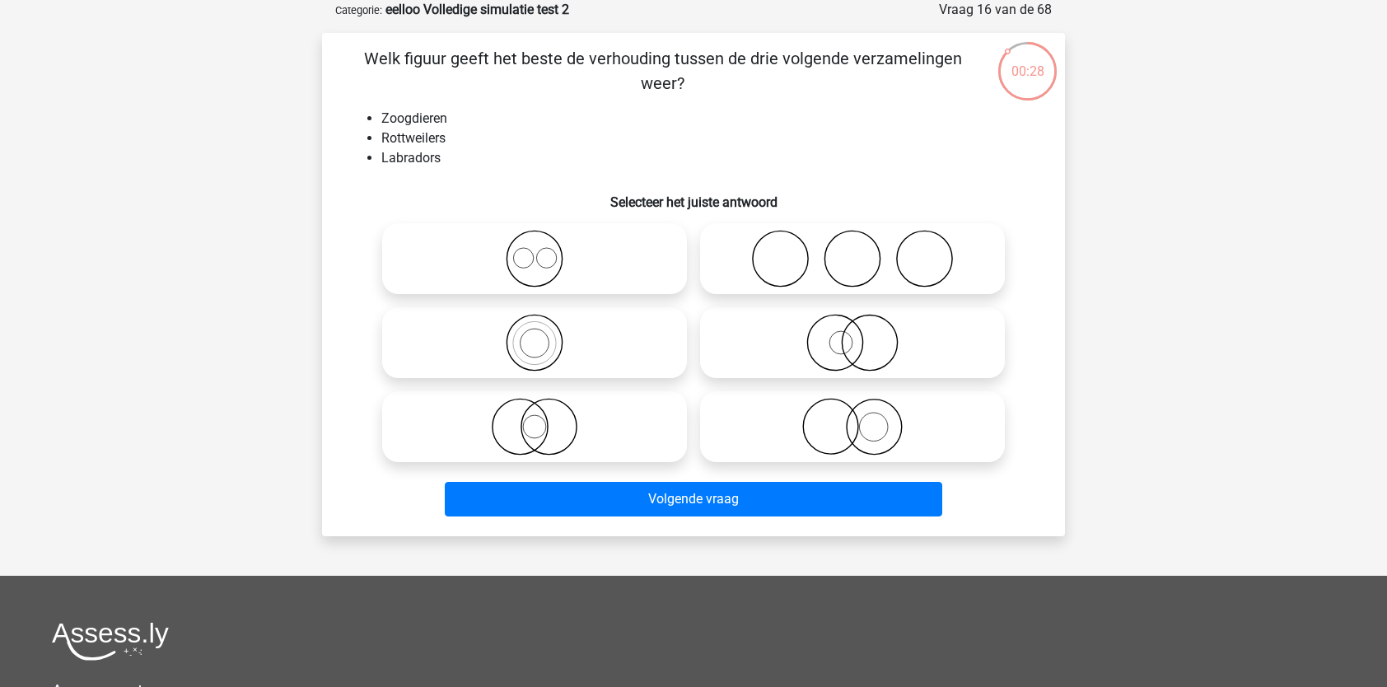
click at [625, 275] on icon at bounding box center [535, 259] width 292 height 58
click at [545, 250] on input "radio" at bounding box center [539, 245] width 11 height 11
radio input "true"
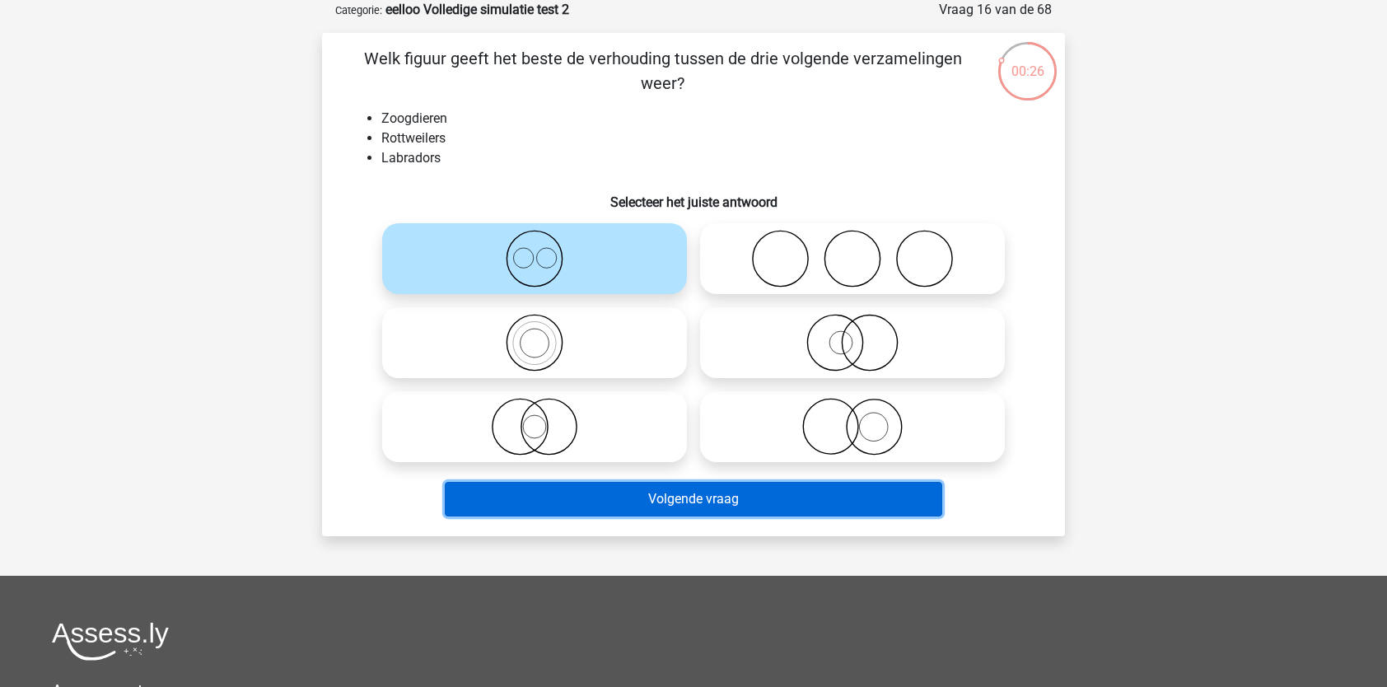
click at [649, 500] on button "Volgende vraag" at bounding box center [694, 499] width 498 height 35
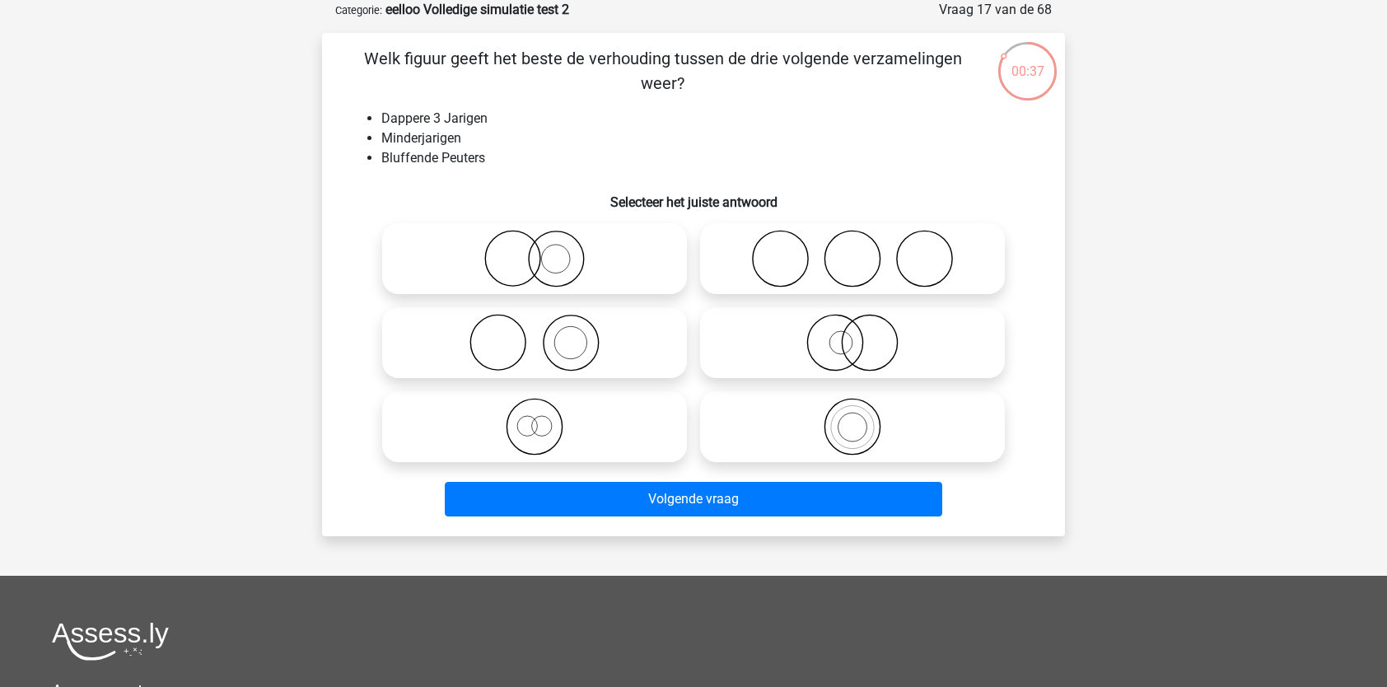
click at [563, 440] on icon at bounding box center [535, 427] width 292 height 58
click at [545, 418] on input "radio" at bounding box center [539, 413] width 11 height 11
radio input "true"
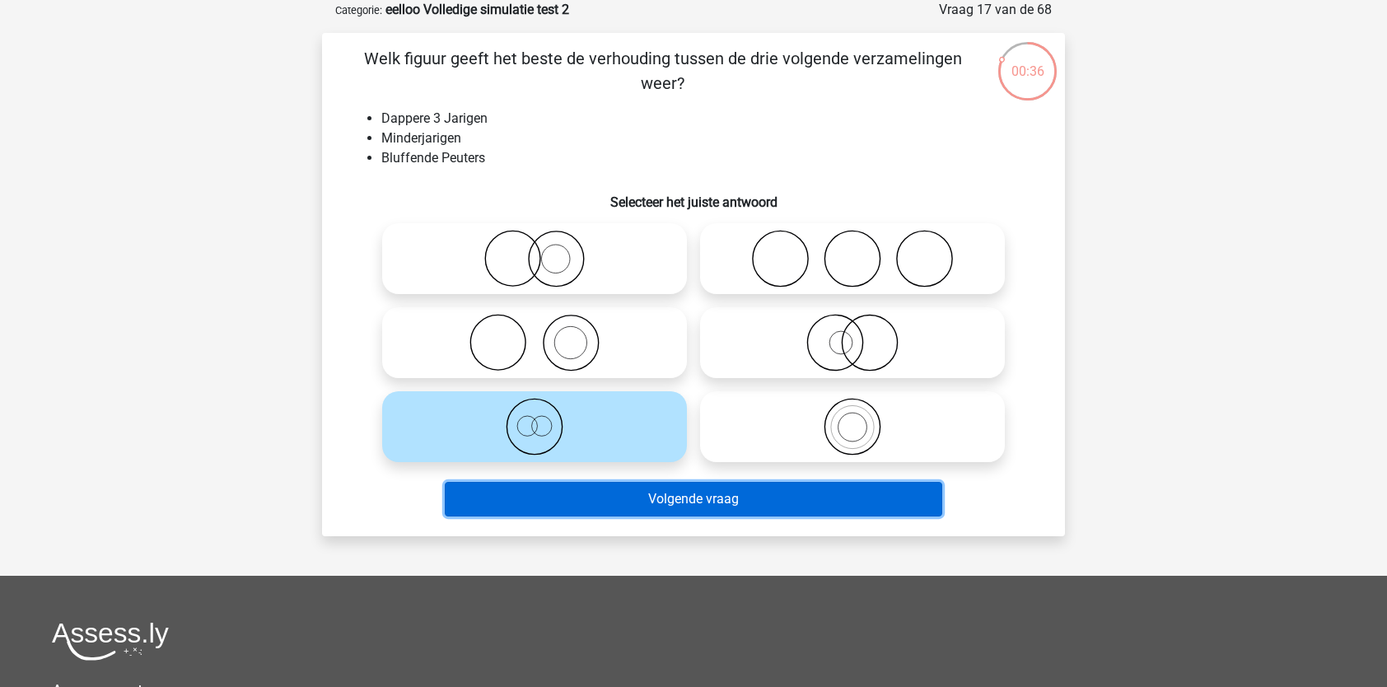
click at [569, 498] on button "Volgende vraag" at bounding box center [694, 499] width 498 height 35
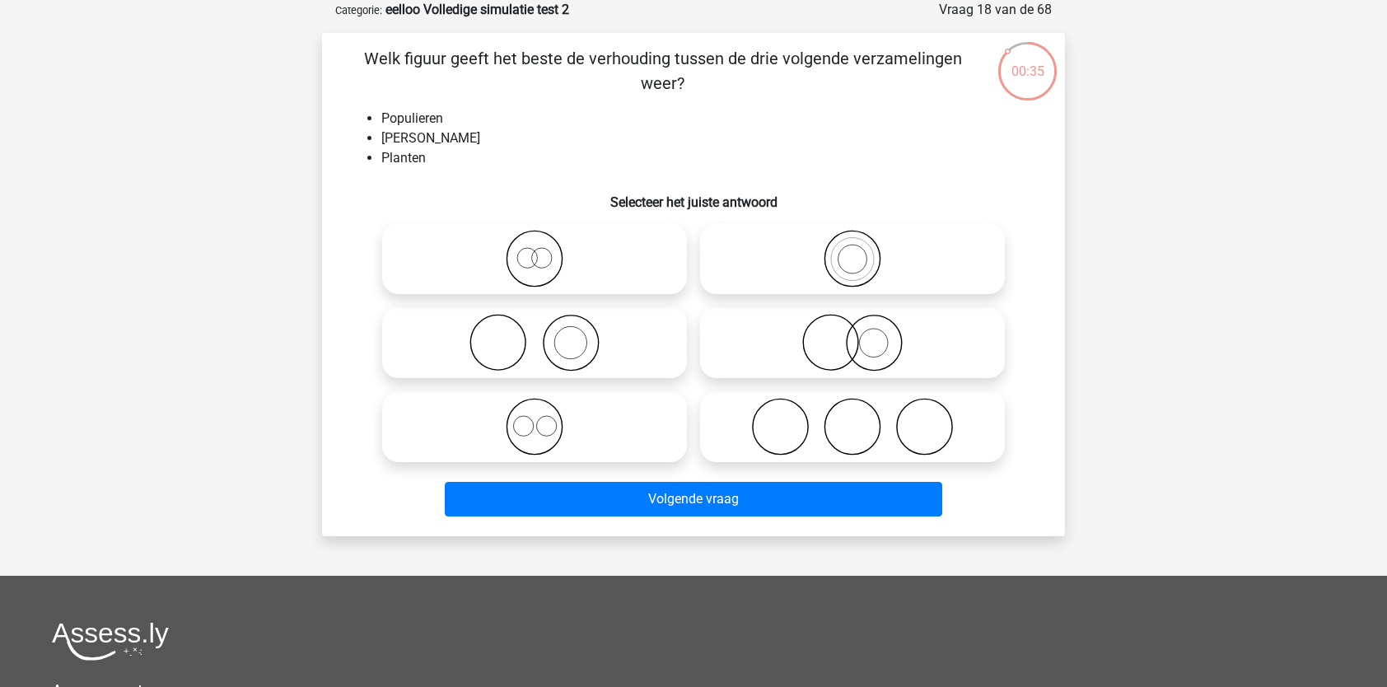
click at [564, 256] on icon at bounding box center [535, 259] width 292 height 58
click at [545, 250] on input "radio" at bounding box center [539, 245] width 11 height 11
radio input "true"
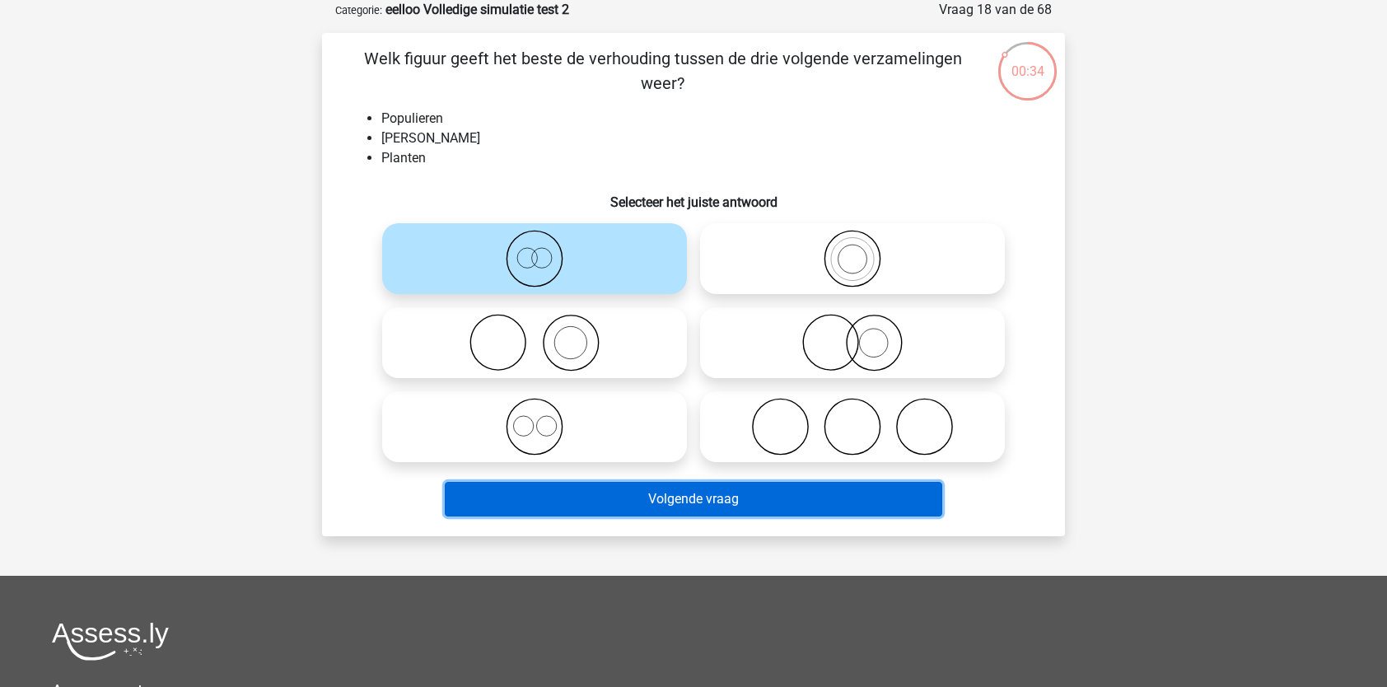
click at [578, 502] on button "Volgende vraag" at bounding box center [694, 499] width 498 height 35
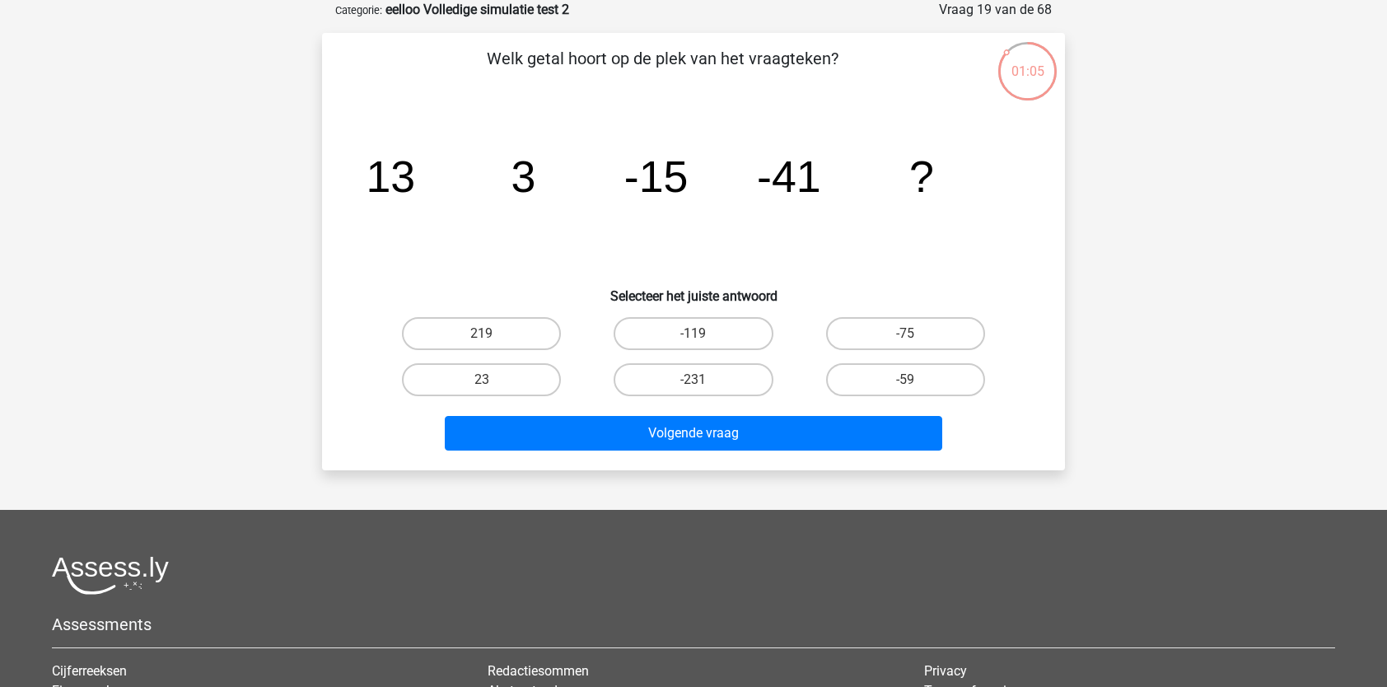
click at [875, 352] on div "-75" at bounding box center [906, 333] width 212 height 46
click at [860, 338] on label "-75" at bounding box center [905, 333] width 159 height 33
click at [905, 338] on input "-75" at bounding box center [910, 339] width 11 height 11
radio input "true"
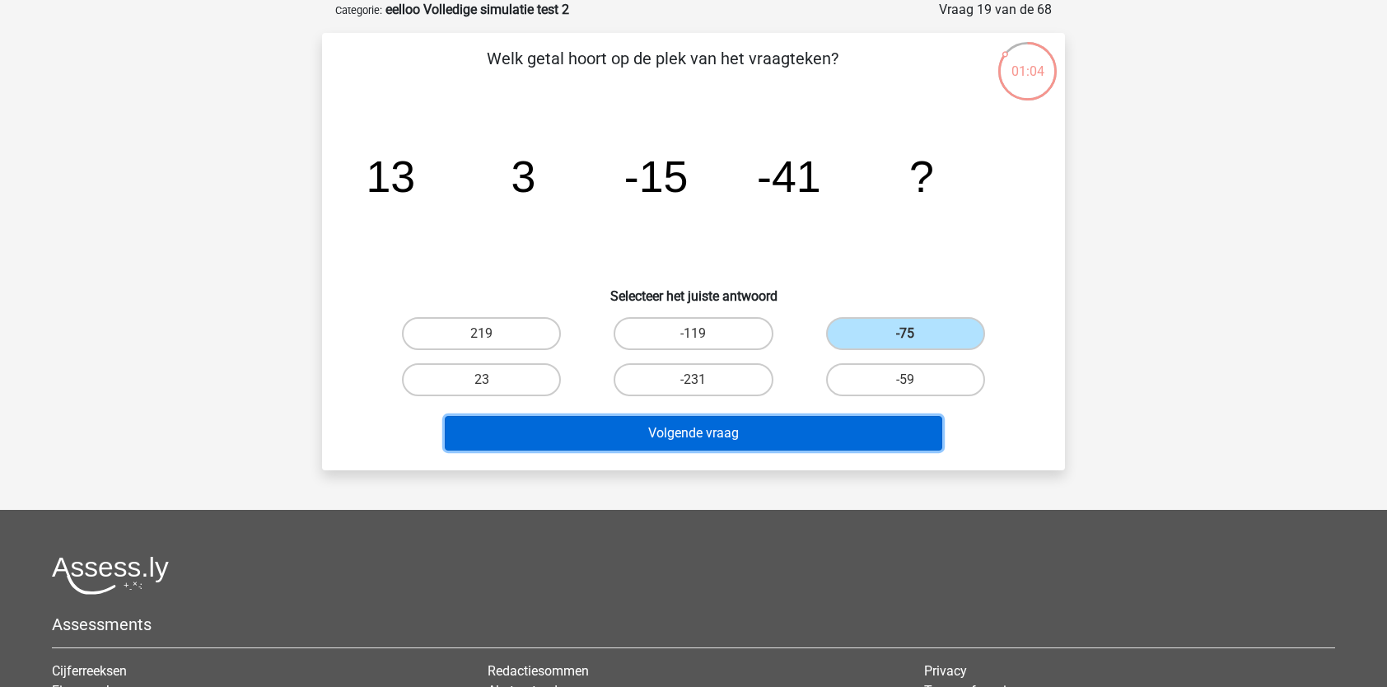
click at [766, 435] on button "Volgende vraag" at bounding box center [694, 433] width 498 height 35
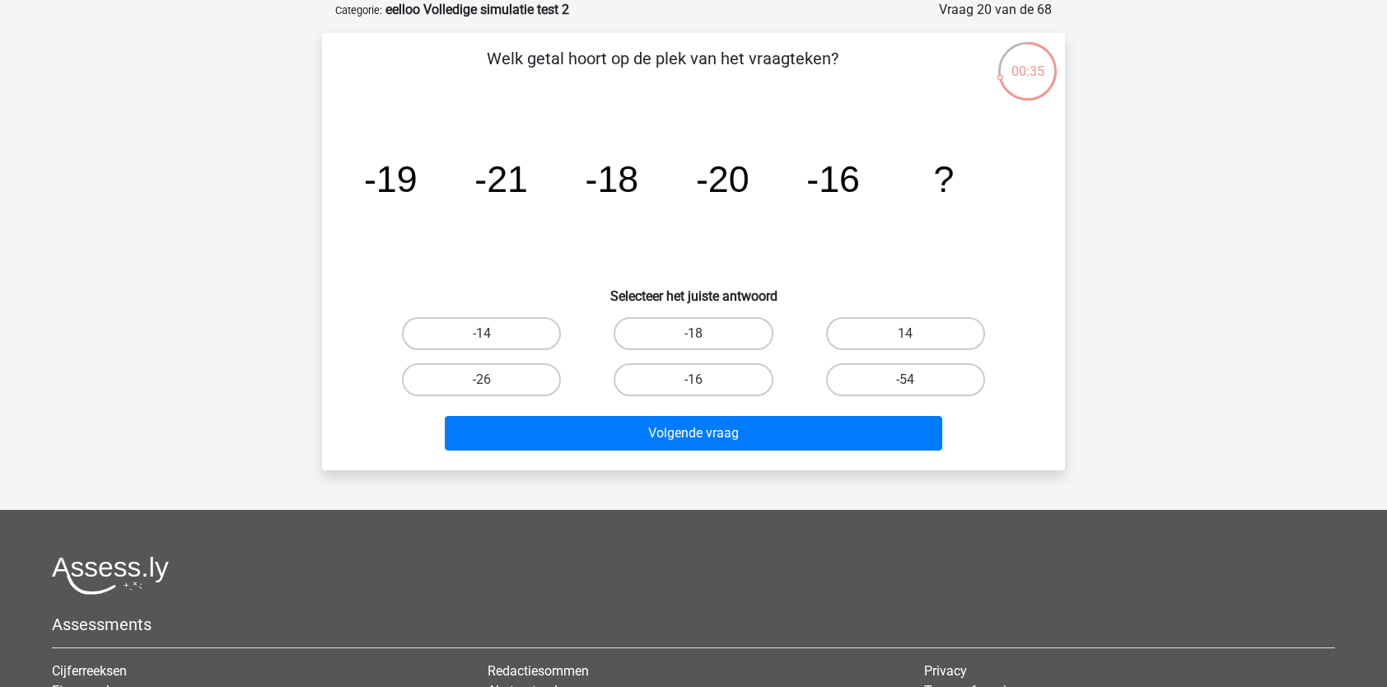
click at [693, 334] on label "-18" at bounding box center [693, 333] width 159 height 33
click at [693, 334] on input "-18" at bounding box center [698, 339] width 11 height 11
radio input "true"
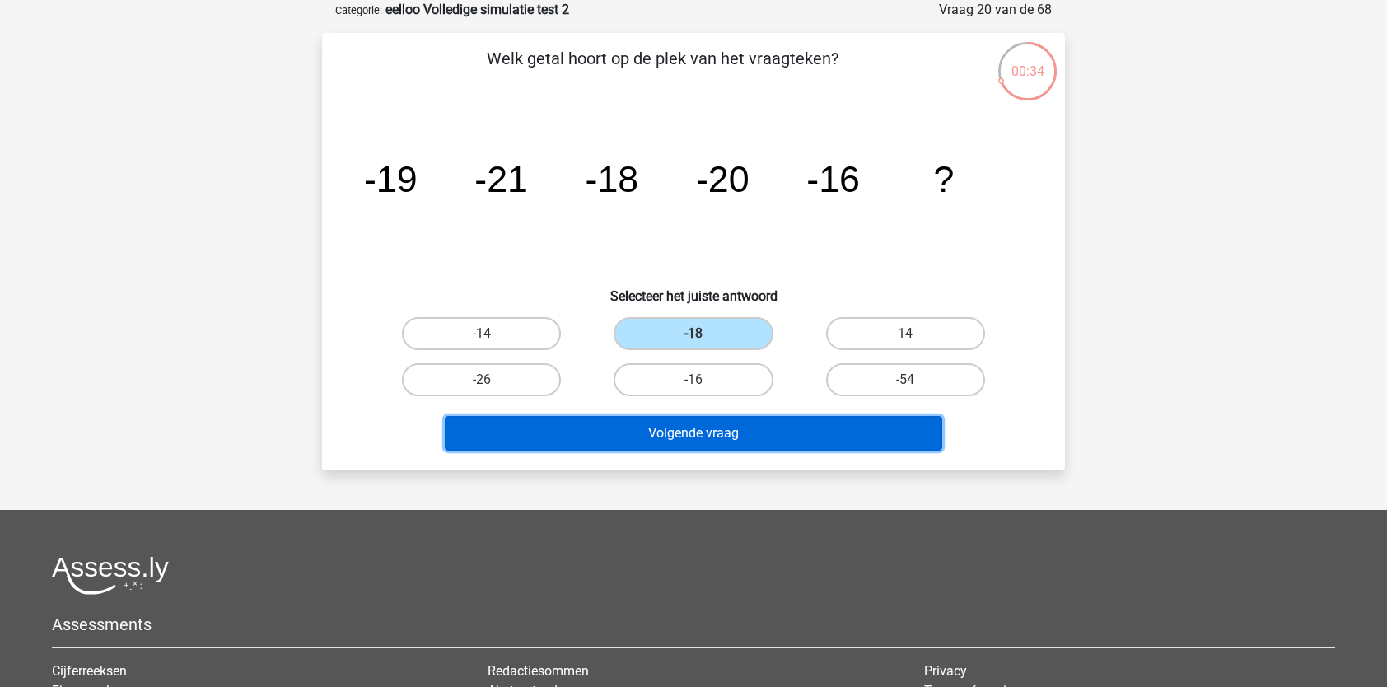
click at [674, 433] on button "Volgende vraag" at bounding box center [694, 433] width 498 height 35
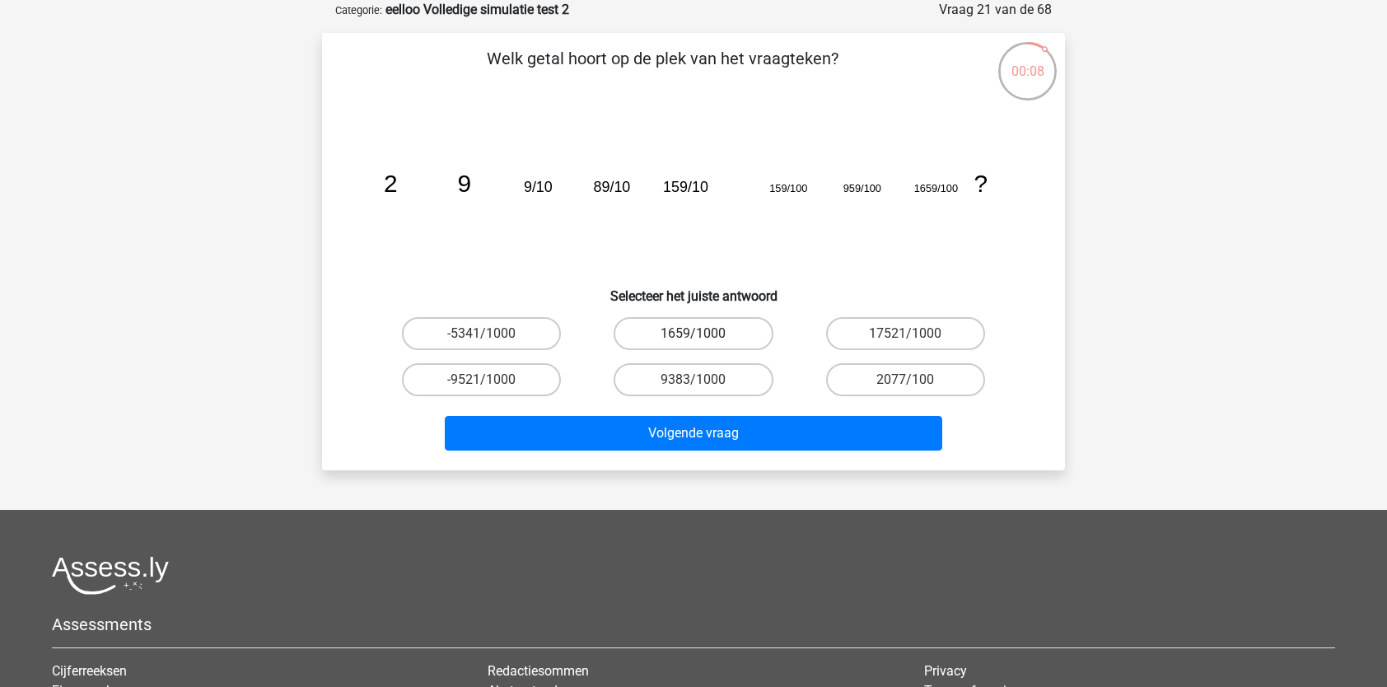
click at [730, 321] on label "1659/1000" at bounding box center [693, 333] width 159 height 33
click at [704, 334] on input "1659/1000" at bounding box center [698, 339] width 11 height 11
radio input "true"
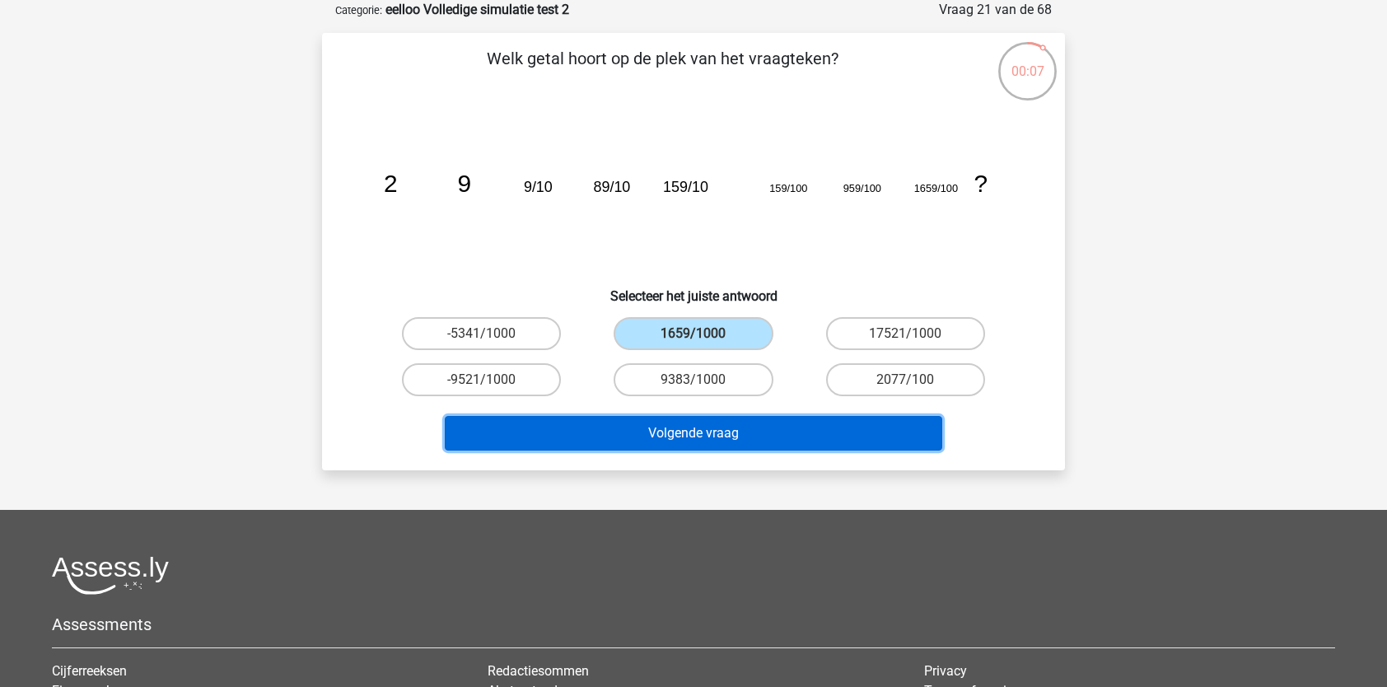
click at [707, 433] on button "Volgende vraag" at bounding box center [694, 433] width 498 height 35
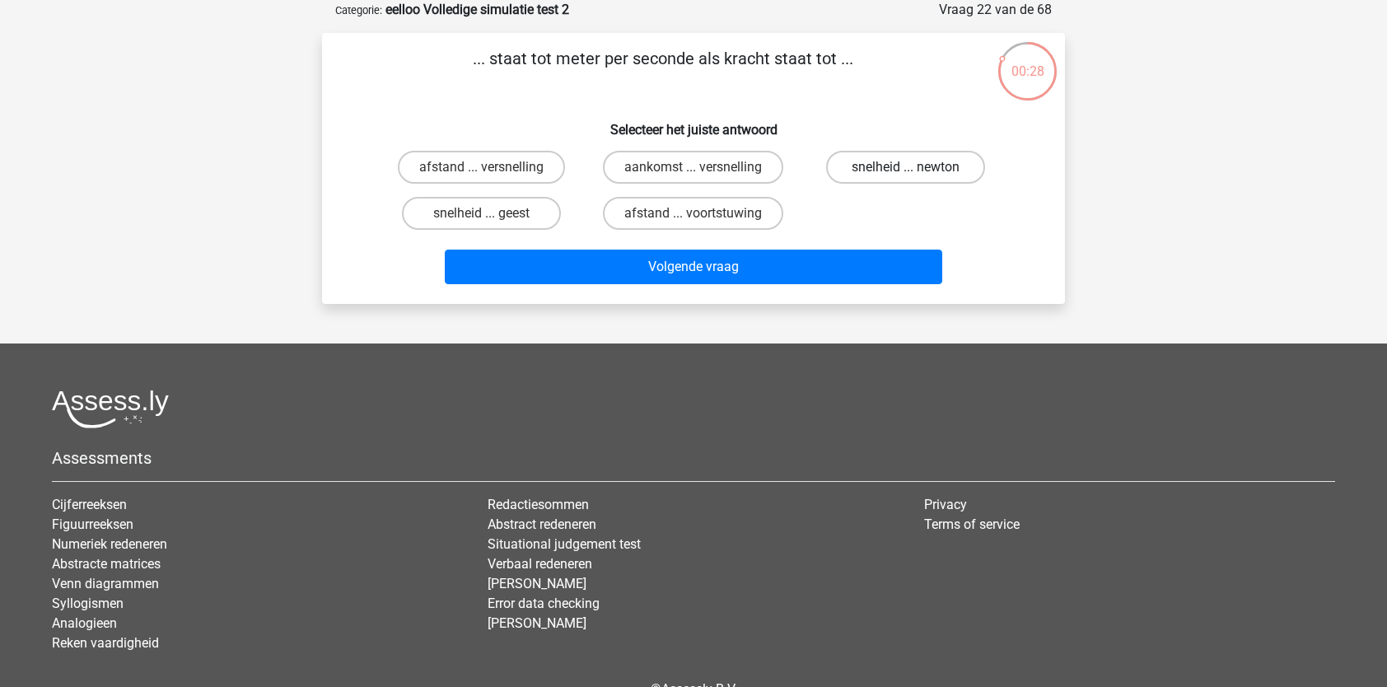
click at [865, 183] on label "snelheid ... newton" at bounding box center [905, 167] width 159 height 33
click at [905, 178] on input "snelheid ... newton" at bounding box center [910, 172] width 11 height 11
radio input "true"
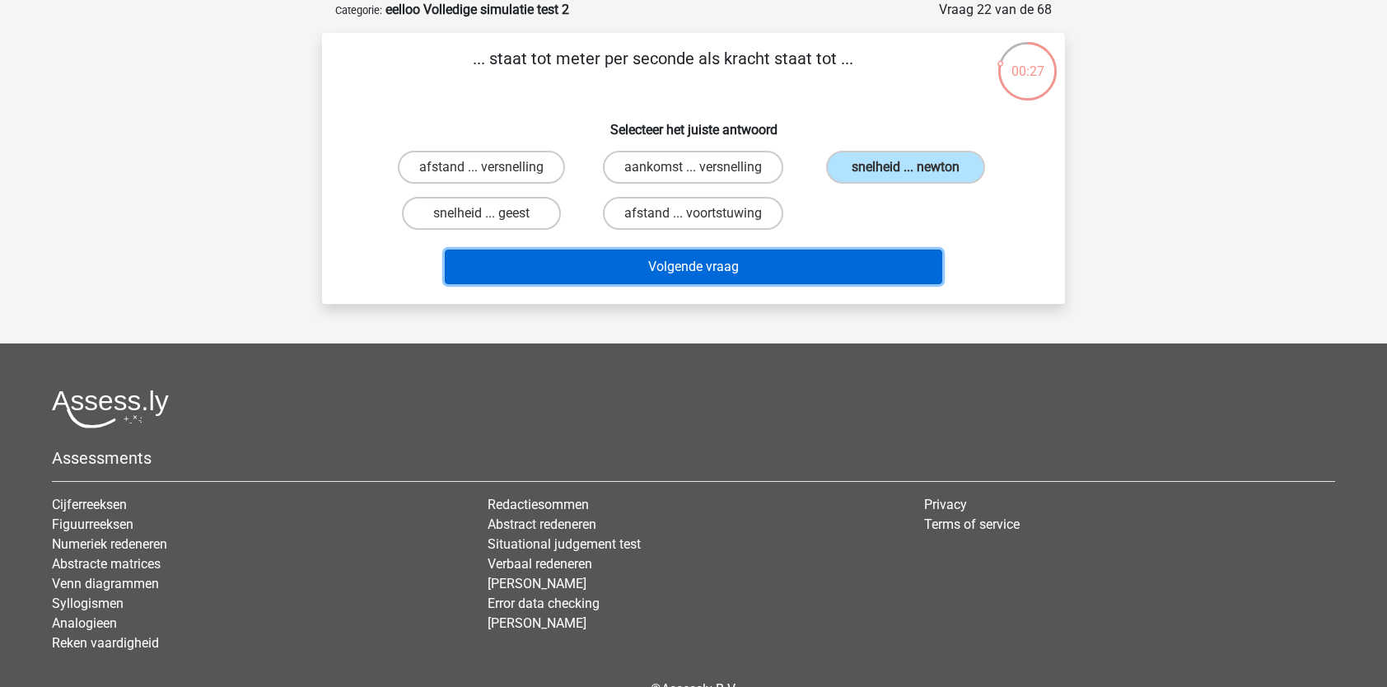
click at [809, 278] on button "Volgende vraag" at bounding box center [694, 267] width 498 height 35
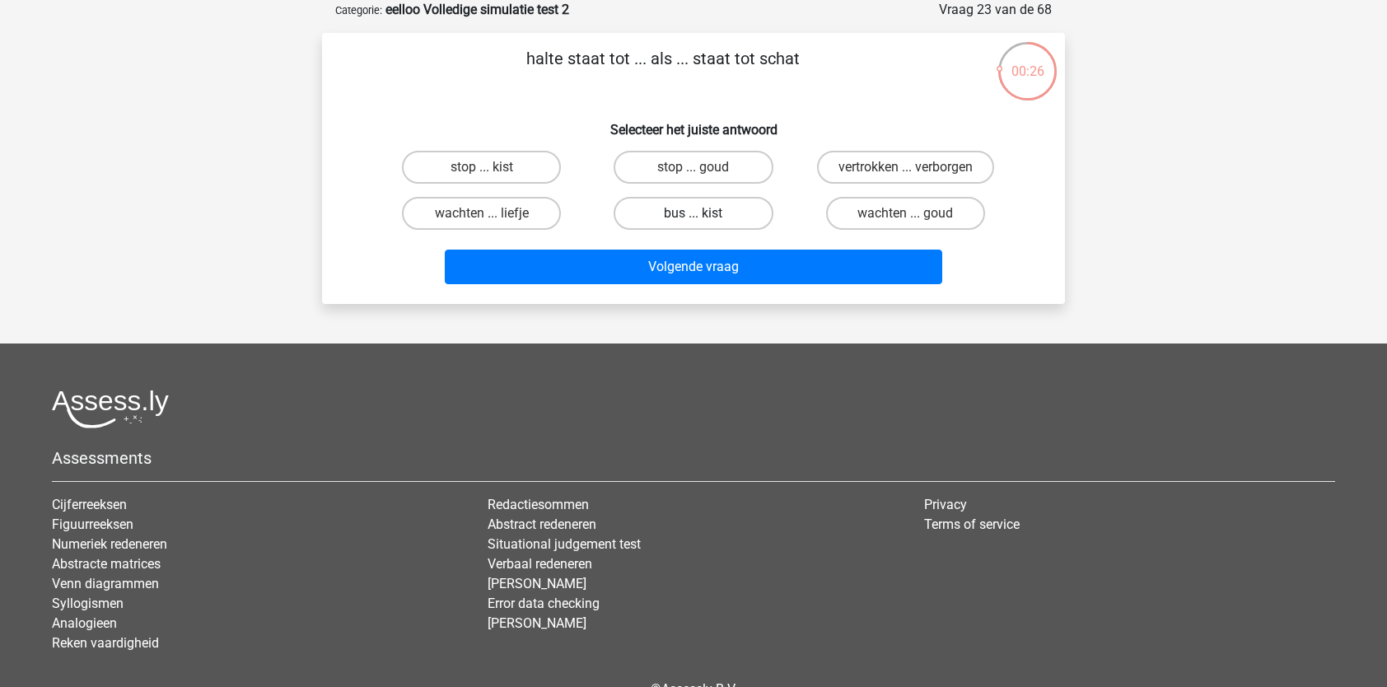
click at [719, 218] on label "bus ... kist" at bounding box center [693, 213] width 159 height 33
click at [704, 218] on input "bus ... kist" at bounding box center [698, 218] width 11 height 11
radio input "true"
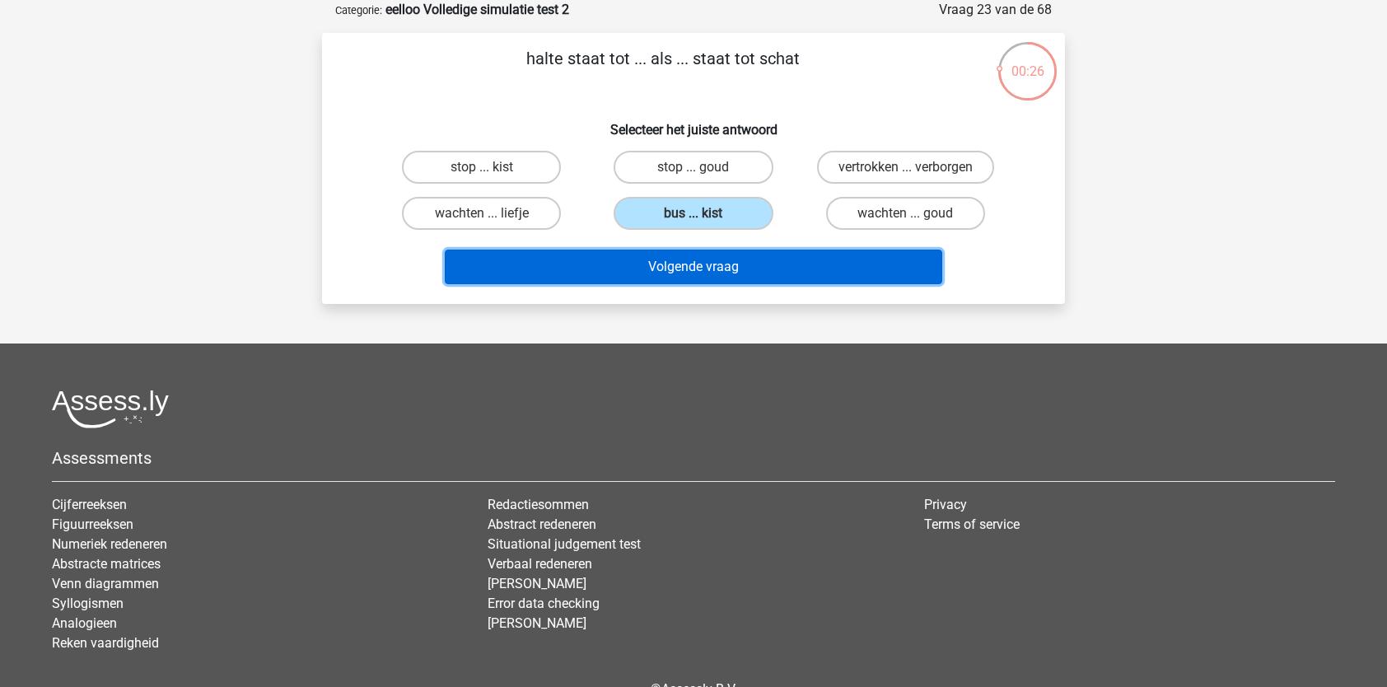
click at [694, 264] on button "Volgende vraag" at bounding box center [694, 267] width 498 height 35
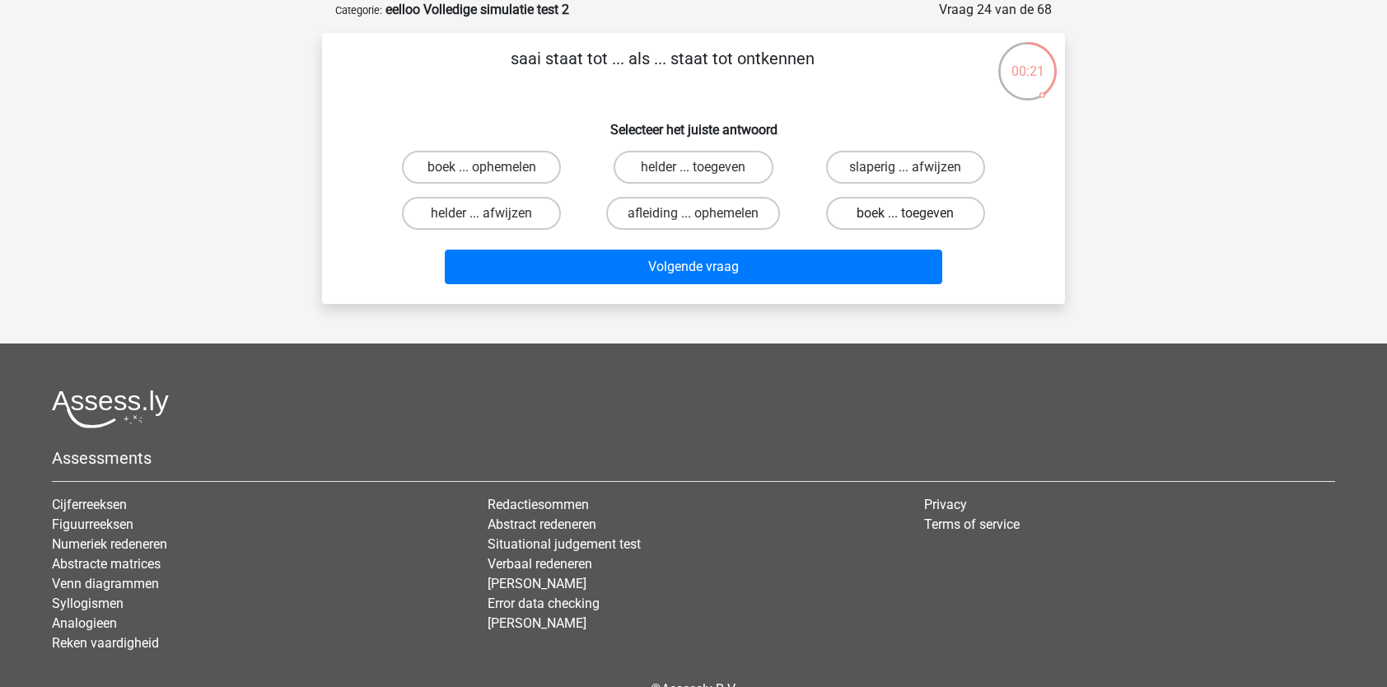
click at [880, 219] on label "boek ... toegeven" at bounding box center [905, 213] width 159 height 33
click at [905, 219] on input "boek ... toegeven" at bounding box center [910, 218] width 11 height 11
radio input "true"
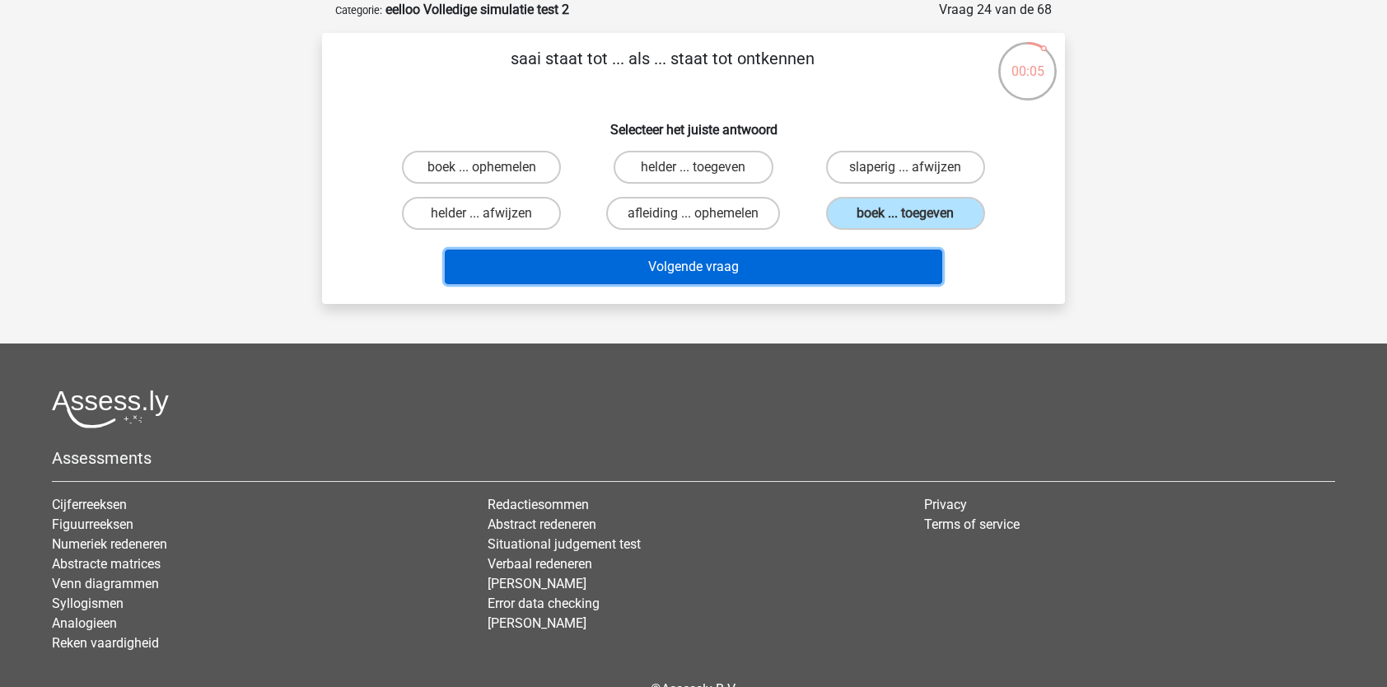
click at [847, 254] on button "Volgende vraag" at bounding box center [694, 267] width 498 height 35
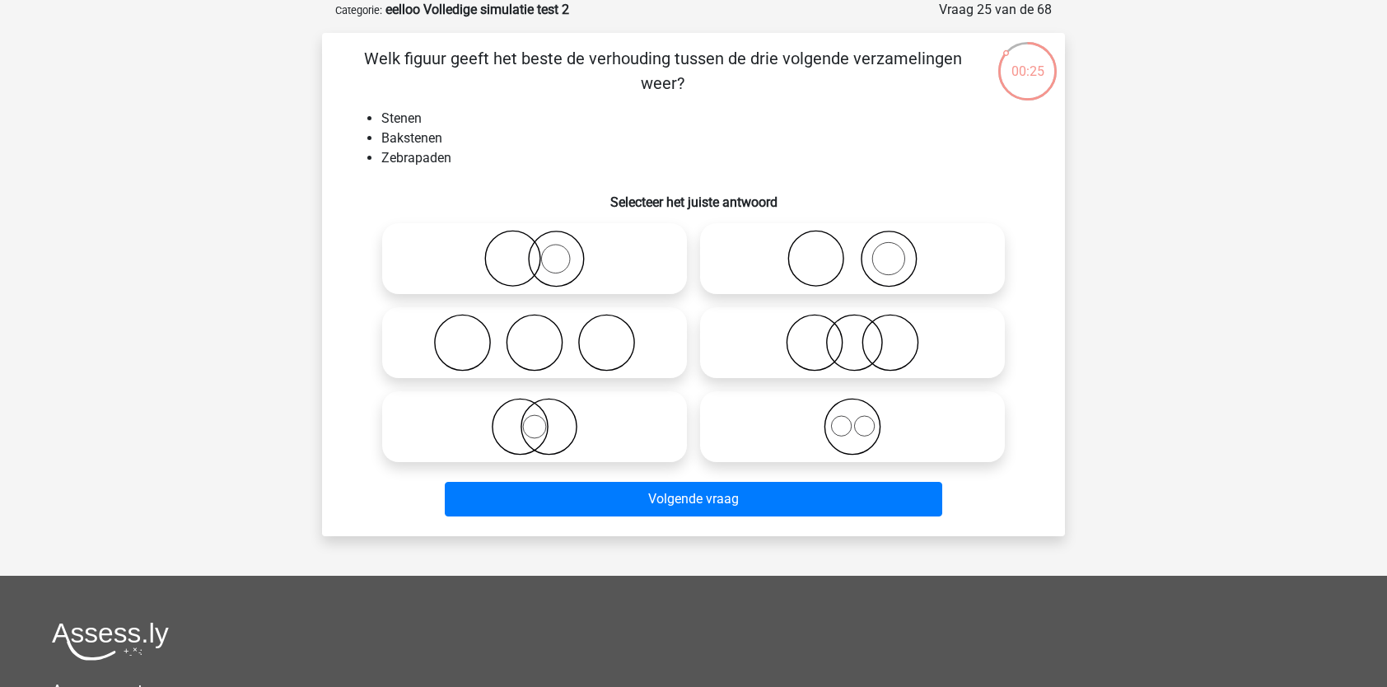
click at [836, 268] on icon at bounding box center [853, 259] width 292 height 58
click at [852, 250] on input "radio" at bounding box center [857, 245] width 11 height 11
radio input "true"
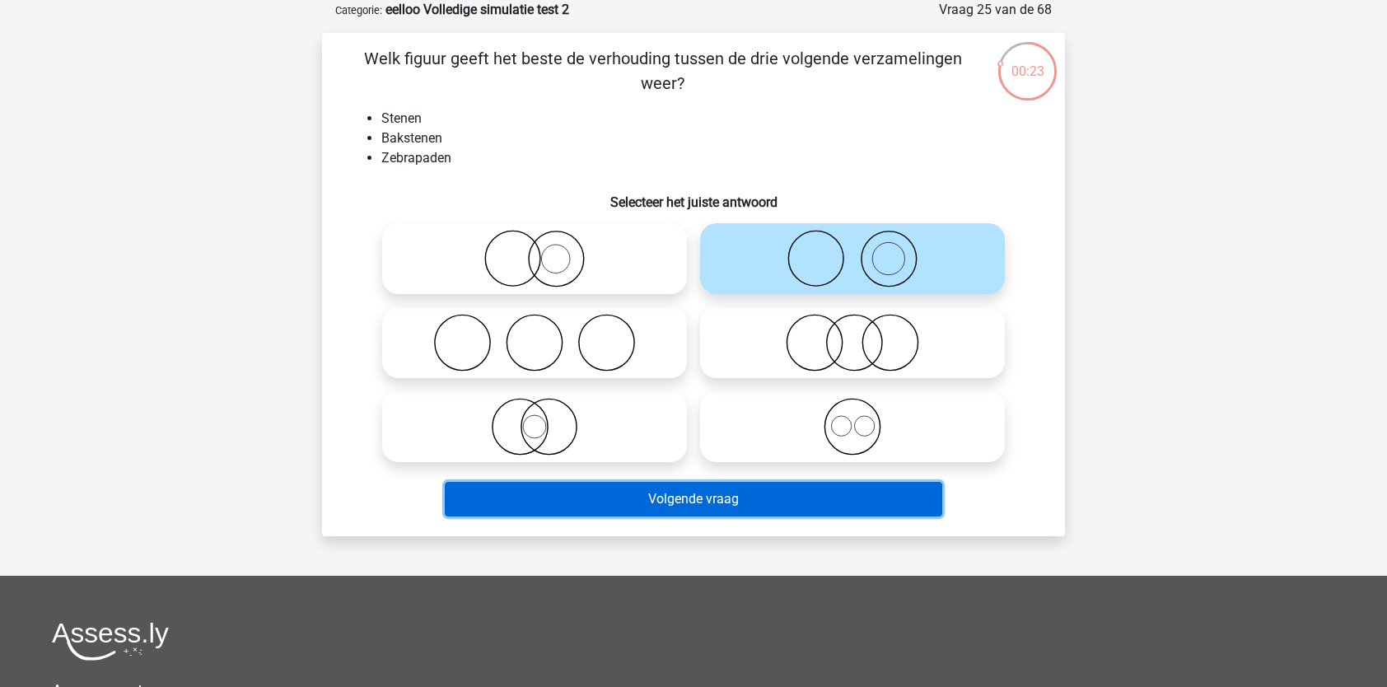
click at [689, 494] on button "Volgende vraag" at bounding box center [694, 499] width 498 height 35
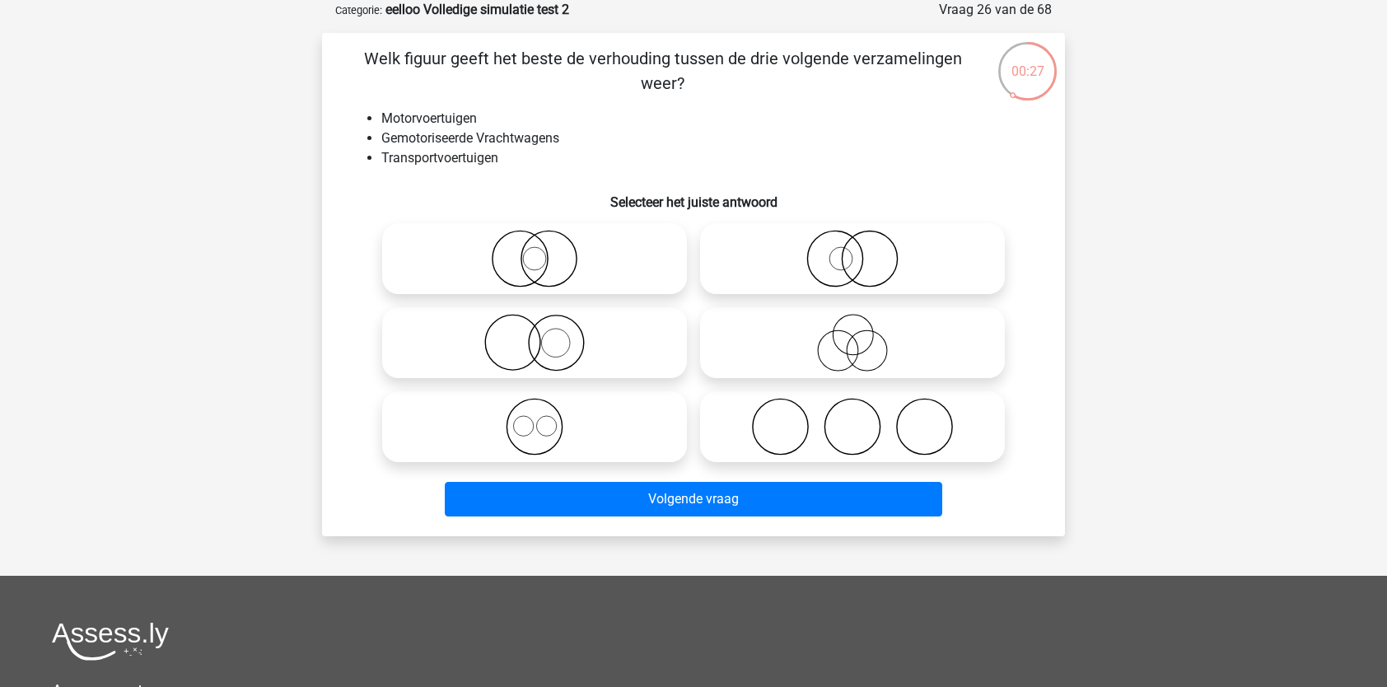
click at [523, 236] on icon at bounding box center [535, 259] width 292 height 58
click at [534, 240] on input "radio" at bounding box center [539, 245] width 11 height 11
radio input "true"
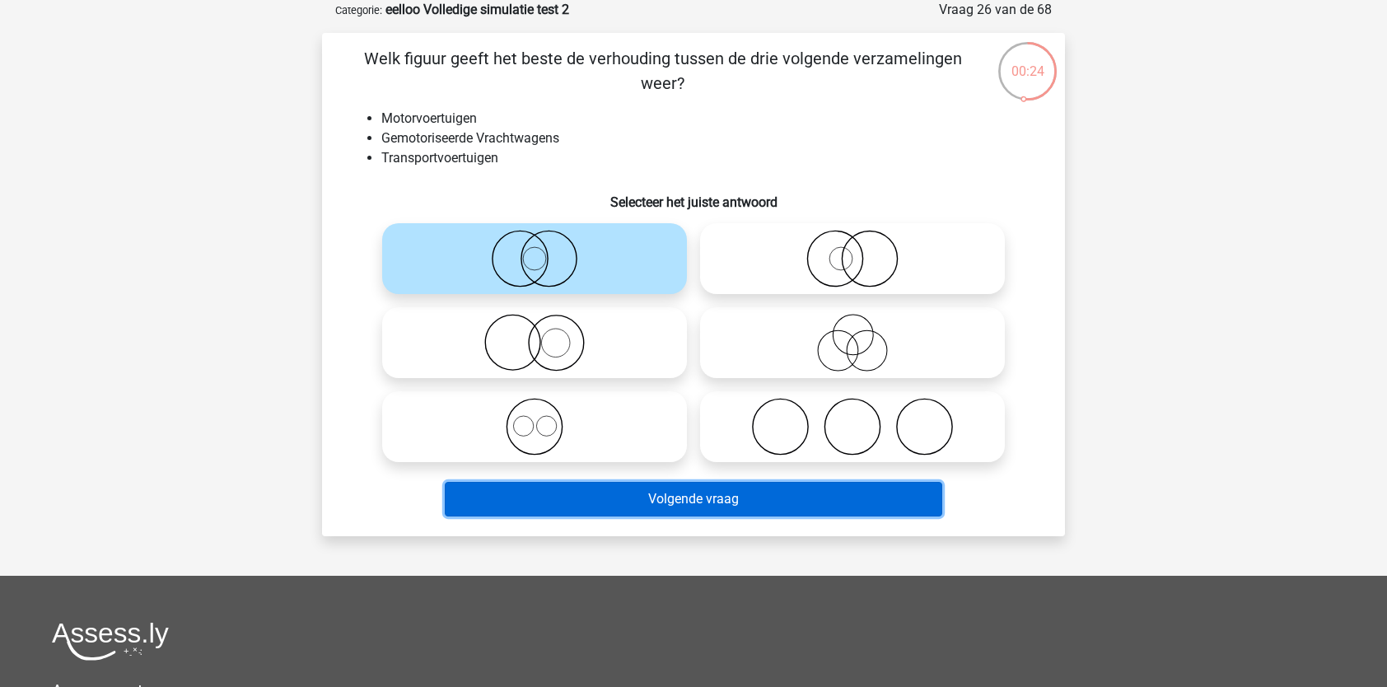
click at [581, 502] on button "Volgende vraag" at bounding box center [694, 499] width 498 height 35
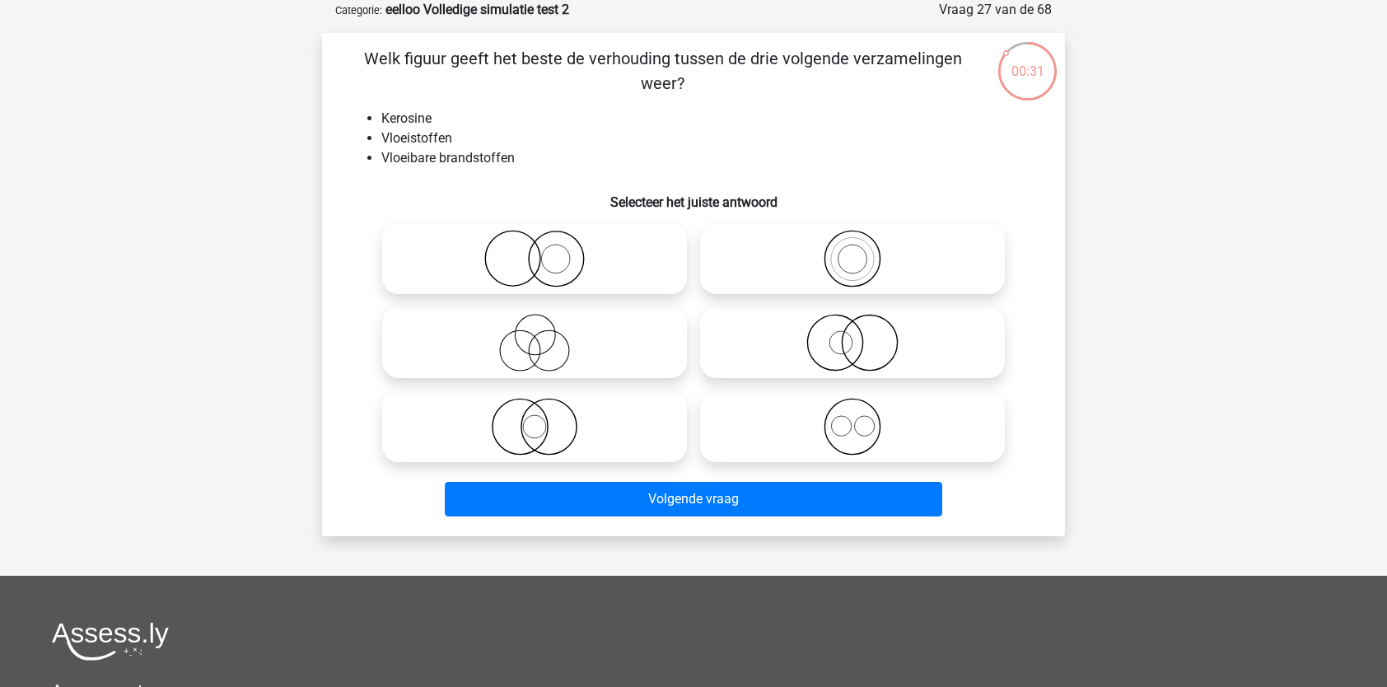
click at [922, 272] on icon at bounding box center [853, 259] width 292 height 58
click at [863, 250] on input "radio" at bounding box center [857, 245] width 11 height 11
radio input "true"
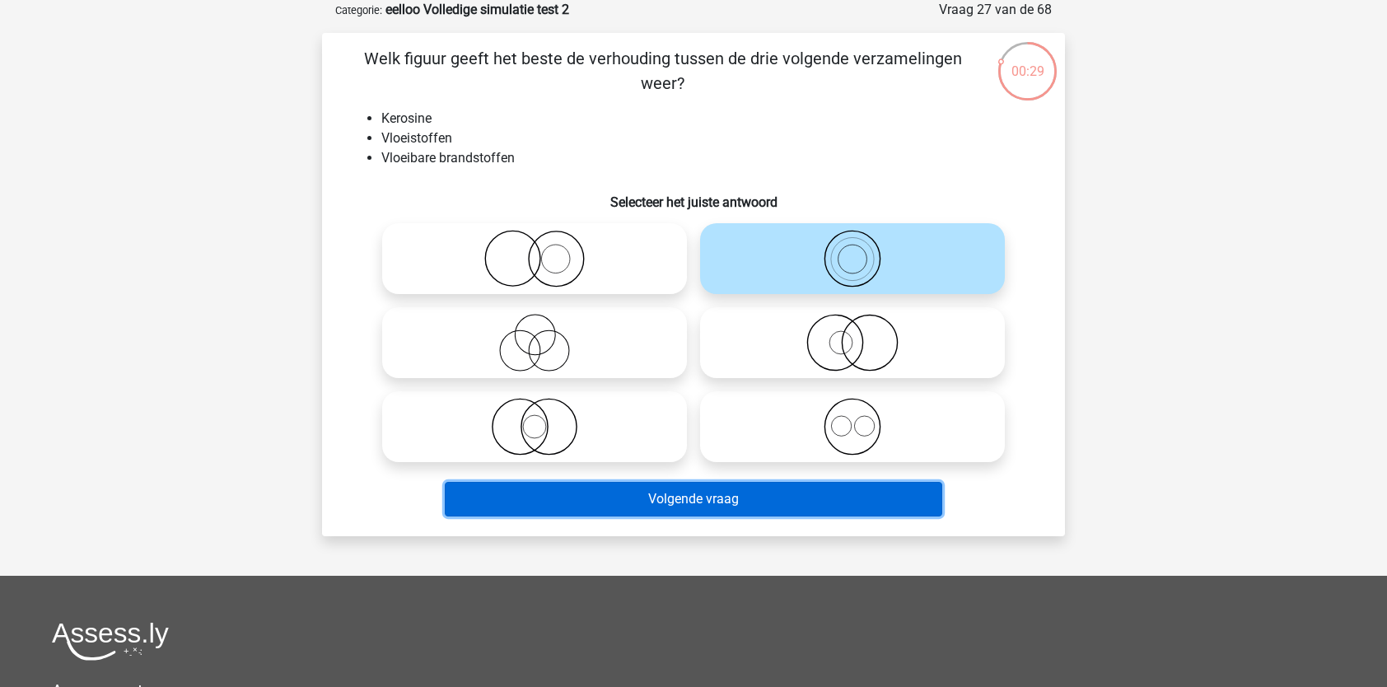
click at [730, 508] on button "Volgende vraag" at bounding box center [694, 499] width 498 height 35
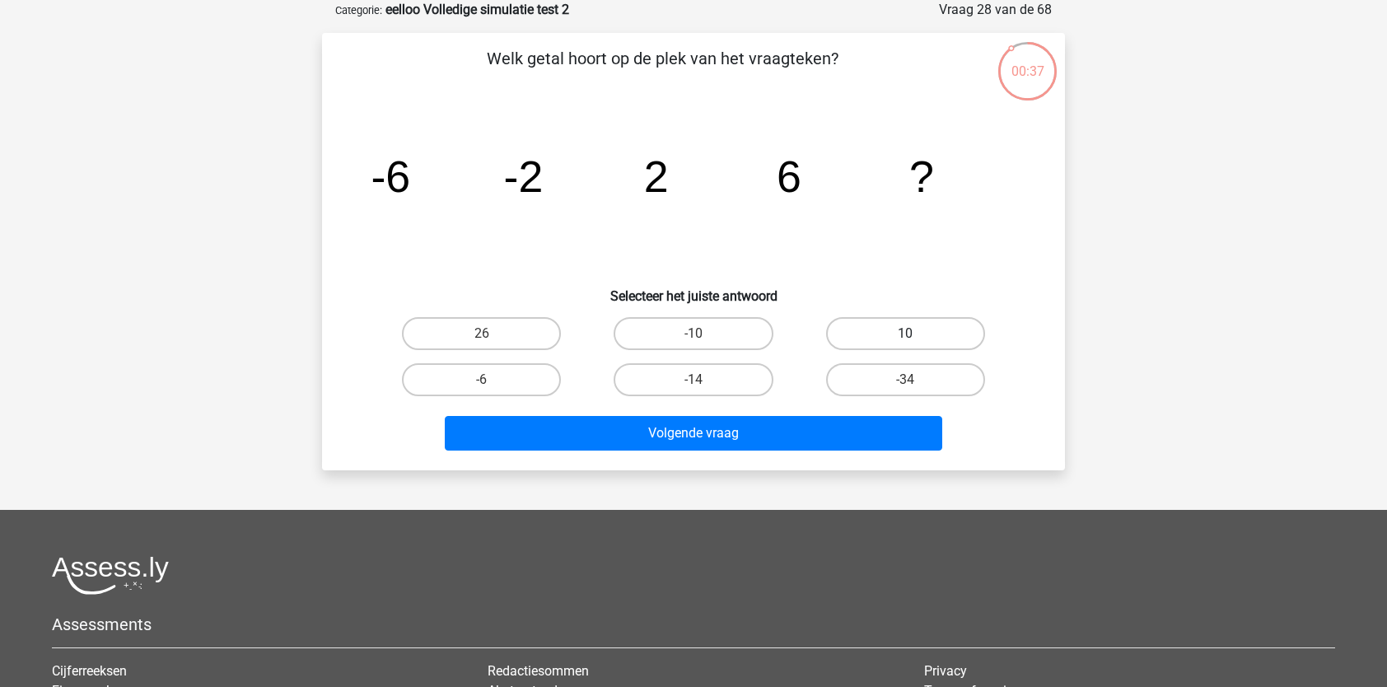
click at [883, 330] on label "10" at bounding box center [905, 333] width 159 height 33
click at [905, 334] on input "10" at bounding box center [910, 339] width 11 height 11
radio input "true"
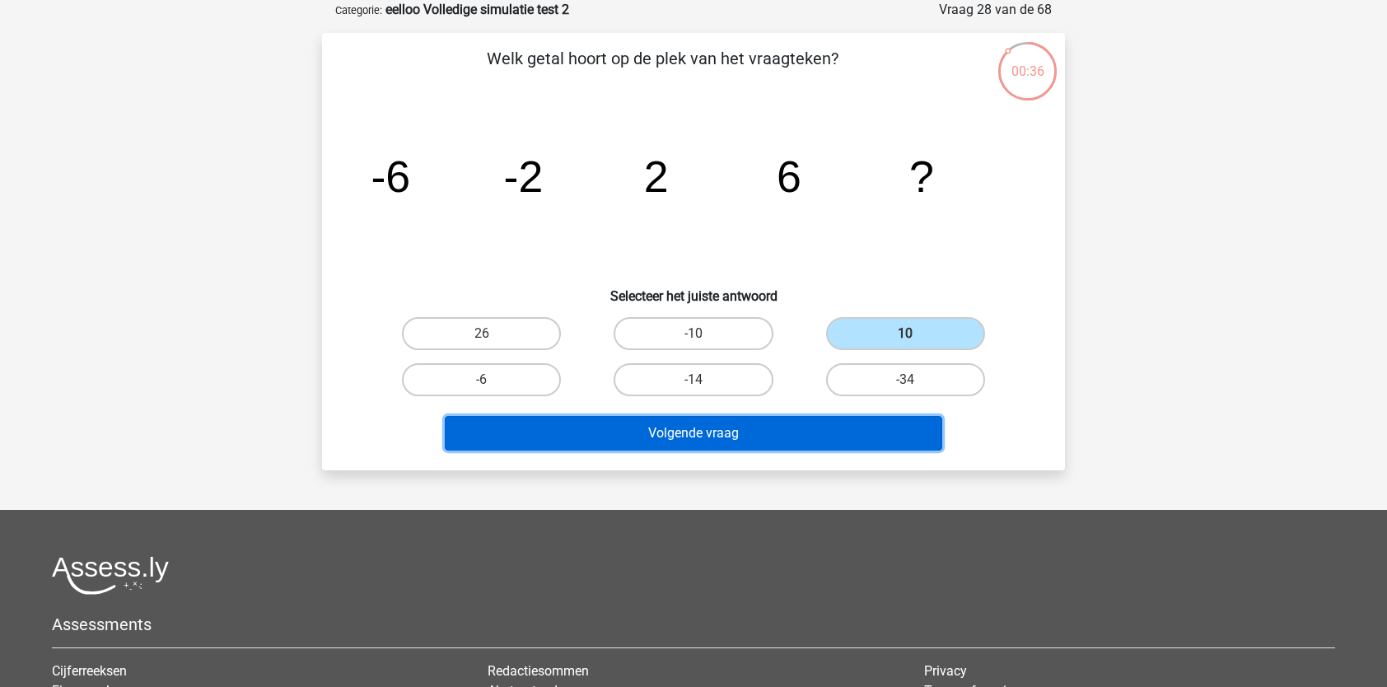
click at [800, 436] on button "Volgende vraag" at bounding box center [694, 433] width 498 height 35
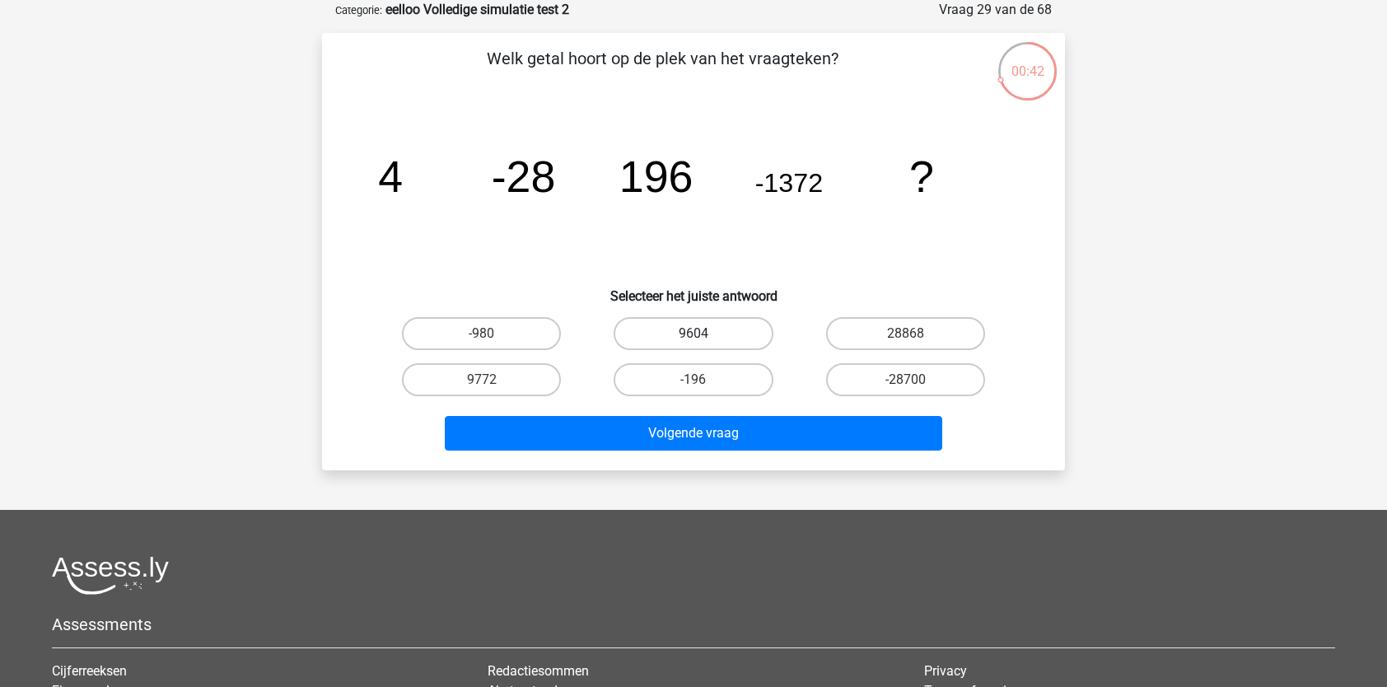
click at [655, 339] on label "9604" at bounding box center [693, 333] width 159 height 33
click at [693, 339] on input "9604" at bounding box center [698, 339] width 11 height 11
radio input "true"
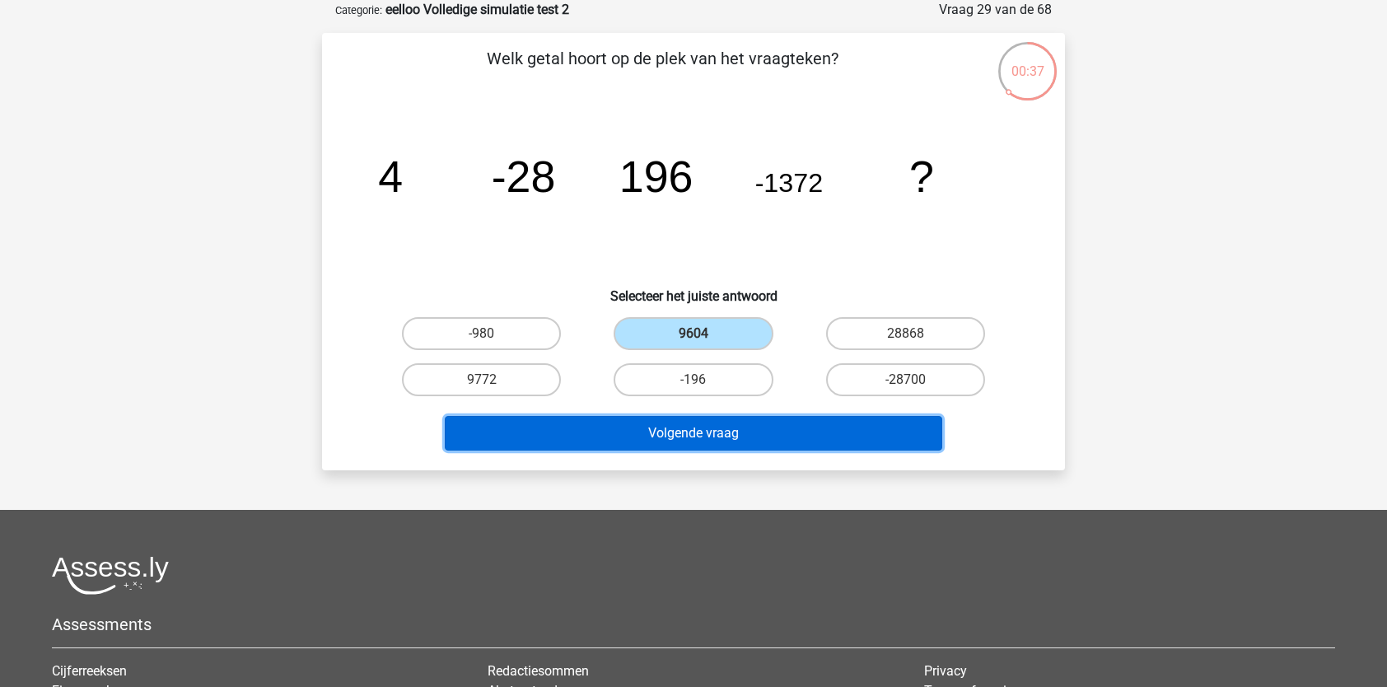
click at [647, 426] on button "Volgende vraag" at bounding box center [694, 433] width 498 height 35
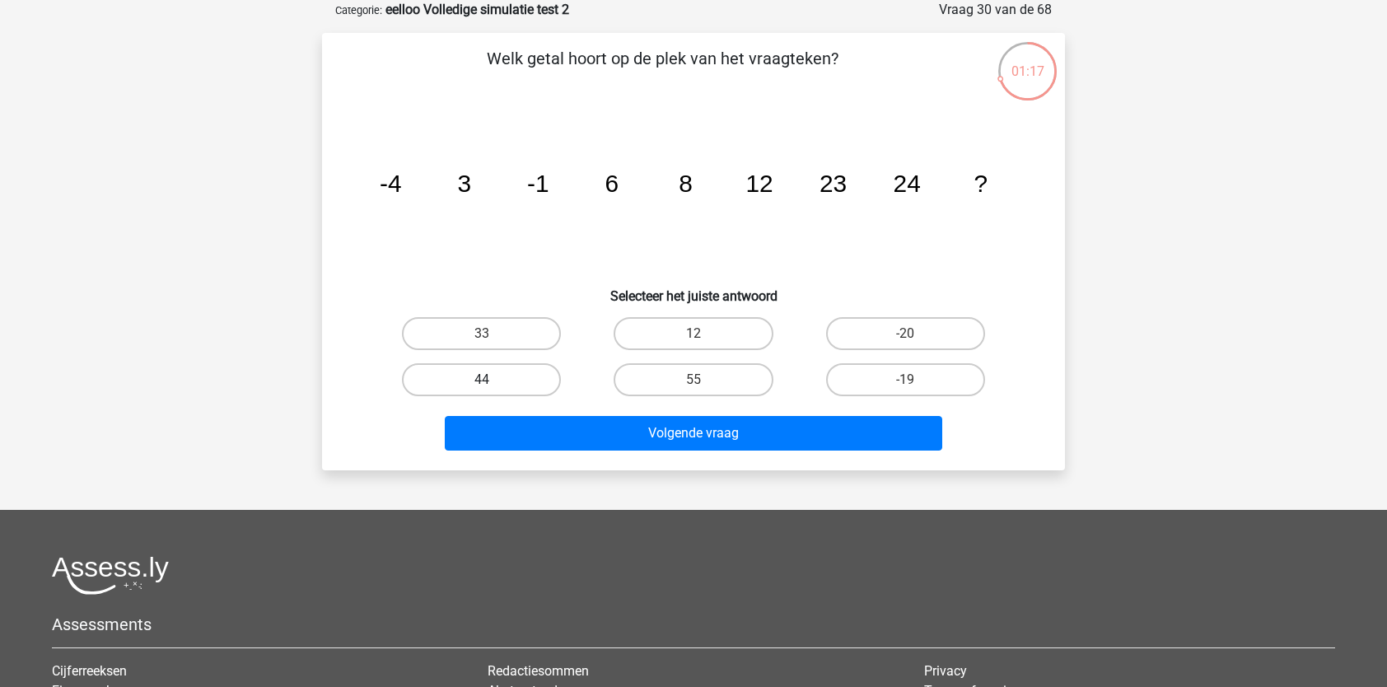
click at [532, 380] on label "44" at bounding box center [481, 379] width 159 height 33
click at [492, 380] on input "44" at bounding box center [487, 385] width 11 height 11
radio input "true"
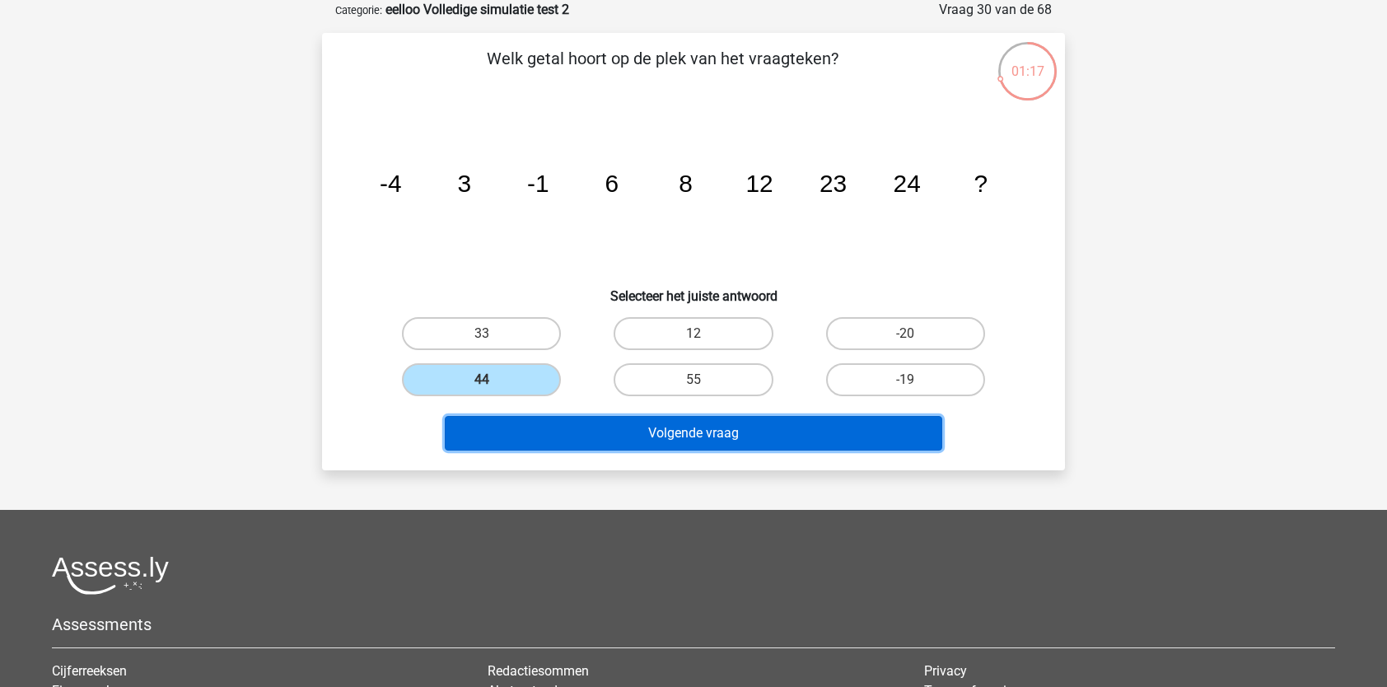
click at [567, 444] on button "Volgende vraag" at bounding box center [694, 433] width 498 height 35
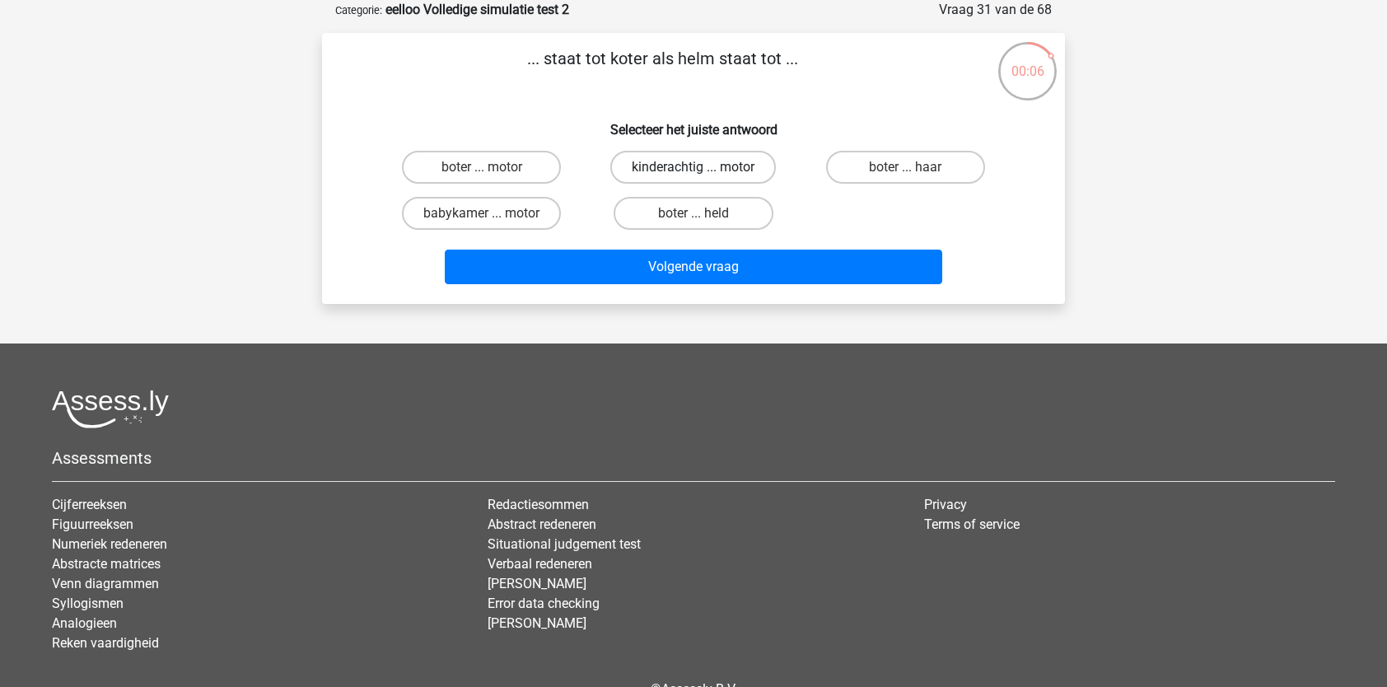
click at [718, 166] on label "kinderachtig ... motor" at bounding box center [693, 167] width 166 height 33
click at [704, 167] on input "kinderachtig ... motor" at bounding box center [698, 172] width 11 height 11
radio input "true"
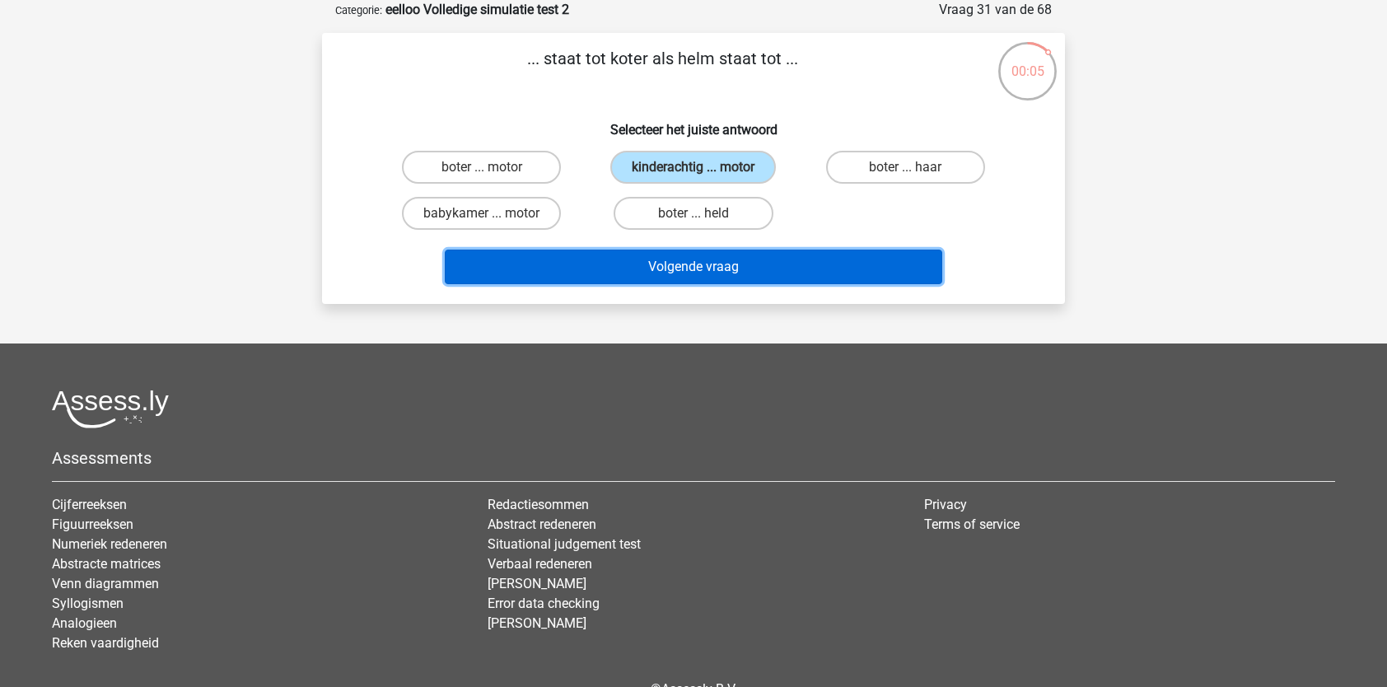
click at [671, 274] on button "Volgende vraag" at bounding box center [694, 267] width 498 height 35
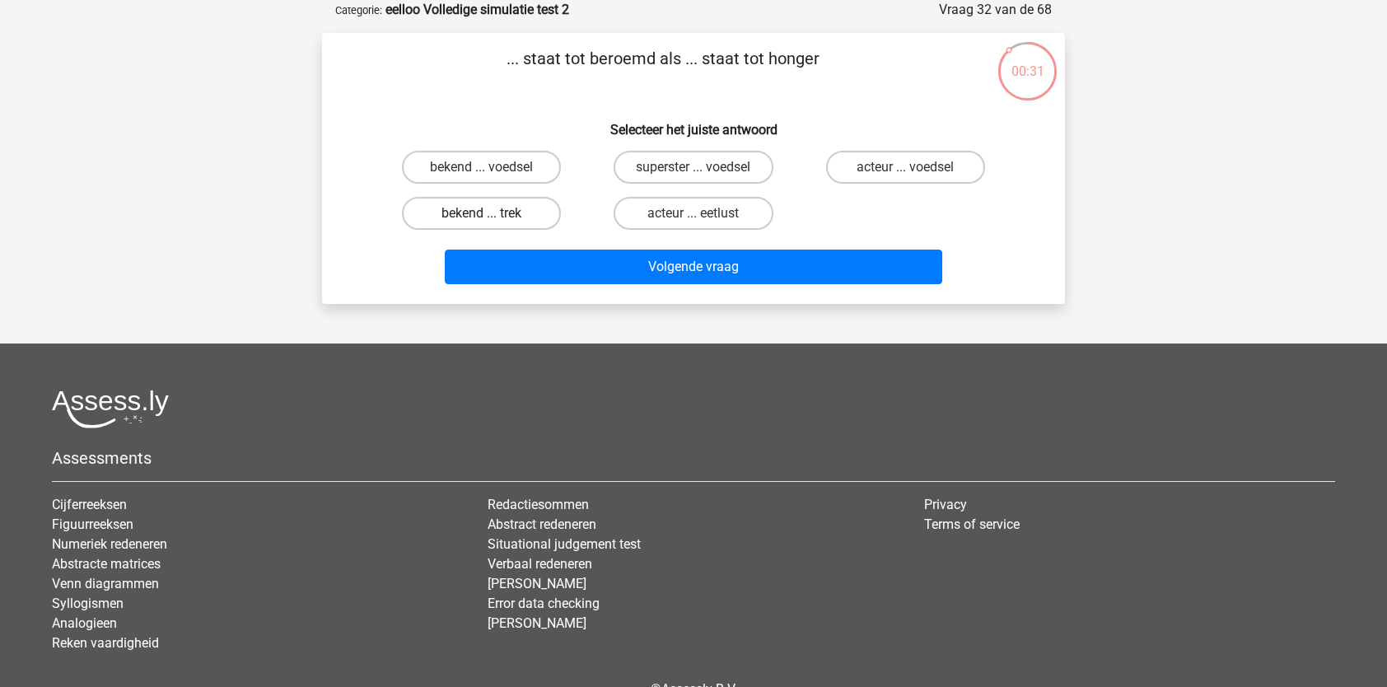
click at [498, 222] on label "bekend ... trek" at bounding box center [481, 213] width 159 height 33
click at [492, 222] on input "bekend ... trek" at bounding box center [487, 218] width 11 height 11
radio input "true"
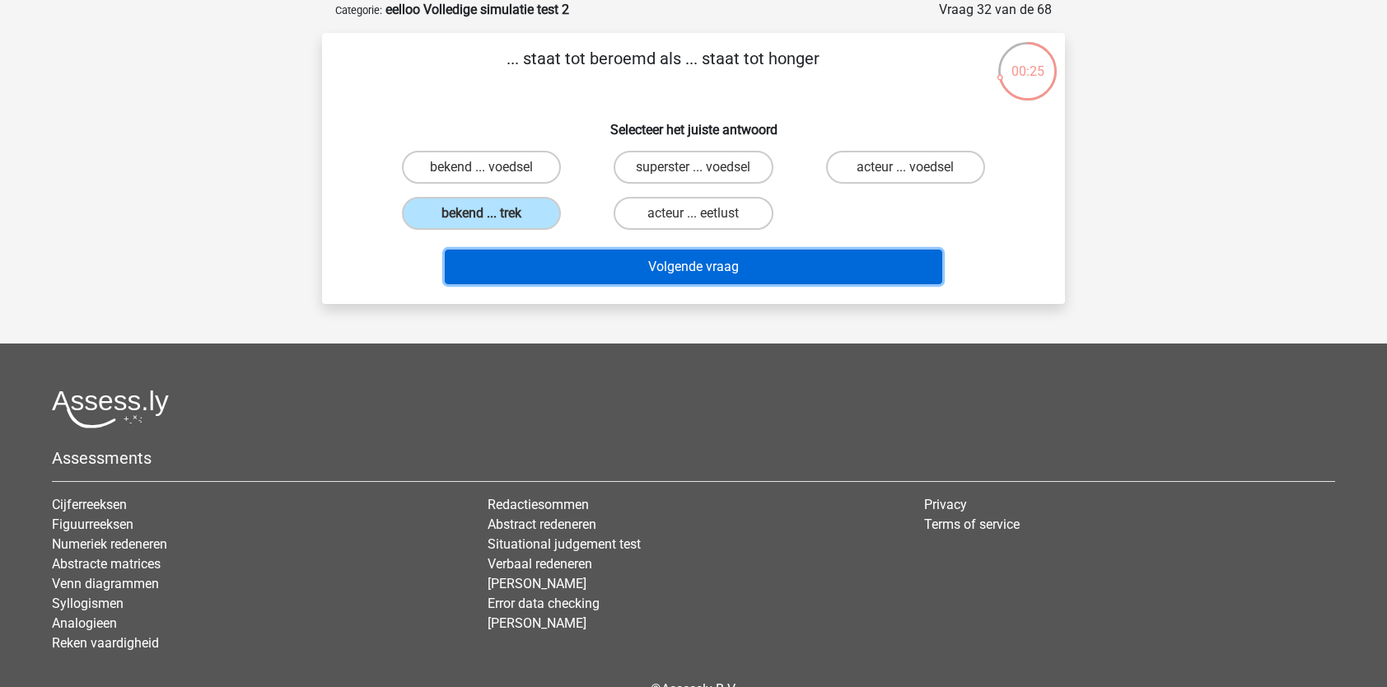
click at [535, 264] on button "Volgende vraag" at bounding box center [694, 267] width 498 height 35
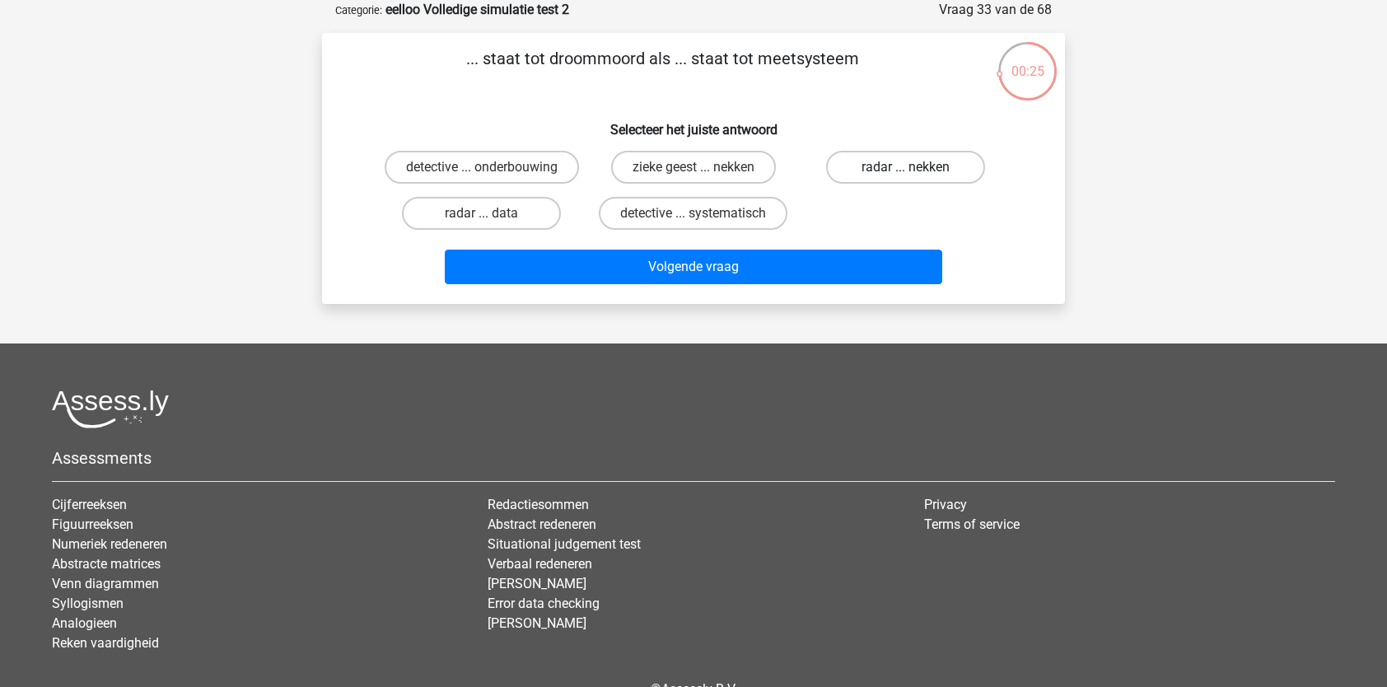
click at [904, 180] on label "radar ... nekken" at bounding box center [905, 167] width 159 height 33
click at [905, 178] on input "radar ... nekken" at bounding box center [910, 172] width 11 height 11
radio input "true"
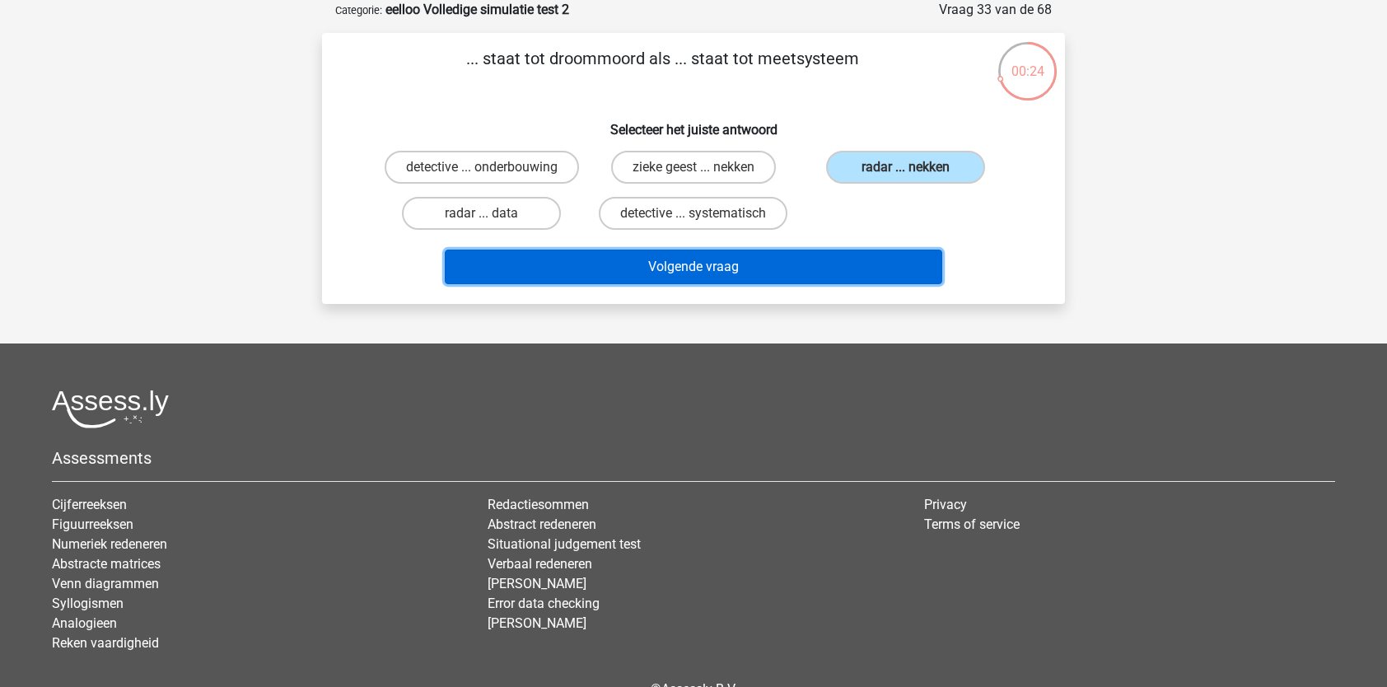
click at [813, 268] on button "Volgende vraag" at bounding box center [694, 267] width 498 height 35
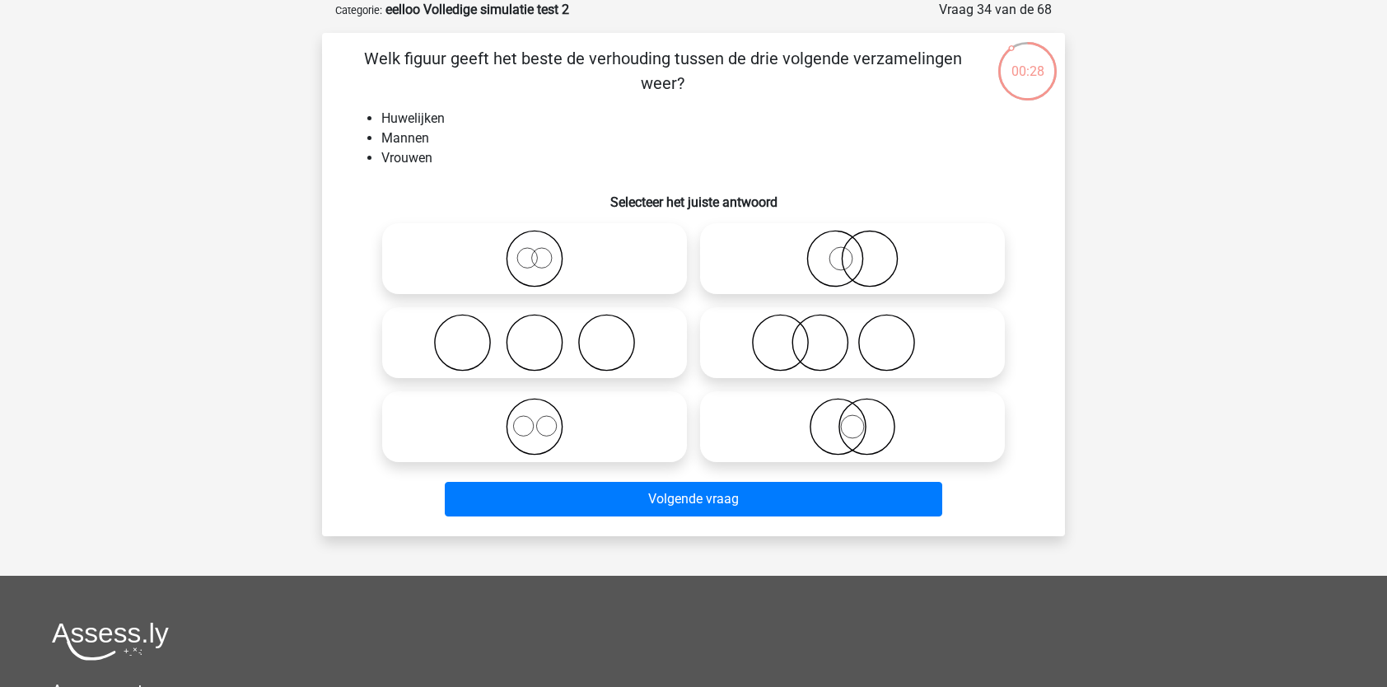
click at [565, 342] on icon at bounding box center [535, 343] width 292 height 58
click at [545, 334] on input "radio" at bounding box center [539, 329] width 11 height 11
radio input "true"
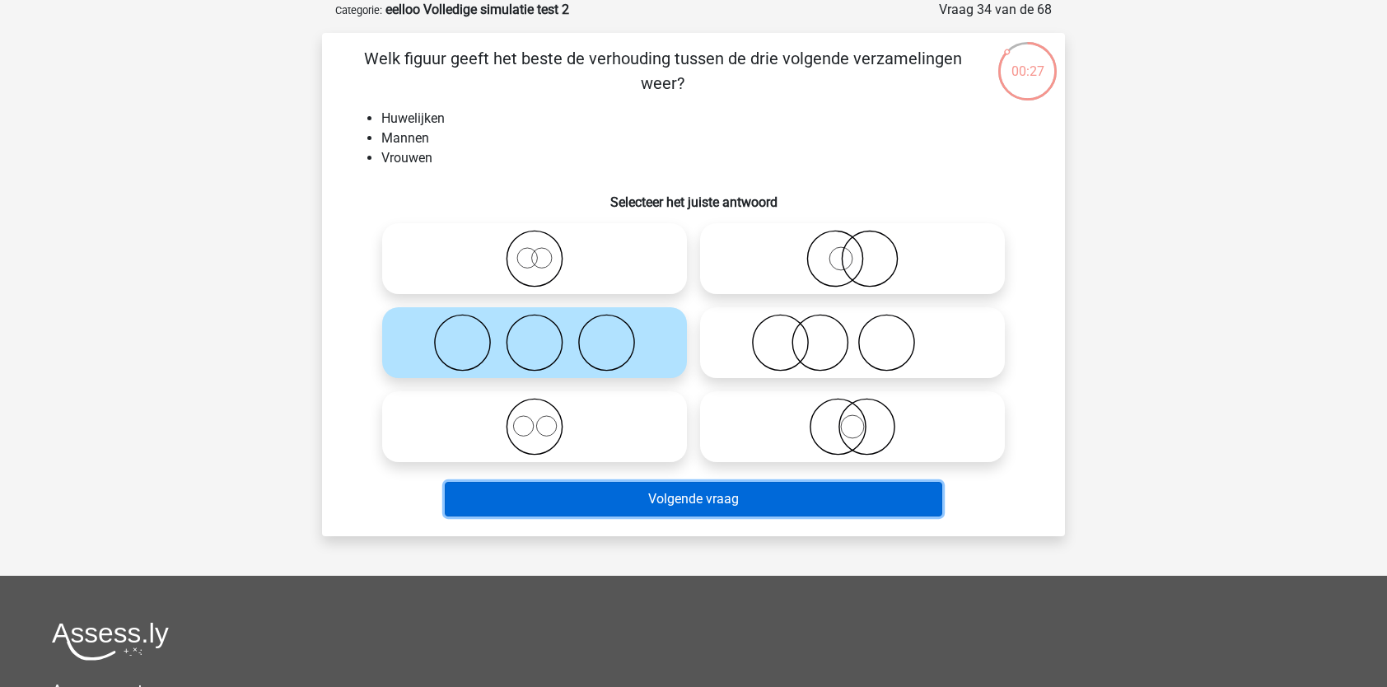
click at [623, 496] on button "Volgende vraag" at bounding box center [694, 499] width 498 height 35
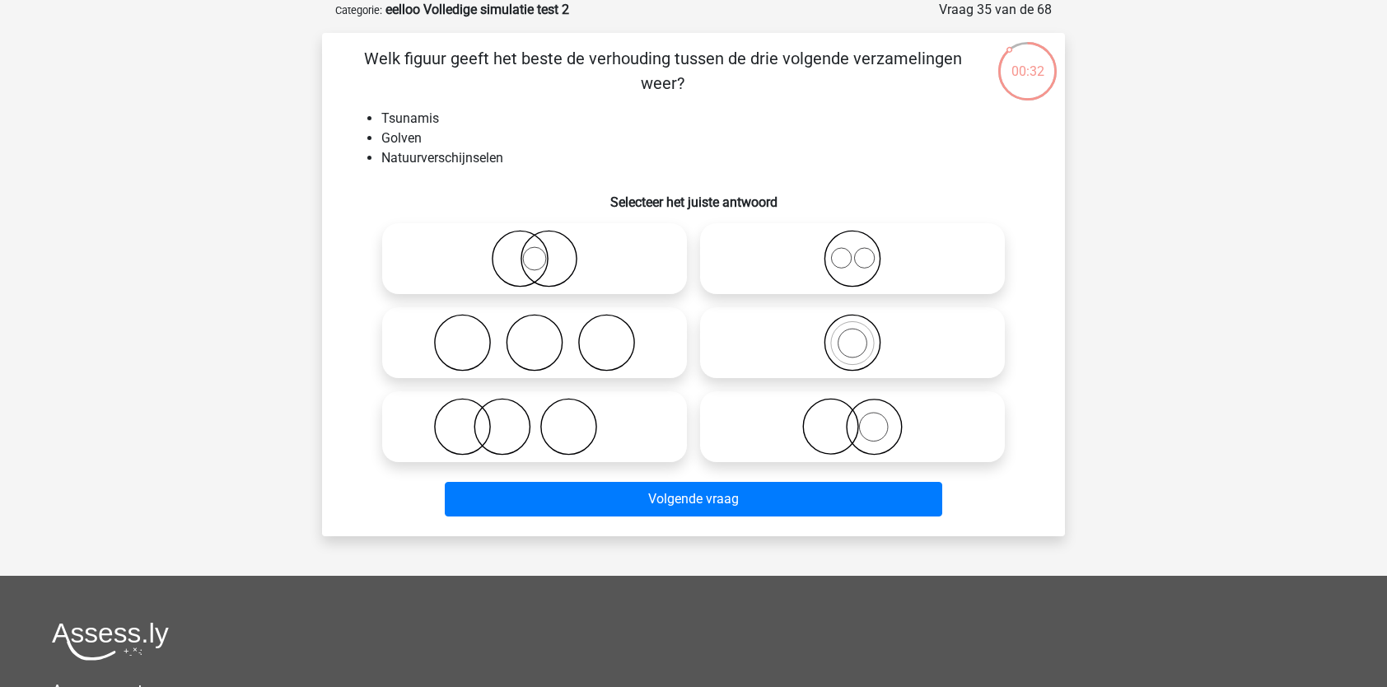
click at [768, 354] on icon at bounding box center [853, 343] width 292 height 58
click at [852, 334] on input "radio" at bounding box center [857, 329] width 11 height 11
radio input "true"
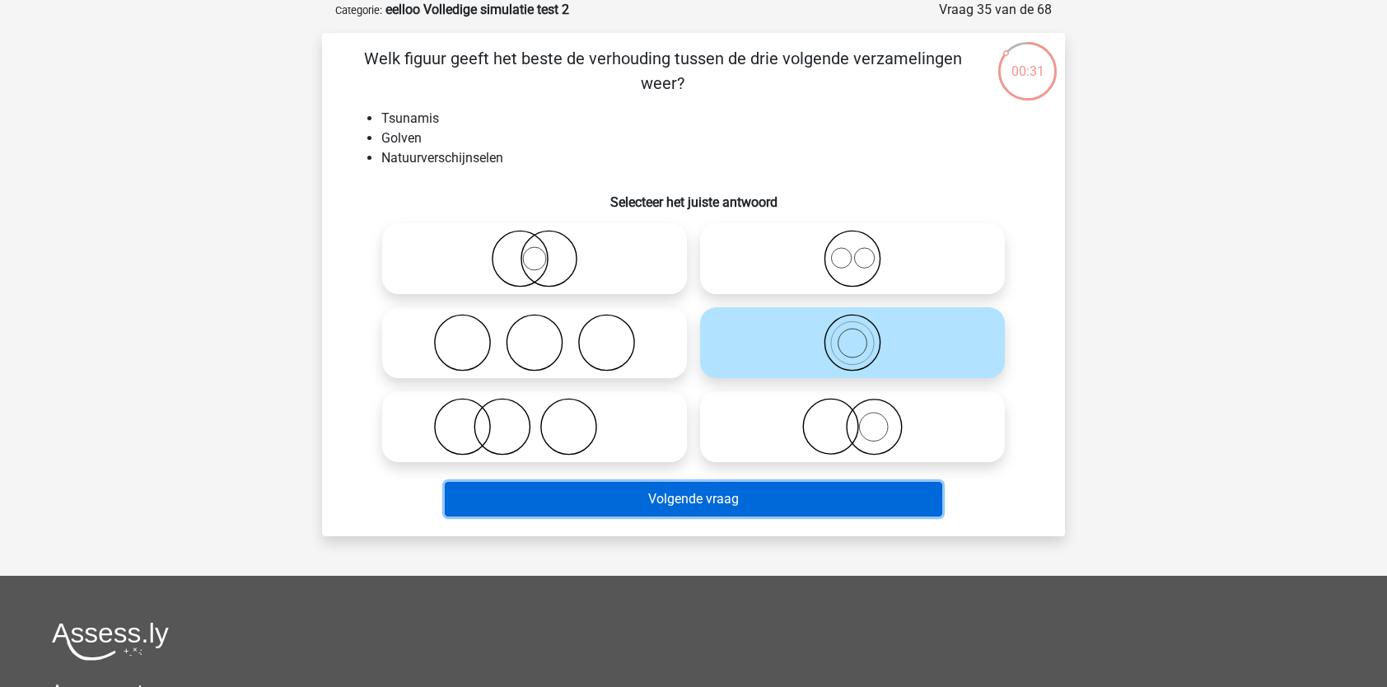
click at [665, 500] on button "Volgende vraag" at bounding box center [694, 499] width 498 height 35
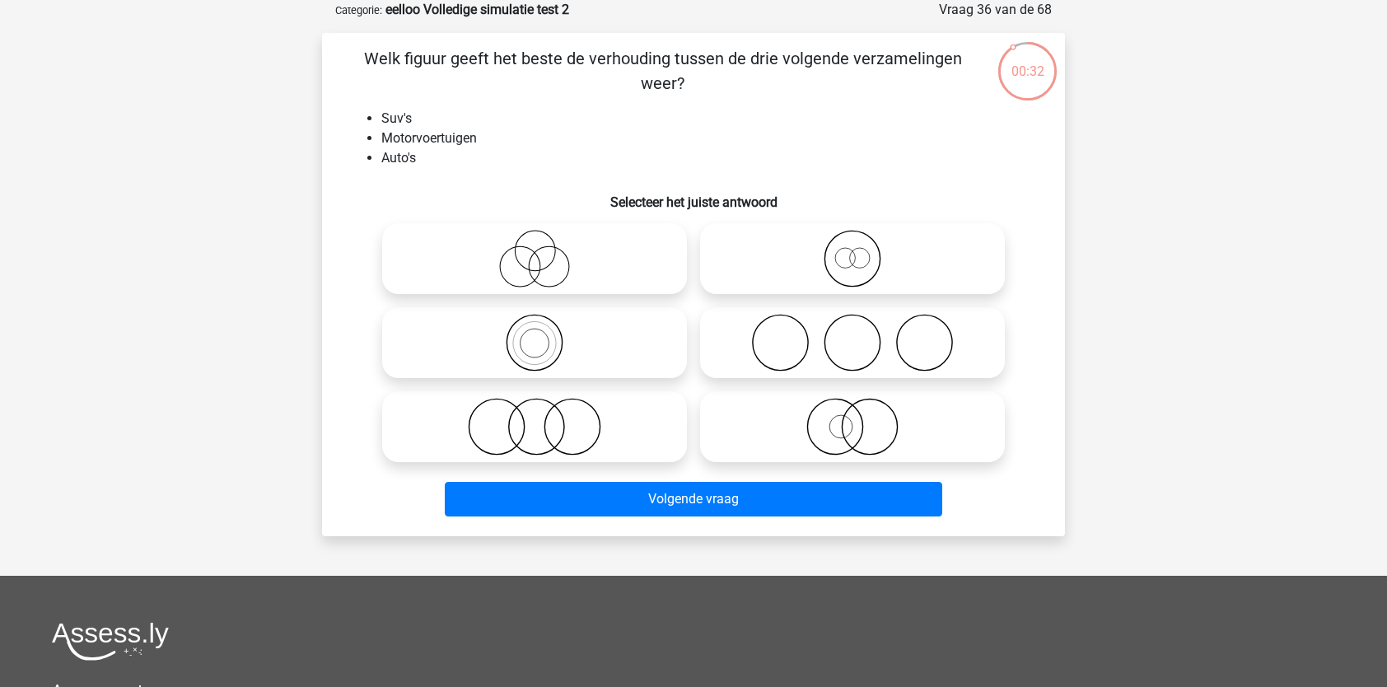
click at [494, 339] on icon at bounding box center [535, 343] width 292 height 58
click at [534, 334] on input "radio" at bounding box center [539, 329] width 11 height 11
radio input "true"
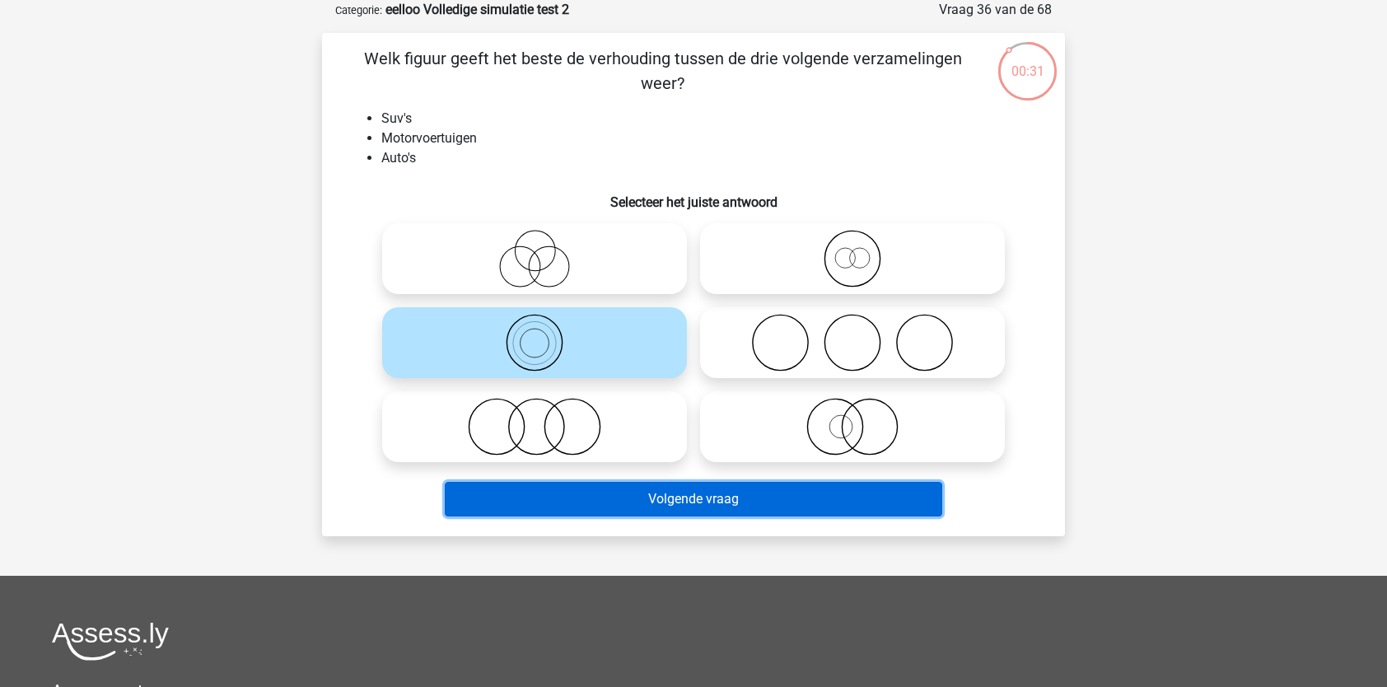
click at [594, 494] on button "Volgende vraag" at bounding box center [694, 499] width 498 height 35
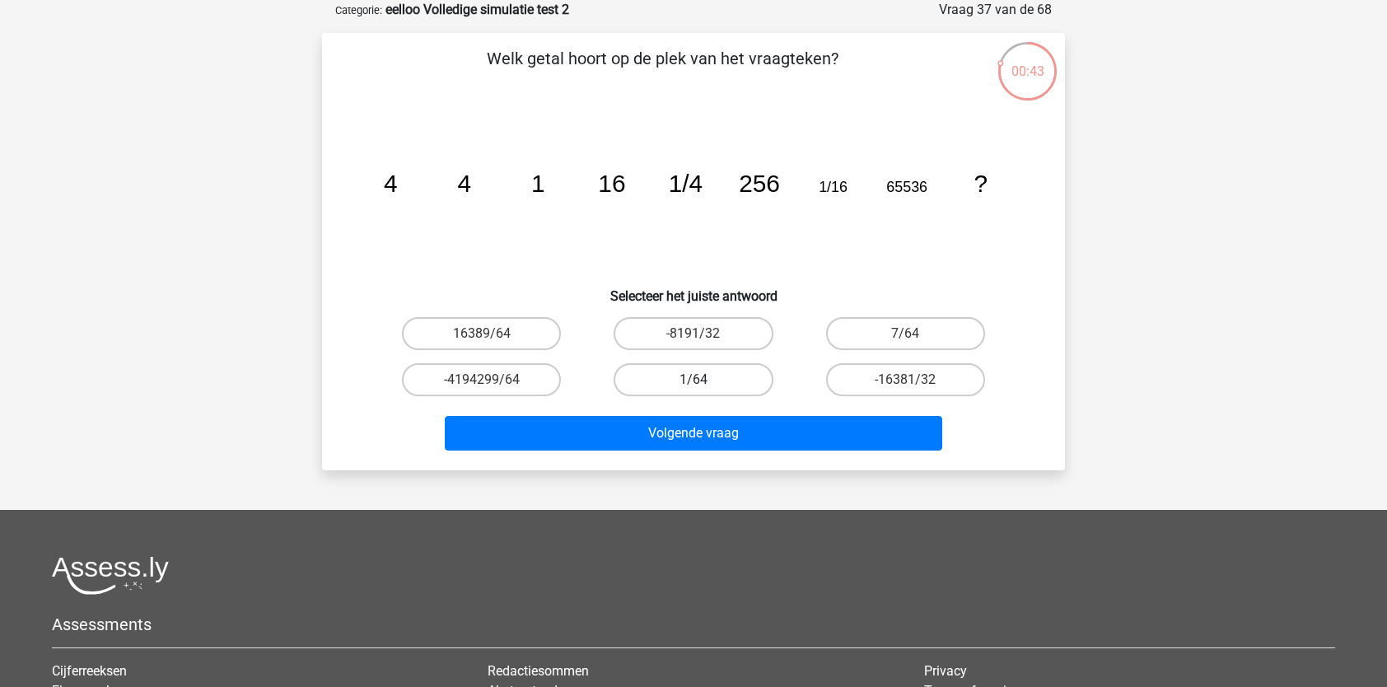
click at [710, 381] on label "1/64" at bounding box center [693, 379] width 159 height 33
click at [704, 381] on input "1/64" at bounding box center [698, 385] width 11 height 11
radio input "true"
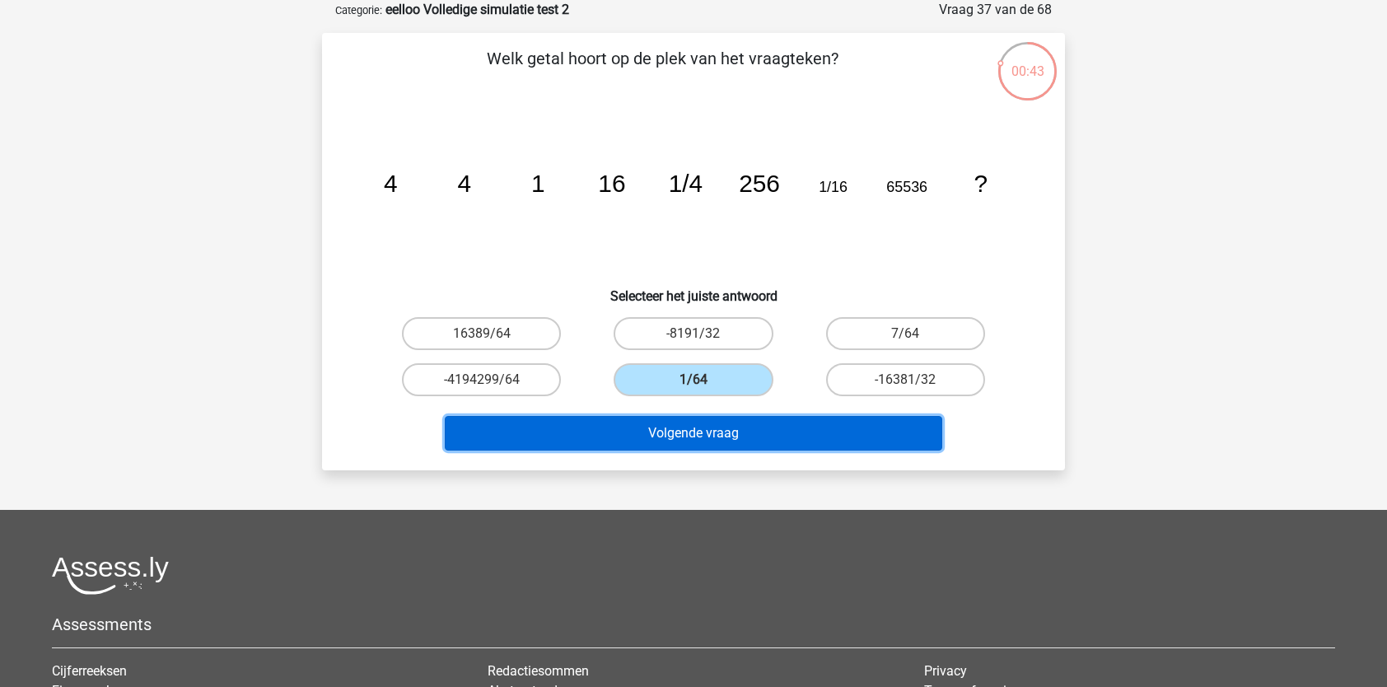
click at [709, 433] on button "Volgende vraag" at bounding box center [694, 433] width 498 height 35
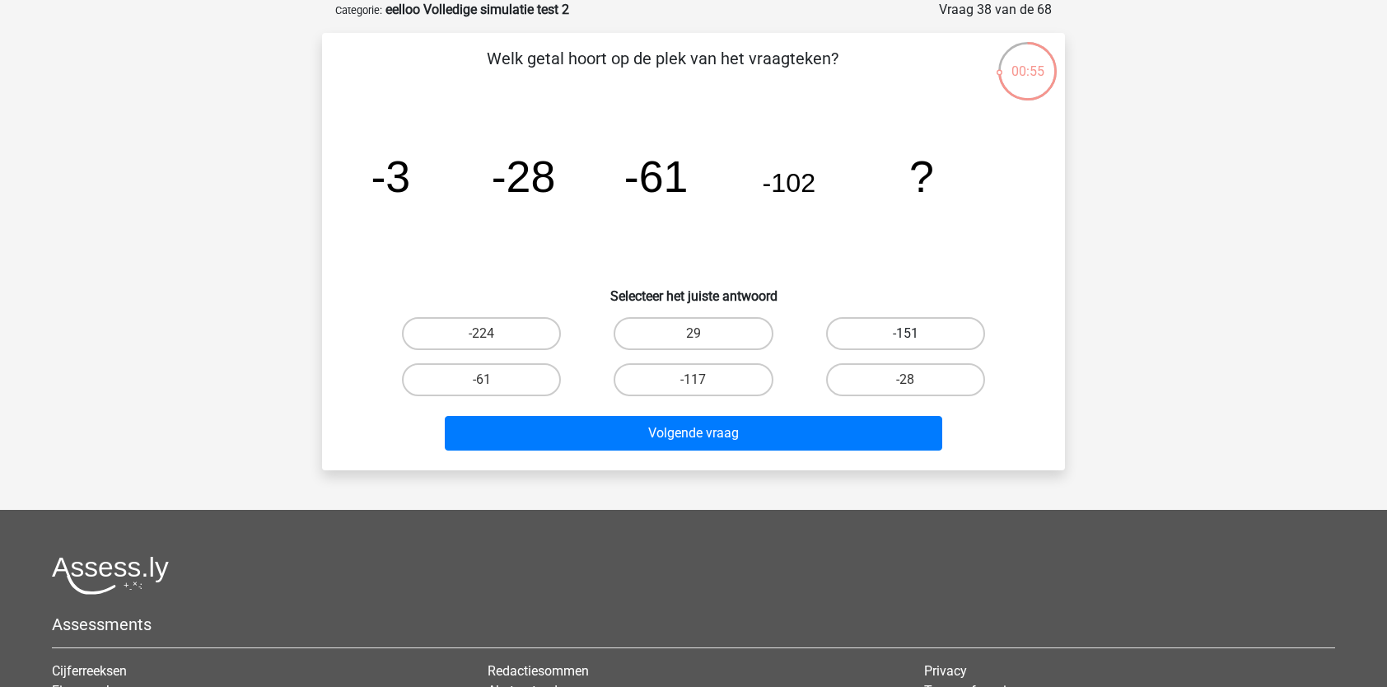
click at [885, 328] on label "-151" at bounding box center [905, 333] width 159 height 33
click at [905, 334] on input "-151" at bounding box center [910, 339] width 11 height 11
radio input "true"
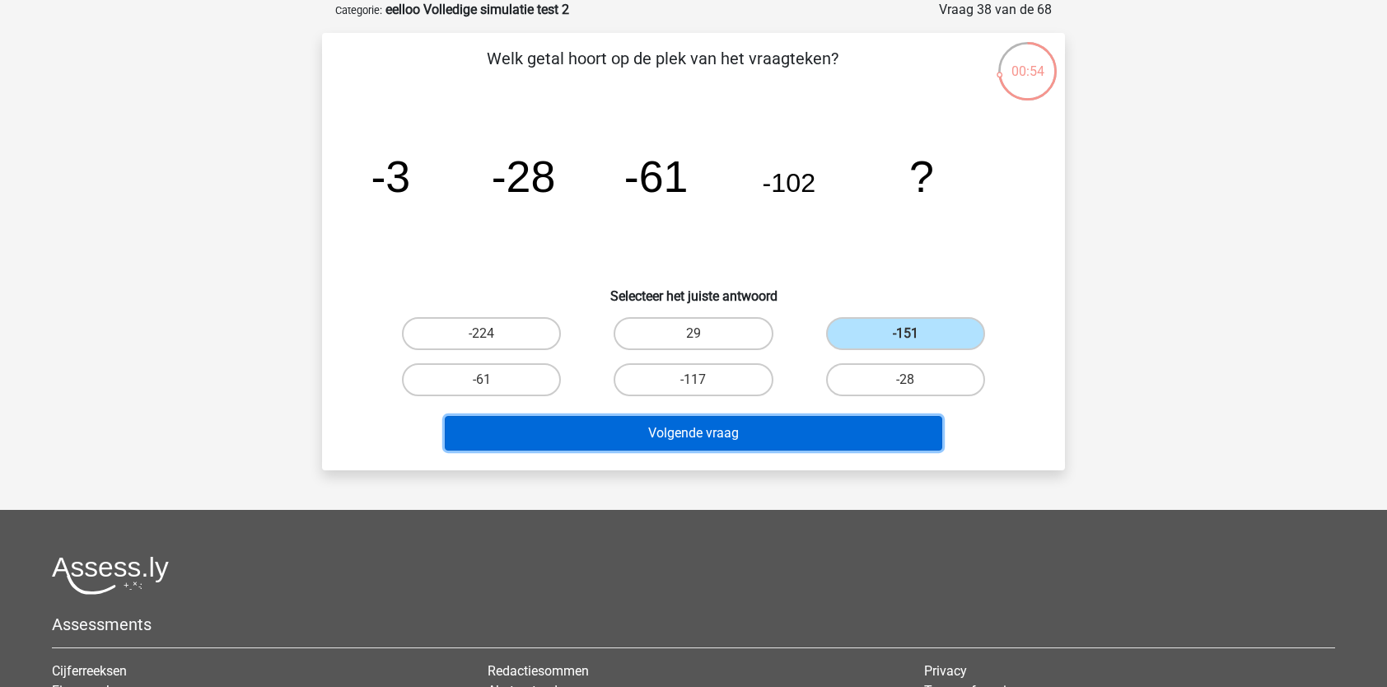
click at [824, 427] on button "Volgende vraag" at bounding box center [694, 433] width 498 height 35
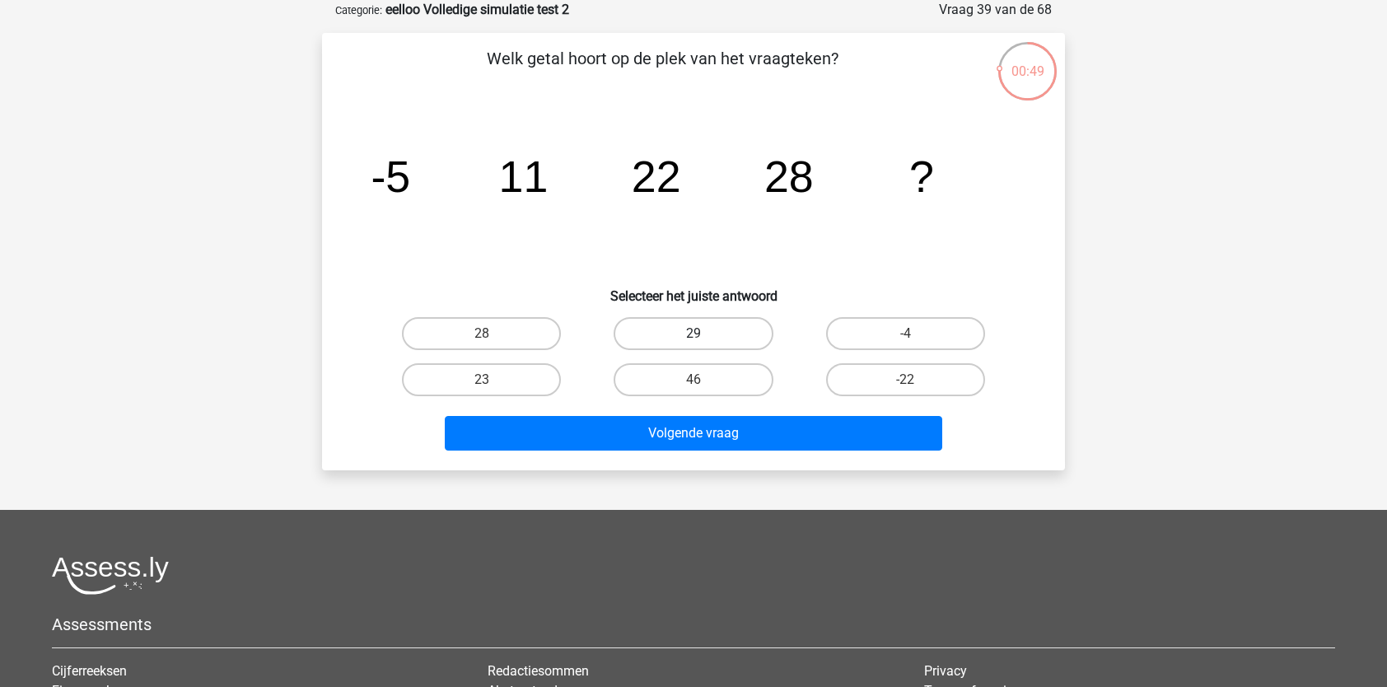
click at [721, 338] on label "29" at bounding box center [693, 333] width 159 height 33
click at [704, 338] on input "29" at bounding box center [698, 339] width 11 height 11
radio input "true"
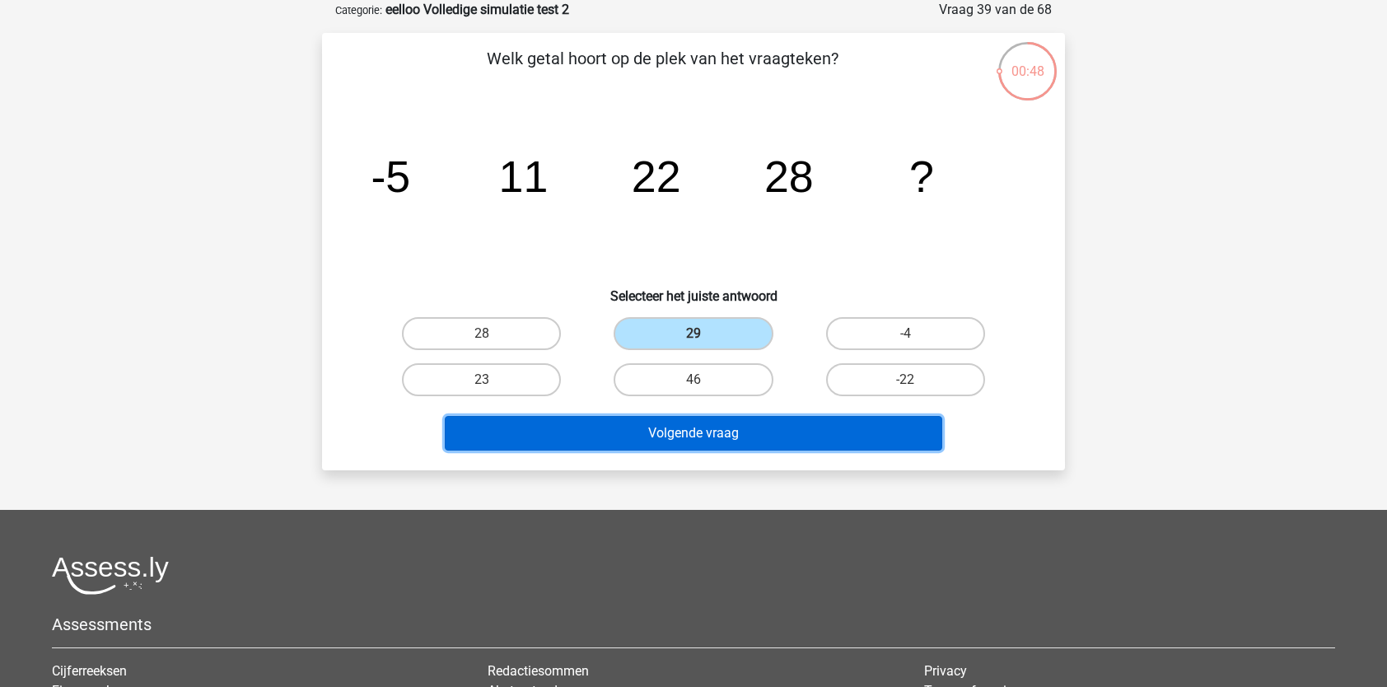
click at [699, 430] on button "Volgende vraag" at bounding box center [694, 433] width 498 height 35
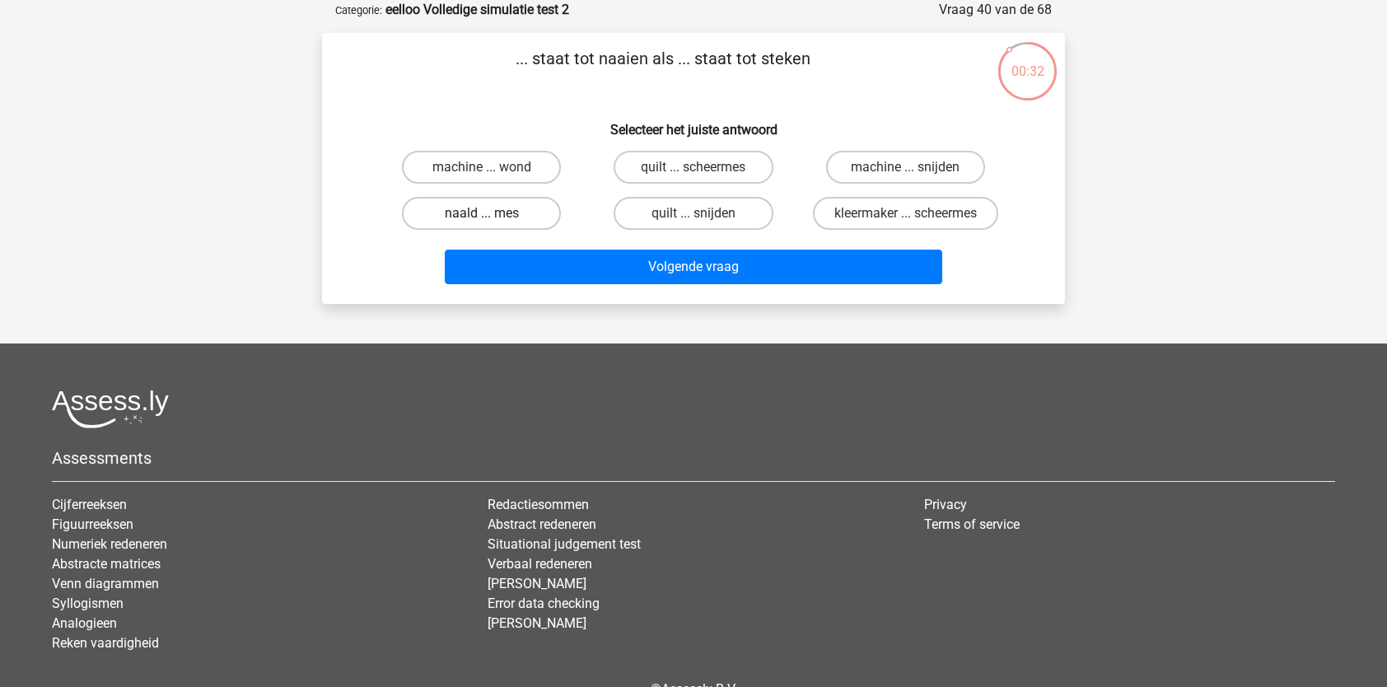
click at [525, 212] on label "naald ... mes" at bounding box center [481, 213] width 159 height 33
click at [492, 213] on input "naald ... mes" at bounding box center [487, 218] width 11 height 11
radio input "true"
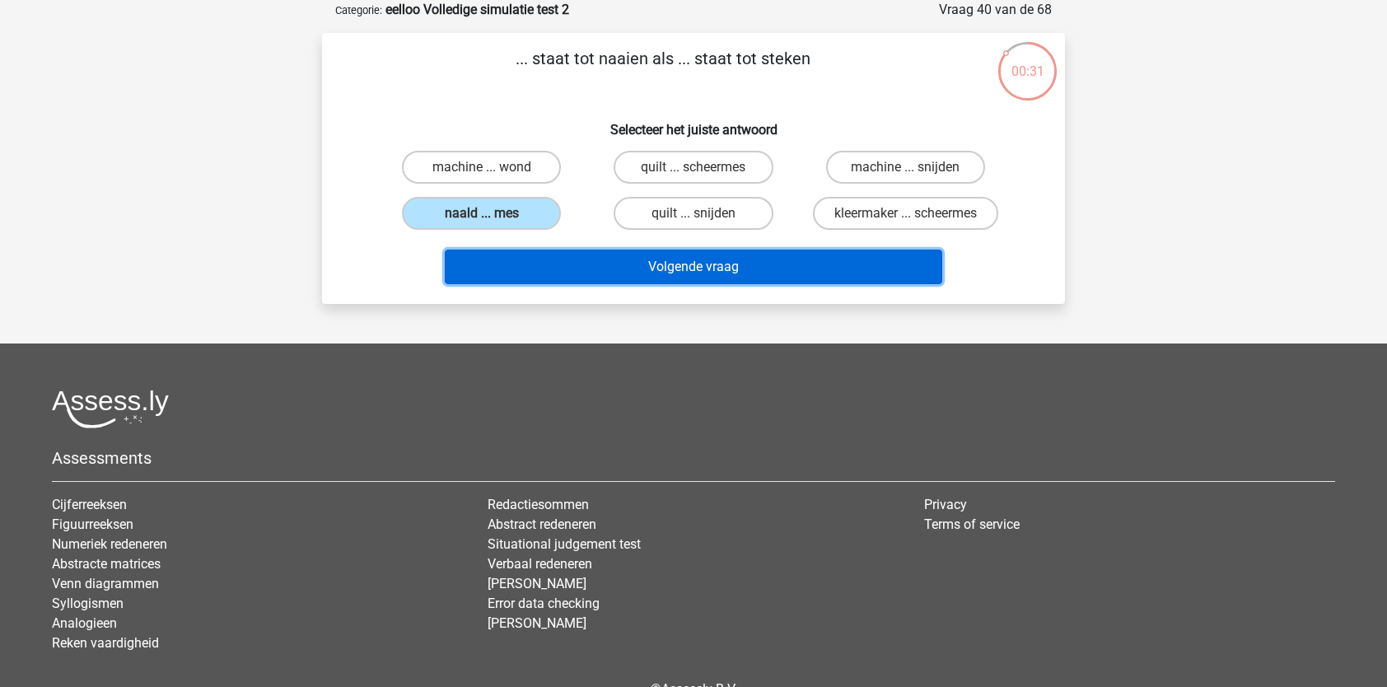
click at [624, 279] on button "Volgende vraag" at bounding box center [694, 267] width 498 height 35
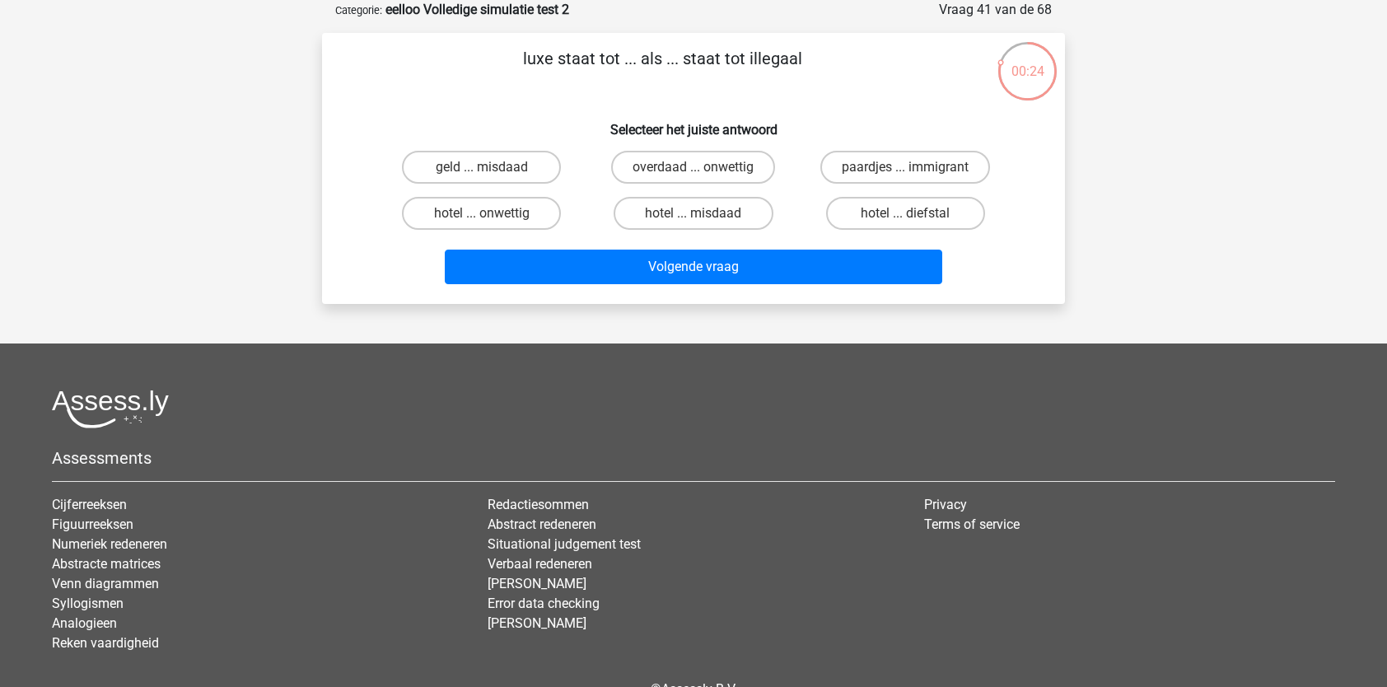
click at [703, 176] on input "overdaad ... onwettig" at bounding box center [698, 172] width 11 height 11
radio input "true"
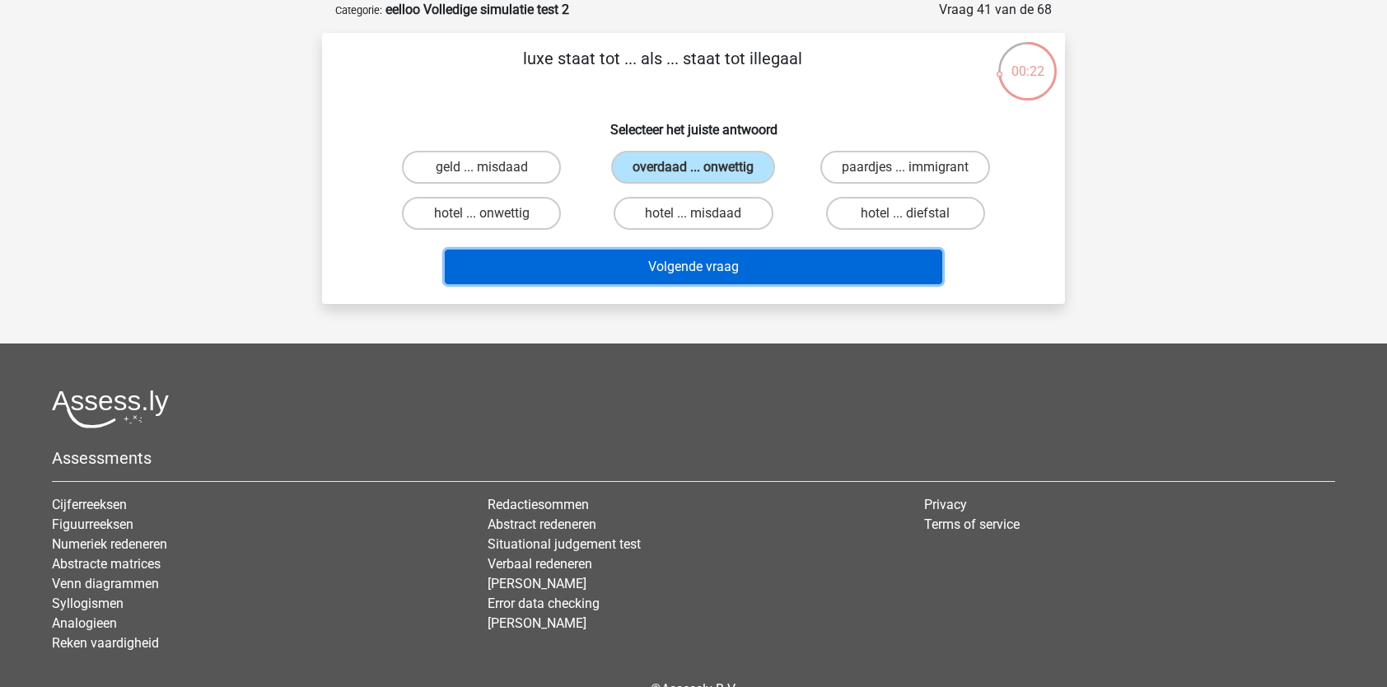
click at [688, 261] on button "Volgende vraag" at bounding box center [694, 267] width 498 height 35
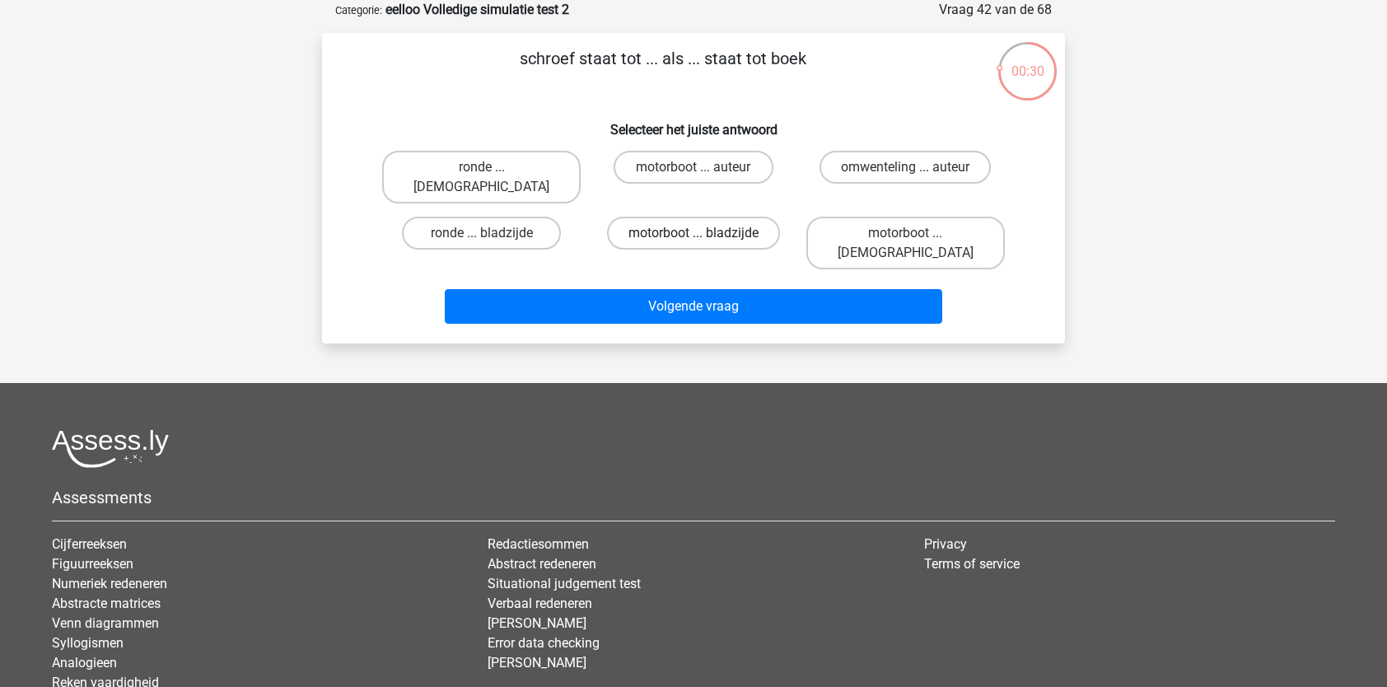
click at [693, 217] on label "motorboot ... bladzijde" at bounding box center [693, 233] width 173 height 33
click at [693, 233] on input "motorboot ... bladzijde" at bounding box center [698, 238] width 11 height 11
radio input "true"
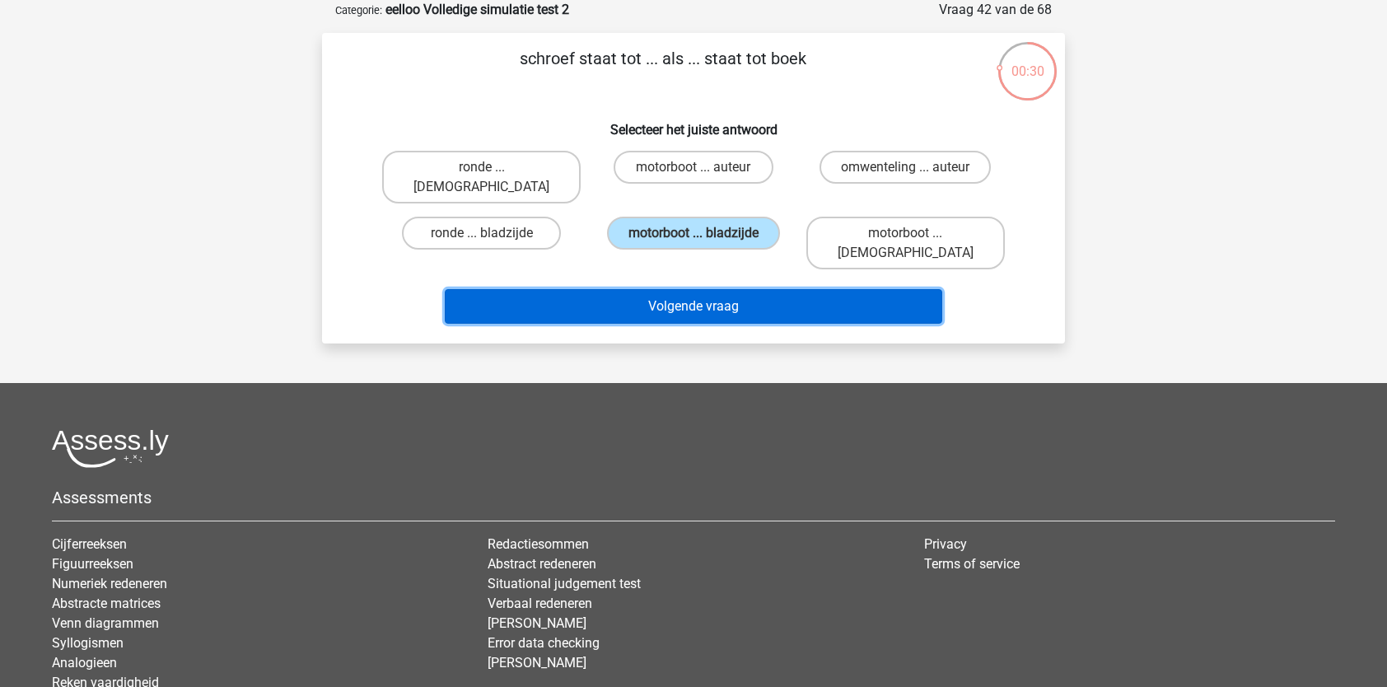
click at [701, 289] on button "Volgende vraag" at bounding box center [694, 306] width 498 height 35
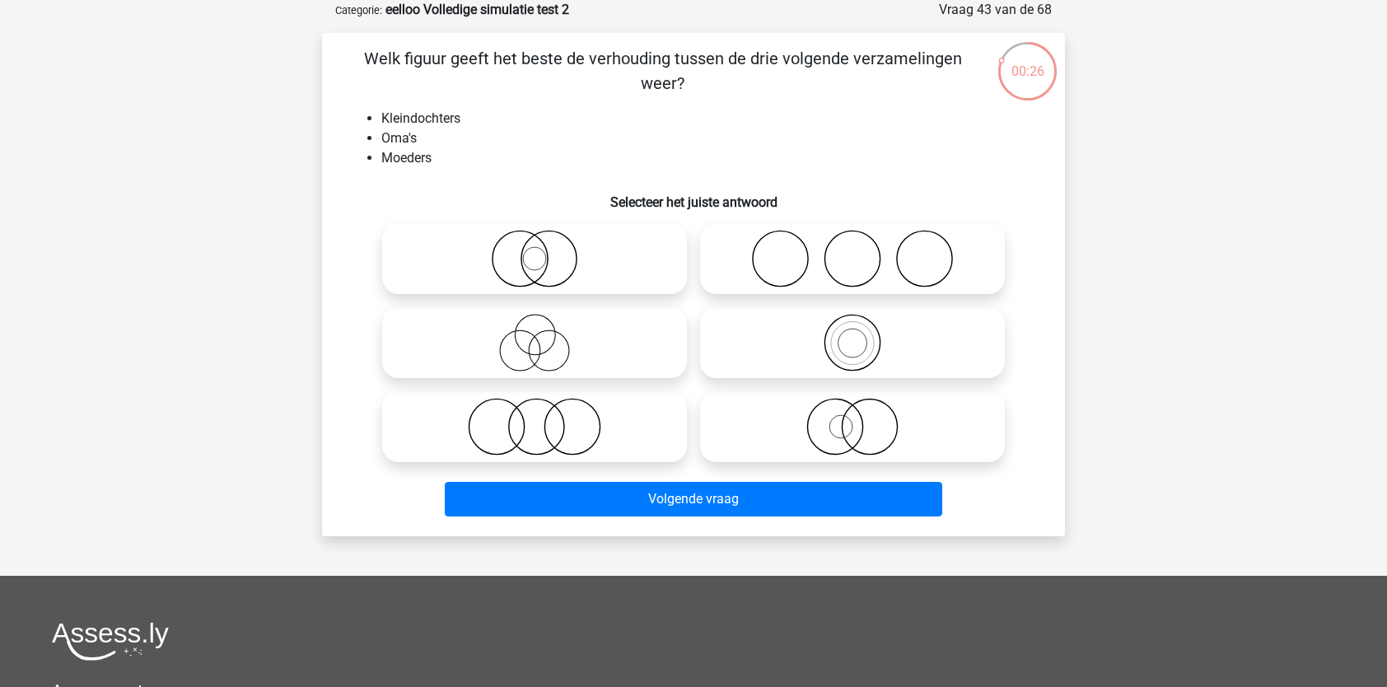
click at [544, 346] on icon at bounding box center [535, 343] width 292 height 58
click at [544, 334] on input "radio" at bounding box center [539, 329] width 11 height 11
radio input "true"
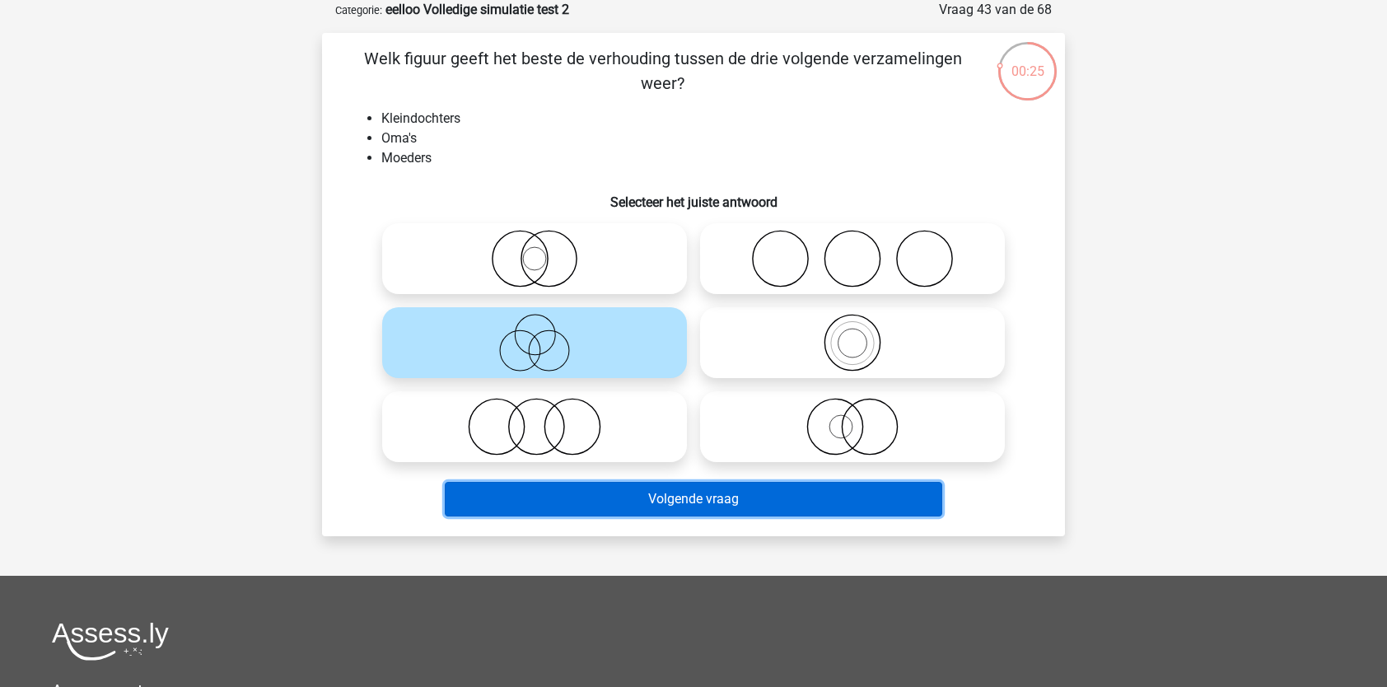
click at [607, 495] on button "Volgende vraag" at bounding box center [694, 499] width 498 height 35
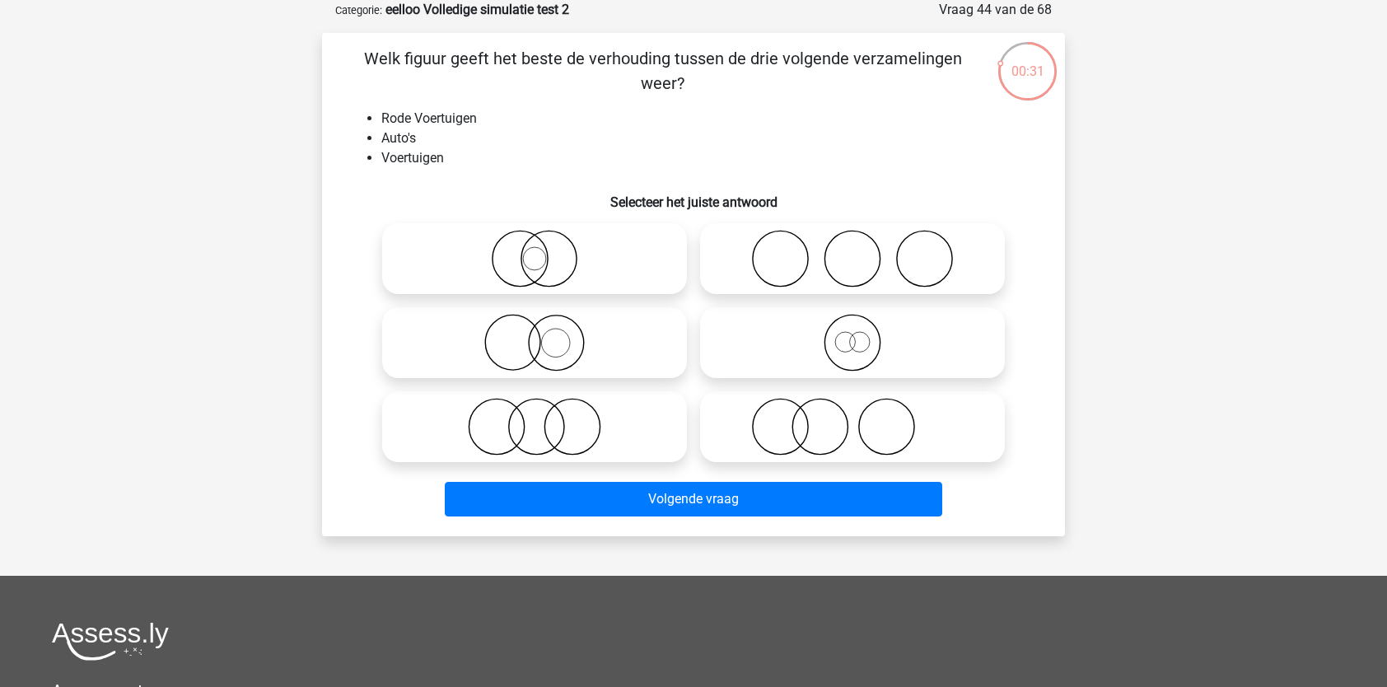
click at [910, 352] on icon at bounding box center [853, 343] width 292 height 58
click at [863, 334] on input "radio" at bounding box center [857, 329] width 11 height 11
radio input "true"
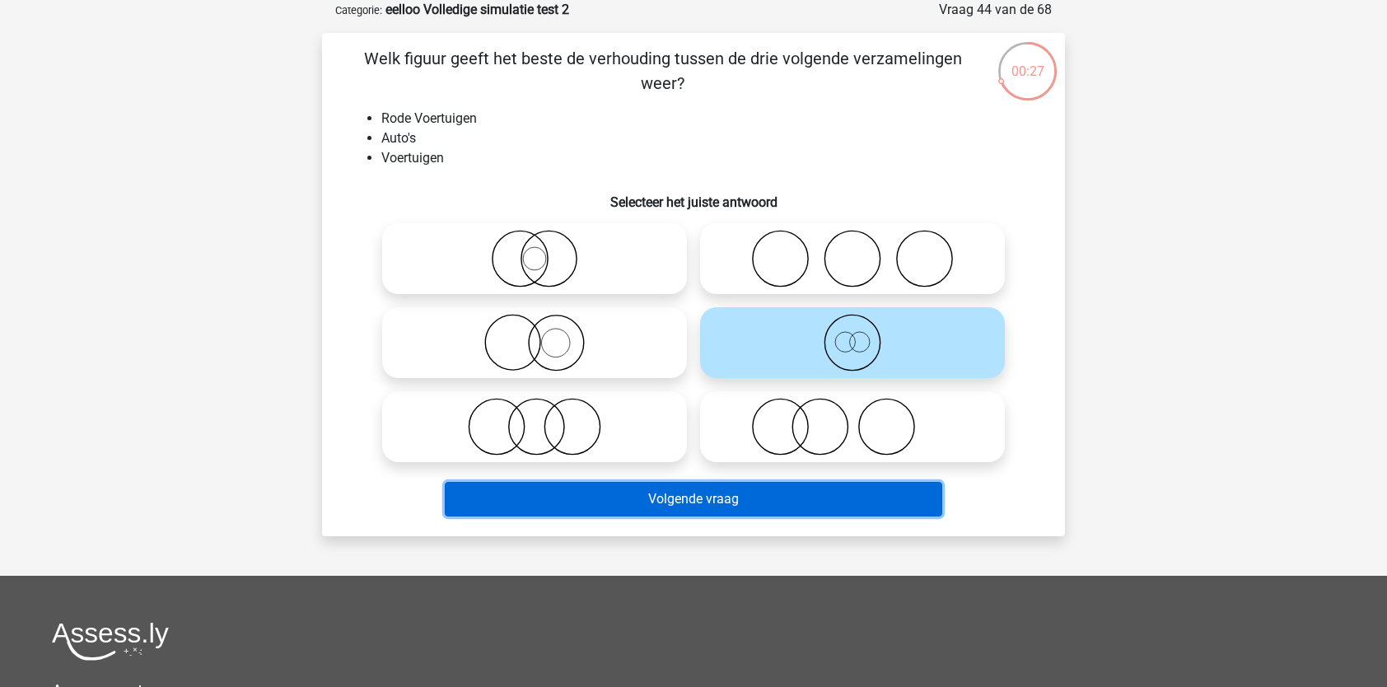
click at [774, 499] on button "Volgende vraag" at bounding box center [694, 499] width 498 height 35
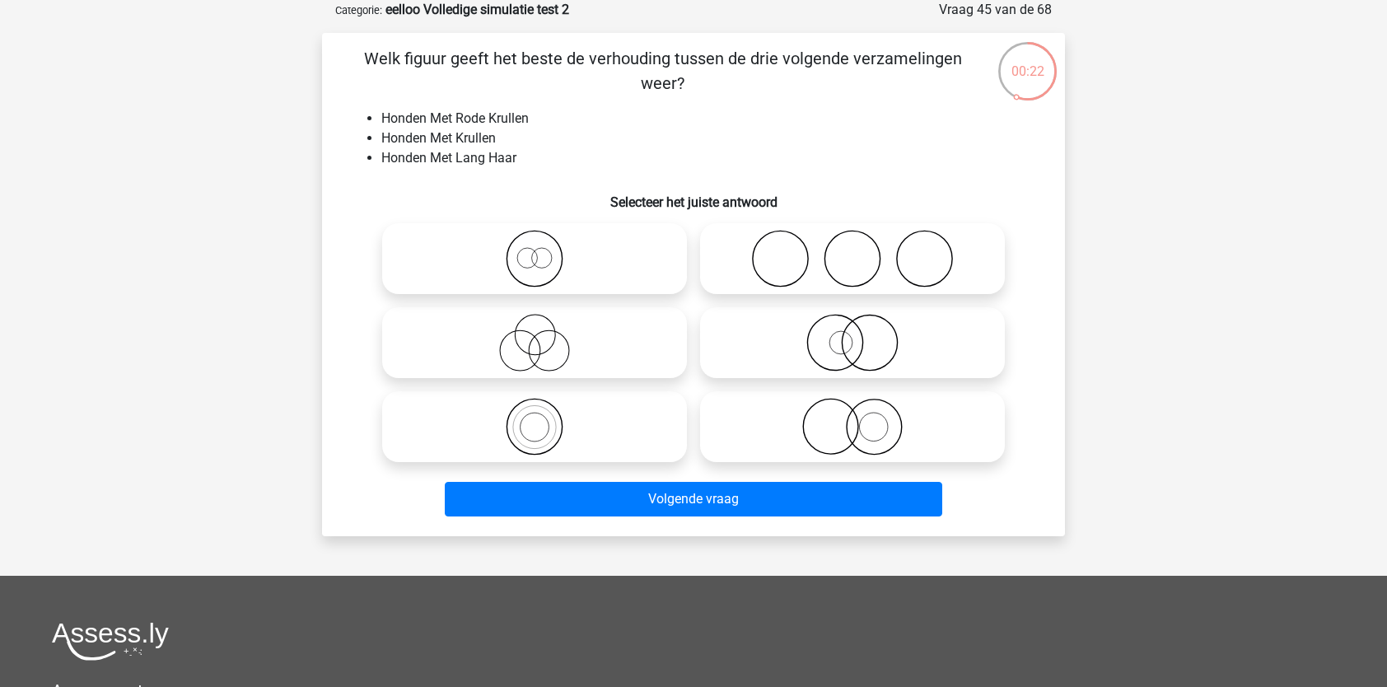
click at [865, 348] on icon at bounding box center [853, 343] width 292 height 58
click at [863, 334] on input "radio" at bounding box center [857, 329] width 11 height 11
radio input "true"
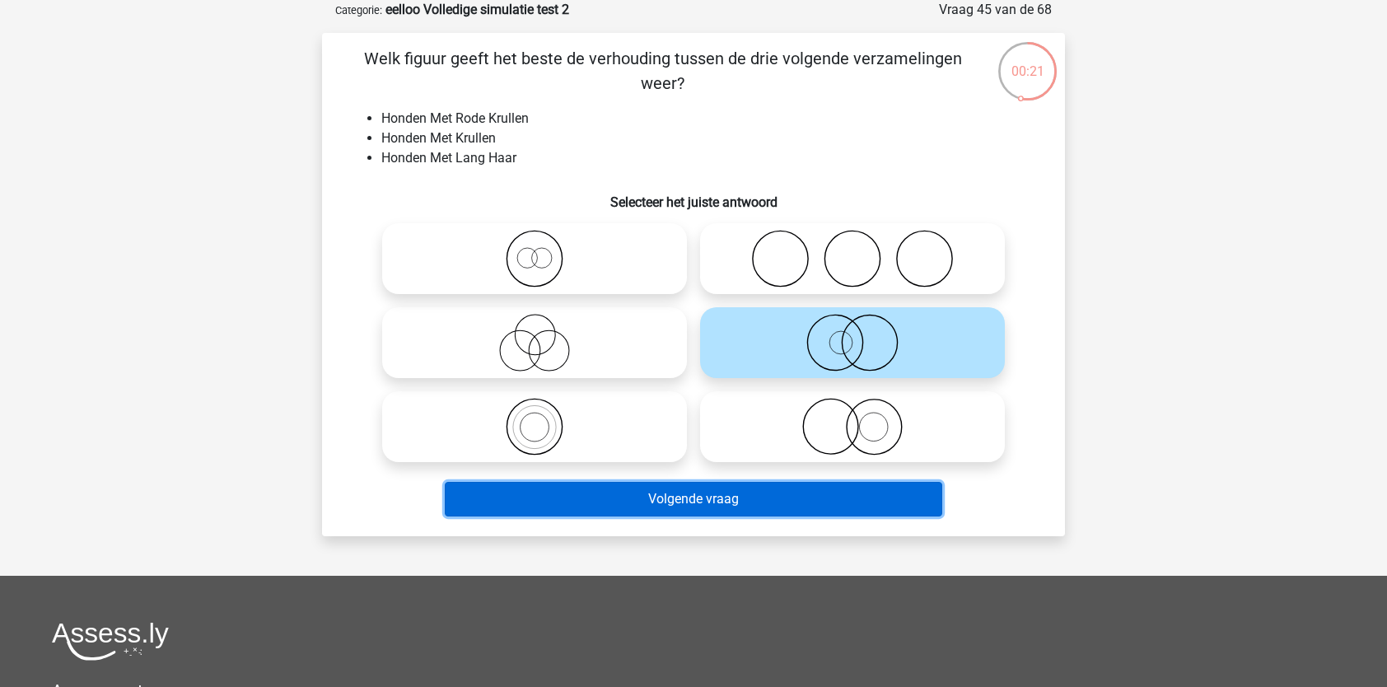
click at [769, 497] on button "Volgende vraag" at bounding box center [694, 499] width 498 height 35
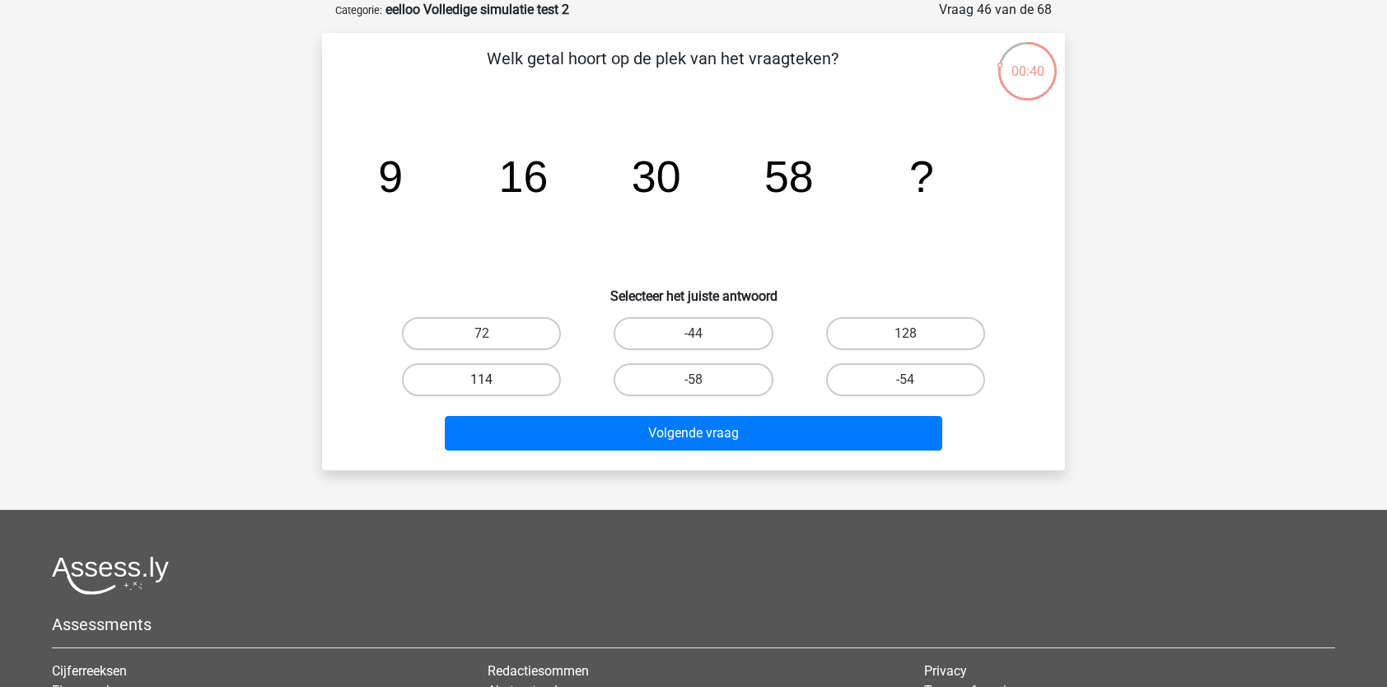
click at [521, 374] on label "114" at bounding box center [481, 379] width 159 height 33
click at [492, 380] on input "114" at bounding box center [487, 385] width 11 height 11
radio input "true"
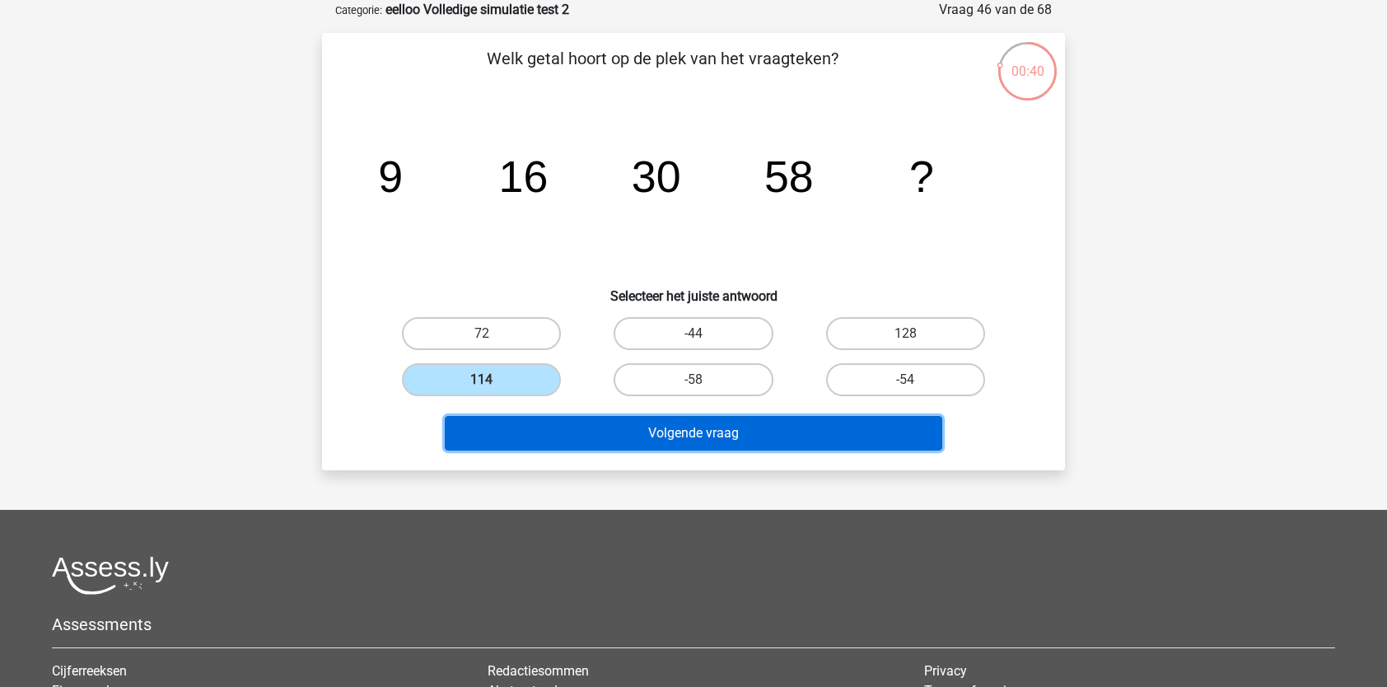
click at [609, 424] on button "Volgende vraag" at bounding box center [694, 433] width 498 height 35
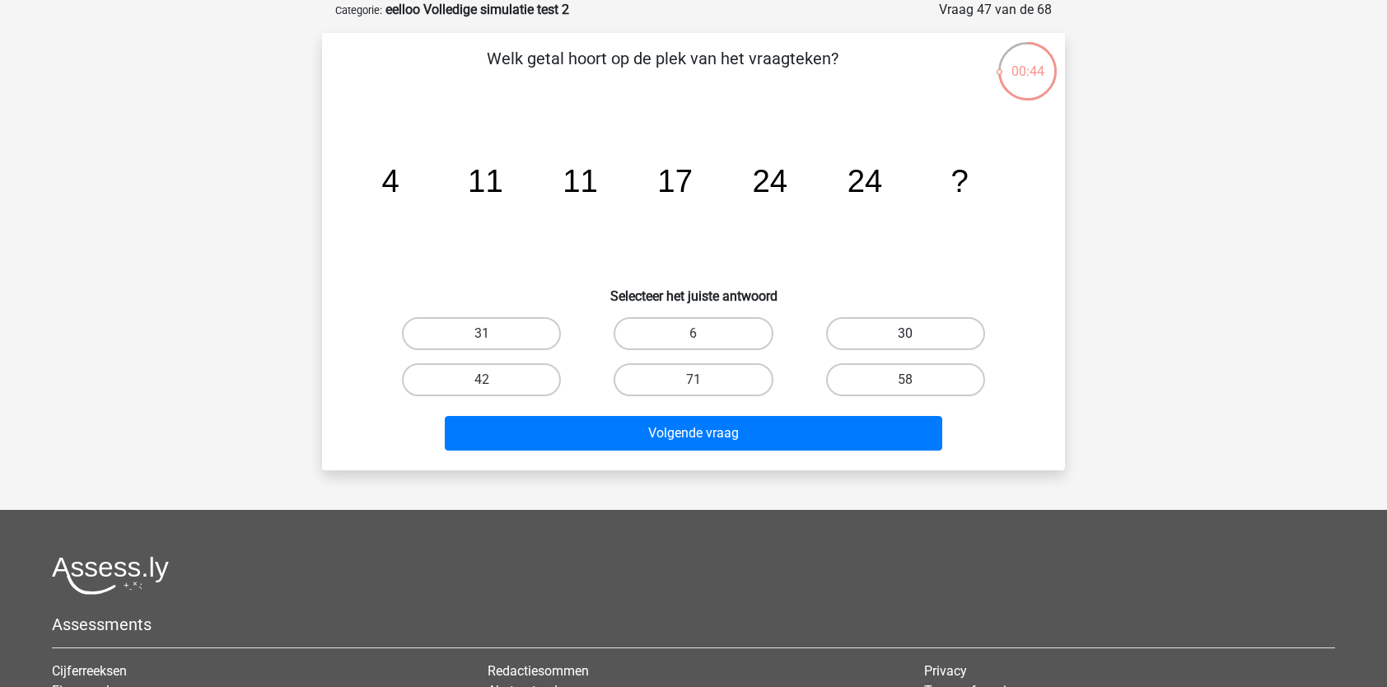
click at [885, 330] on label "30" at bounding box center [905, 333] width 159 height 33
click at [905, 334] on input "30" at bounding box center [910, 339] width 11 height 11
radio input "true"
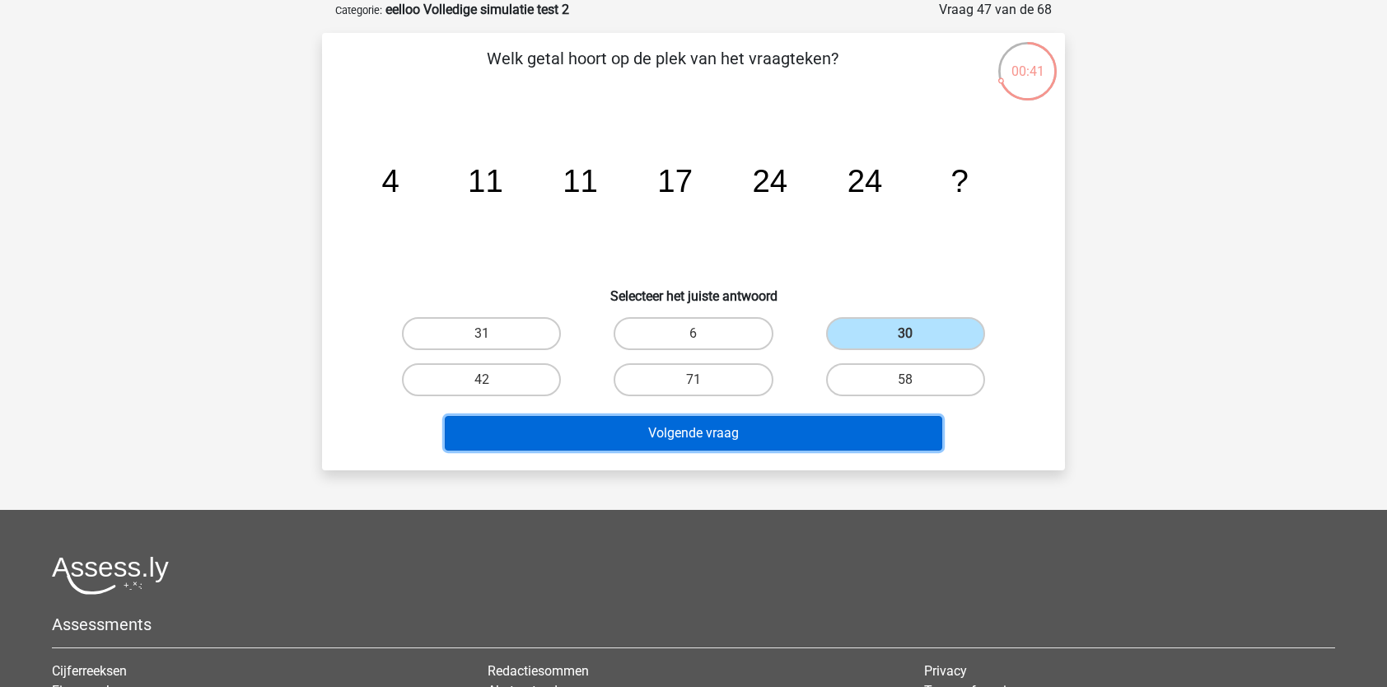
click at [747, 439] on button "Volgende vraag" at bounding box center [694, 433] width 498 height 35
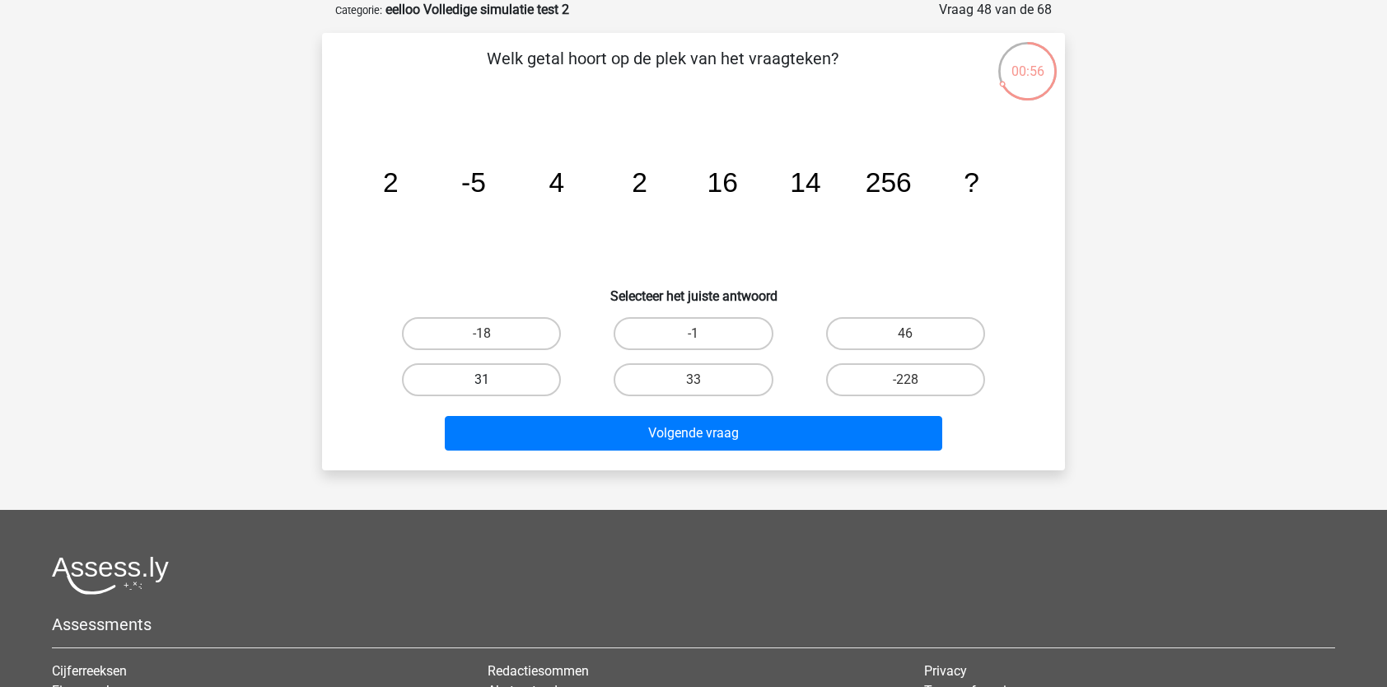
click at [516, 380] on label "31" at bounding box center [481, 379] width 159 height 33
click at [492, 380] on input "31" at bounding box center [487, 385] width 11 height 11
radio input "true"
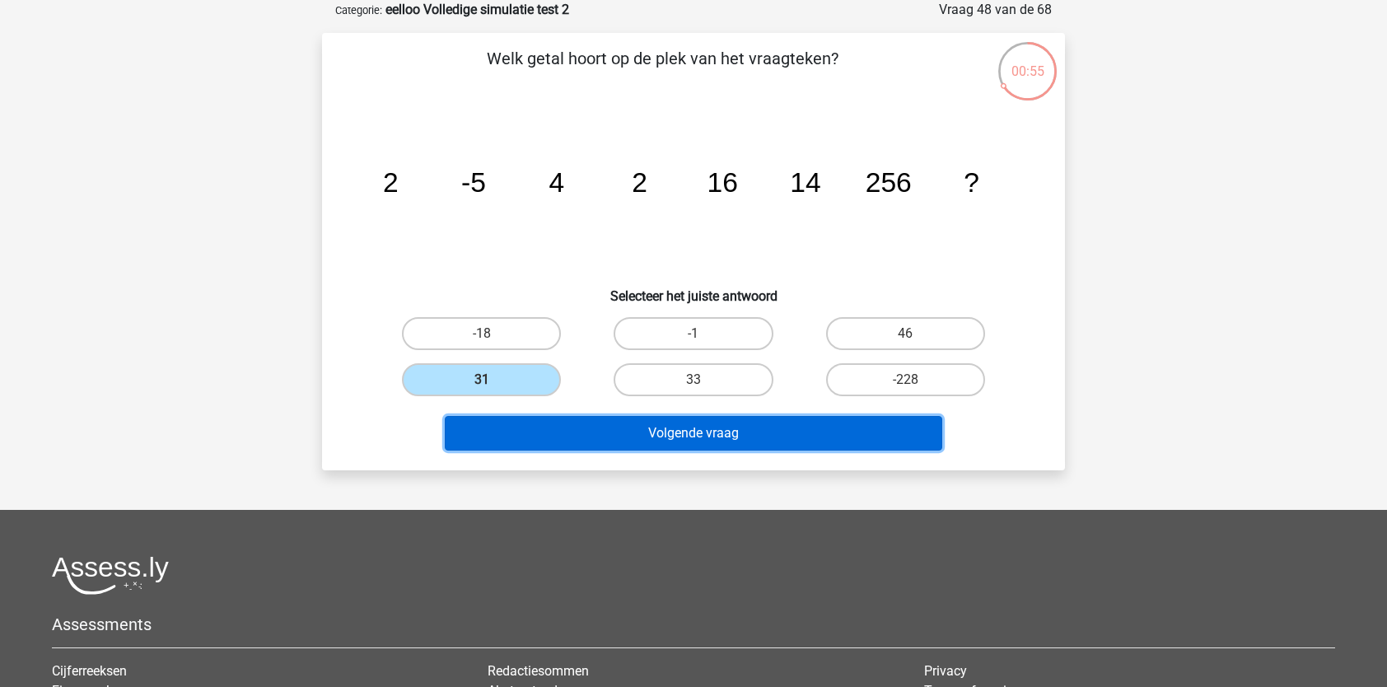
click at [518, 432] on button "Volgende vraag" at bounding box center [694, 433] width 498 height 35
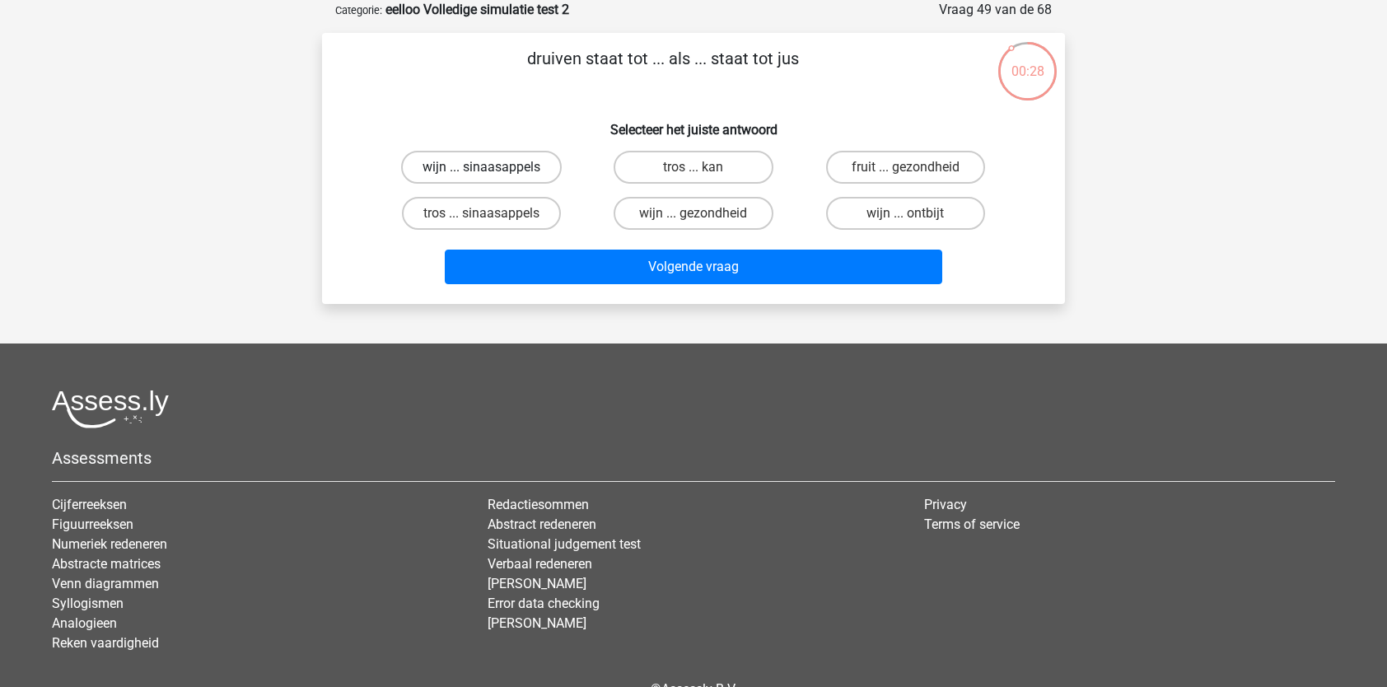
click at [514, 173] on label "wijn ... sinaasappels" at bounding box center [481, 167] width 161 height 33
click at [492, 173] on input "wijn ... sinaasappels" at bounding box center [487, 172] width 11 height 11
radio input "true"
click at [611, 241] on div "Volgende vraag" at bounding box center [693, 263] width 690 height 54
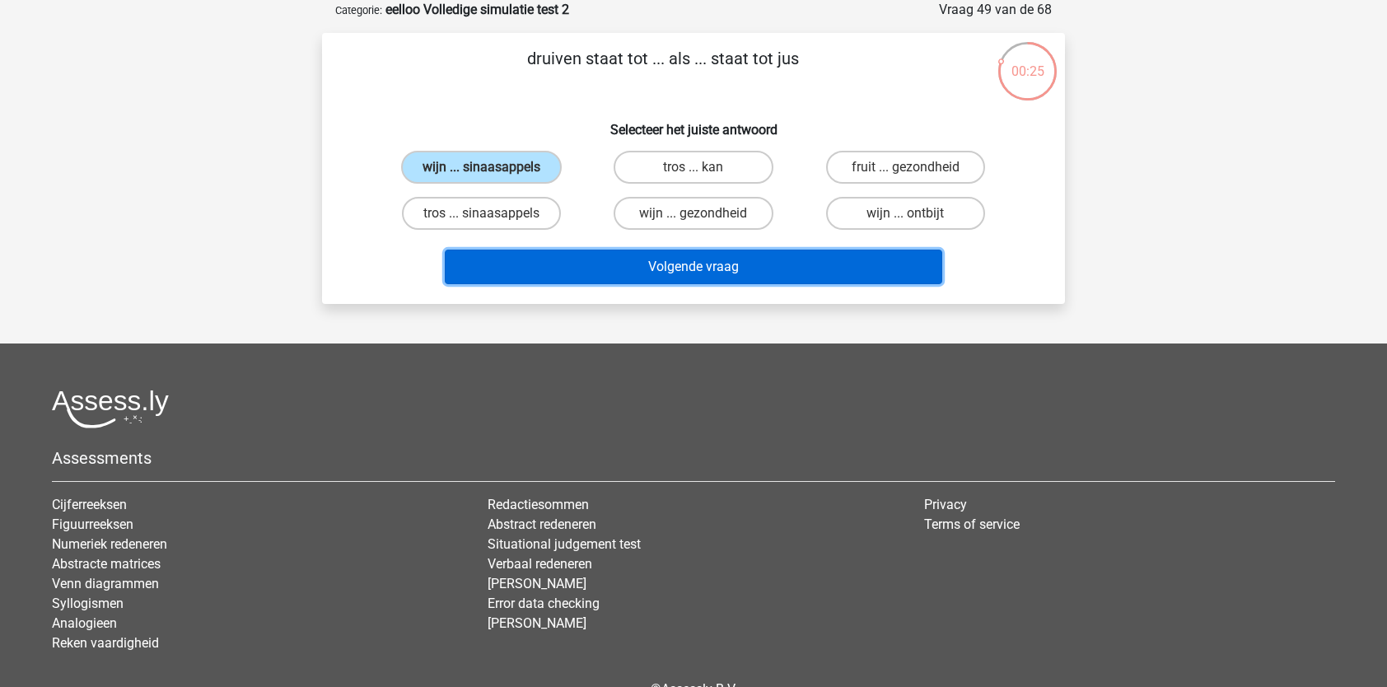
click at [608, 266] on button "Volgende vraag" at bounding box center [694, 267] width 498 height 35
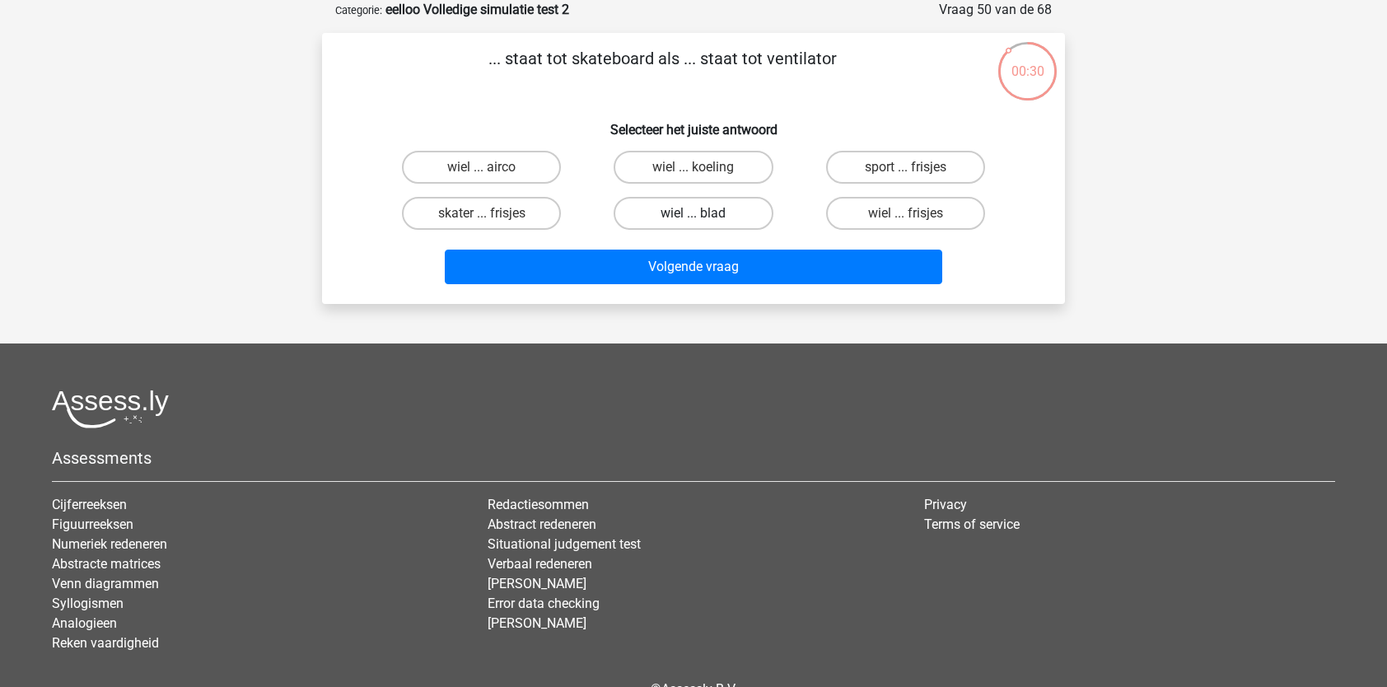
click at [721, 215] on label "wiel ... blad" at bounding box center [693, 213] width 159 height 33
click at [704, 215] on input "wiel ... blad" at bounding box center [698, 218] width 11 height 11
radio input "true"
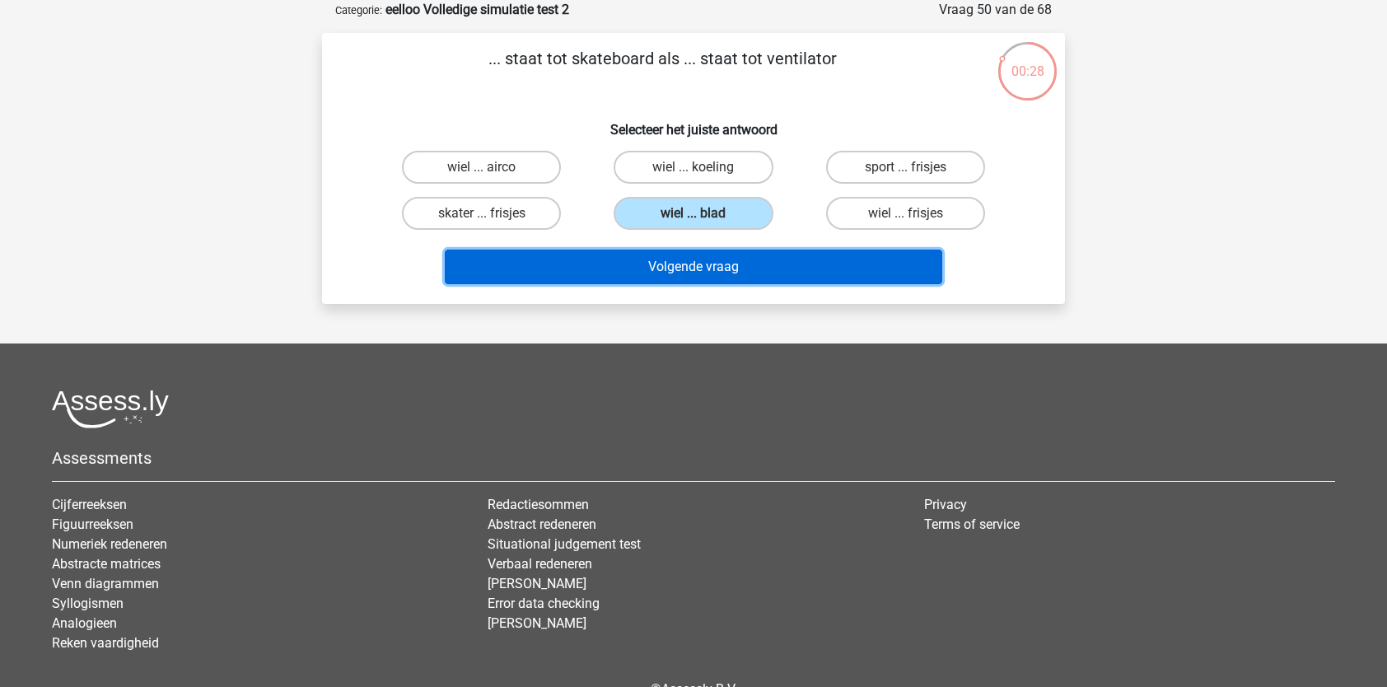
click at [699, 261] on button "Volgende vraag" at bounding box center [694, 267] width 498 height 35
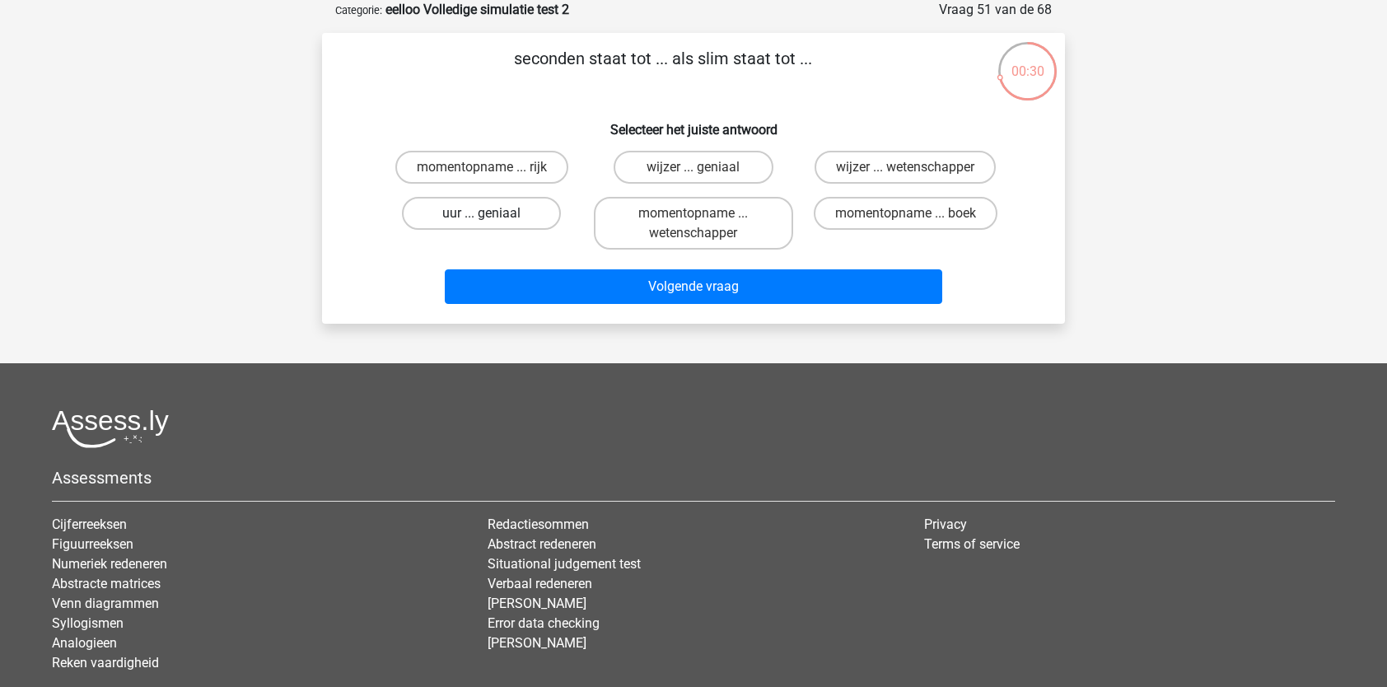
click at [523, 215] on label "uur ... geniaal" at bounding box center [481, 213] width 159 height 33
click at [492, 215] on input "uur ... geniaal" at bounding box center [487, 218] width 11 height 11
radio input "true"
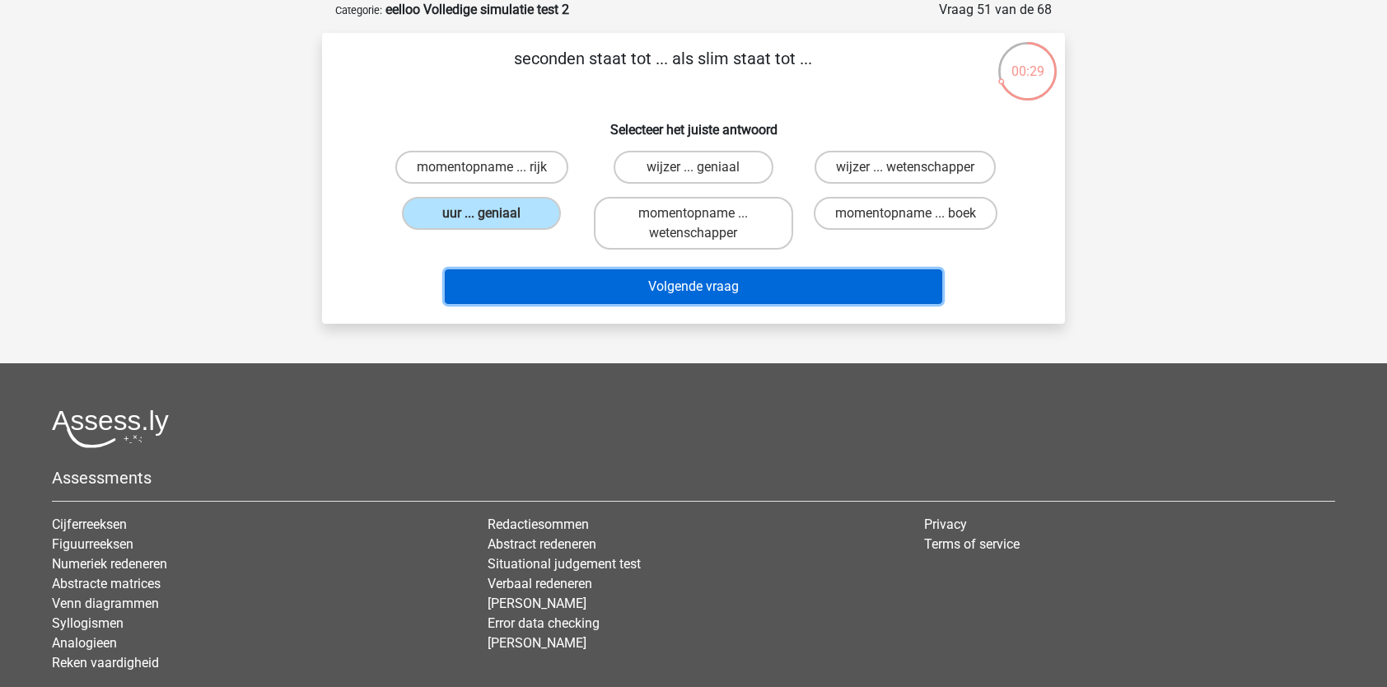
click at [527, 289] on button "Volgende vraag" at bounding box center [694, 286] width 498 height 35
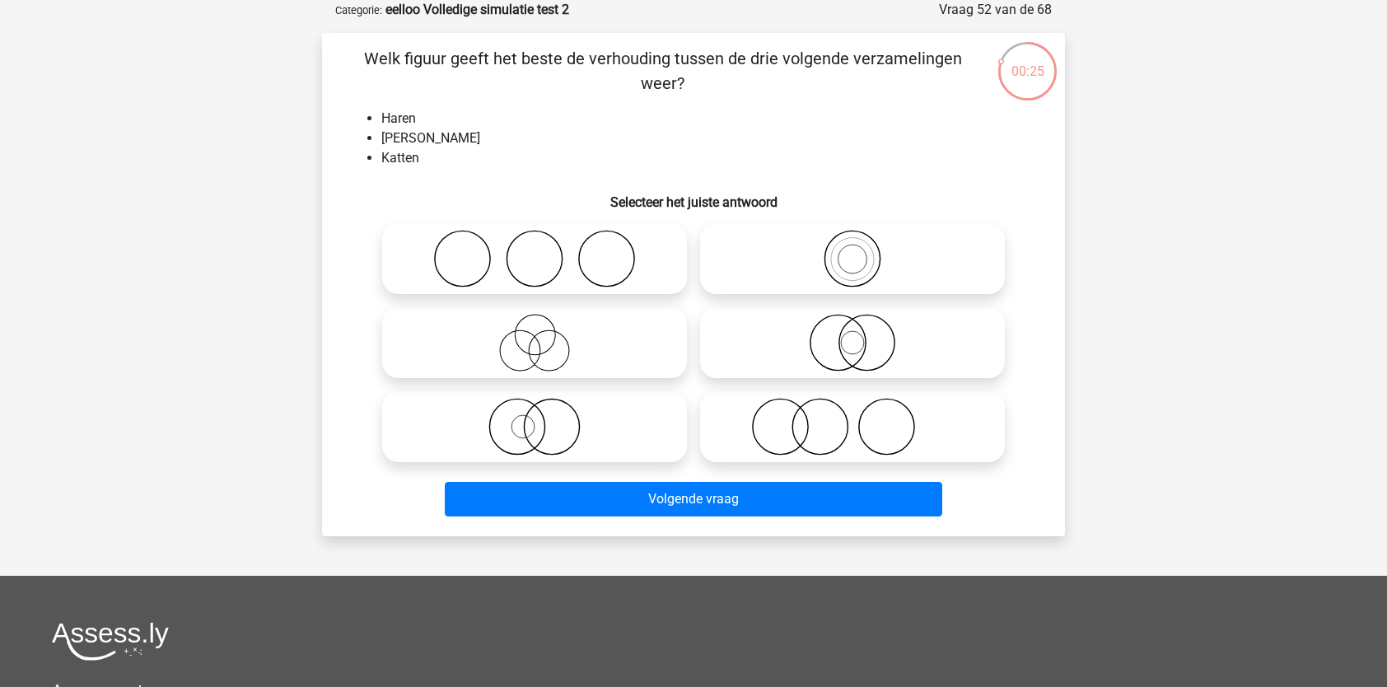
click at [751, 406] on icon at bounding box center [853, 427] width 292 height 58
click at [852, 408] on input "radio" at bounding box center [857, 413] width 11 height 11
radio input "true"
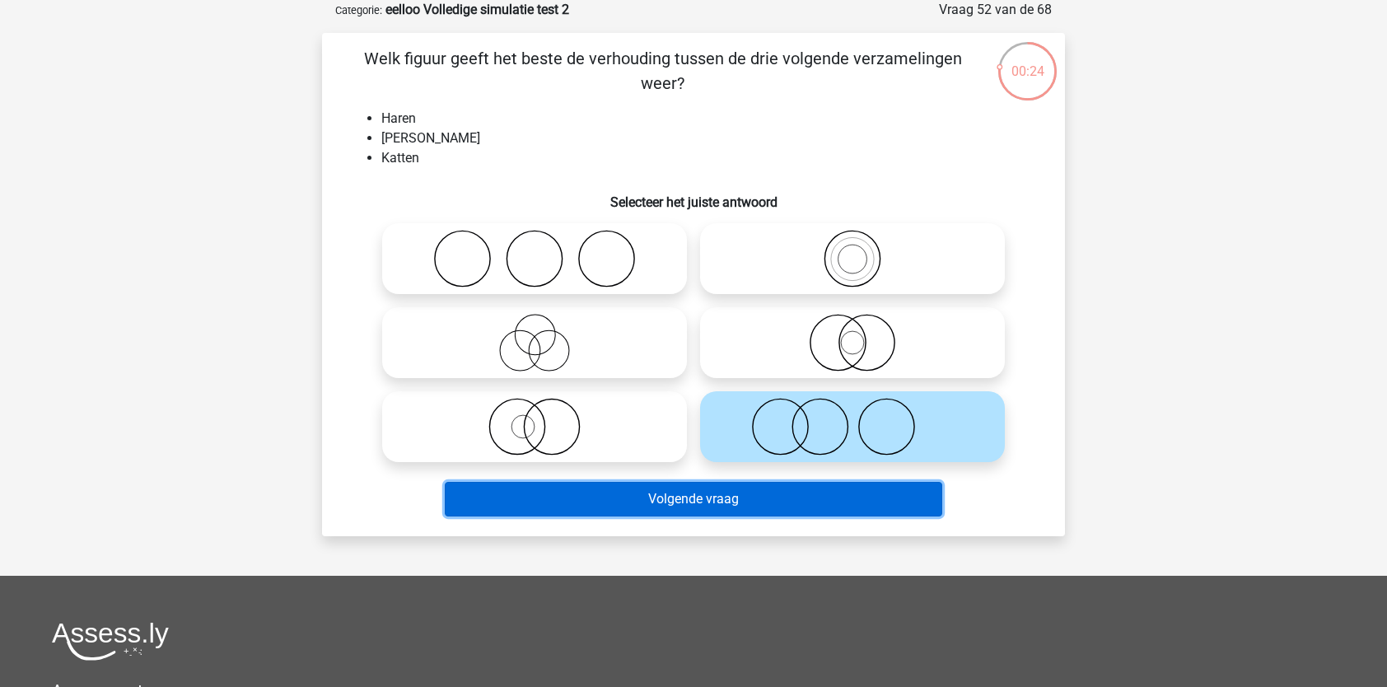
click at [726, 510] on button "Volgende vraag" at bounding box center [694, 499] width 498 height 35
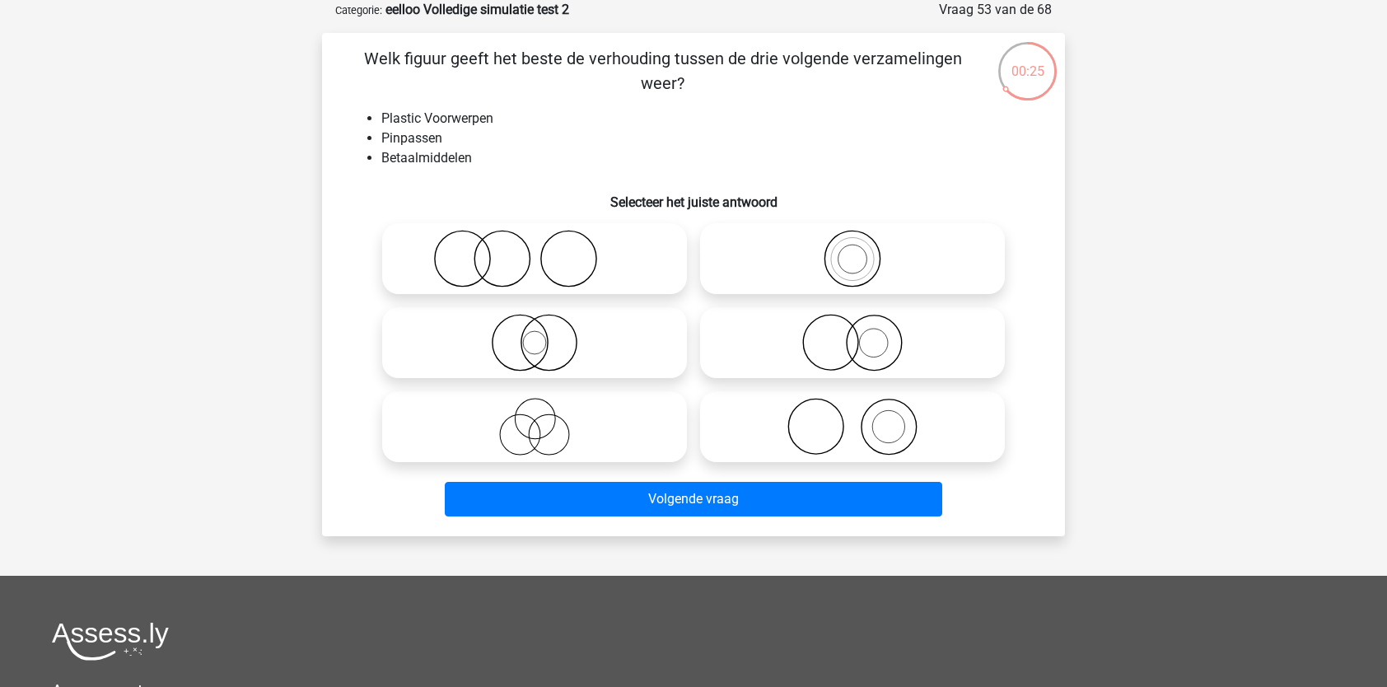
click at [522, 440] on icon at bounding box center [535, 427] width 292 height 58
click at [534, 418] on input "radio" at bounding box center [539, 413] width 11 height 11
radio input "true"
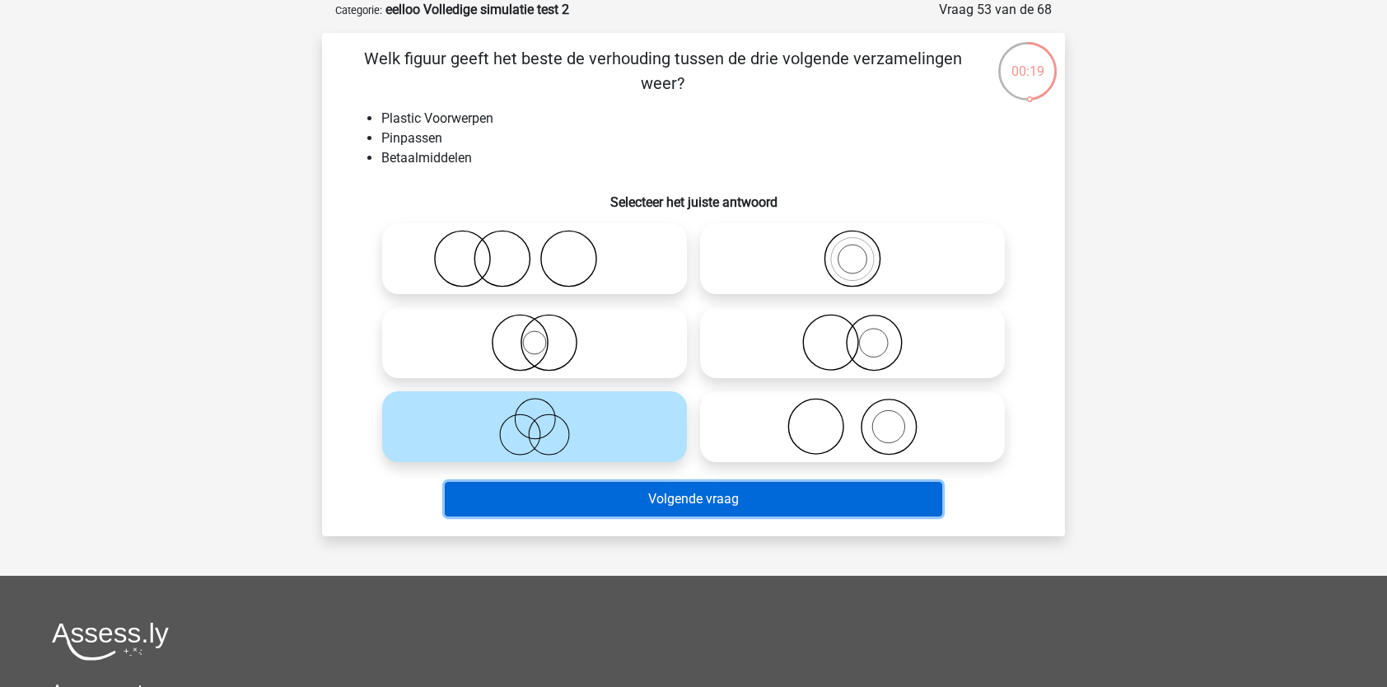
click at [636, 502] on button "Volgende vraag" at bounding box center [694, 499] width 498 height 35
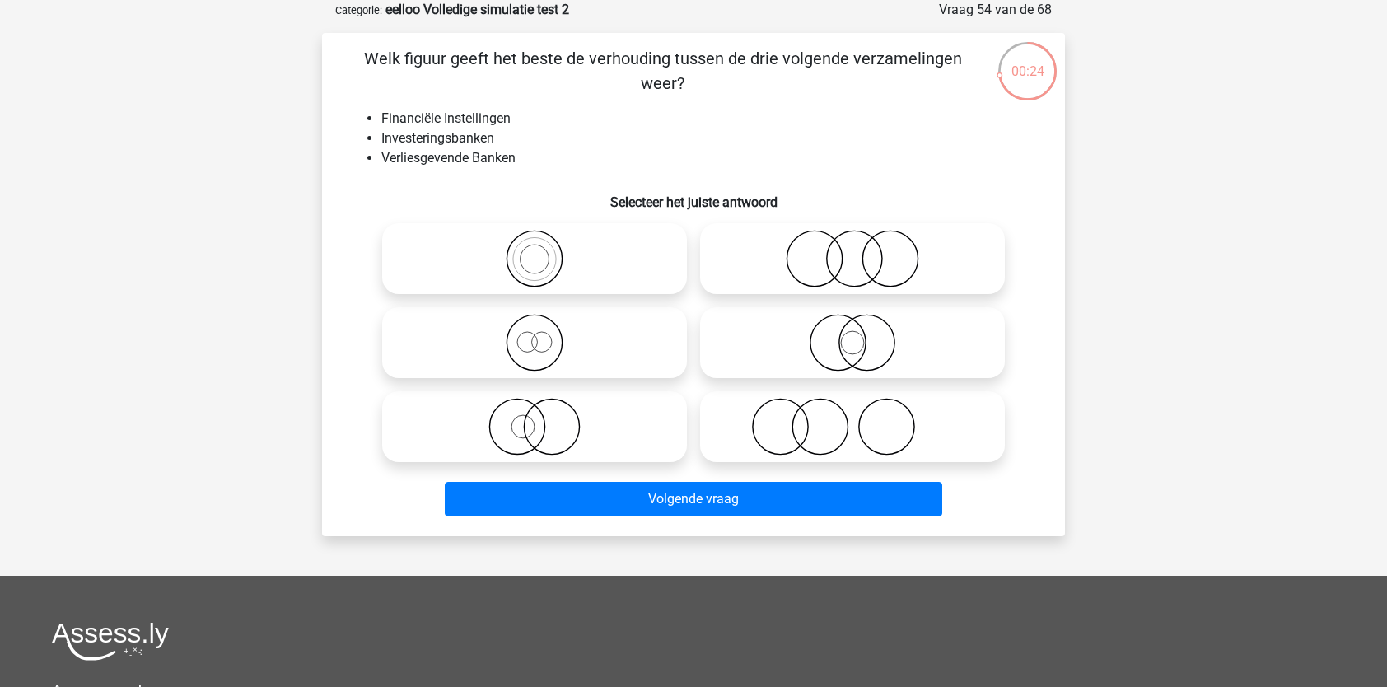
click at [585, 351] on icon at bounding box center [535, 343] width 292 height 58
click at [545, 334] on input "radio" at bounding box center [539, 329] width 11 height 11
radio input "true"
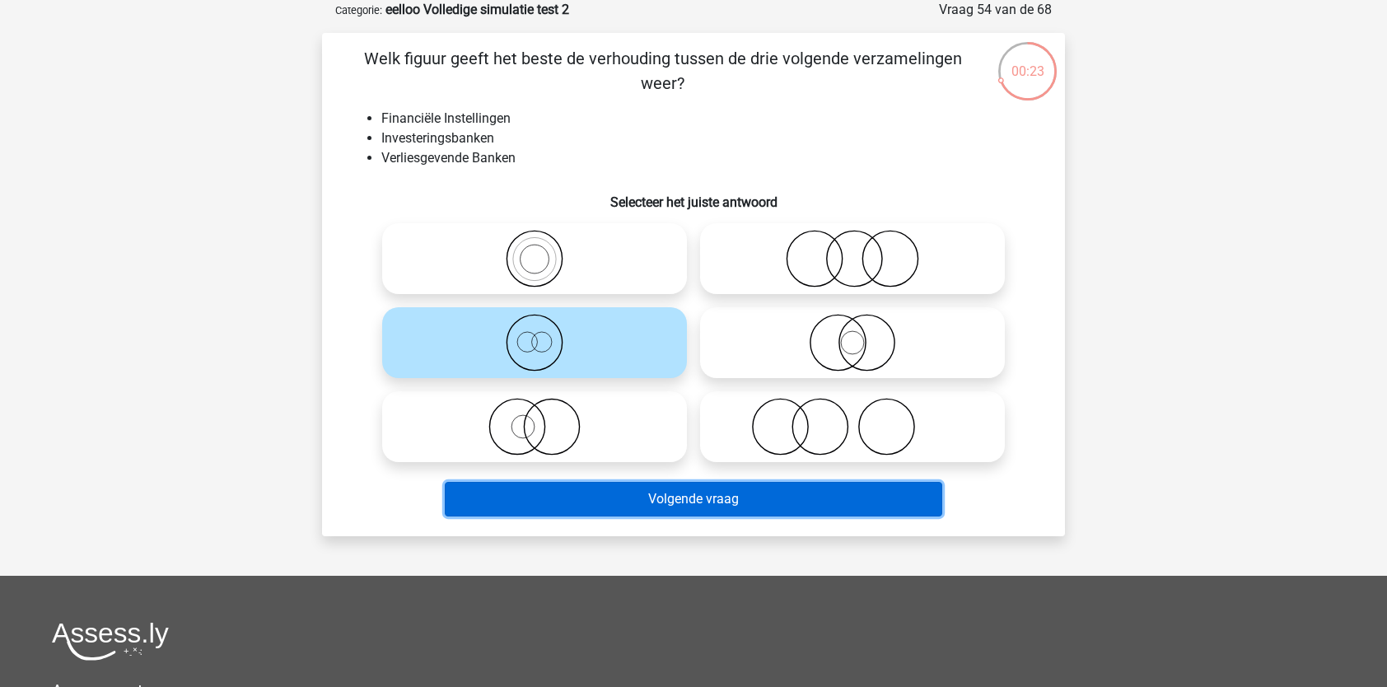
click at [586, 511] on button "Volgende vraag" at bounding box center [694, 499] width 498 height 35
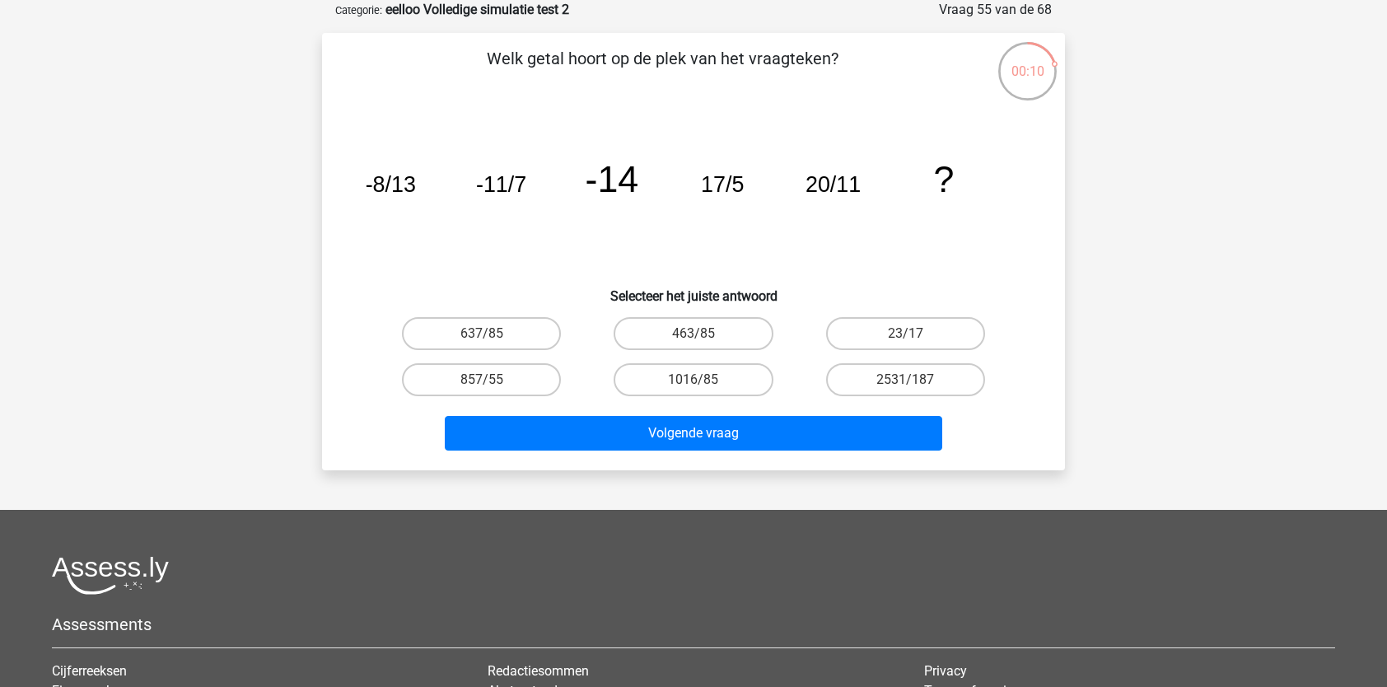
click at [906, 334] on input "23/17" at bounding box center [910, 339] width 11 height 11
radio input "true"
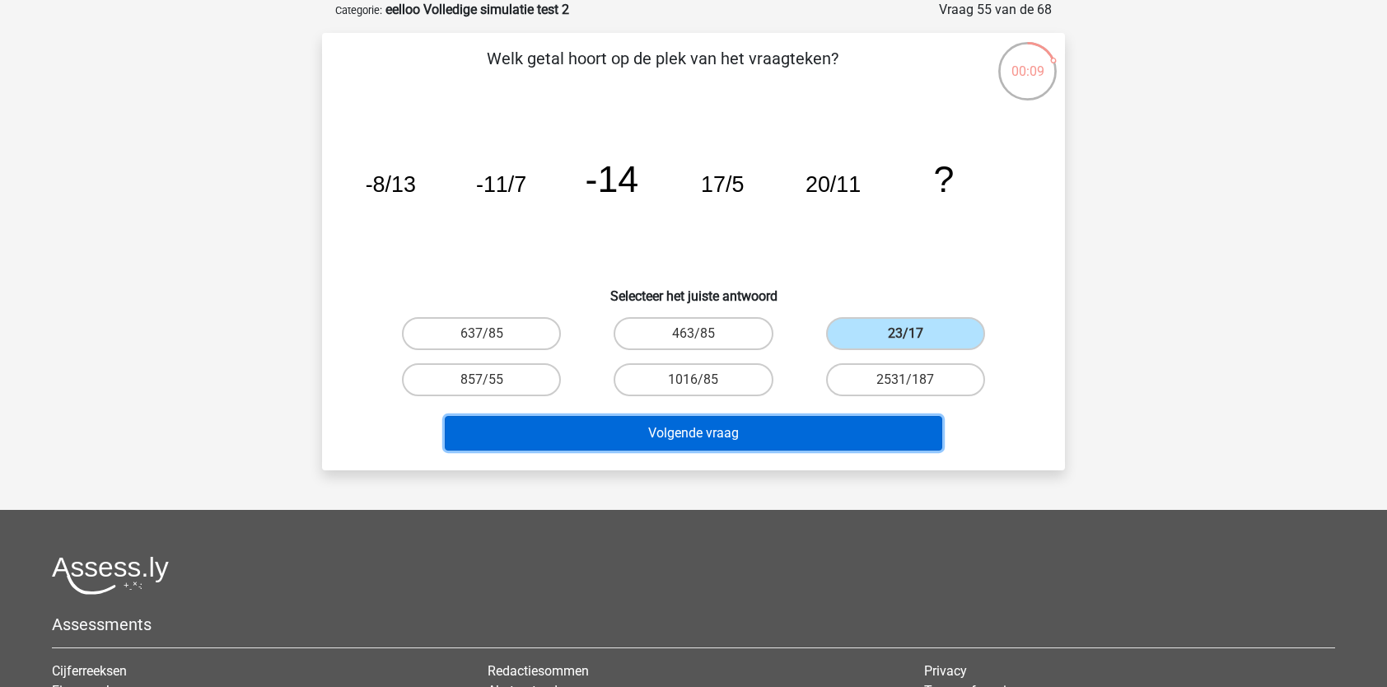
click at [826, 440] on button "Volgende vraag" at bounding box center [694, 433] width 498 height 35
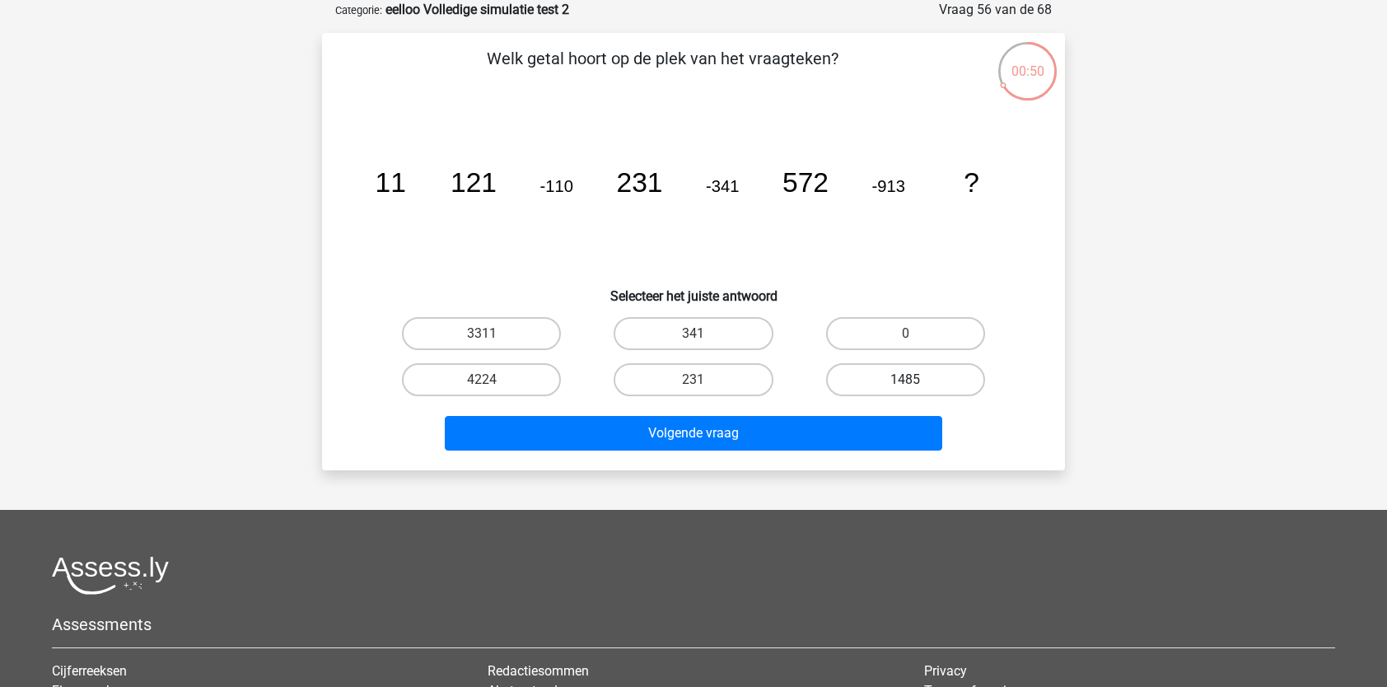
click at [875, 369] on label "1485" at bounding box center [905, 379] width 159 height 33
click at [905, 380] on input "1485" at bounding box center [910, 385] width 11 height 11
radio input "true"
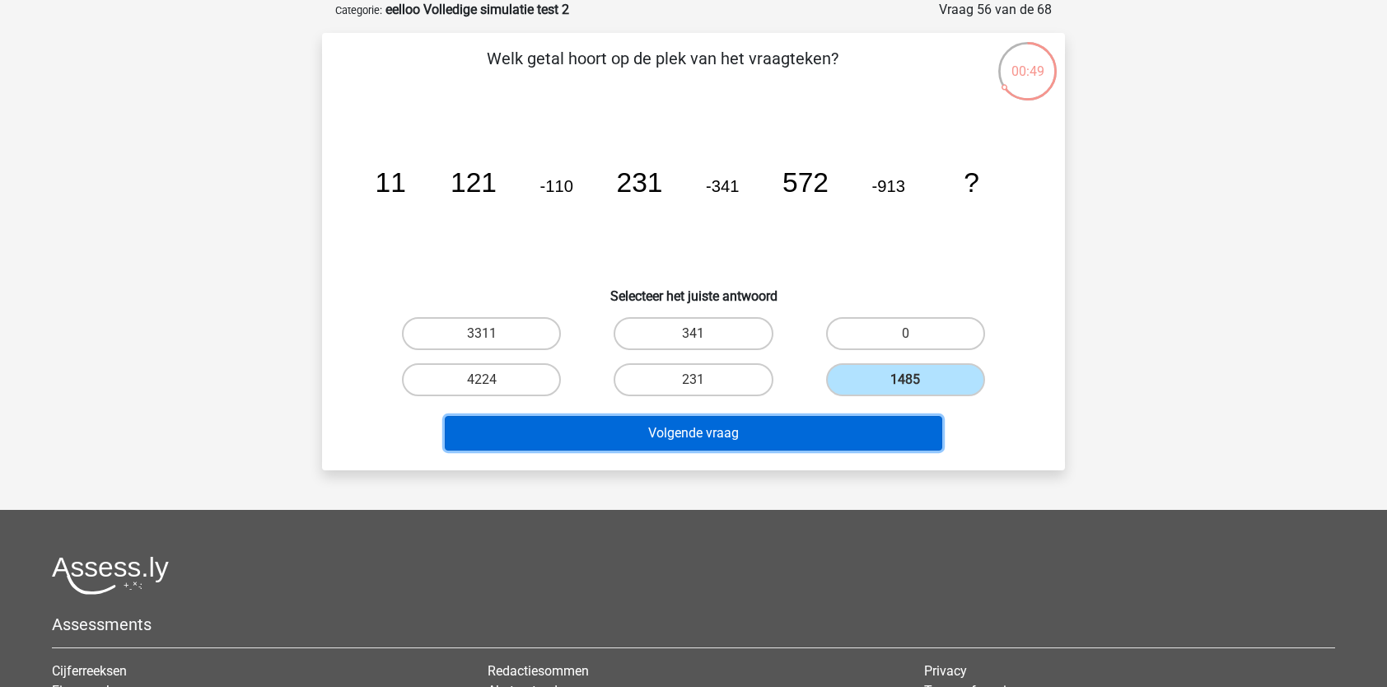
click at [822, 432] on button "Volgende vraag" at bounding box center [694, 433] width 498 height 35
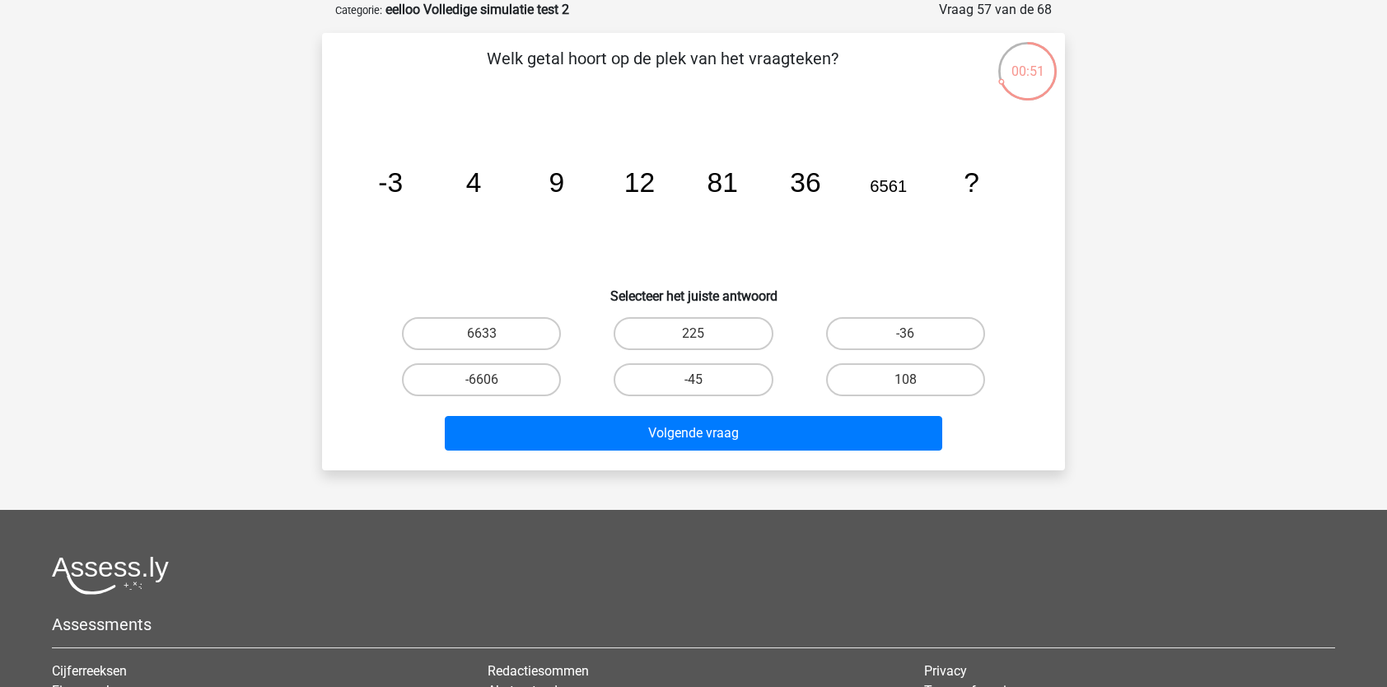
click at [905, 386] on input "108" at bounding box center [910, 385] width 11 height 11
radio input "true"
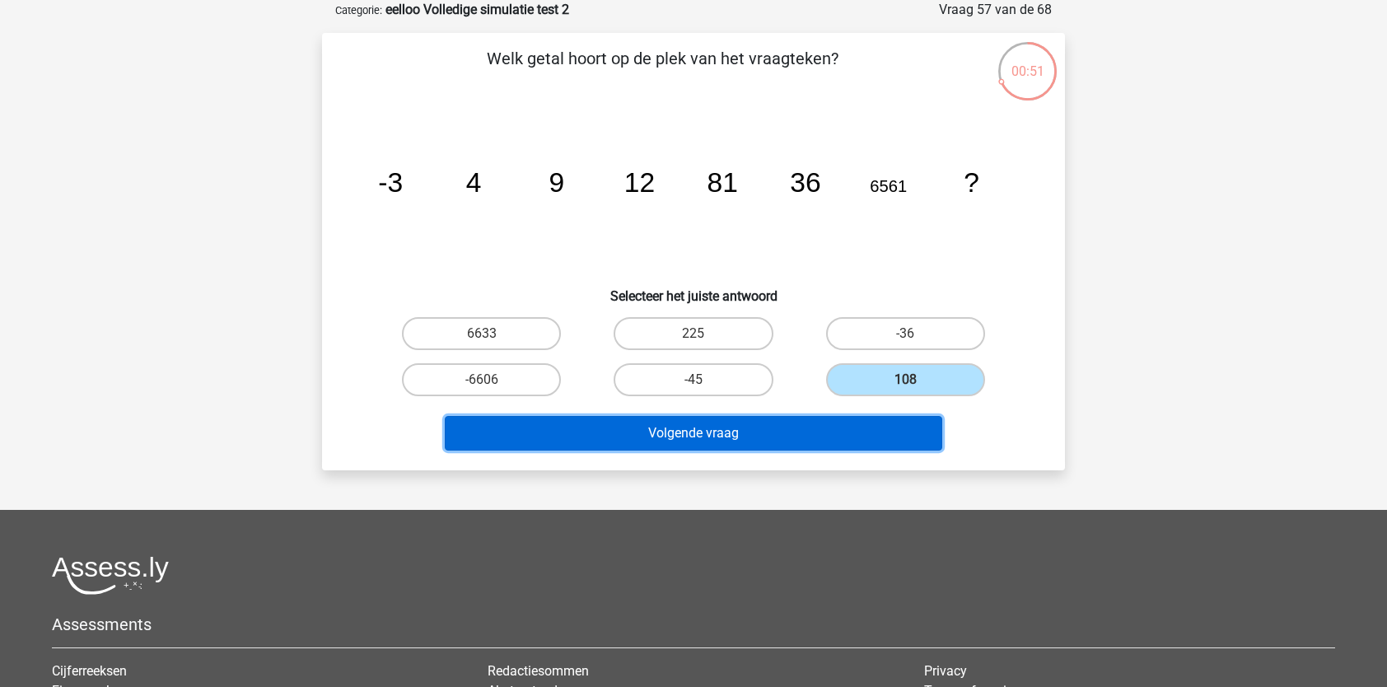
click at [856, 433] on button "Volgende vraag" at bounding box center [694, 433] width 498 height 35
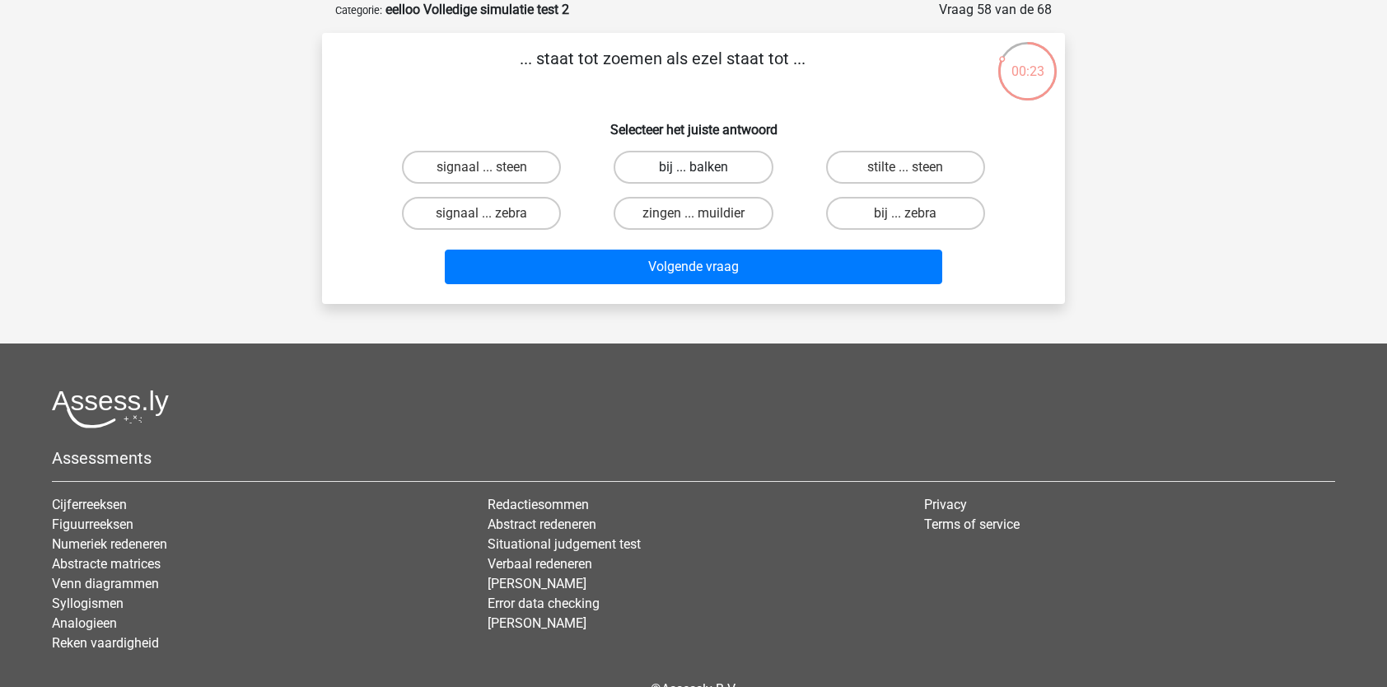
click at [665, 176] on label "bij ... balken" at bounding box center [693, 167] width 159 height 33
click at [693, 176] on input "bij ... balken" at bounding box center [698, 172] width 11 height 11
radio input "true"
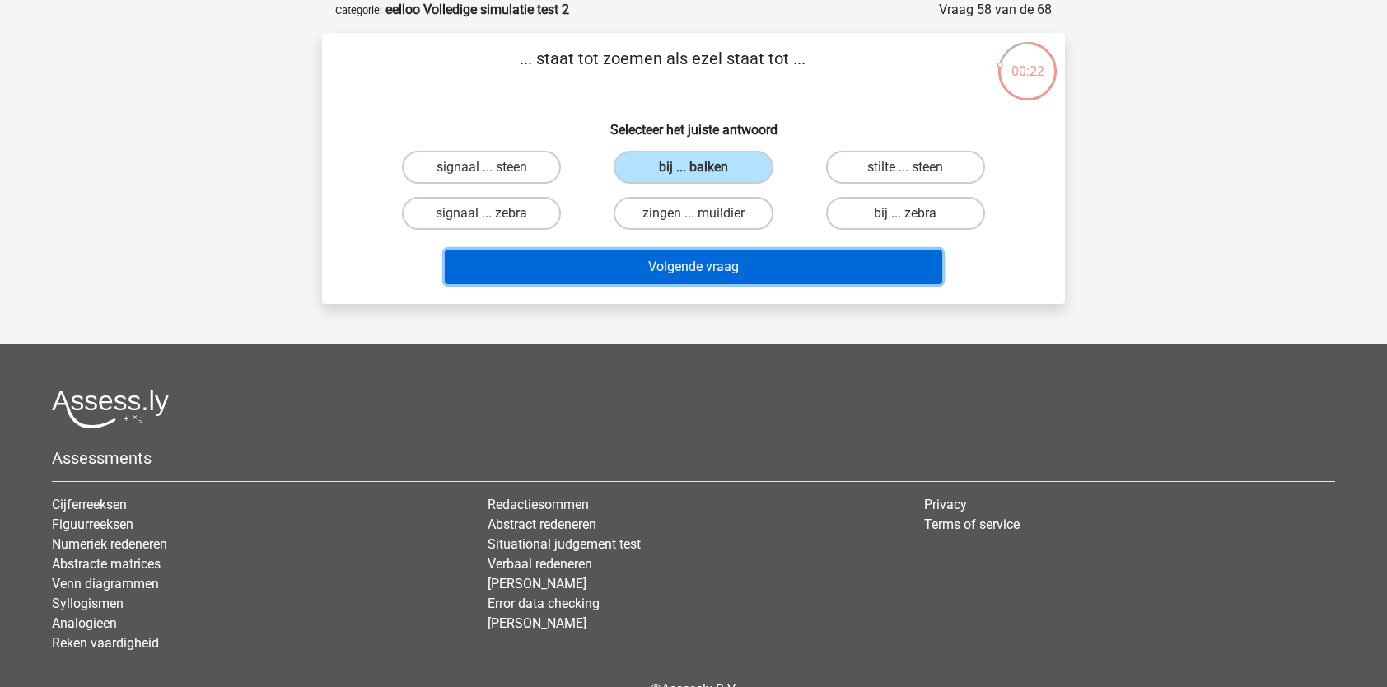
click at [667, 272] on button "Volgende vraag" at bounding box center [694, 267] width 498 height 35
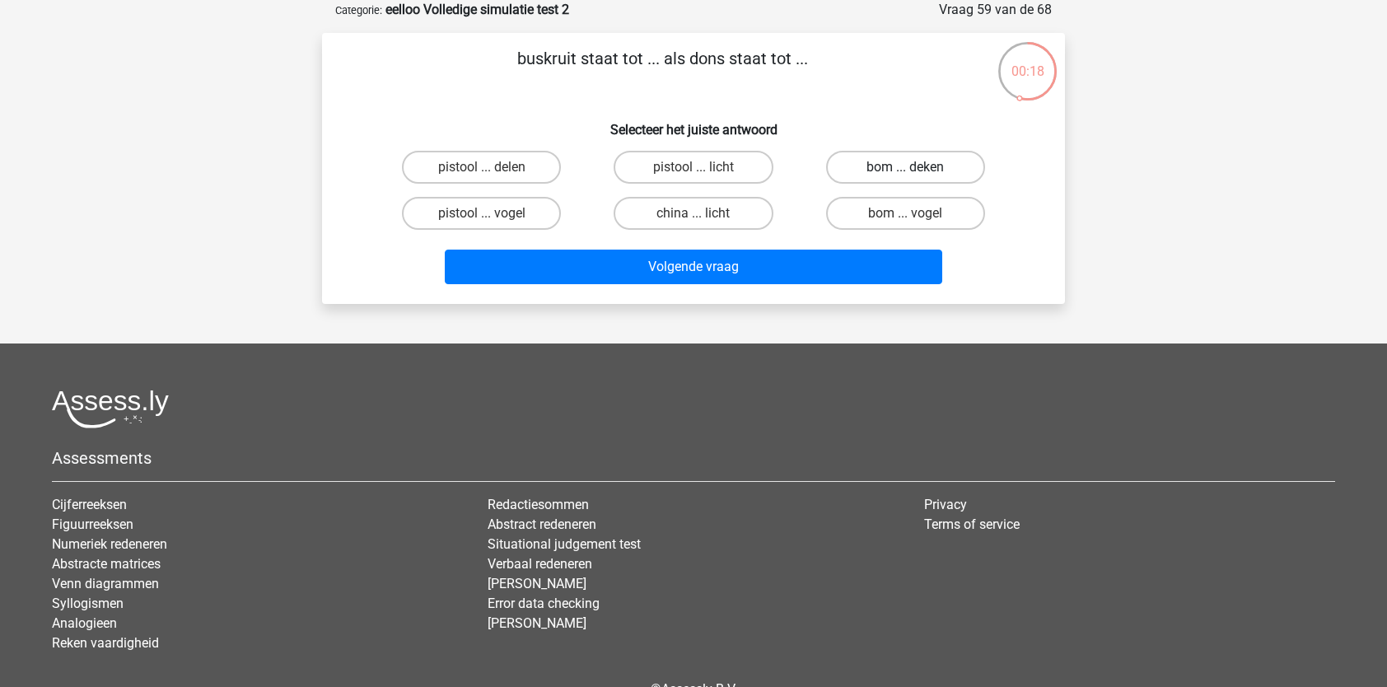
click at [869, 168] on label "bom ... deken" at bounding box center [905, 167] width 159 height 33
click at [905, 168] on input "bom ... deken" at bounding box center [910, 172] width 11 height 11
radio input "true"
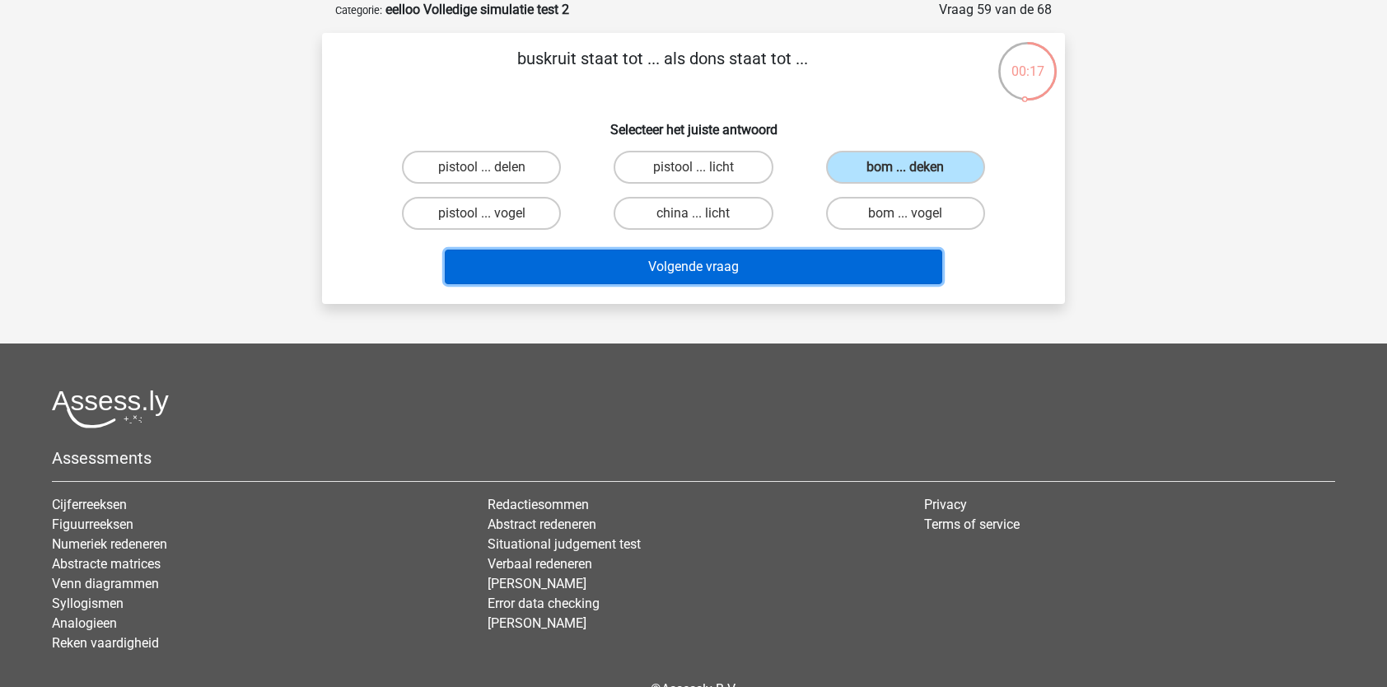
click at [810, 271] on button "Volgende vraag" at bounding box center [694, 267] width 498 height 35
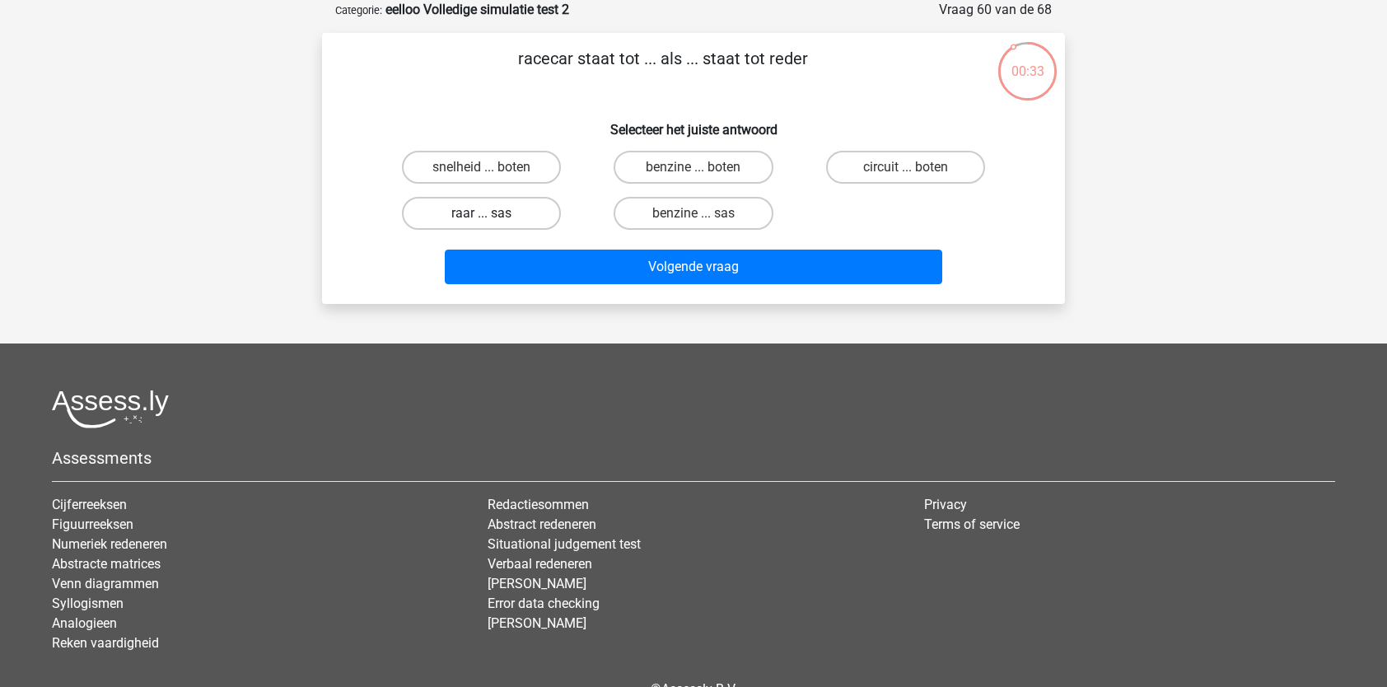
click at [520, 217] on label "raar ... sas" at bounding box center [481, 213] width 159 height 33
click at [492, 217] on input "raar ... sas" at bounding box center [487, 218] width 11 height 11
radio input "true"
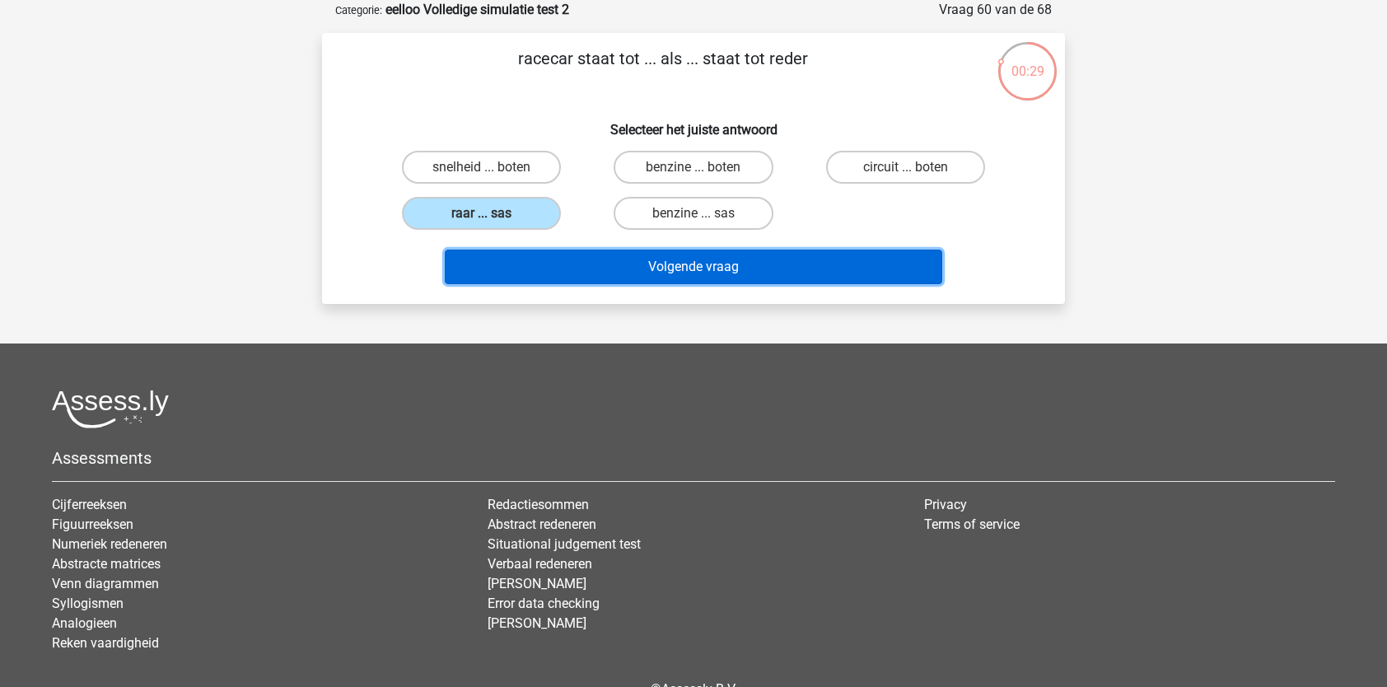
click at [724, 275] on button "Volgende vraag" at bounding box center [694, 267] width 498 height 35
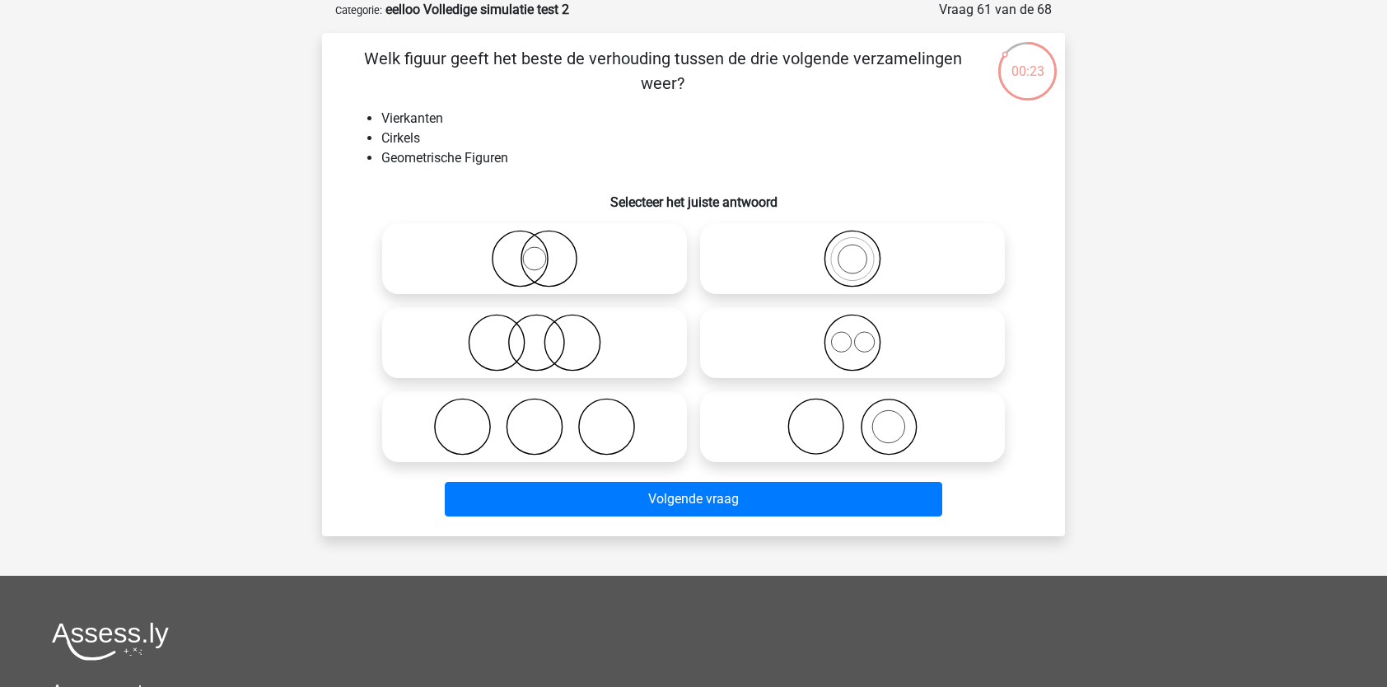
click at [794, 322] on icon at bounding box center [853, 343] width 292 height 58
click at [852, 324] on input "radio" at bounding box center [857, 329] width 11 height 11
radio input "true"
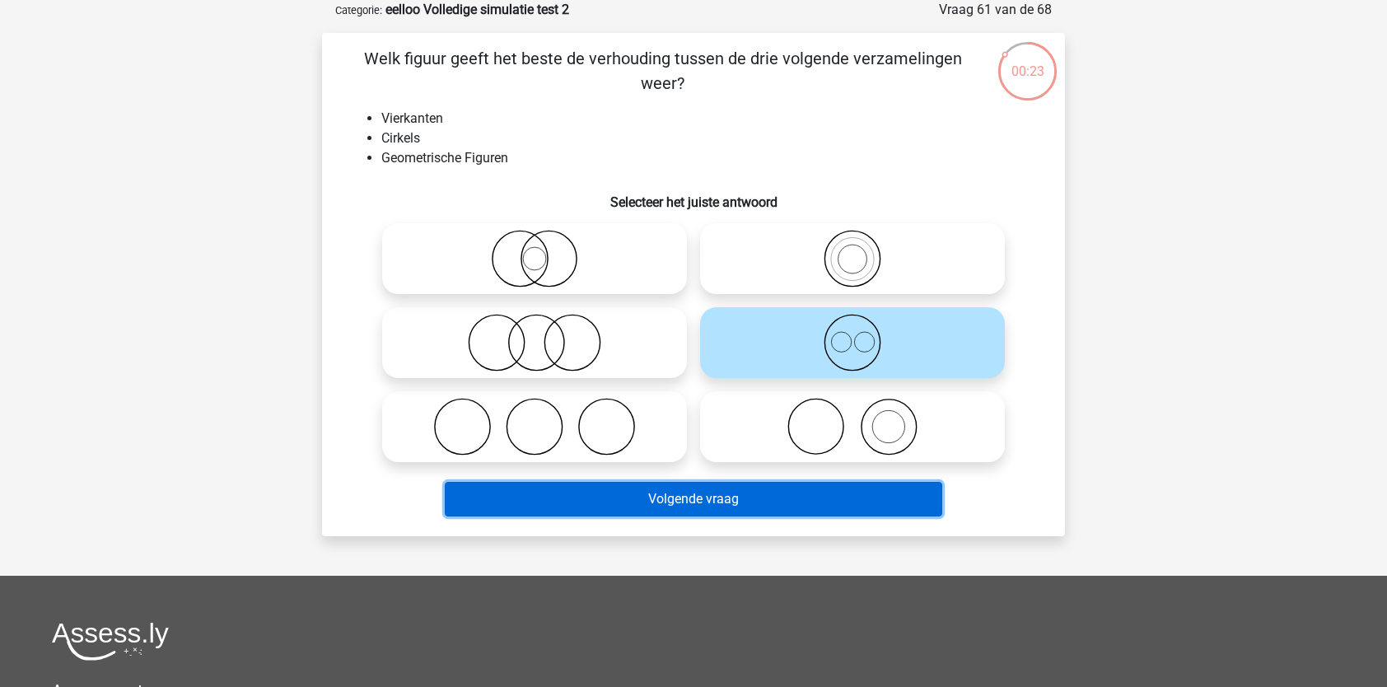
click at [741, 492] on button "Volgende vraag" at bounding box center [694, 499] width 498 height 35
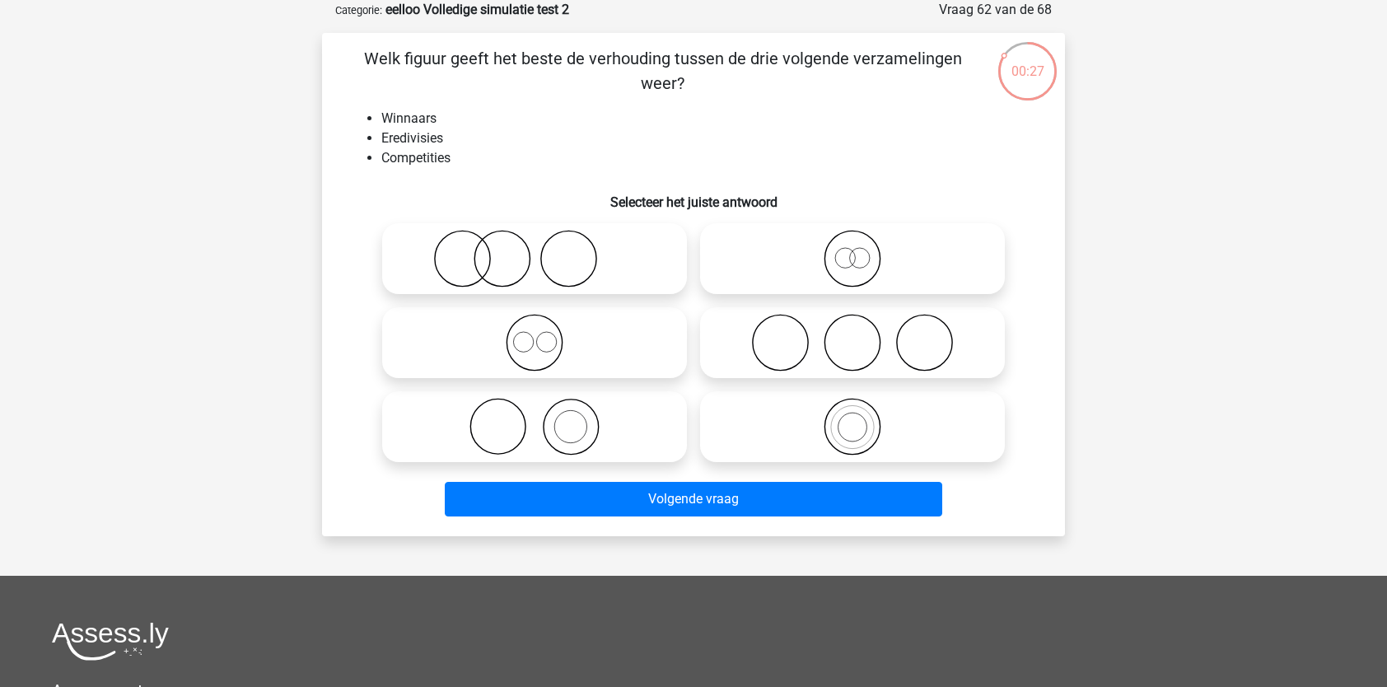
click at [607, 425] on icon at bounding box center [535, 427] width 292 height 58
click at [545, 418] on input "radio" at bounding box center [539, 413] width 11 height 11
radio input "true"
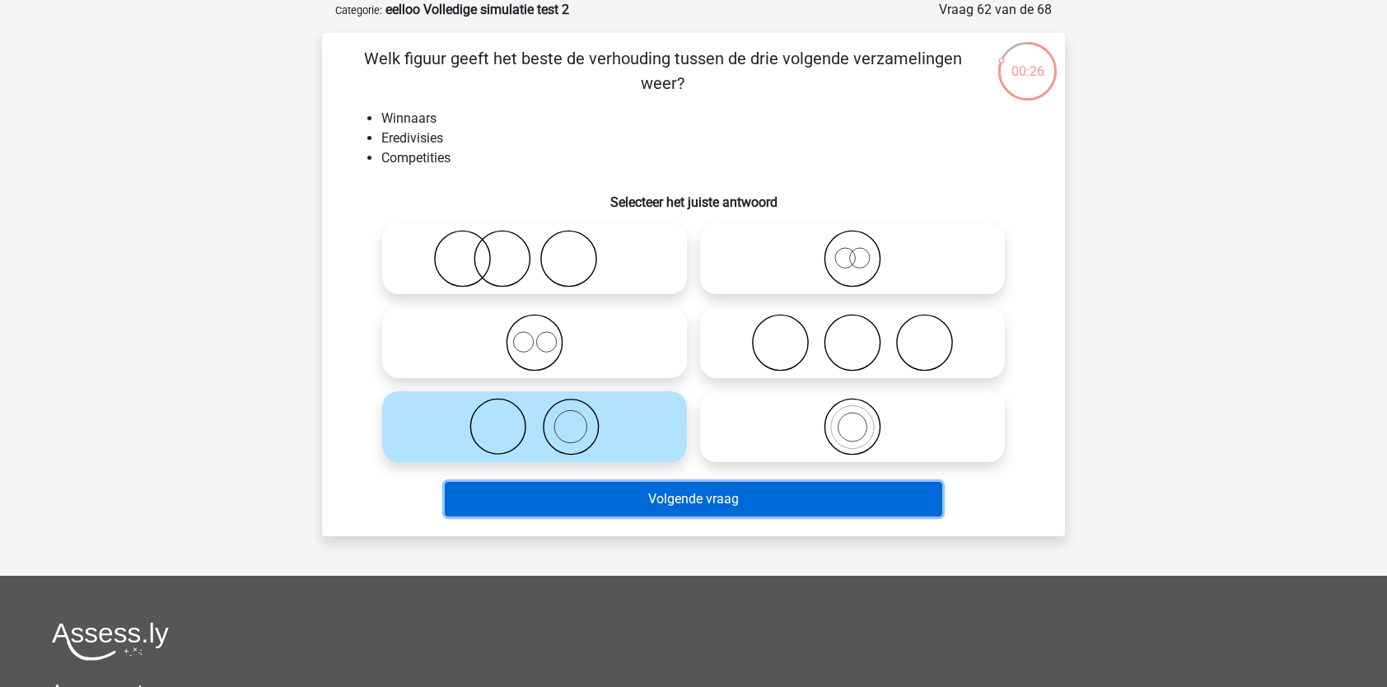
click at [637, 515] on button "Volgende vraag" at bounding box center [694, 499] width 498 height 35
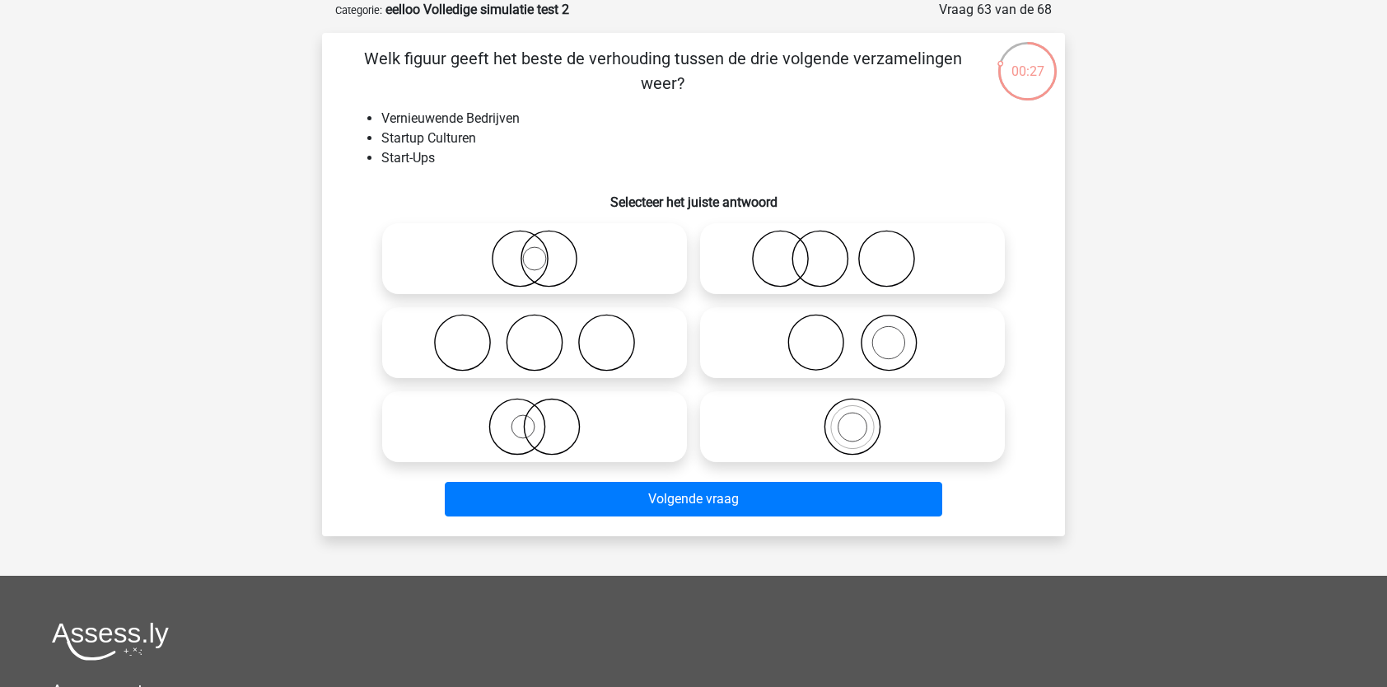
click at [906, 276] on icon at bounding box center [853, 259] width 292 height 58
click at [863, 250] on input "radio" at bounding box center [857, 245] width 11 height 11
radio input "true"
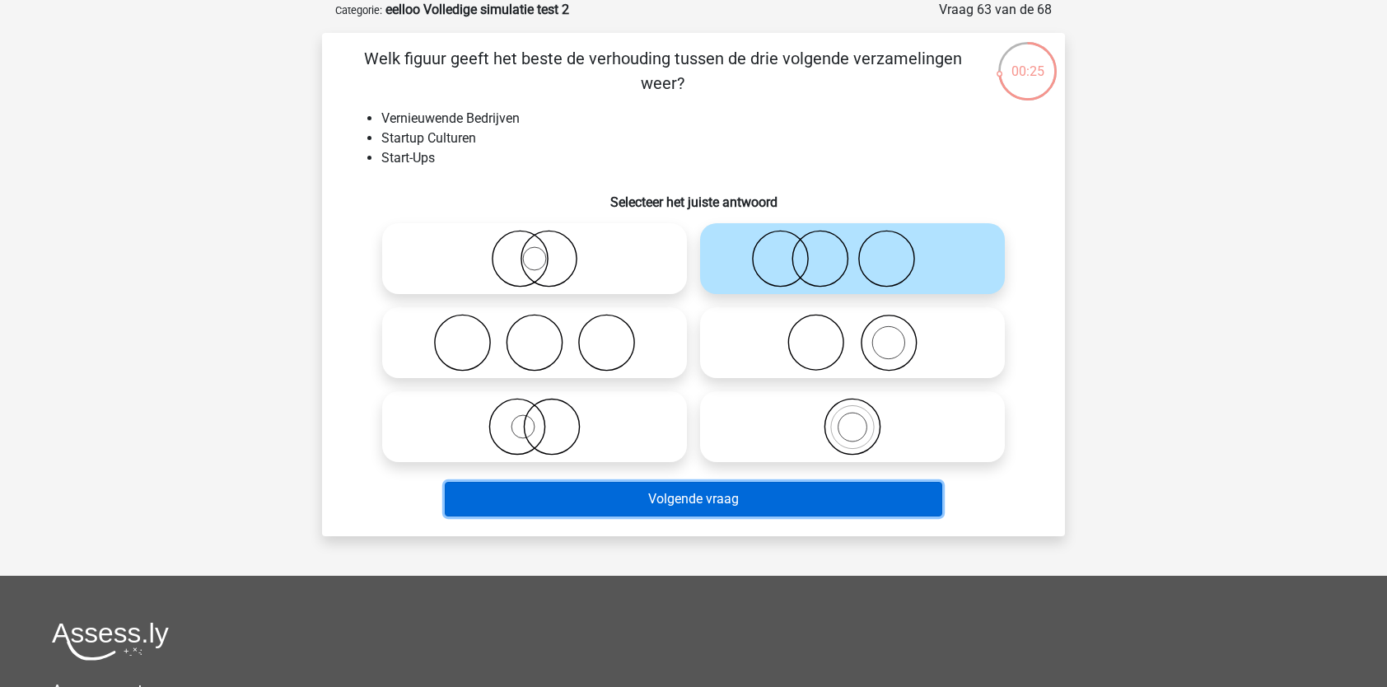
click at [725, 508] on button "Volgende vraag" at bounding box center [694, 499] width 498 height 35
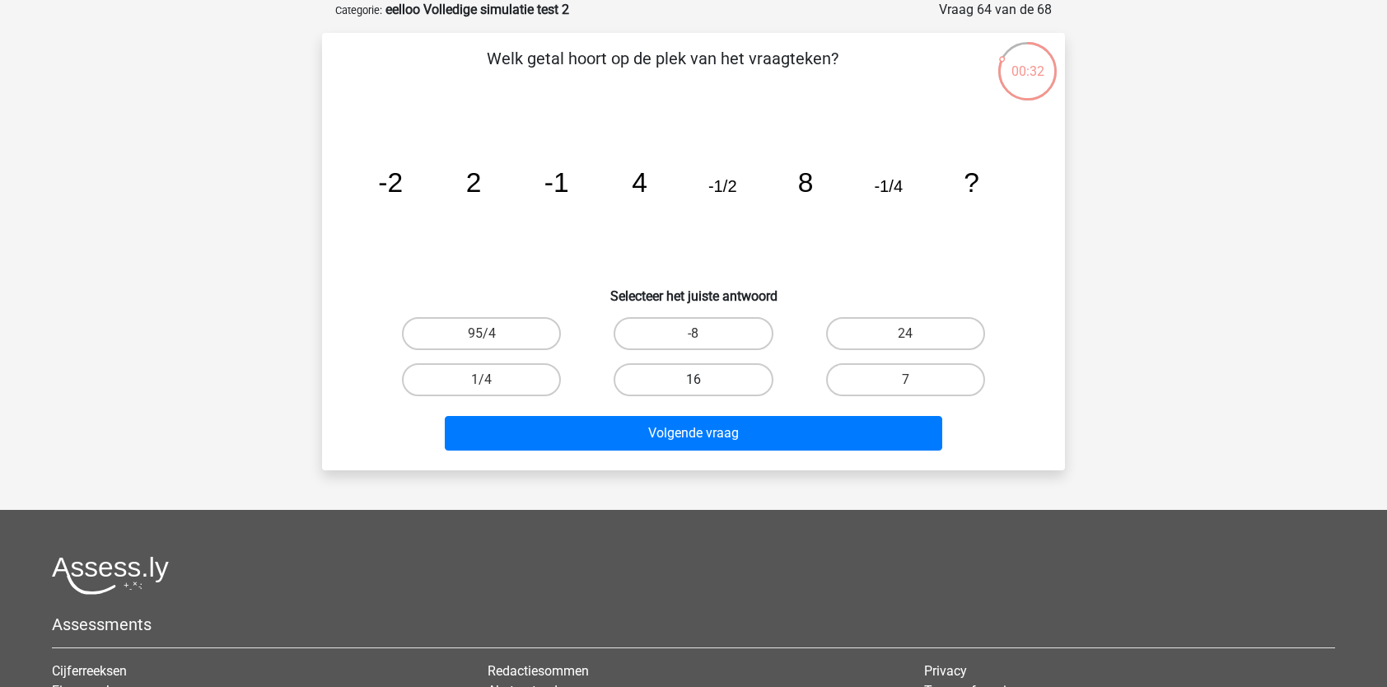
click at [707, 376] on label "16" at bounding box center [693, 379] width 159 height 33
click at [704, 380] on input "16" at bounding box center [698, 385] width 11 height 11
radio input "true"
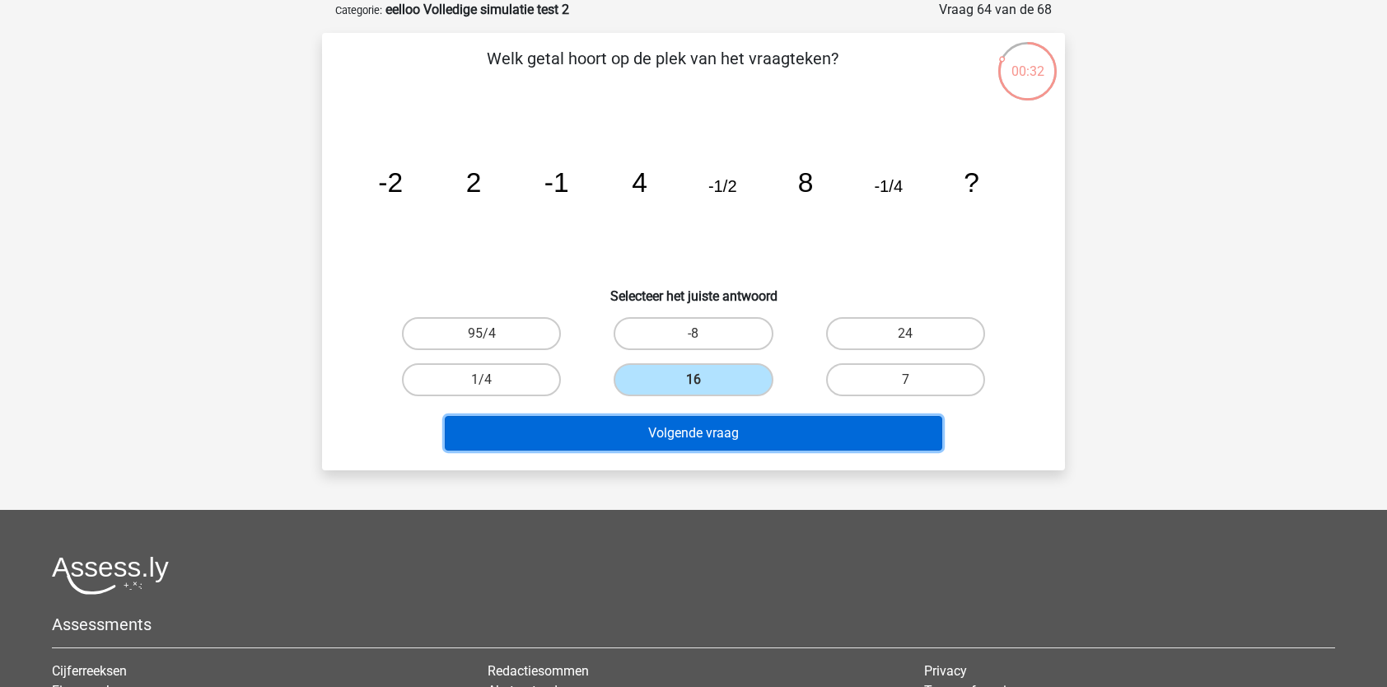
click at [701, 437] on button "Volgende vraag" at bounding box center [694, 433] width 498 height 35
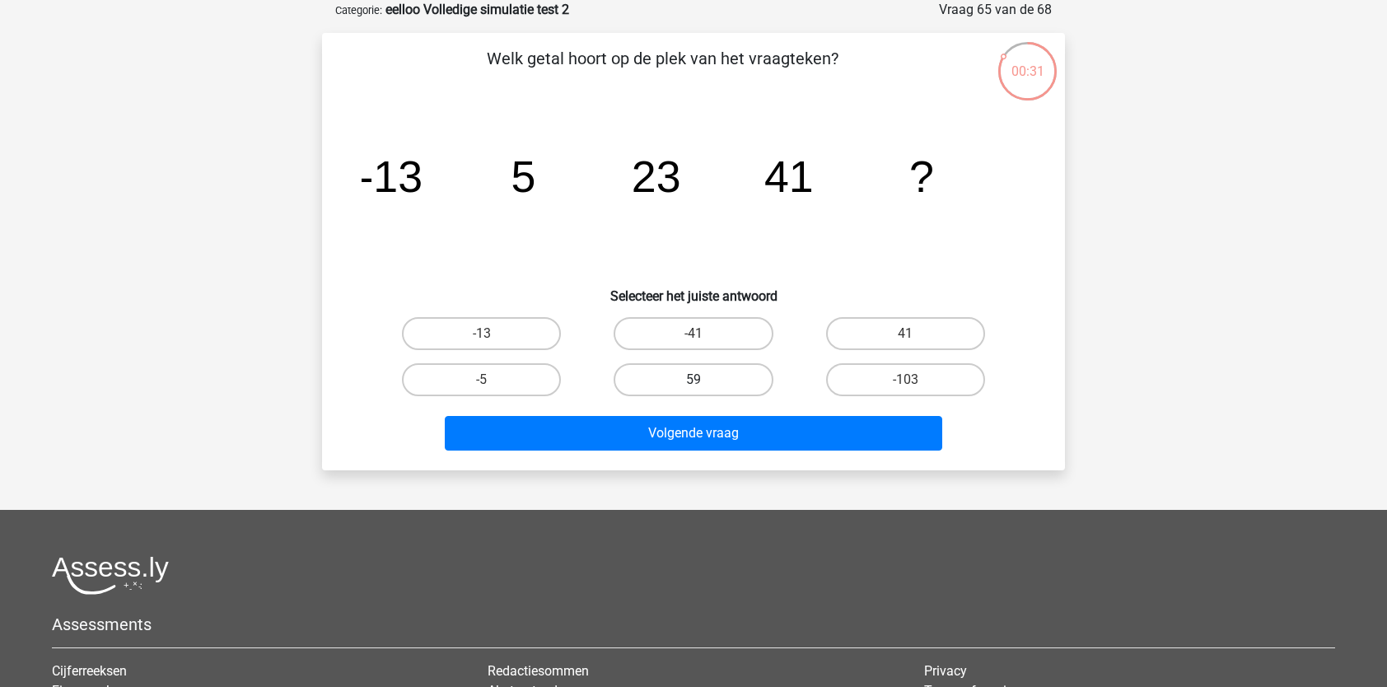
click at [689, 380] on label "59" at bounding box center [693, 379] width 159 height 33
click at [693, 380] on input "59" at bounding box center [698, 385] width 11 height 11
radio input "true"
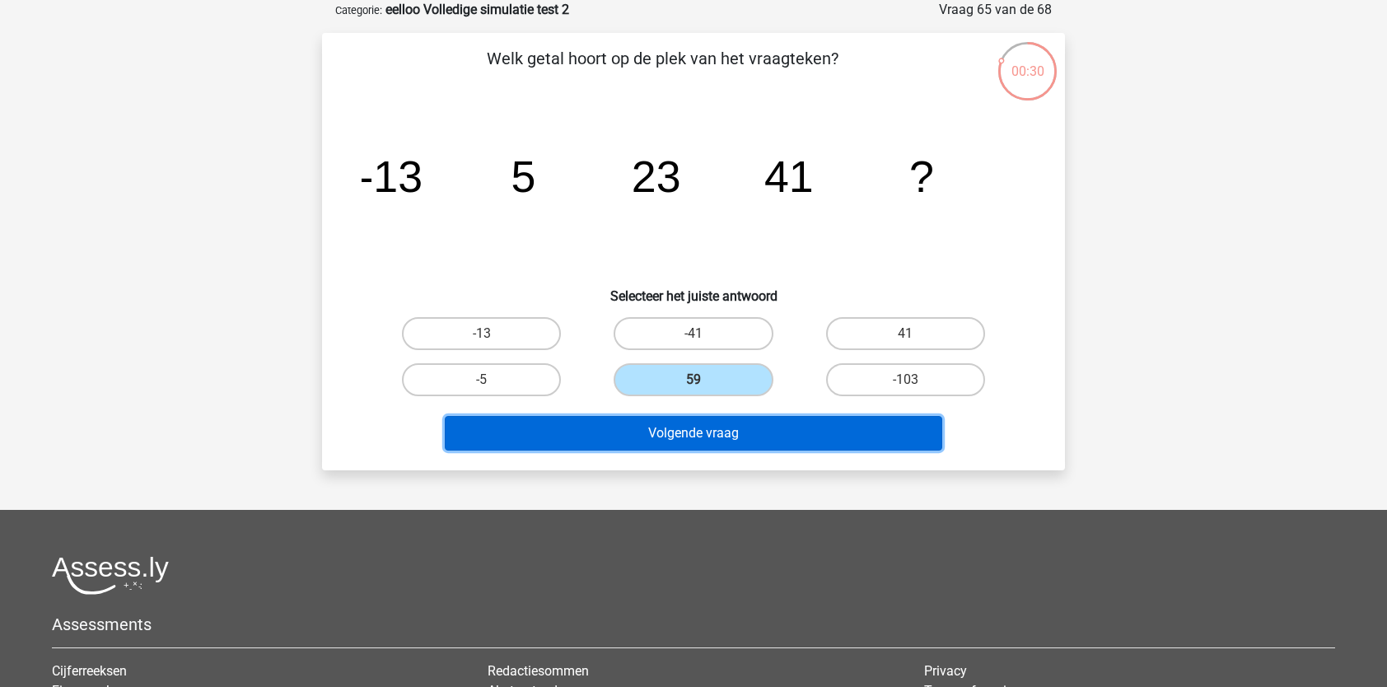
click at [677, 449] on button "Volgende vraag" at bounding box center [694, 433] width 498 height 35
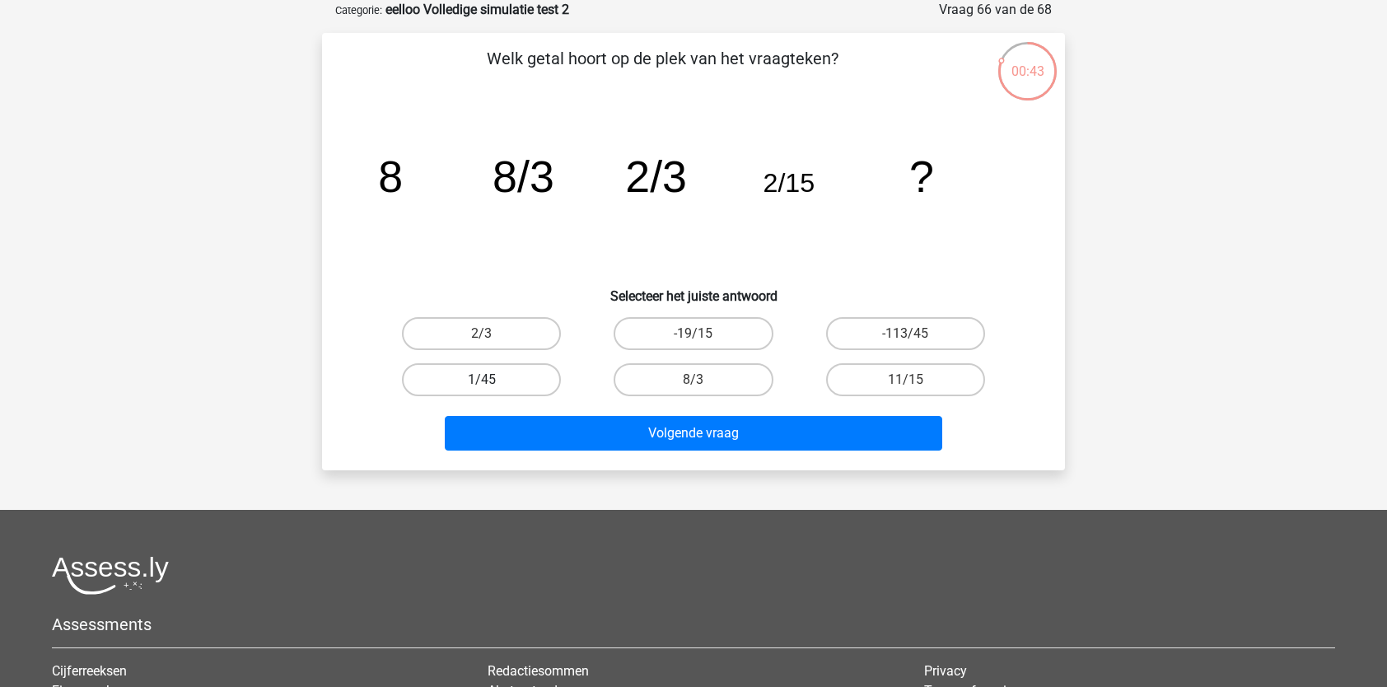
click at [495, 366] on label "1/45" at bounding box center [481, 379] width 159 height 33
click at [492, 380] on input "1/45" at bounding box center [487, 385] width 11 height 11
radio input "true"
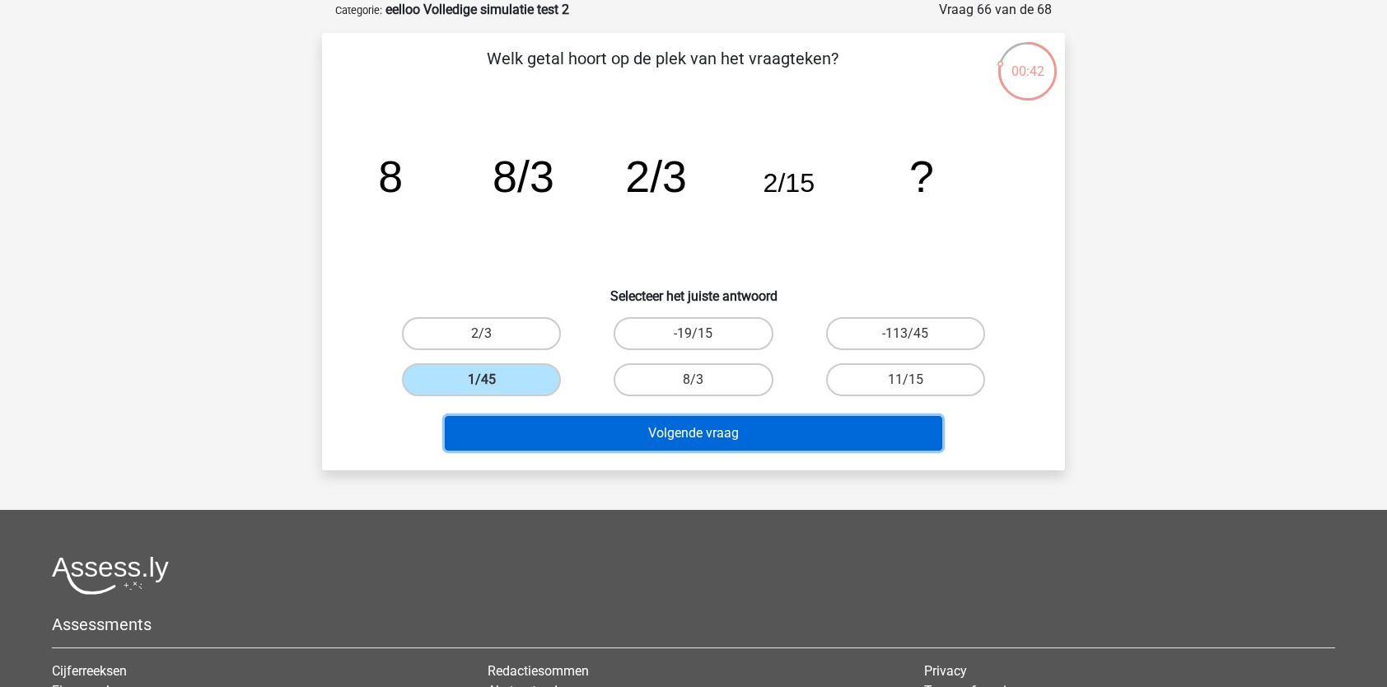
click at [525, 418] on button "Volgende vraag" at bounding box center [694, 433] width 498 height 35
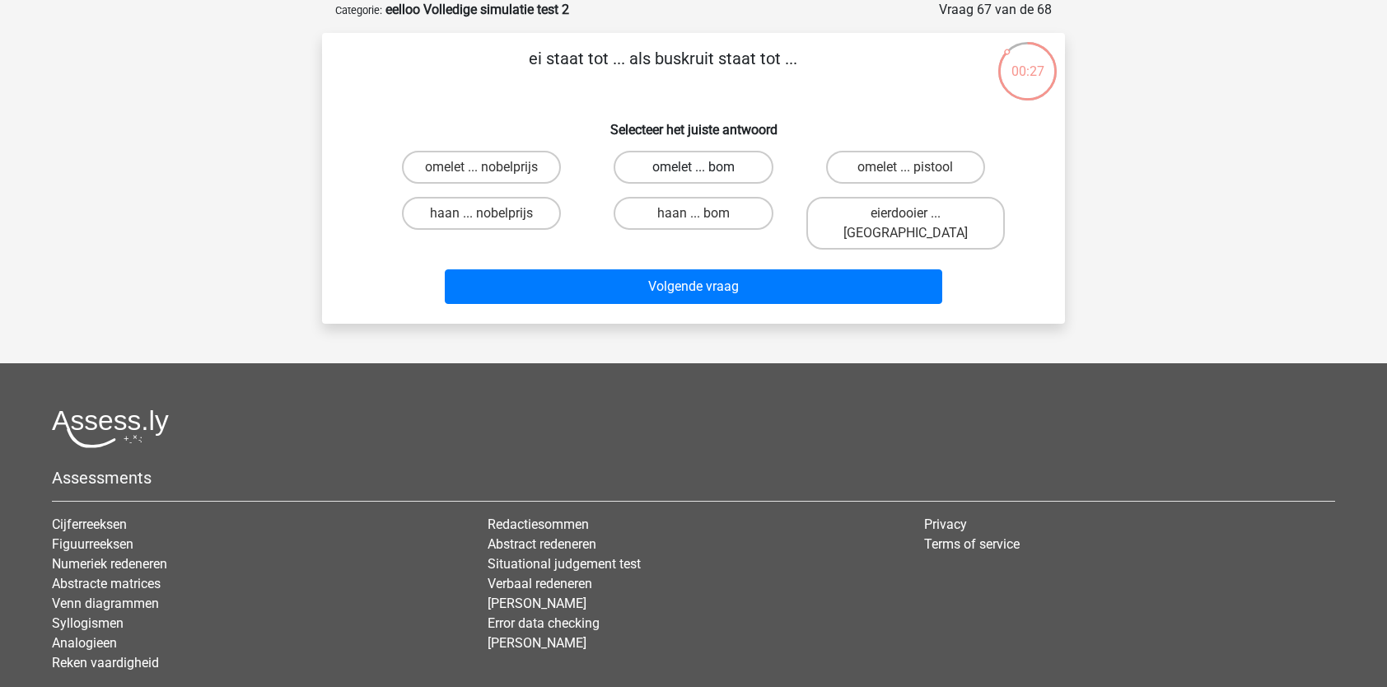
click at [708, 176] on label "omelet ... bom" at bounding box center [693, 167] width 159 height 33
click at [704, 176] on input "omelet ... bom" at bounding box center [698, 172] width 11 height 11
radio input "true"
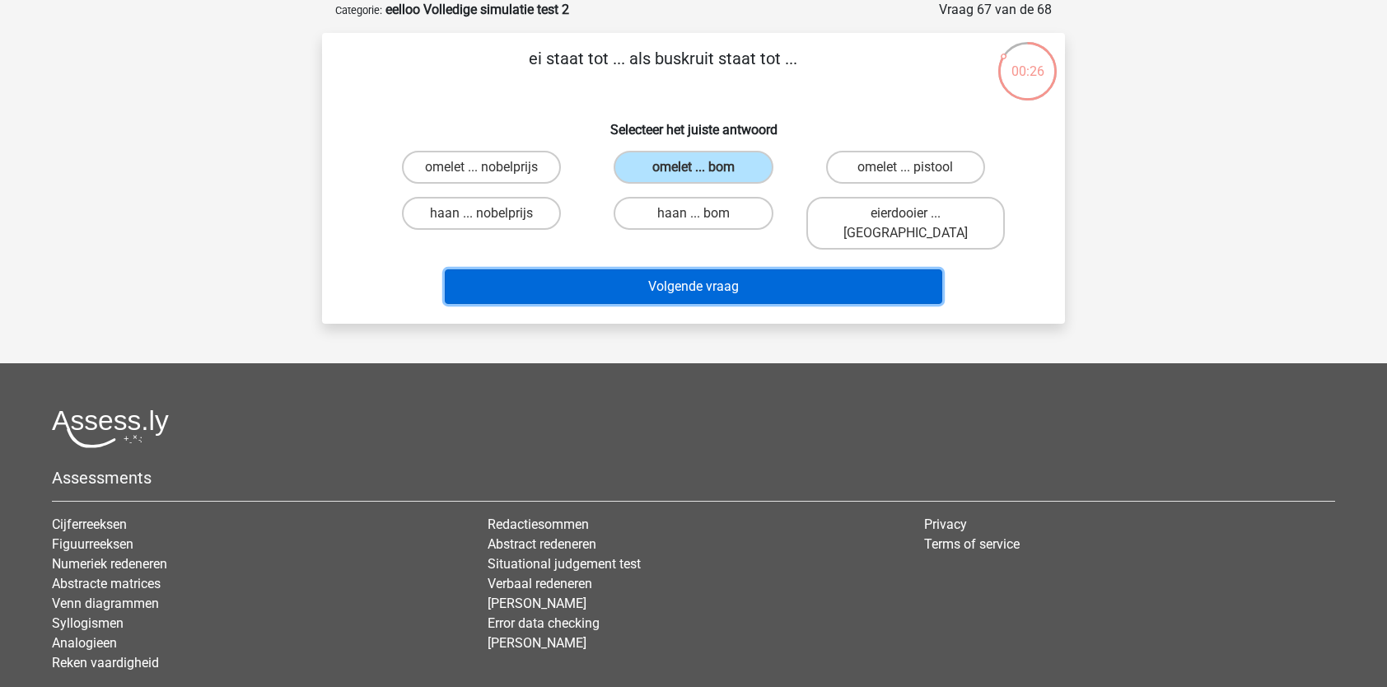
click at [738, 269] on button "Volgende vraag" at bounding box center [694, 286] width 498 height 35
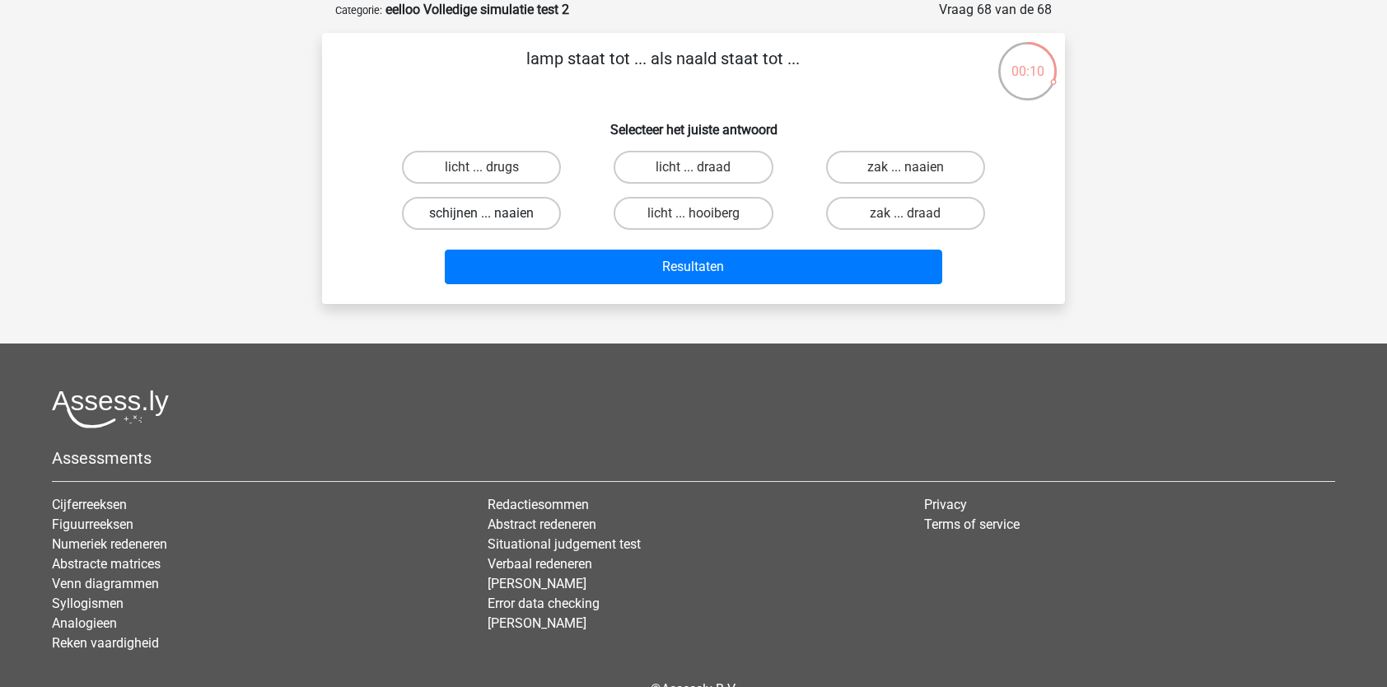
click at [488, 210] on label "schijnen ... naaien" at bounding box center [481, 213] width 159 height 33
click at [488, 213] on input "schijnen ... naaien" at bounding box center [487, 218] width 11 height 11
radio input "true"
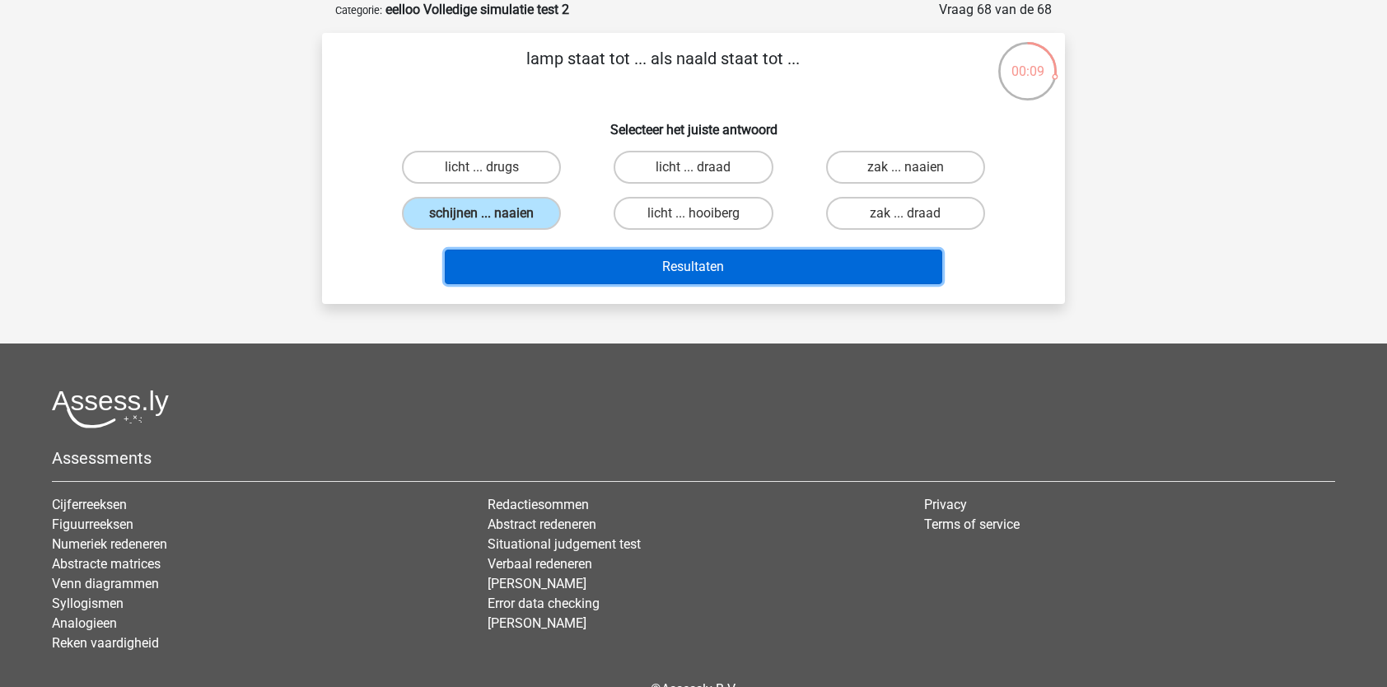
click at [507, 254] on button "Resultaten" at bounding box center [694, 267] width 498 height 35
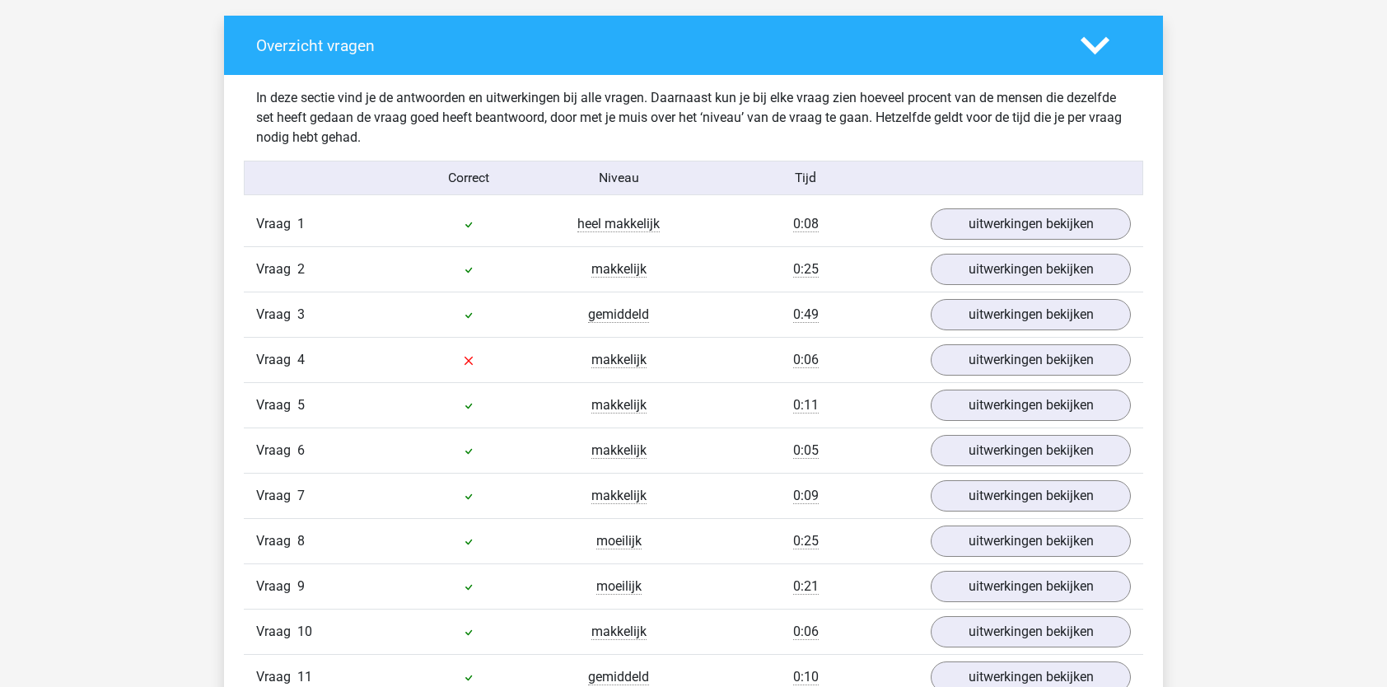
scroll to position [1324, 0]
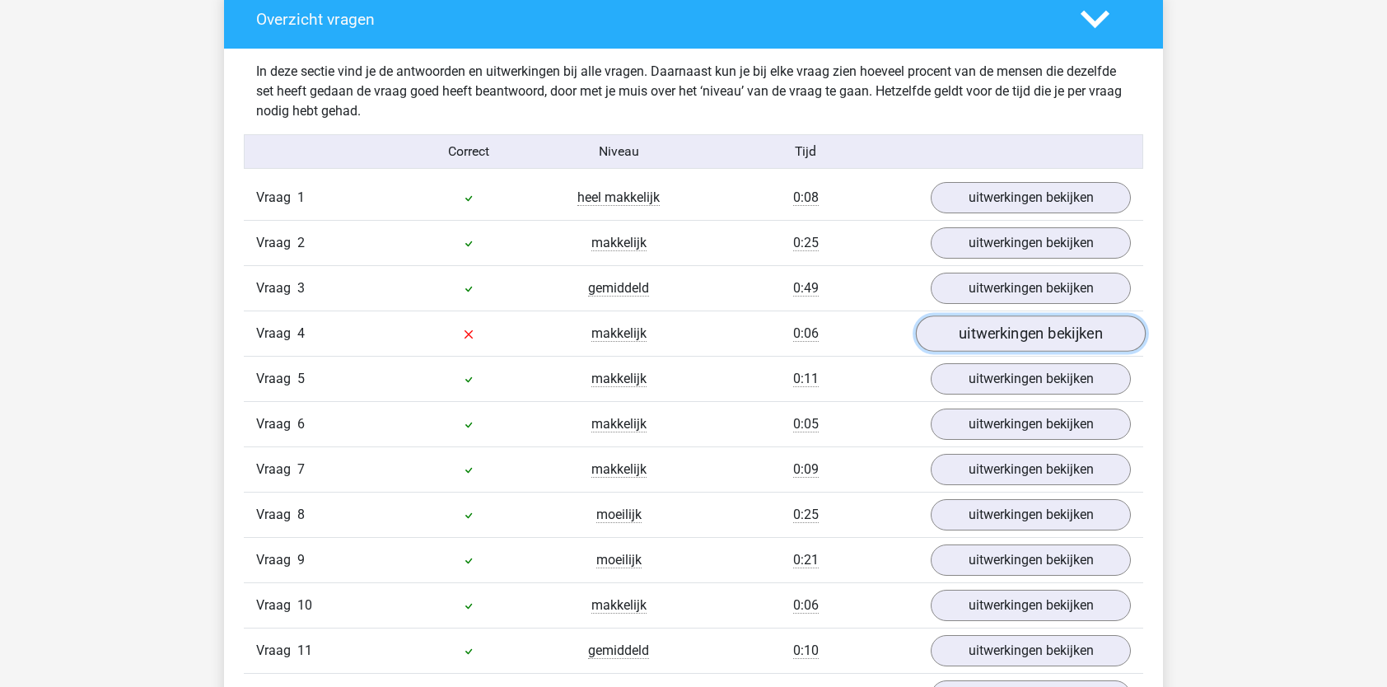
click at [971, 328] on link "uitwerkingen bekijken" at bounding box center [1031, 333] width 230 height 36
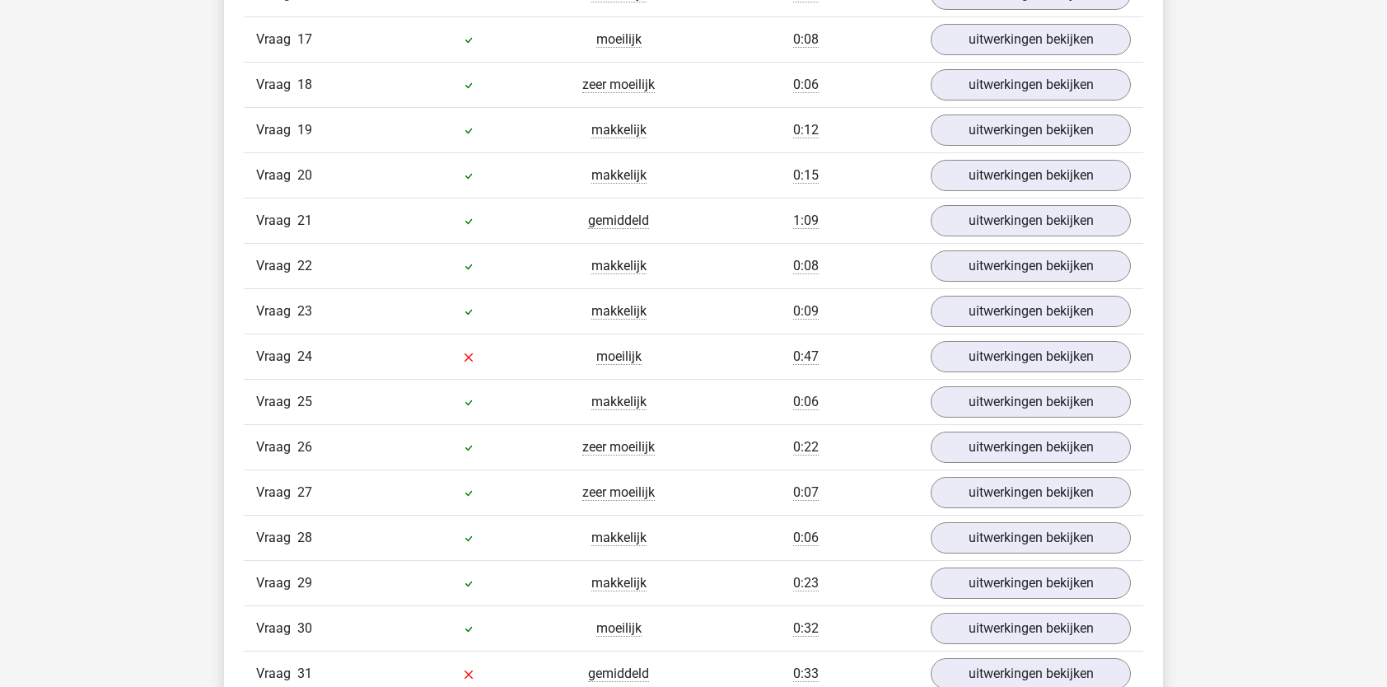
scroll to position [2616, 0]
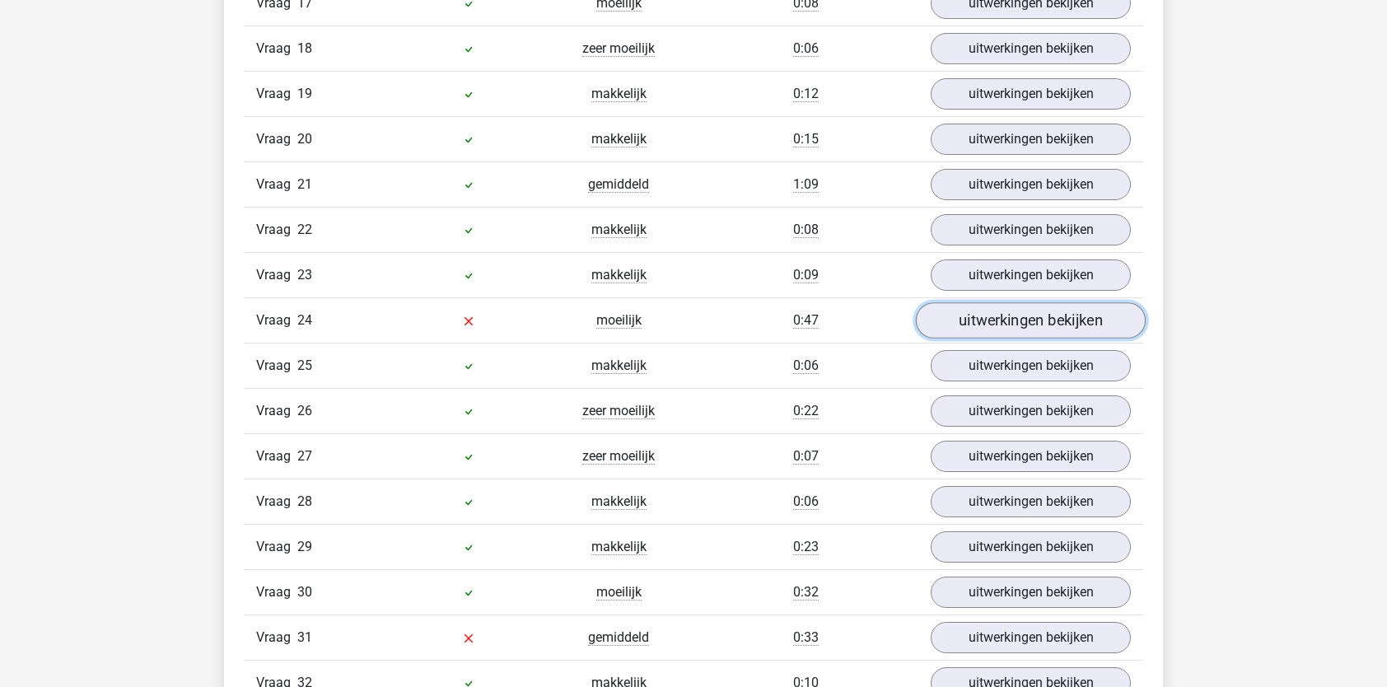
click at [1006, 310] on link "uitwerkingen bekijken" at bounding box center [1031, 320] width 230 height 36
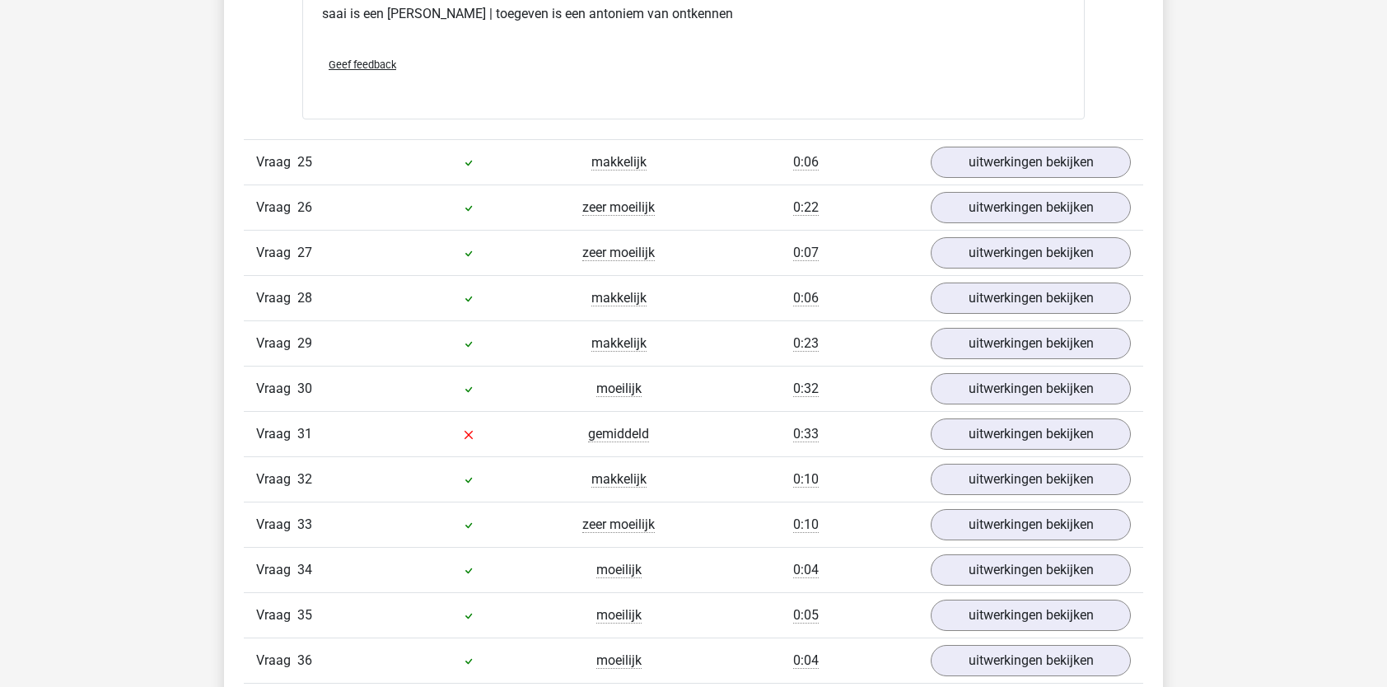
scroll to position [3192, 0]
click at [975, 417] on link "uitwerkingen bekijken" at bounding box center [1031, 433] width 230 height 36
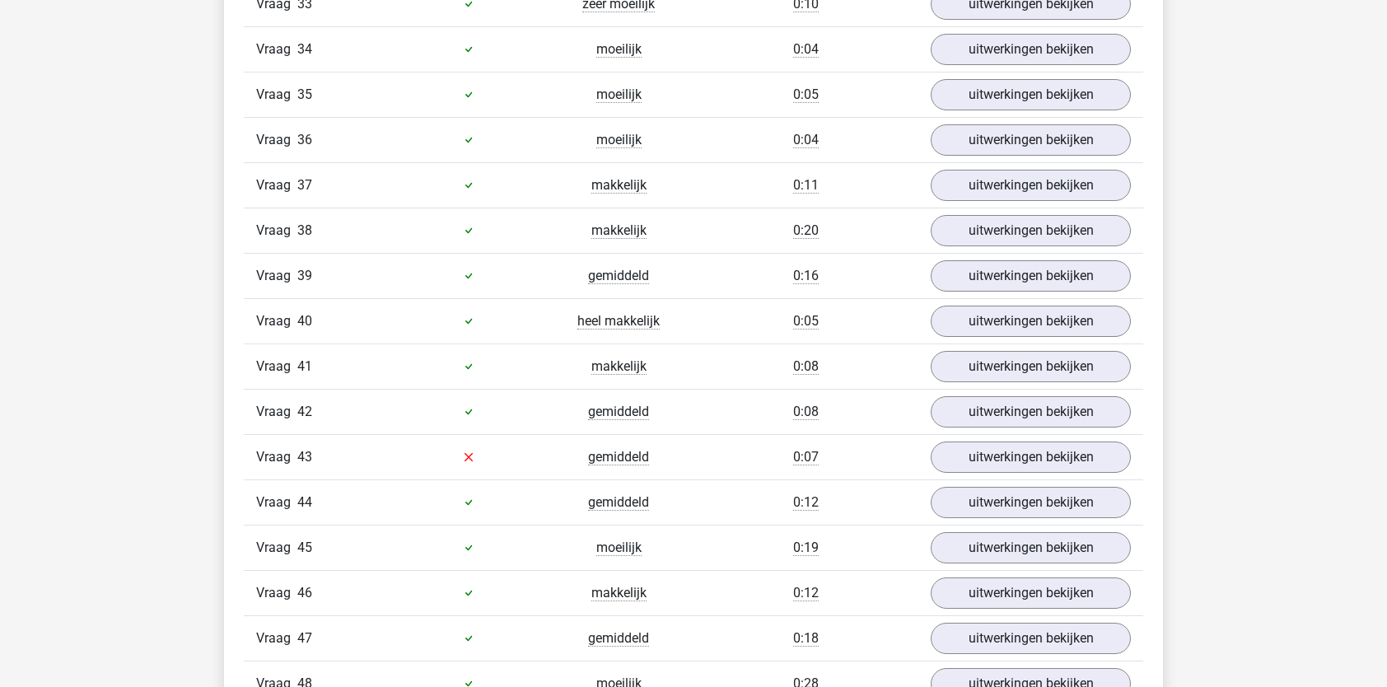
scroll to position [4065, 0]
click at [1006, 446] on link "uitwerkingen bekijken" at bounding box center [1031, 457] width 230 height 36
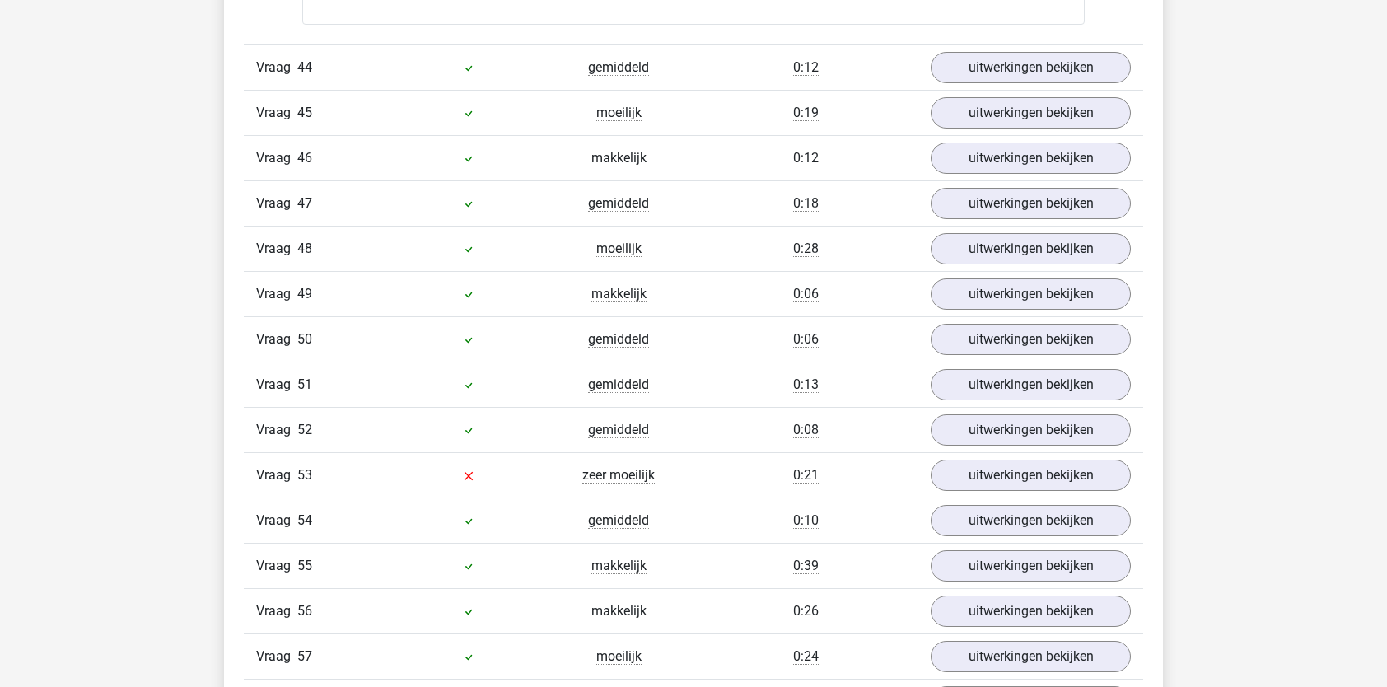
scroll to position [5132, 0]
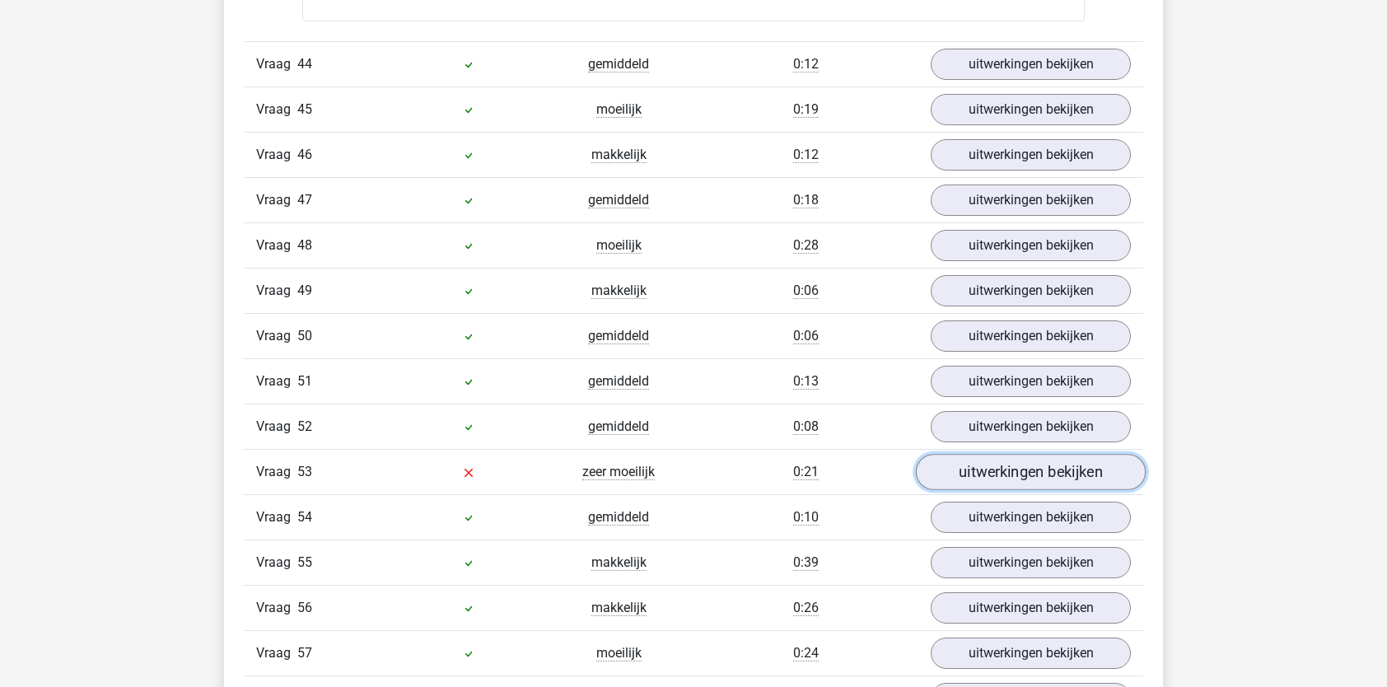
click at [1014, 457] on link "uitwerkingen bekijken" at bounding box center [1031, 472] width 230 height 36
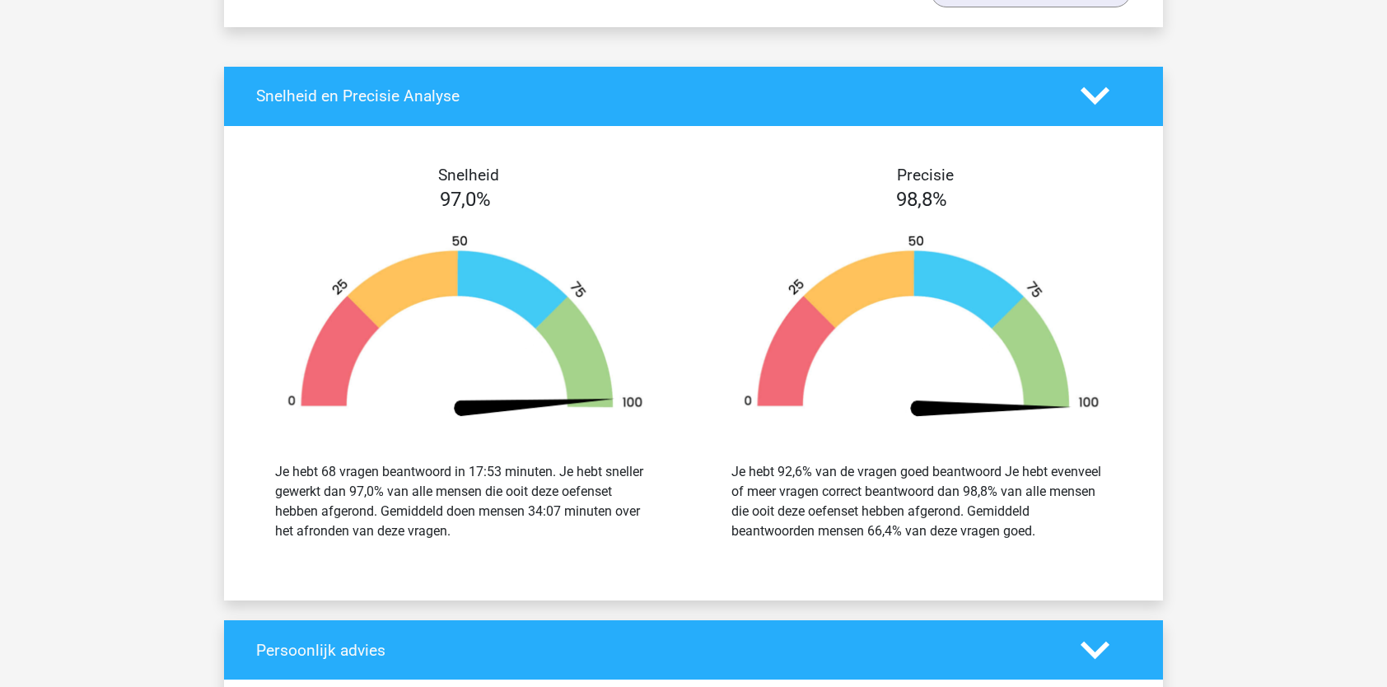
scroll to position [6923, 0]
